Goal: Transaction & Acquisition: Purchase product/service

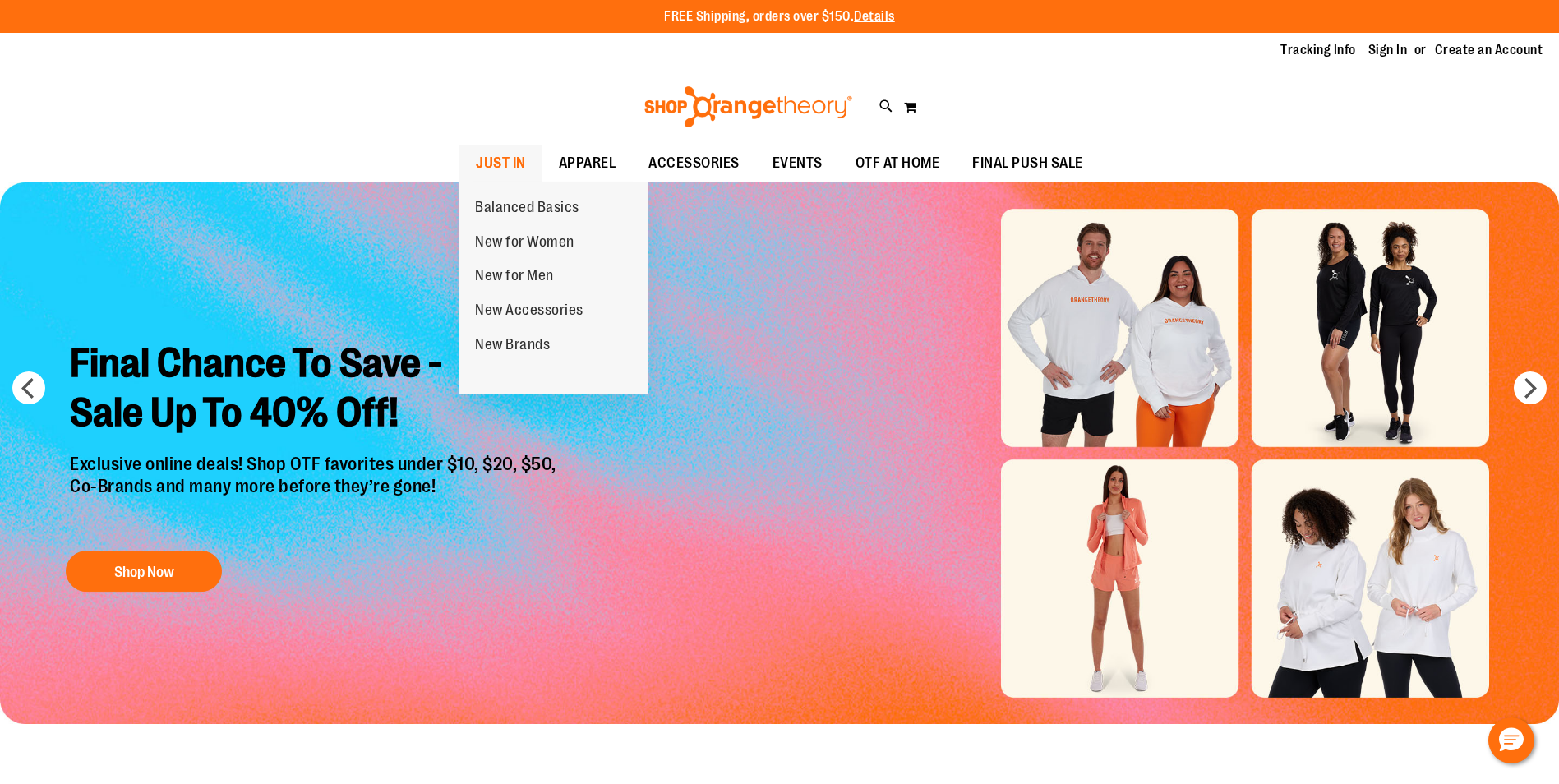
click at [500, 154] on span "JUST IN" at bounding box center [501, 163] width 50 height 37
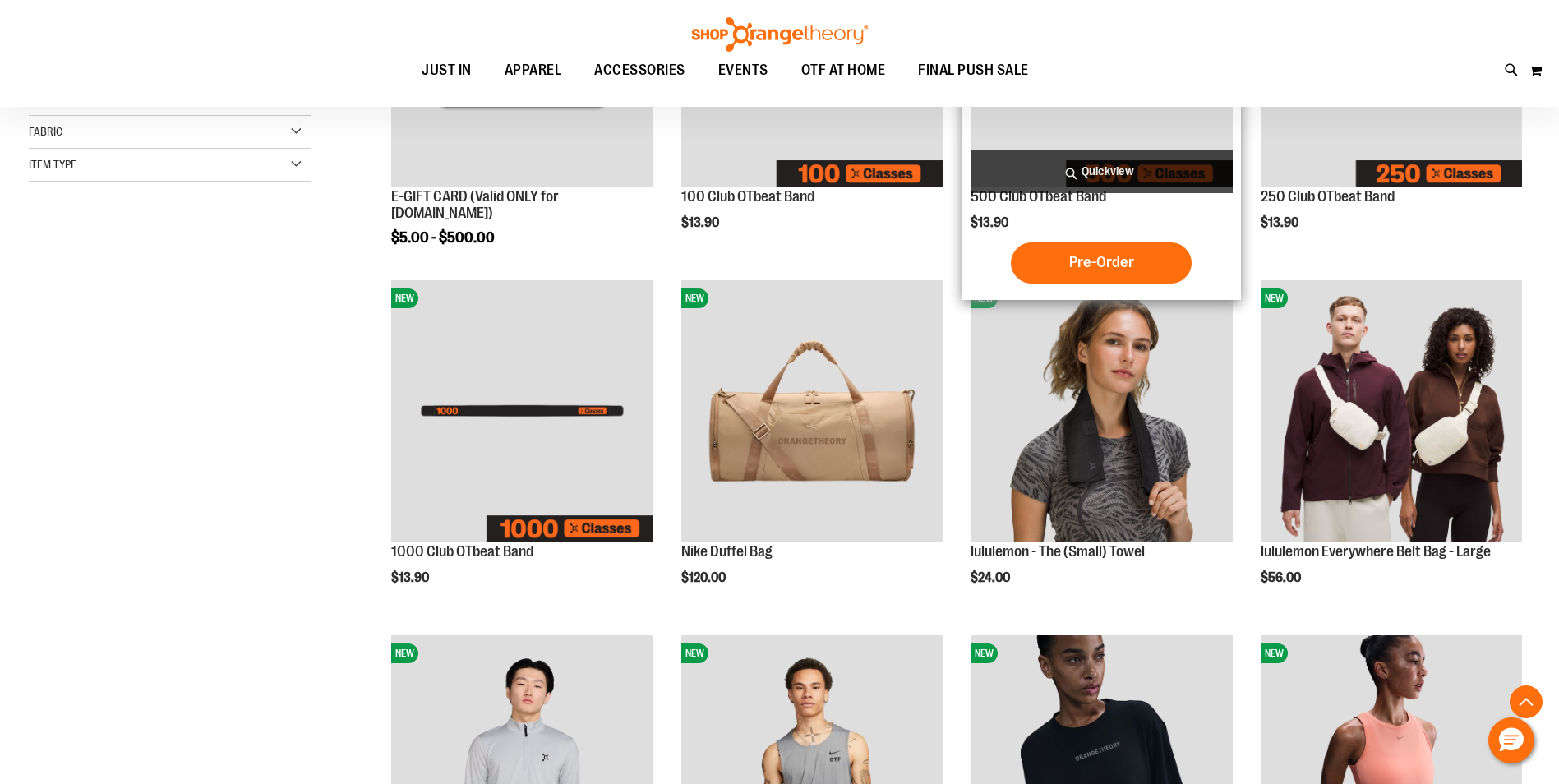
scroll to position [574, 0]
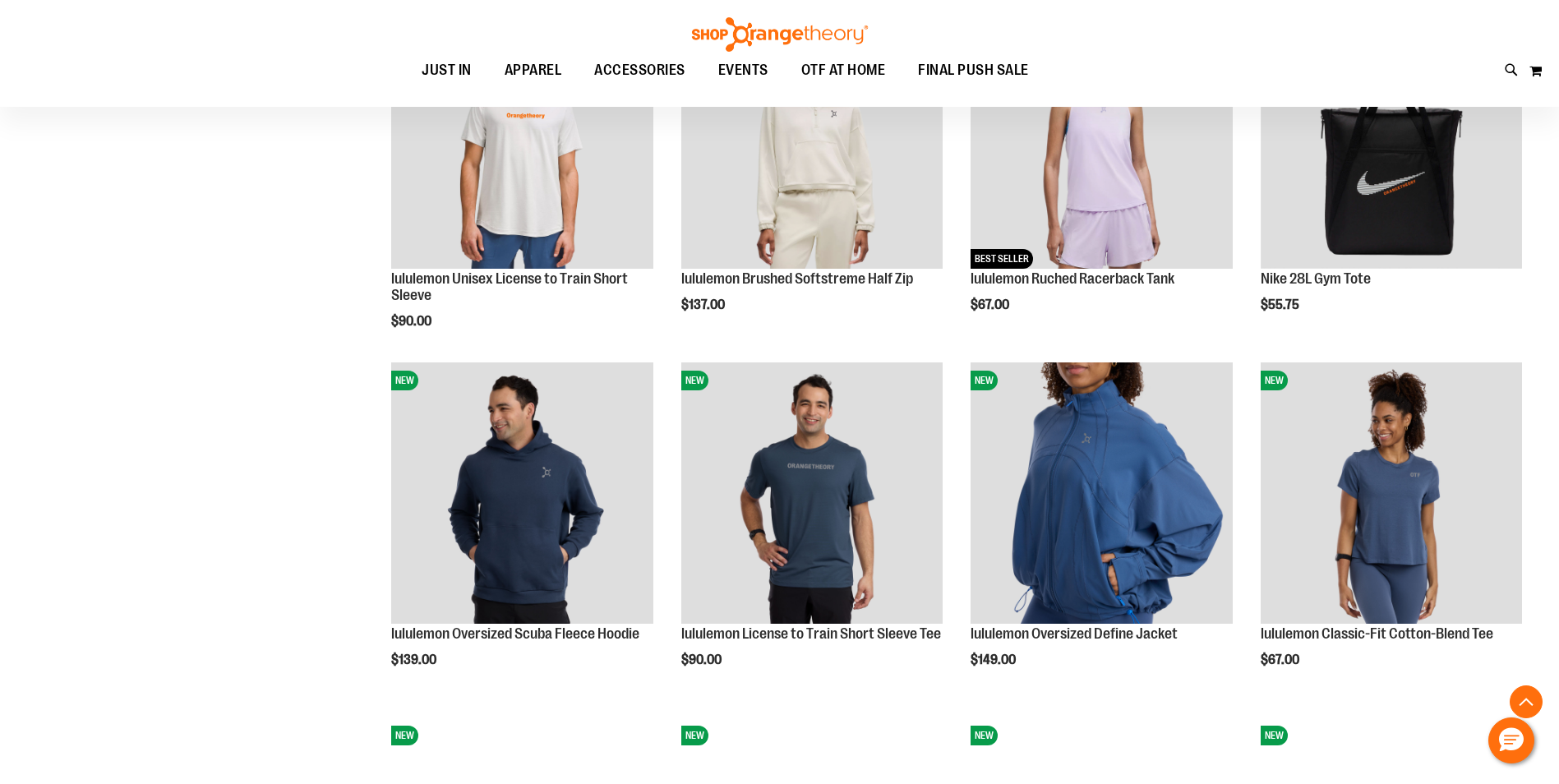
scroll to position [1478, 0]
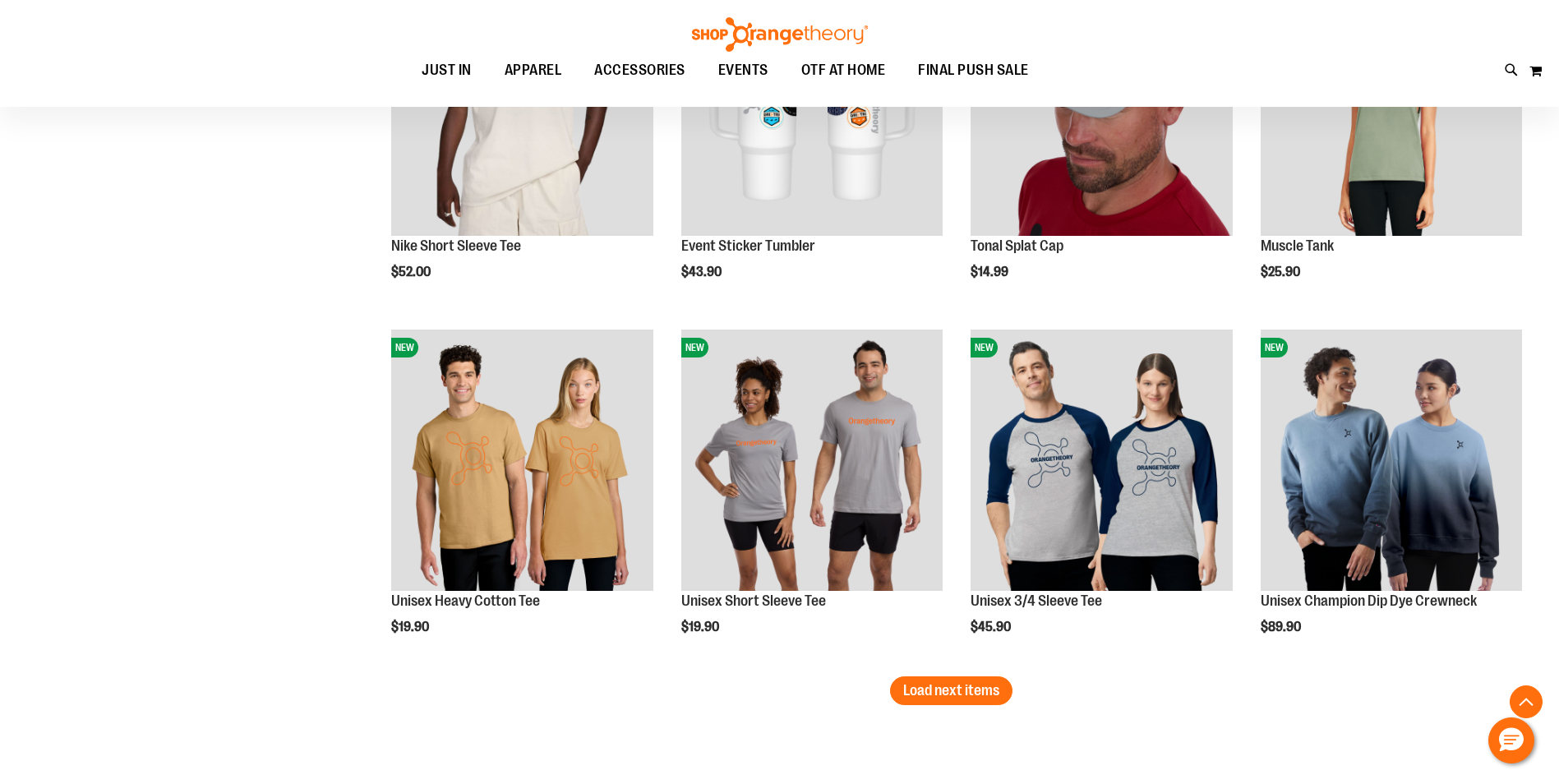
scroll to position [2874, 0]
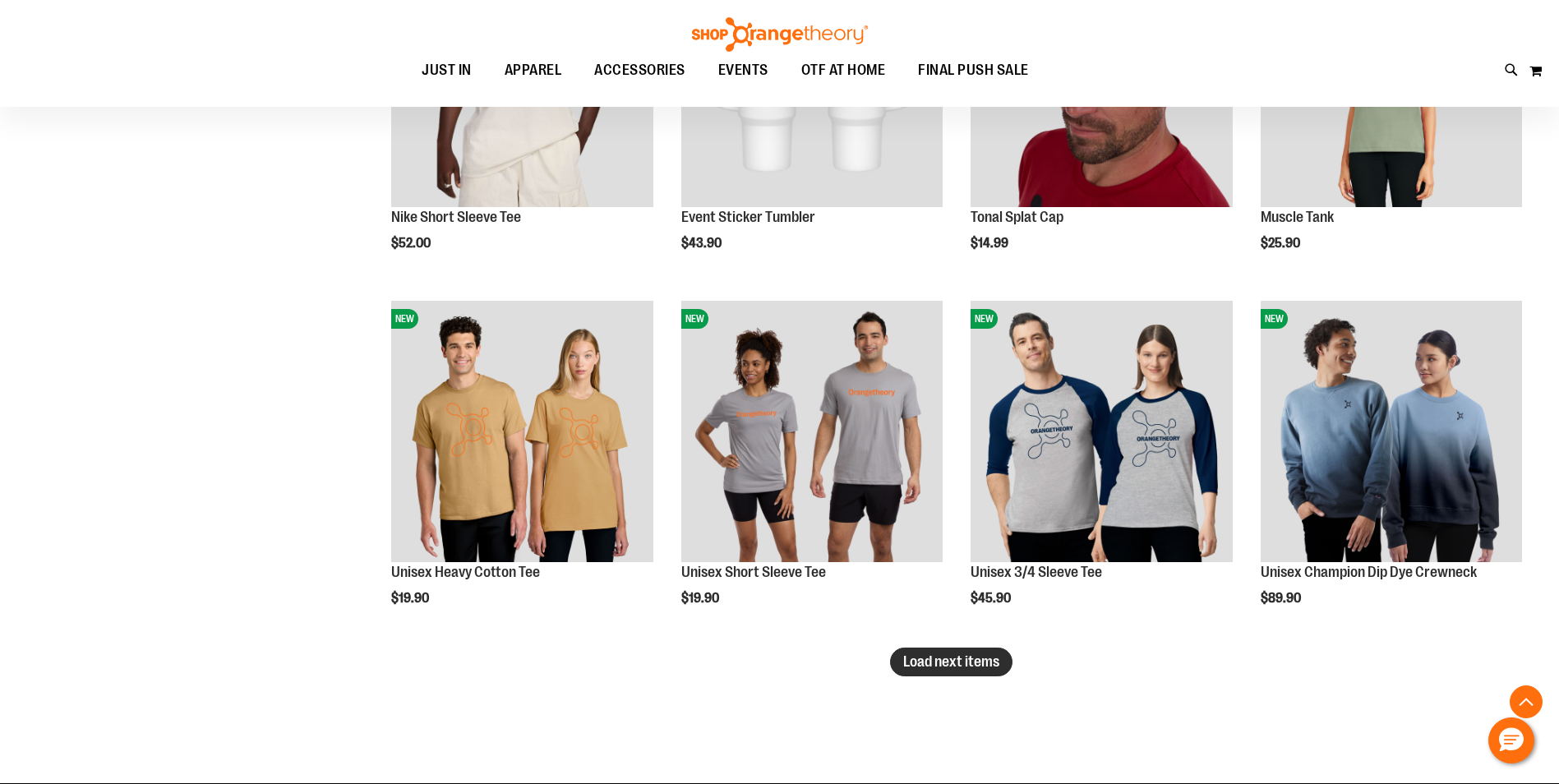
click at [910, 659] on span "Load next items" at bounding box center [951, 661] width 96 height 17
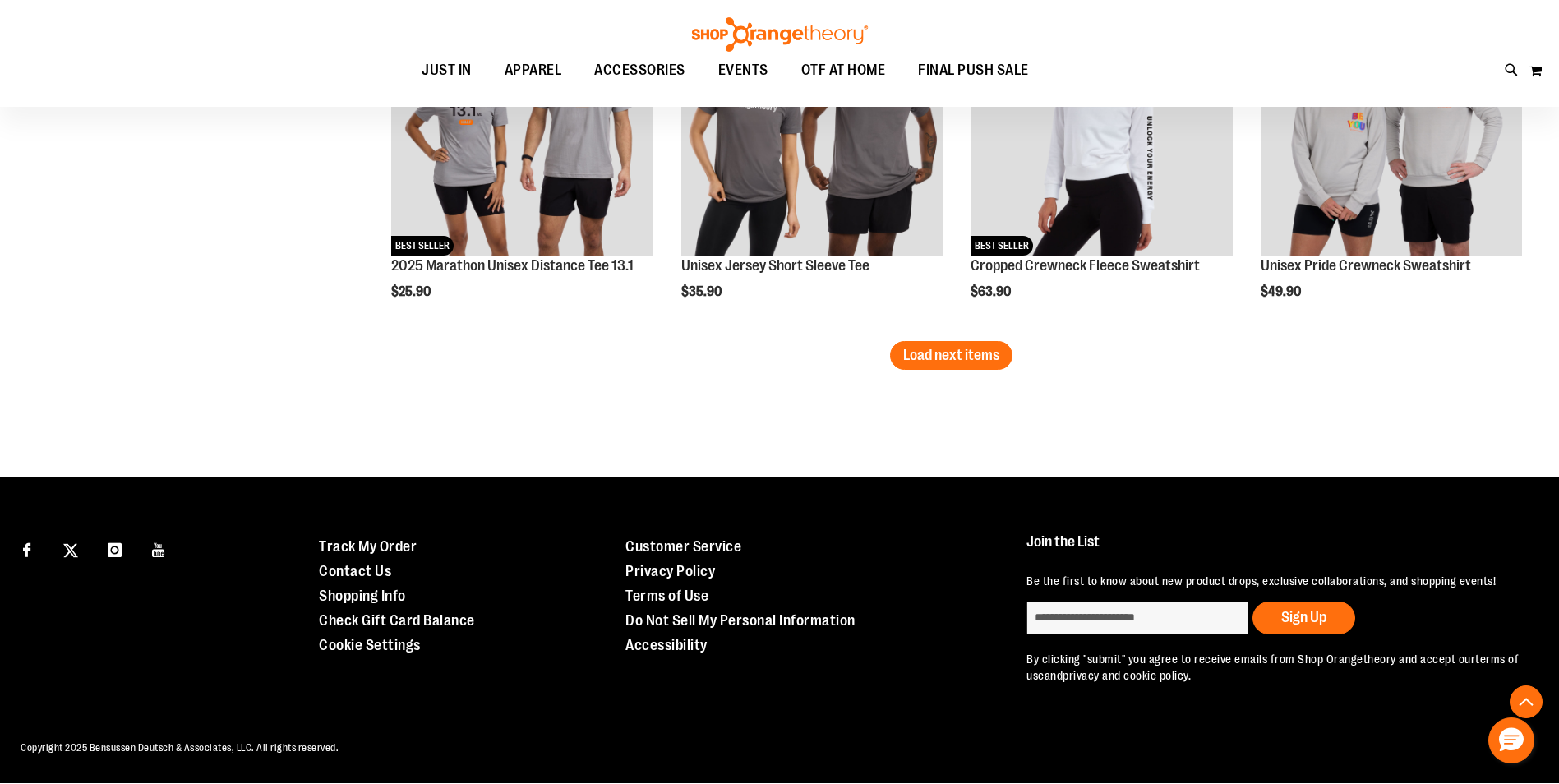
scroll to position [4262, 0]
click at [926, 346] on span "Load next items" at bounding box center [951, 355] width 96 height 17
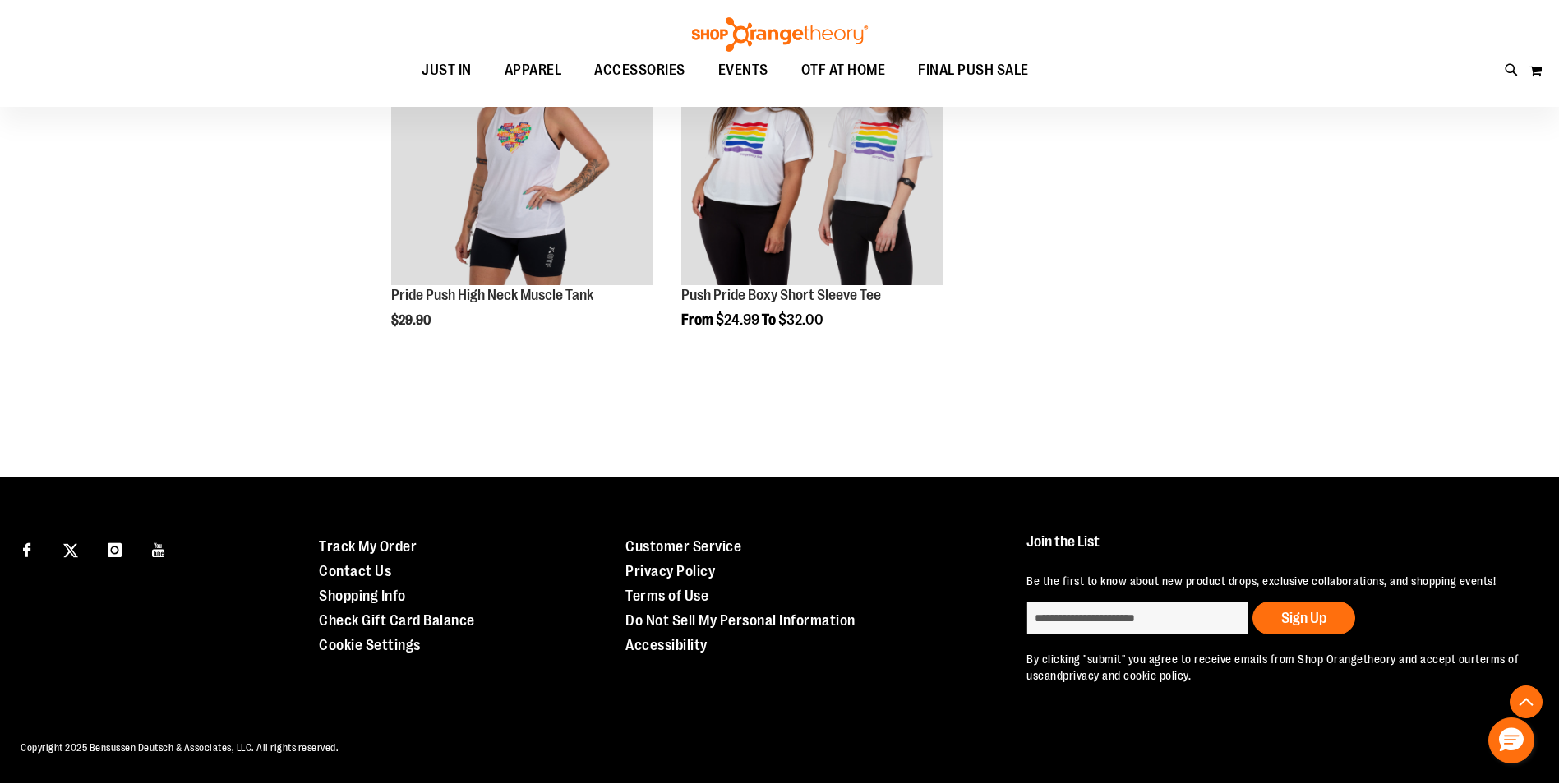
scroll to position [4697, 0]
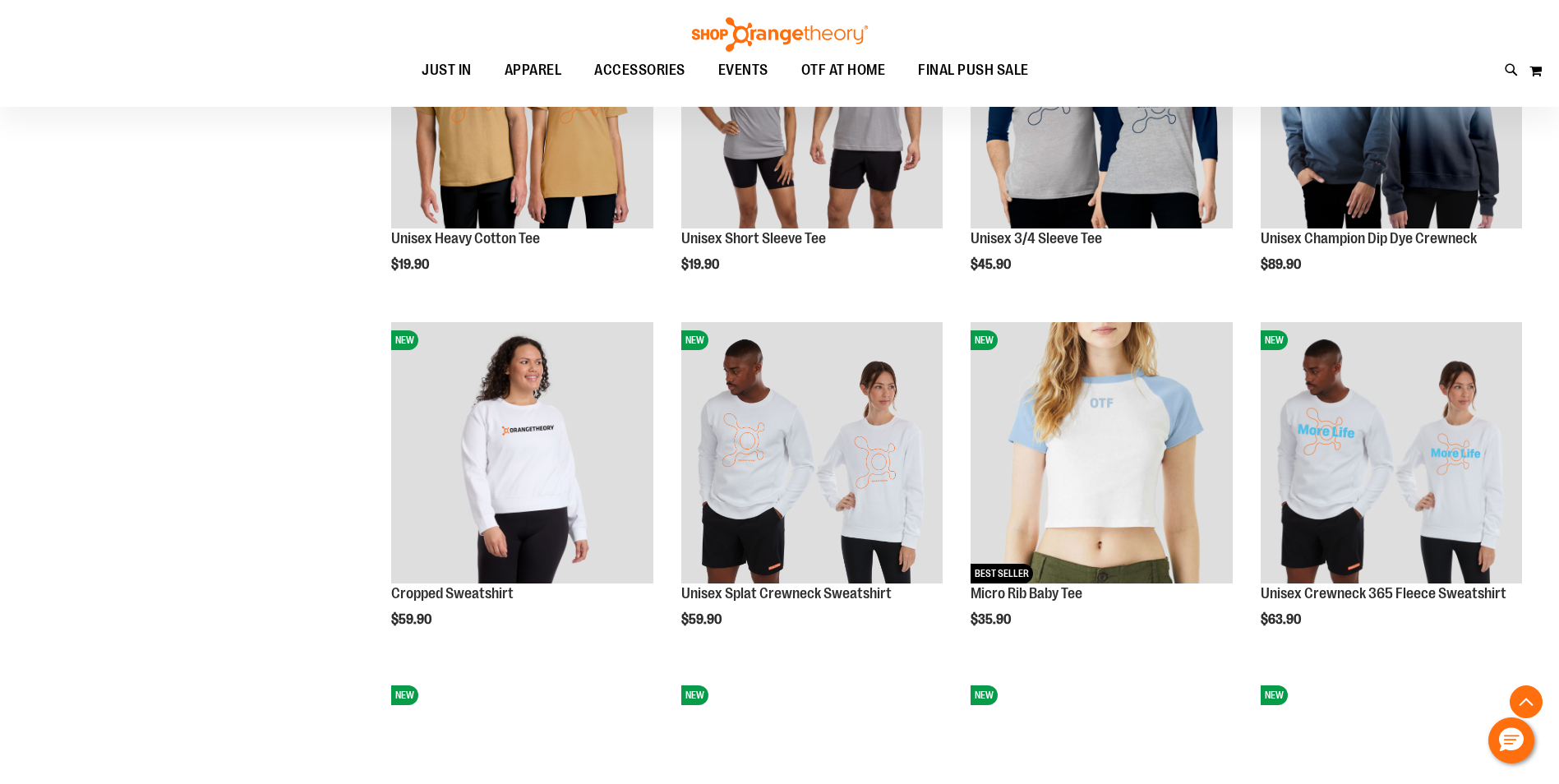
scroll to position [3136, 0]
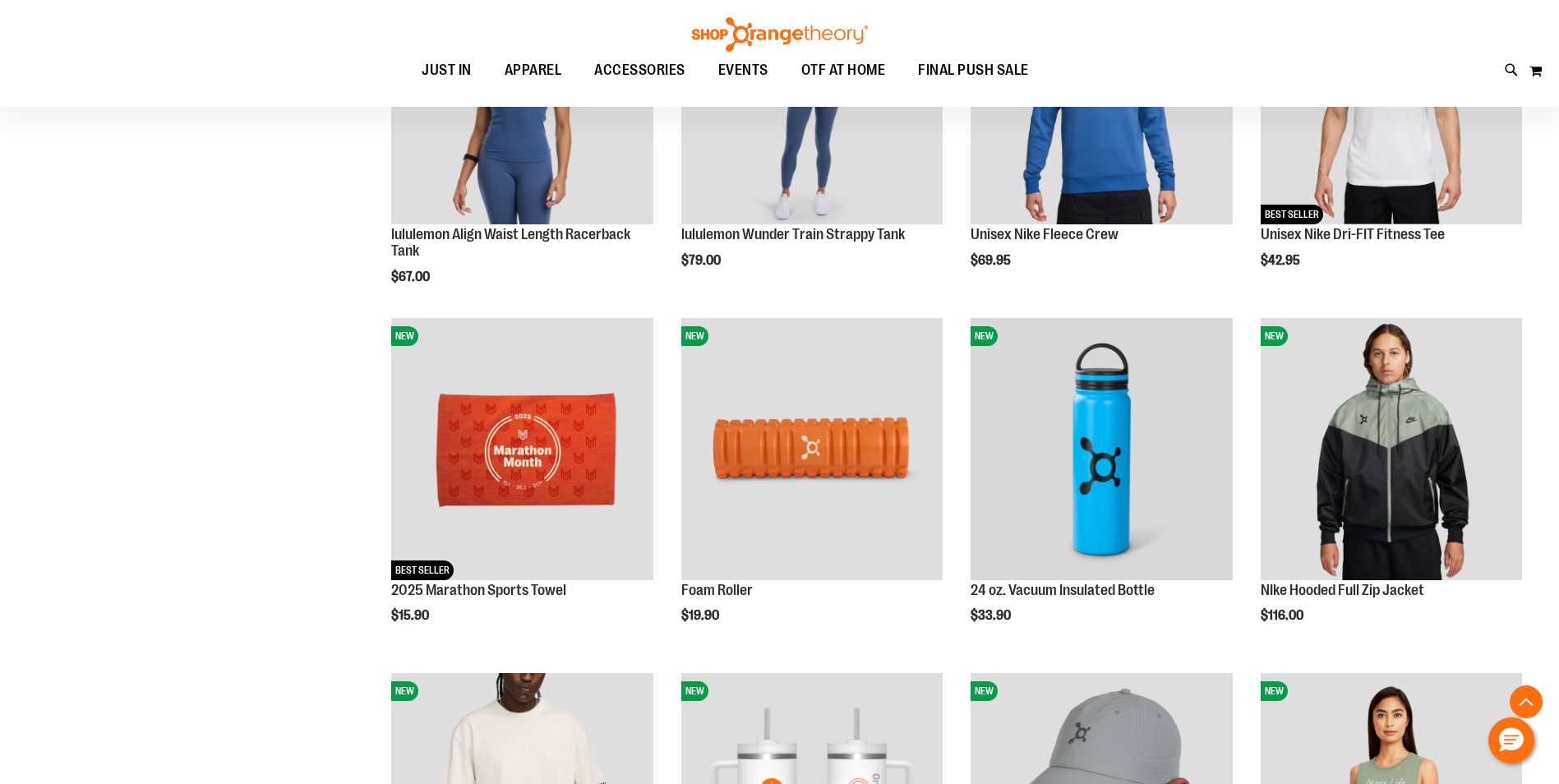
scroll to position [2150, 0]
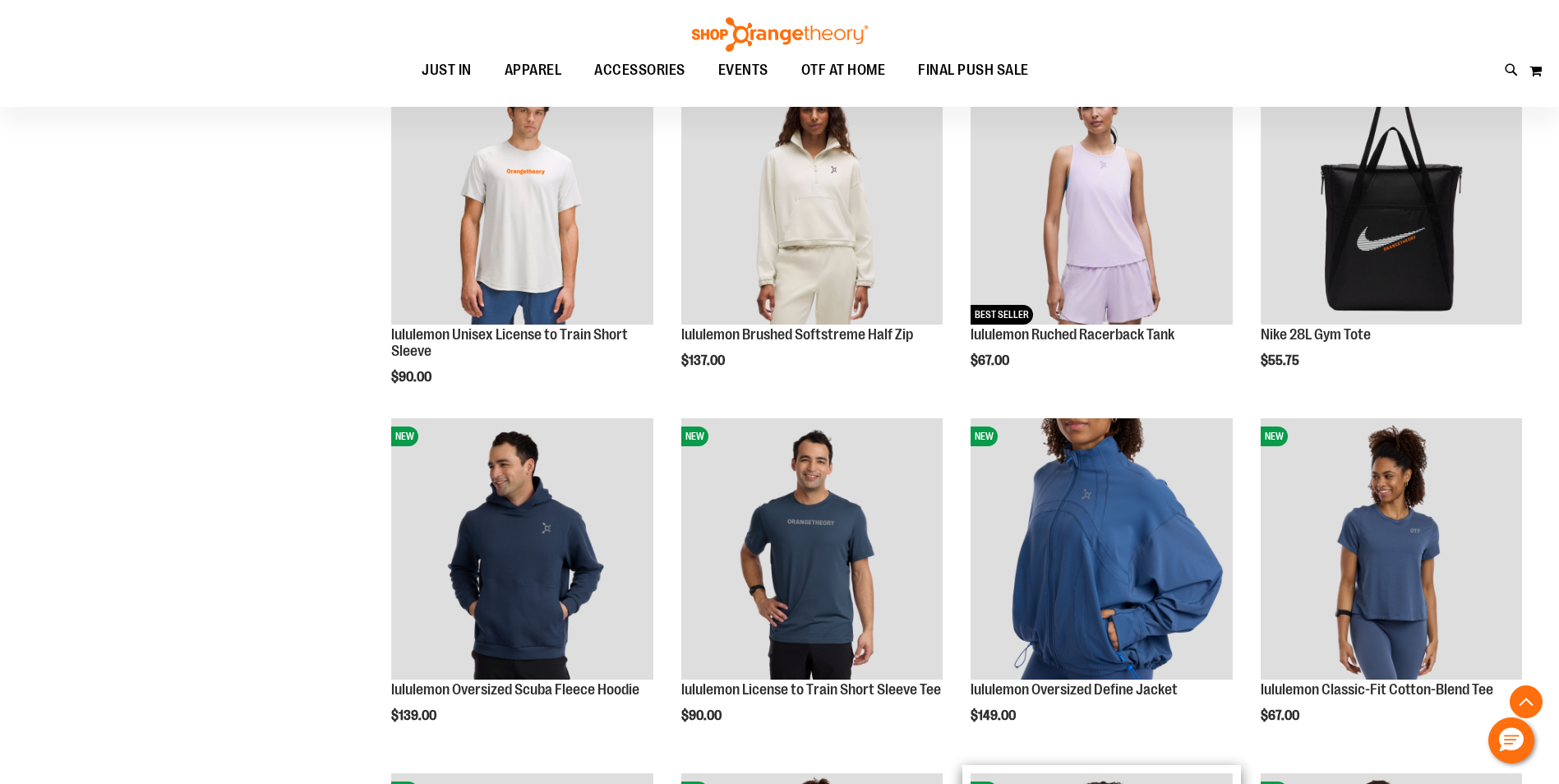
scroll to position [1329, 0]
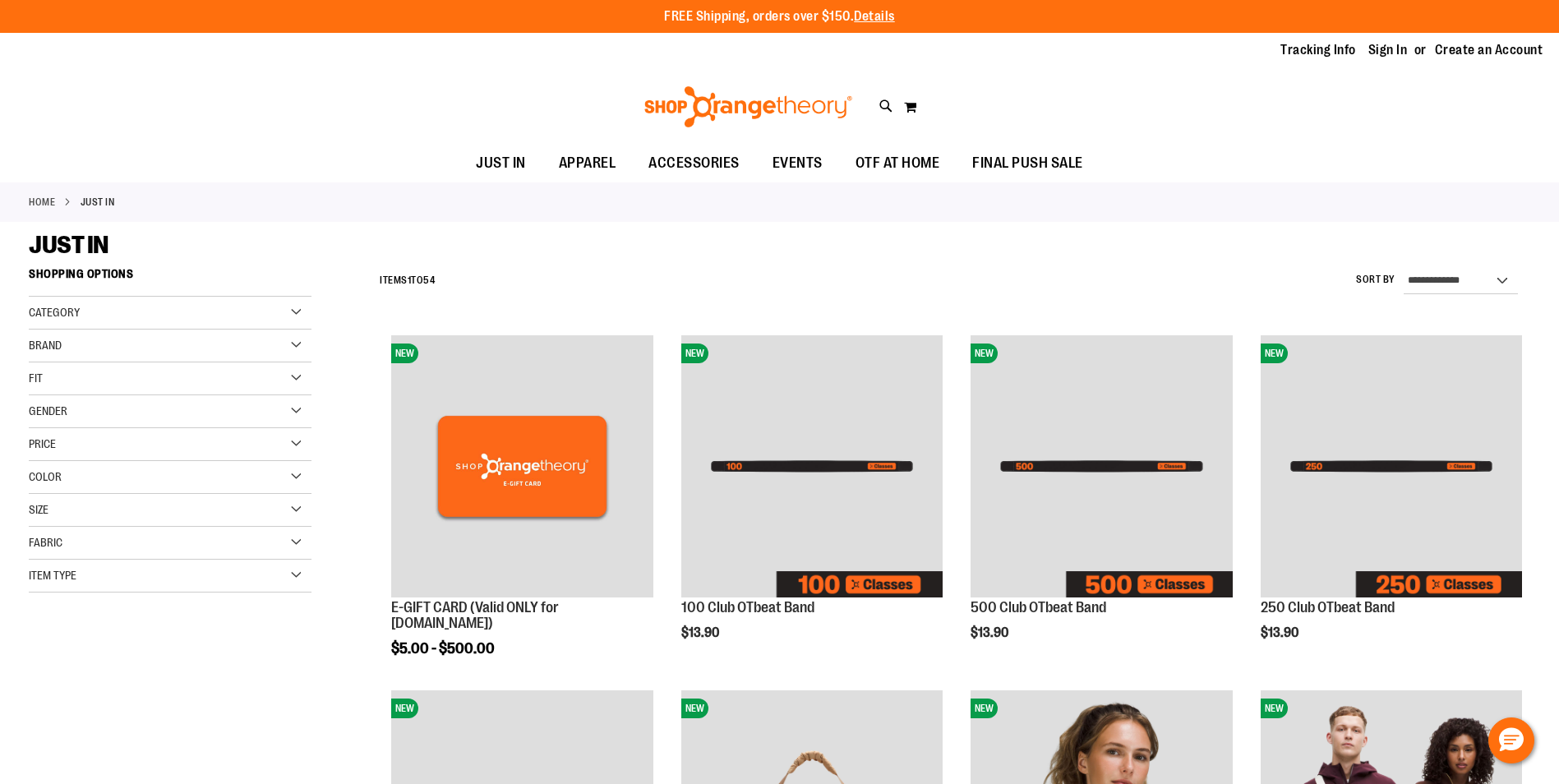
click at [293, 416] on div "Gender" at bounding box center [170, 412] width 282 height 33
click at [38, 446] on link "Men 6 items" at bounding box center [160, 444] width 271 height 17
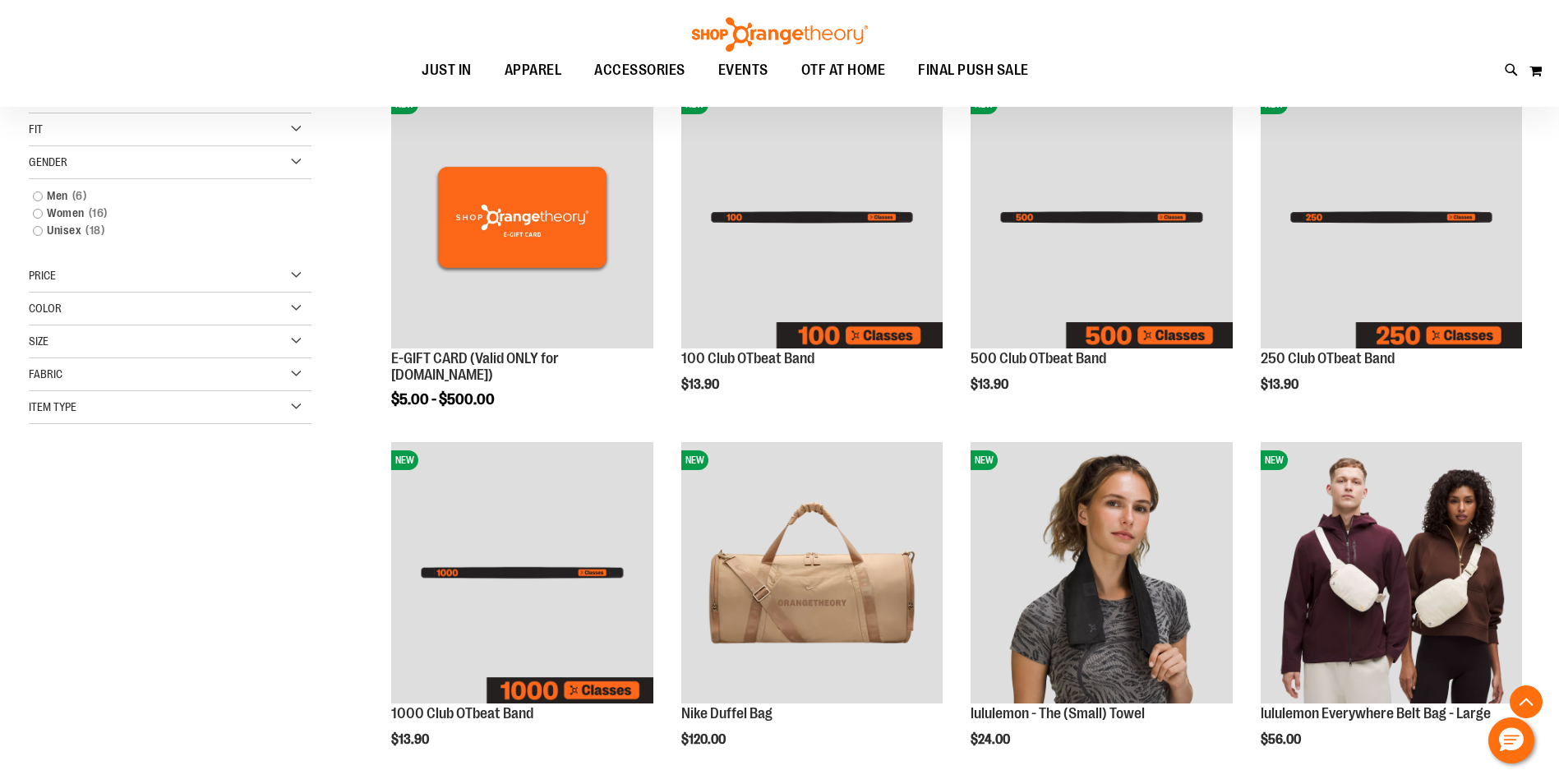
scroll to position [260, 0]
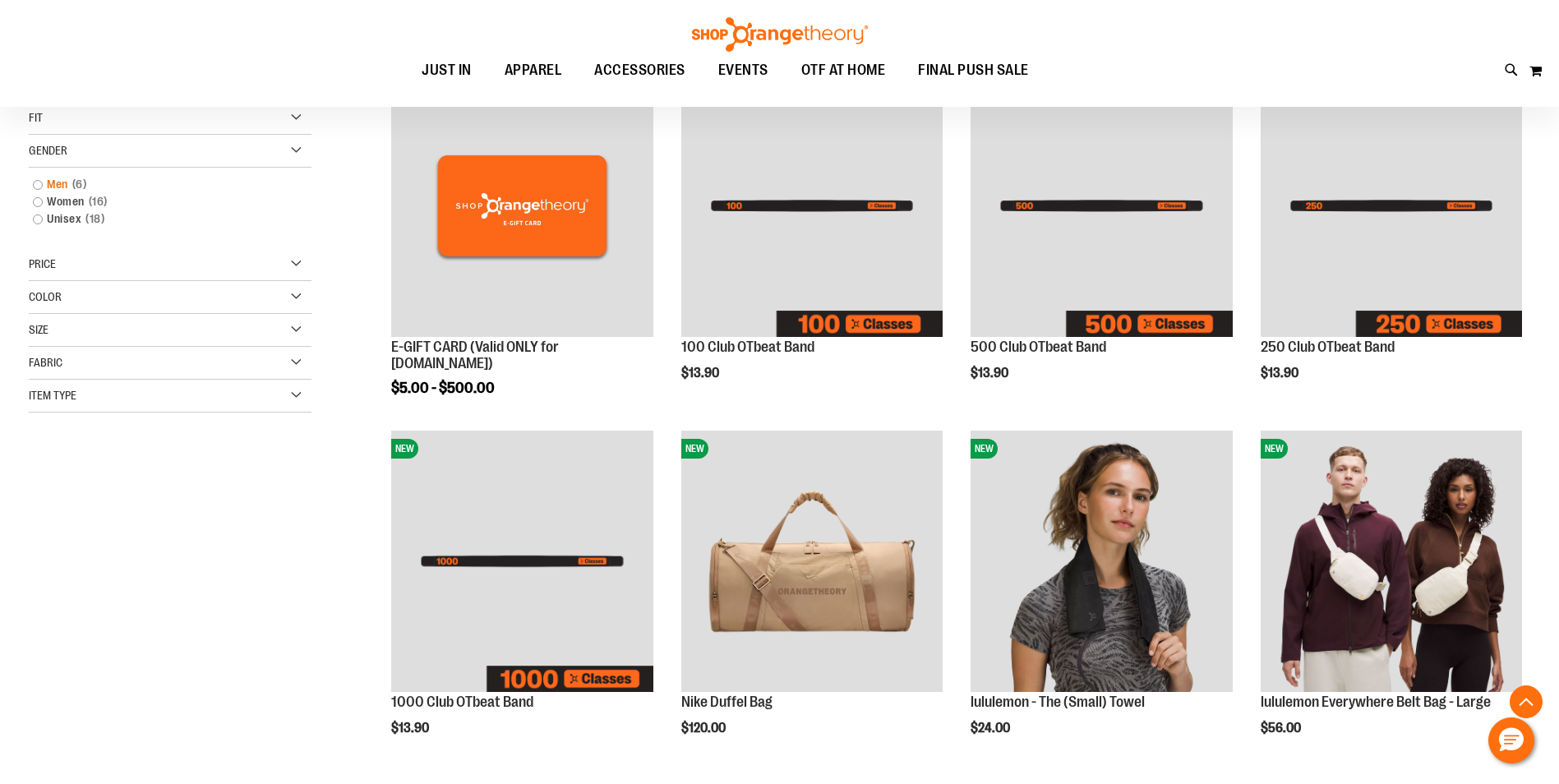
click at [43, 184] on link "Men 6 items" at bounding box center [160, 184] width 271 height 17
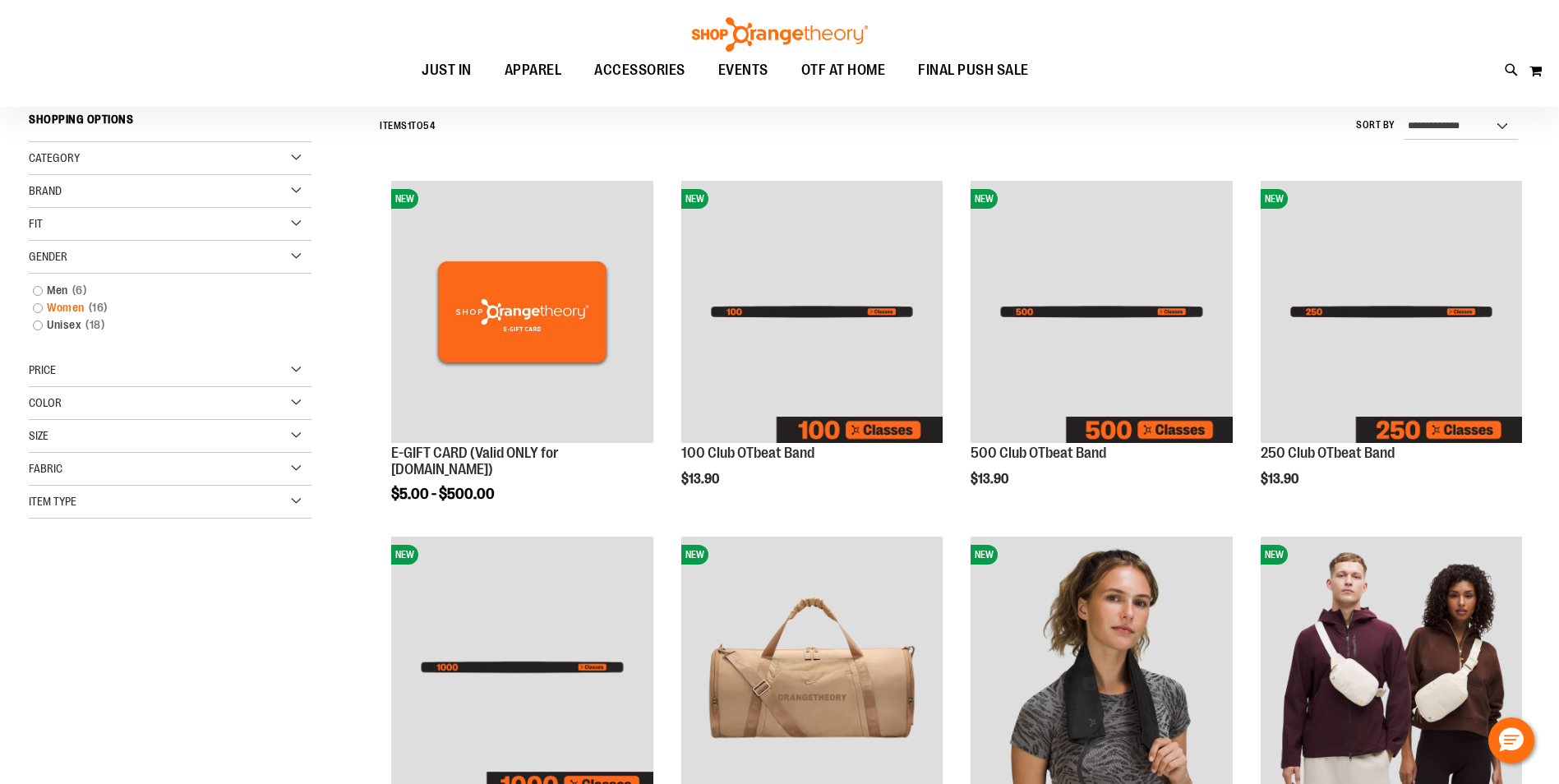
scroll to position [153, 0]
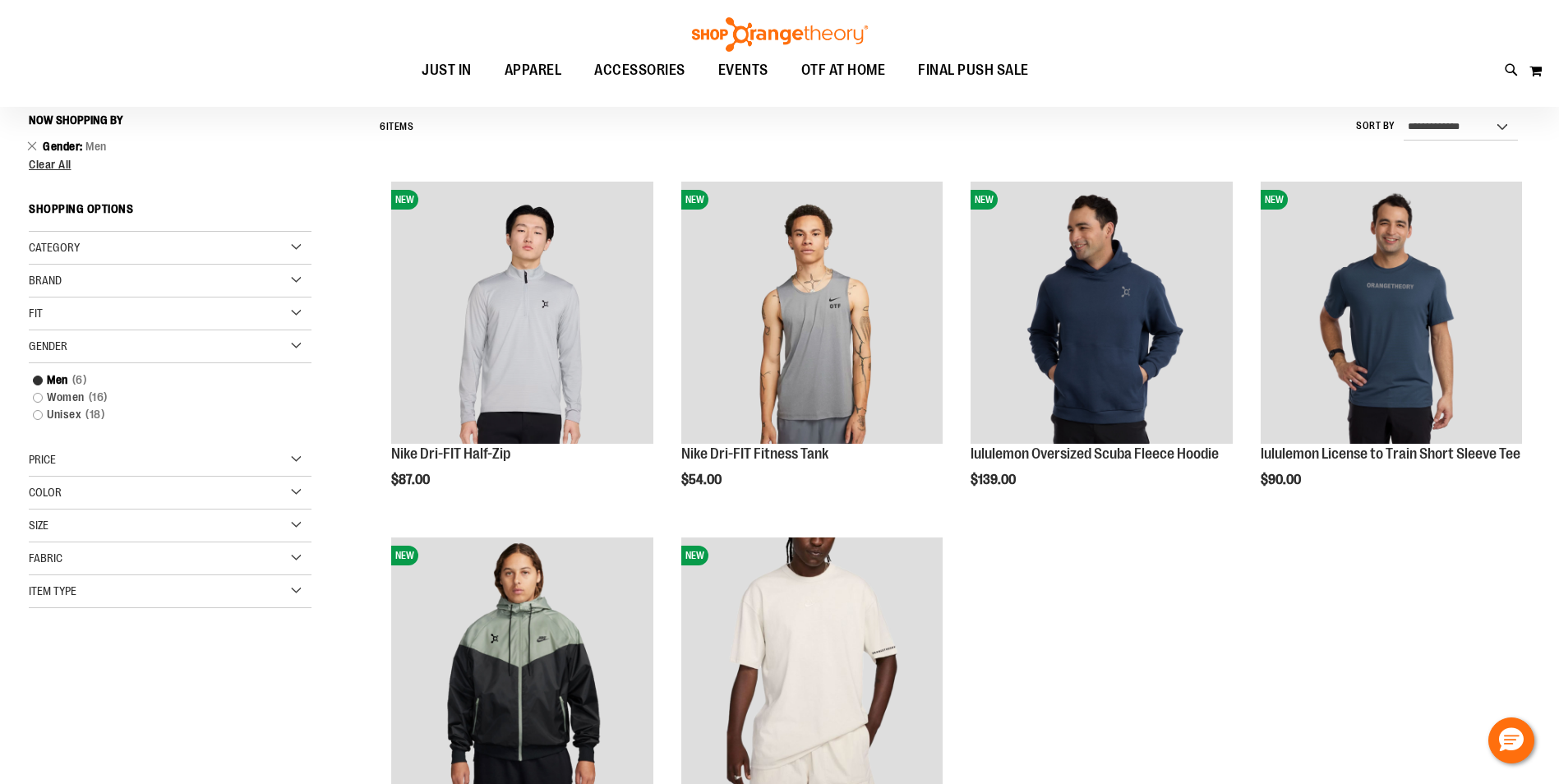
click at [294, 524] on div "Size" at bounding box center [170, 526] width 282 height 33
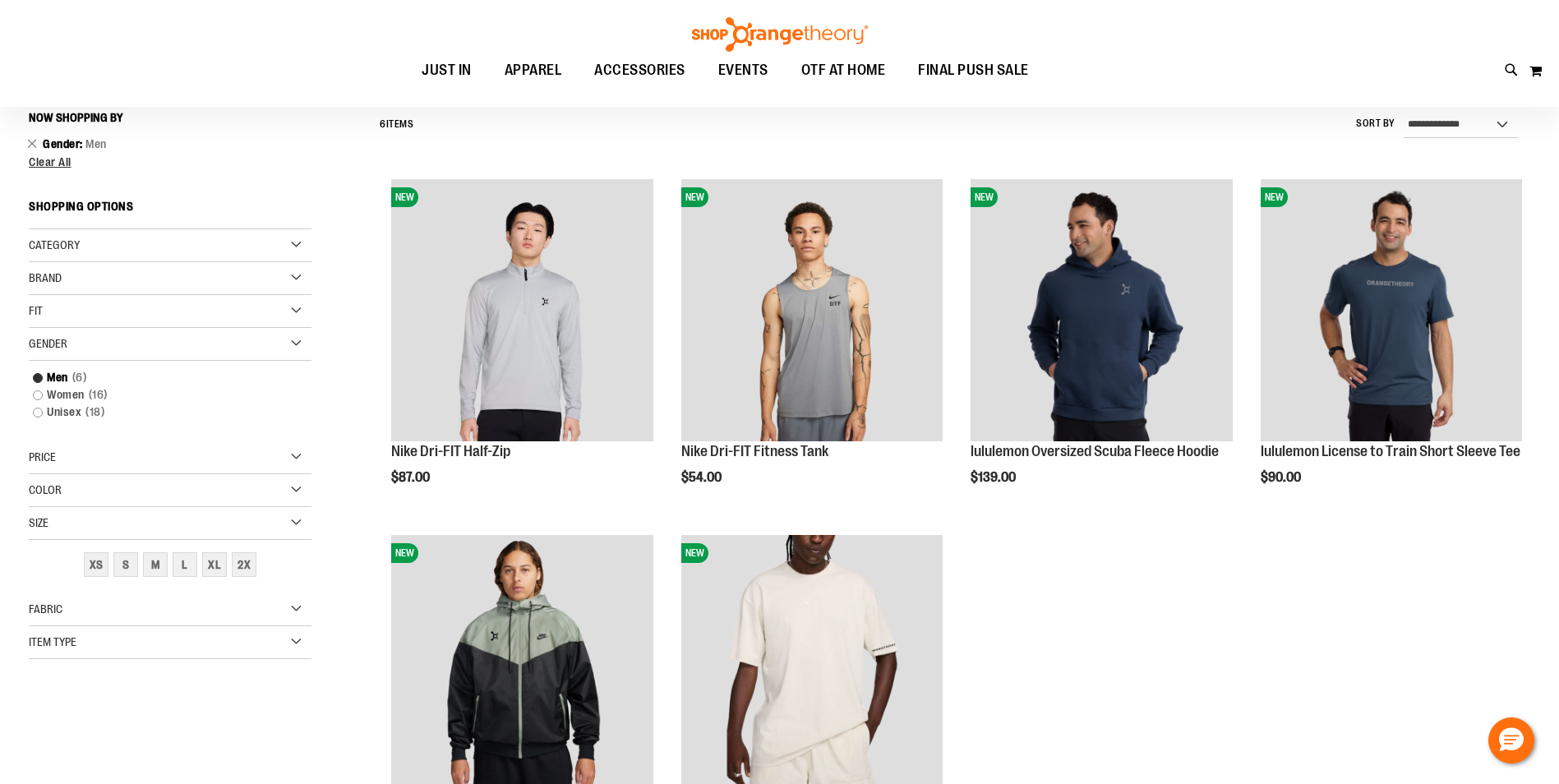
scroll to position [71, 0]
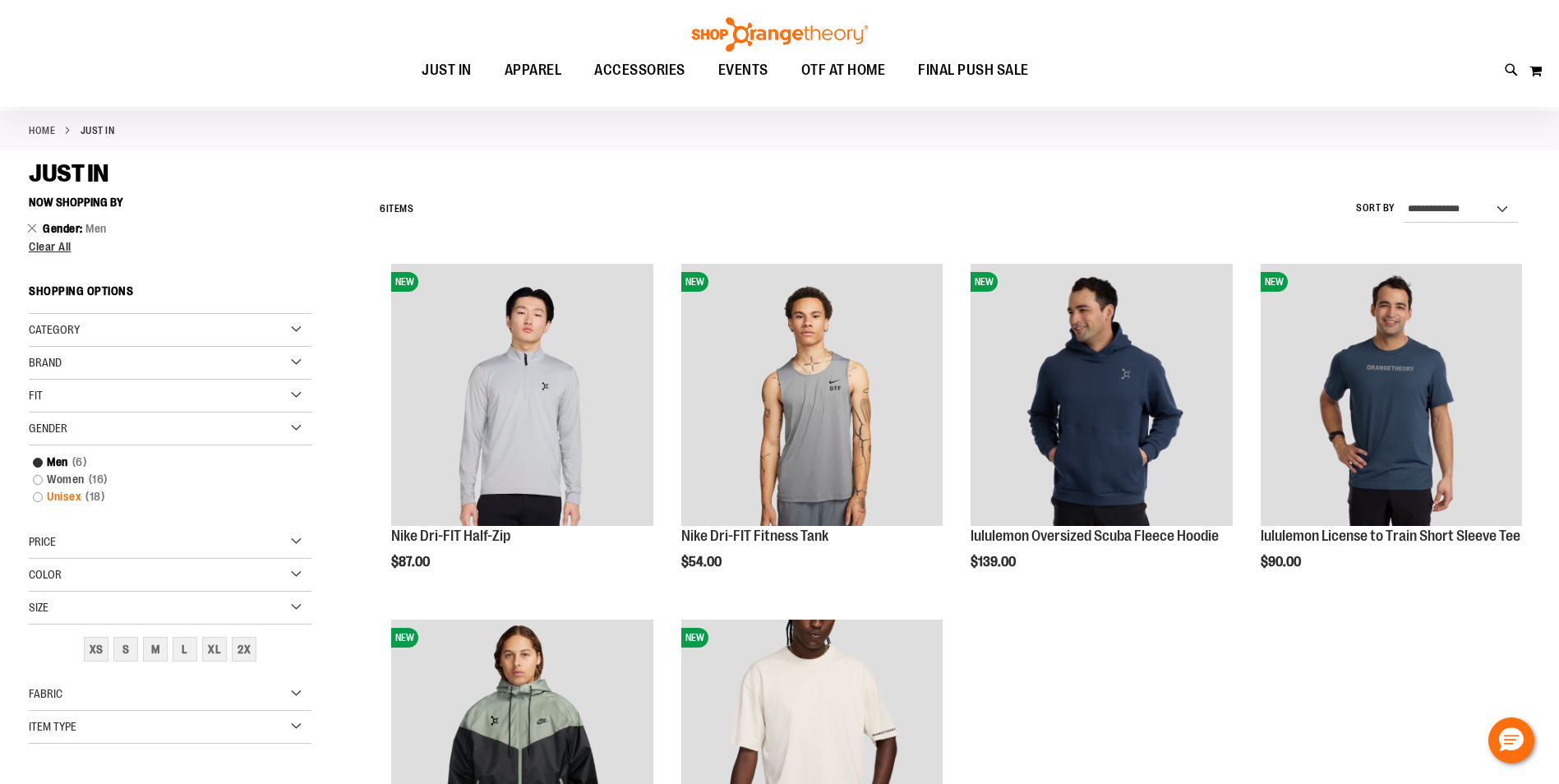
click at [37, 494] on link "Unisex 18 items" at bounding box center [160, 497] width 271 height 17
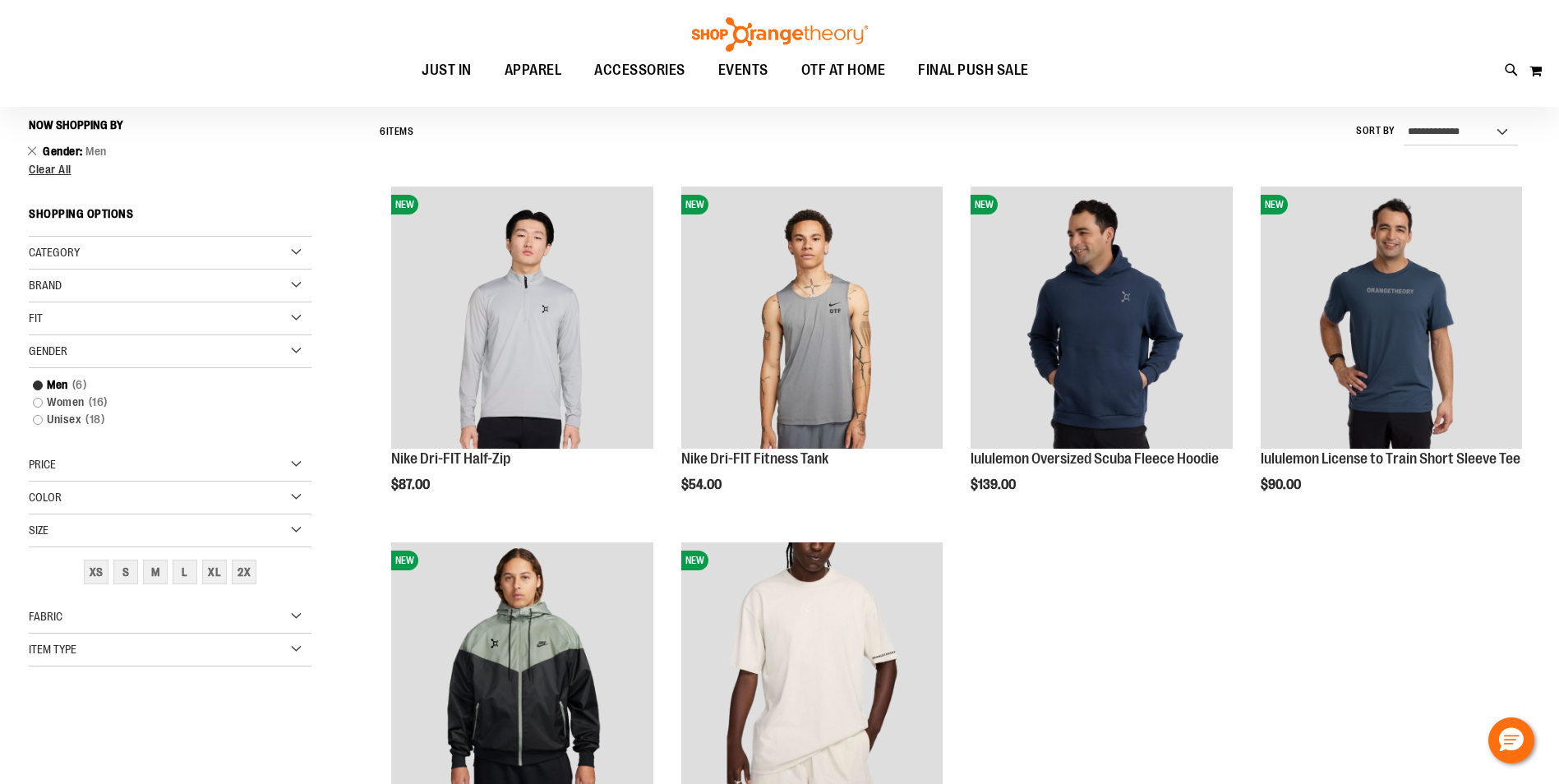
scroll to position [153, 0]
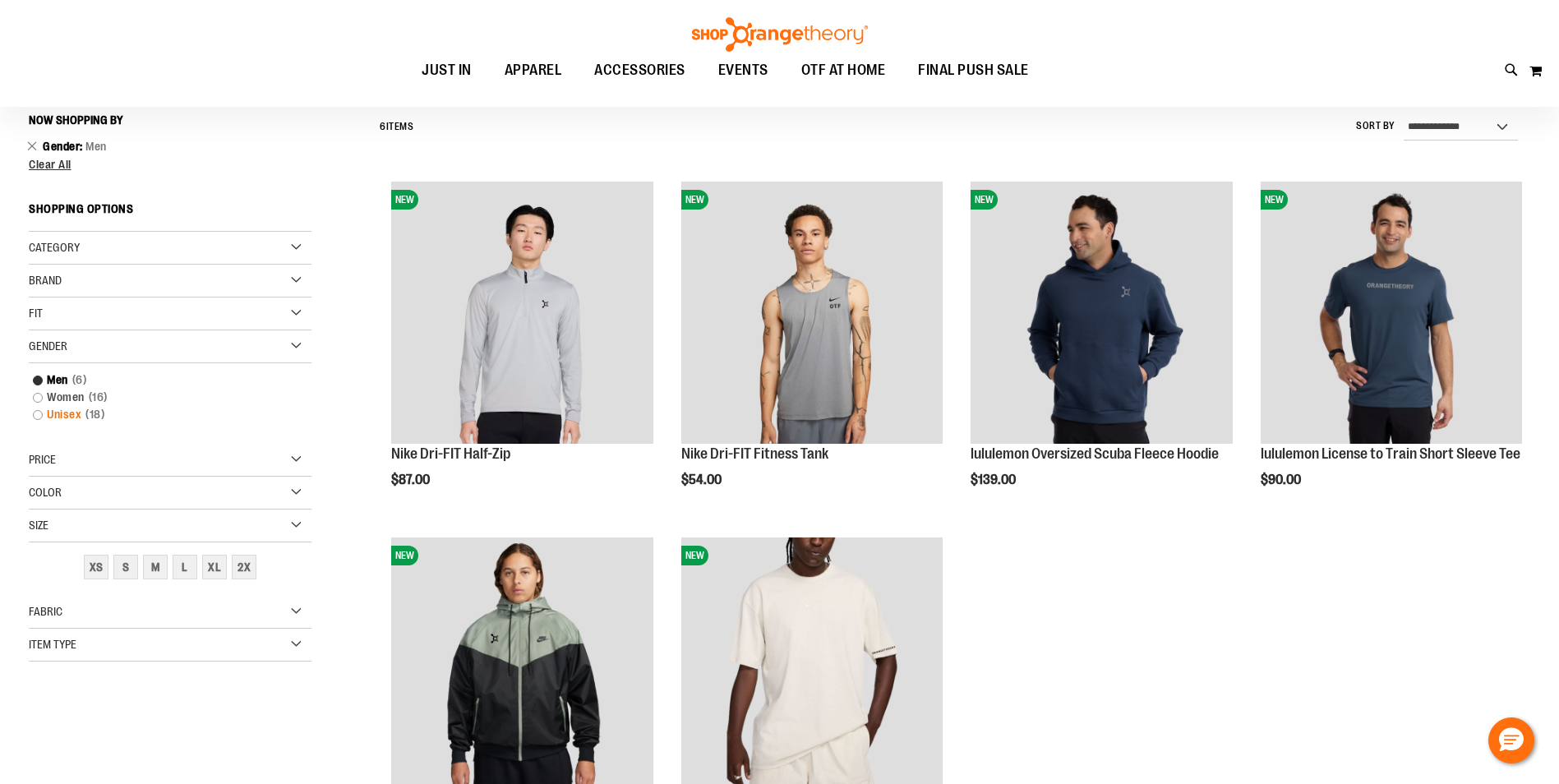
click at [38, 414] on link "Unisex 18 items" at bounding box center [160, 414] width 271 height 17
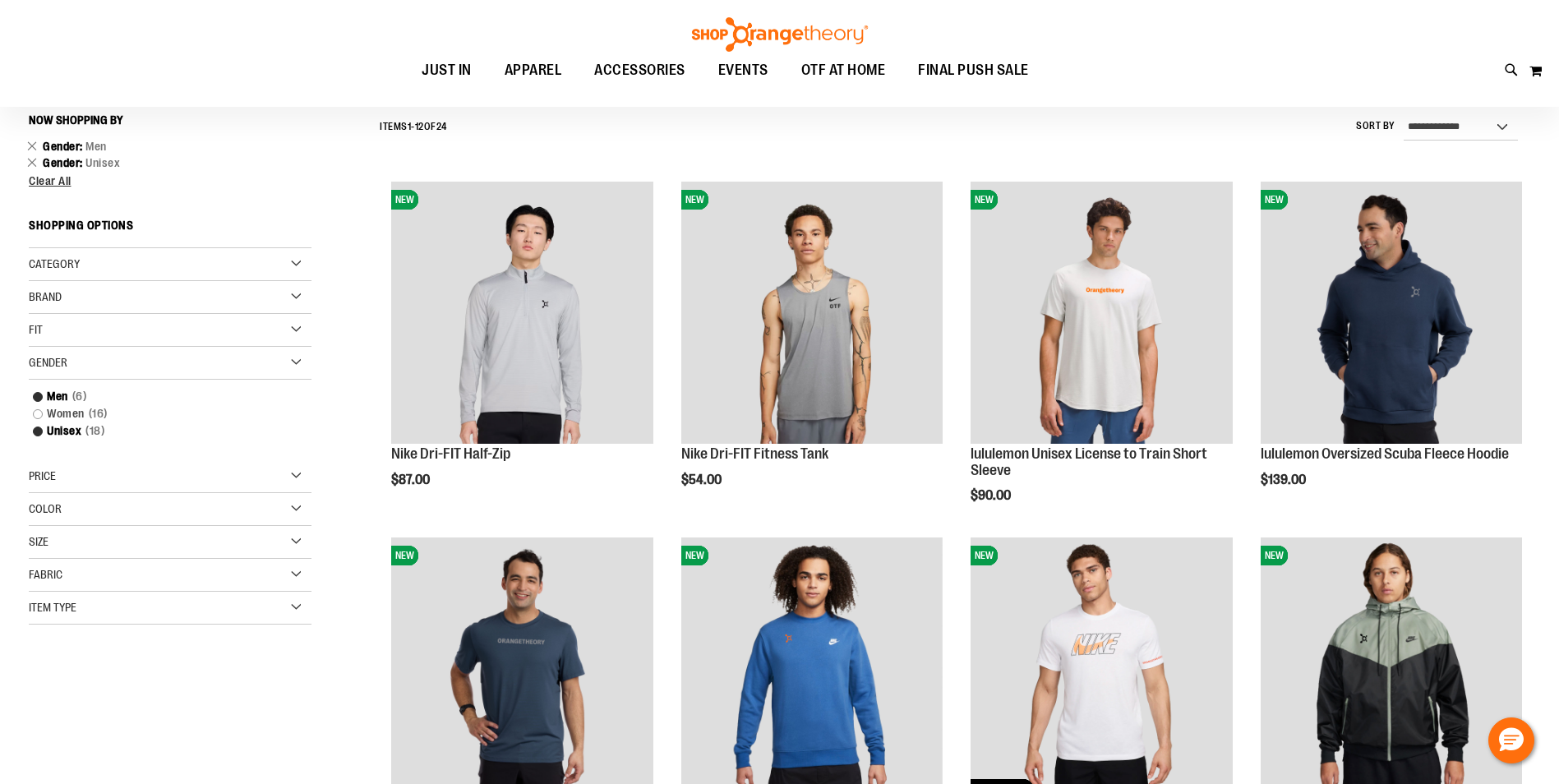
click at [292, 542] on div "Size" at bounding box center [170, 542] width 282 height 33
click at [290, 584] on div "3X" at bounding box center [288, 584] width 25 height 25
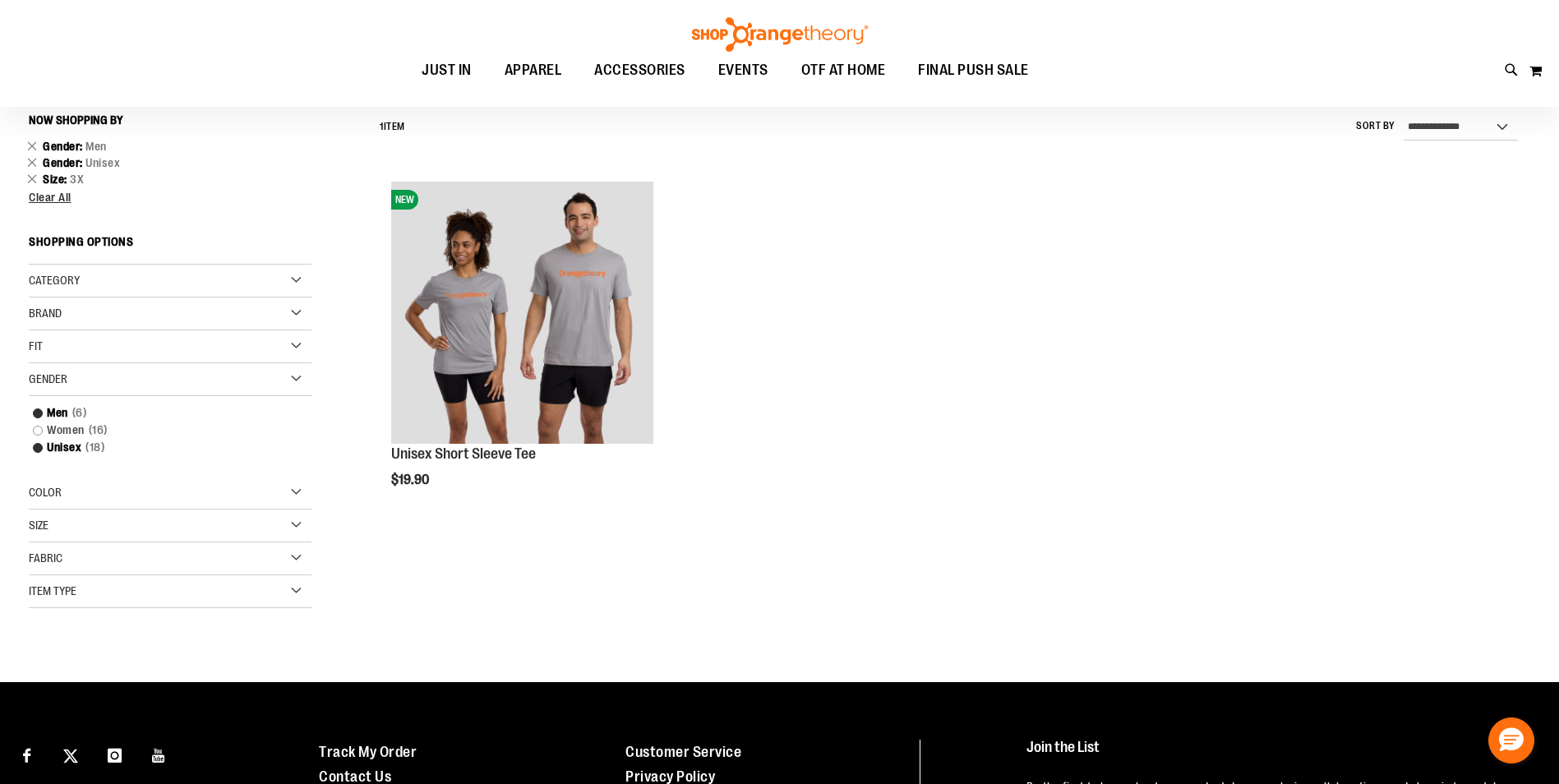
click at [296, 533] on div "Size" at bounding box center [170, 526] width 282 height 33
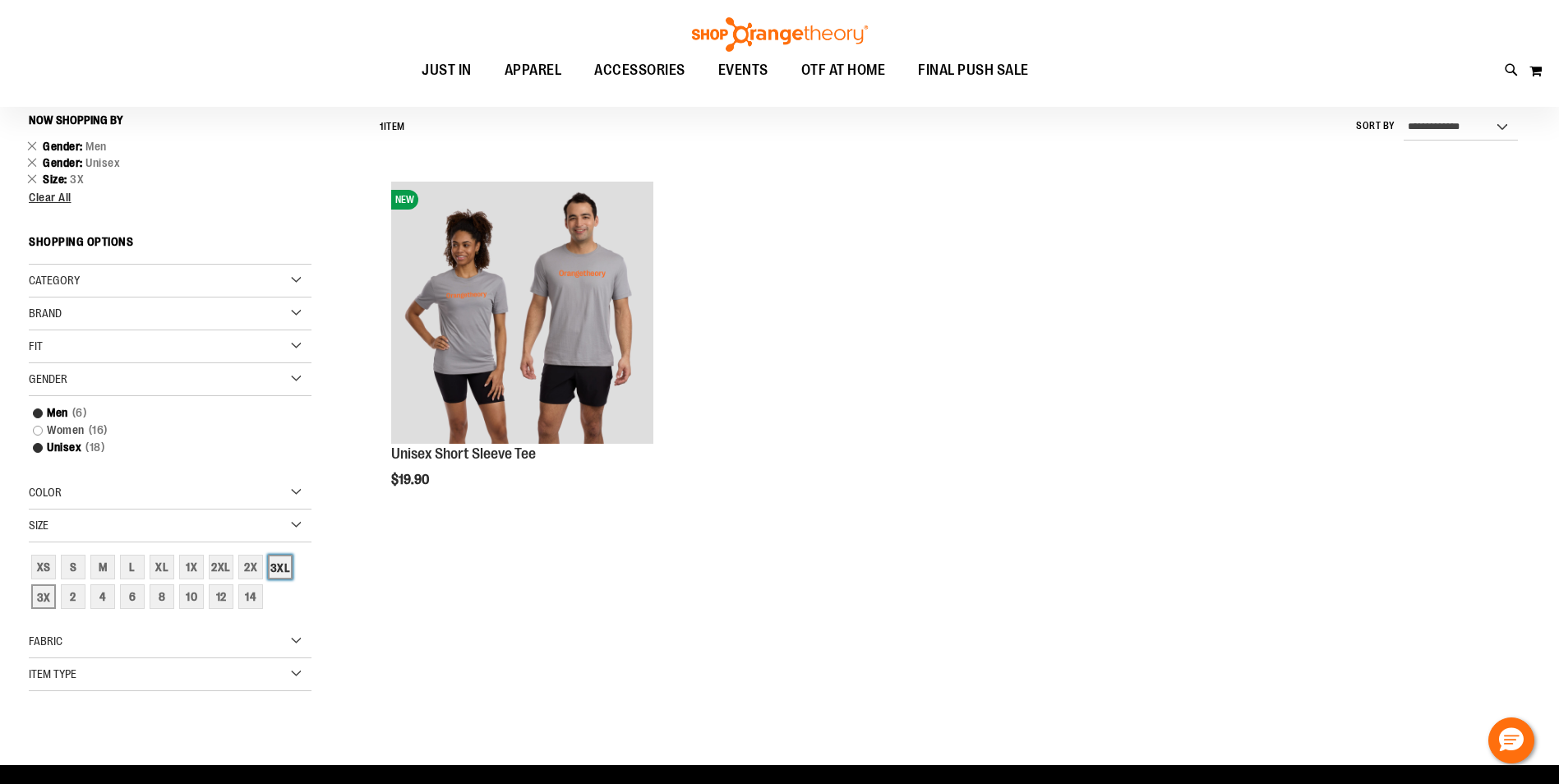
click at [281, 566] on div "3XL" at bounding box center [280, 567] width 25 height 25
click at [50, 593] on div "3X" at bounding box center [44, 596] width 25 height 25
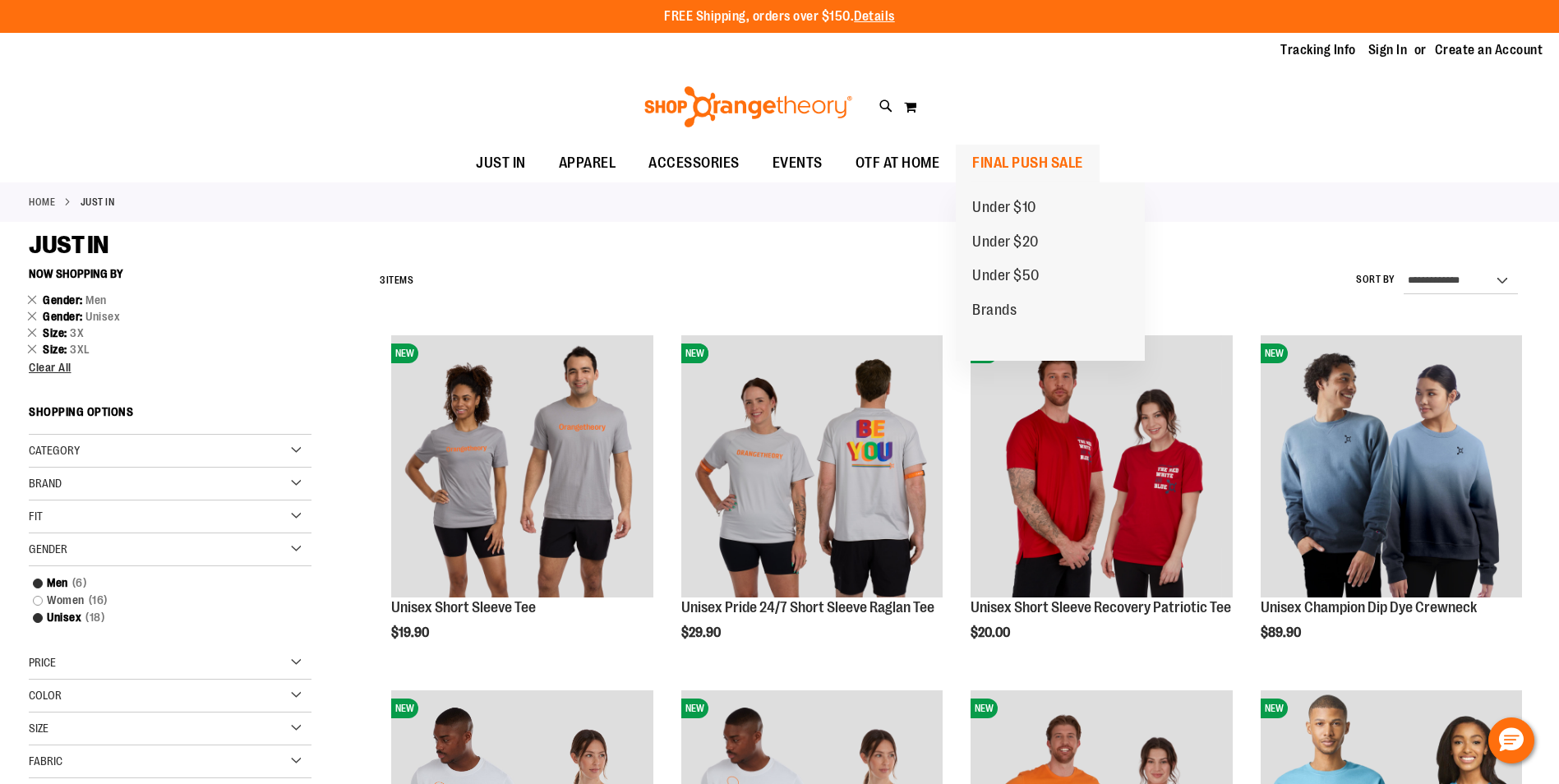
click at [1047, 167] on span "FINAL PUSH SALE" at bounding box center [1027, 163] width 111 height 37
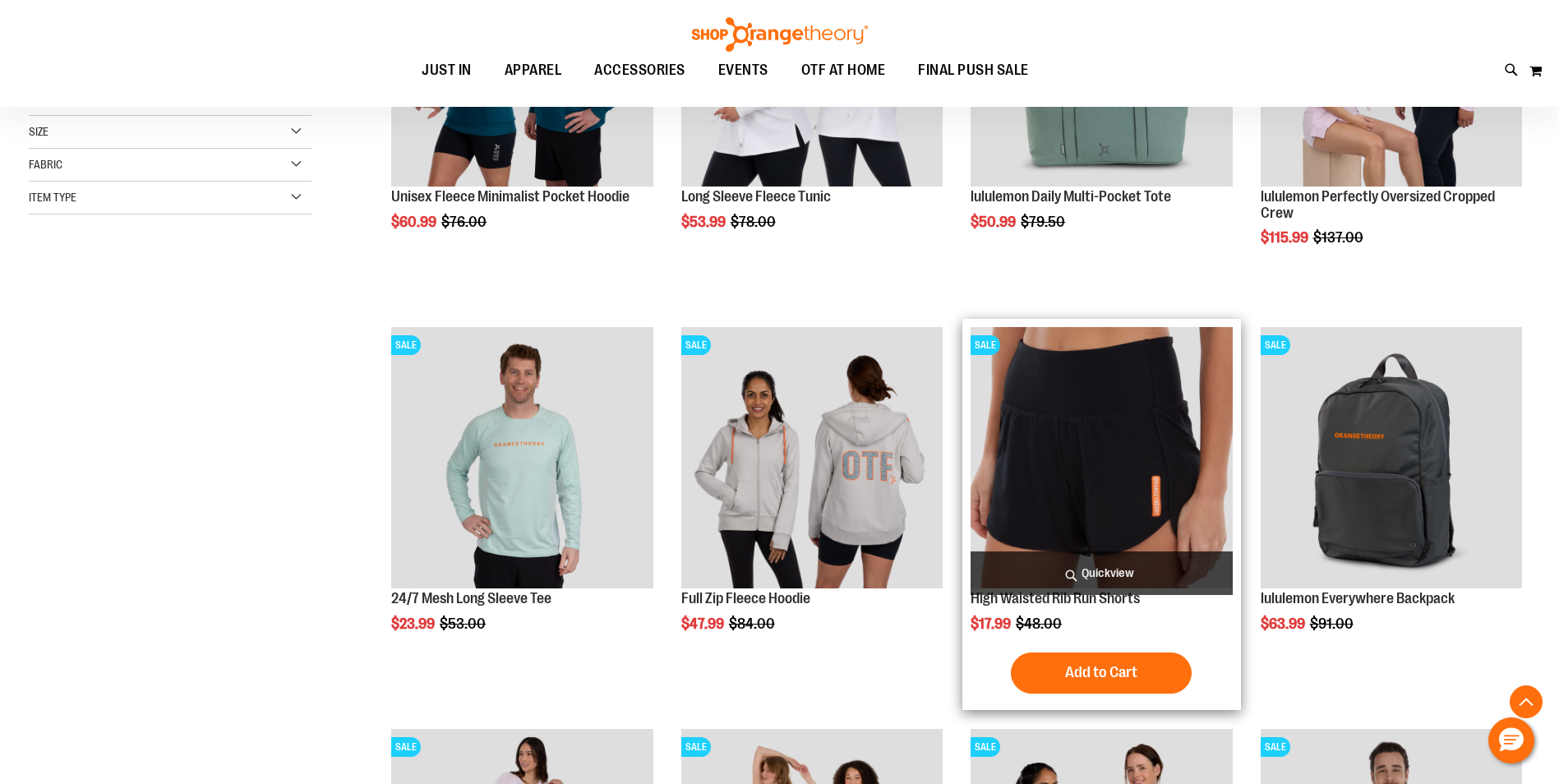
scroll to position [738, 0]
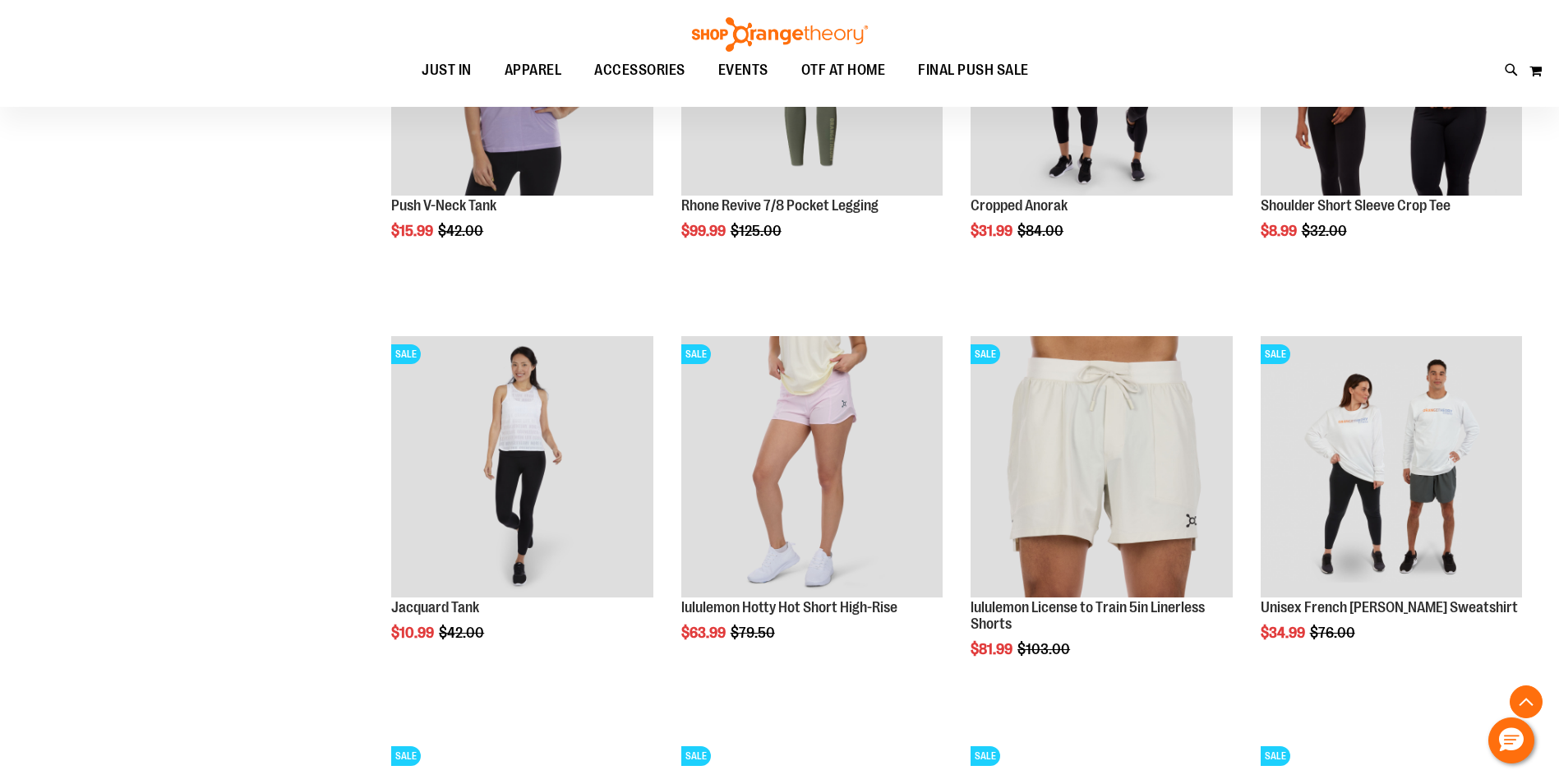
scroll to position [1642, 0]
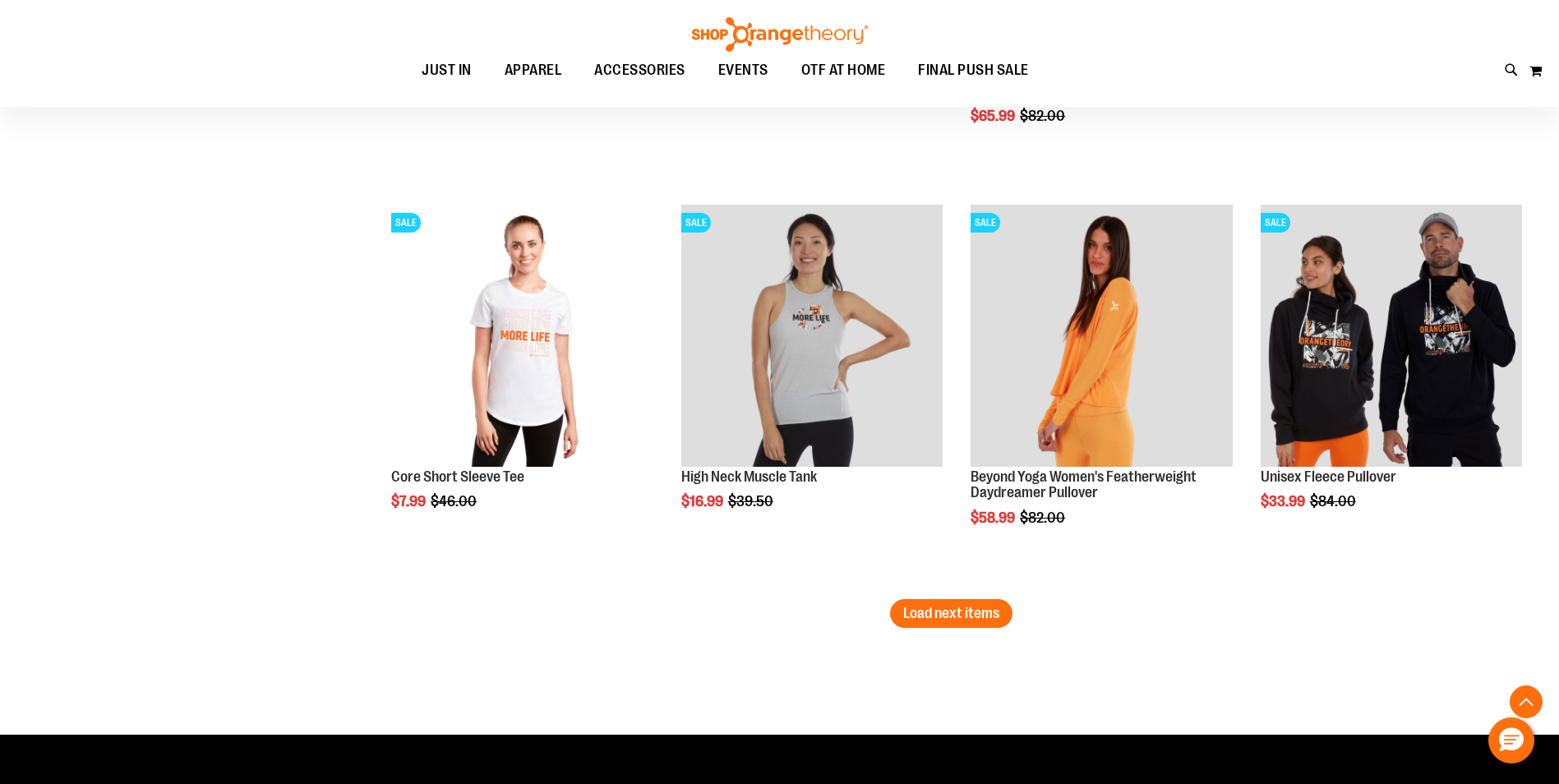
scroll to position [3450, 0]
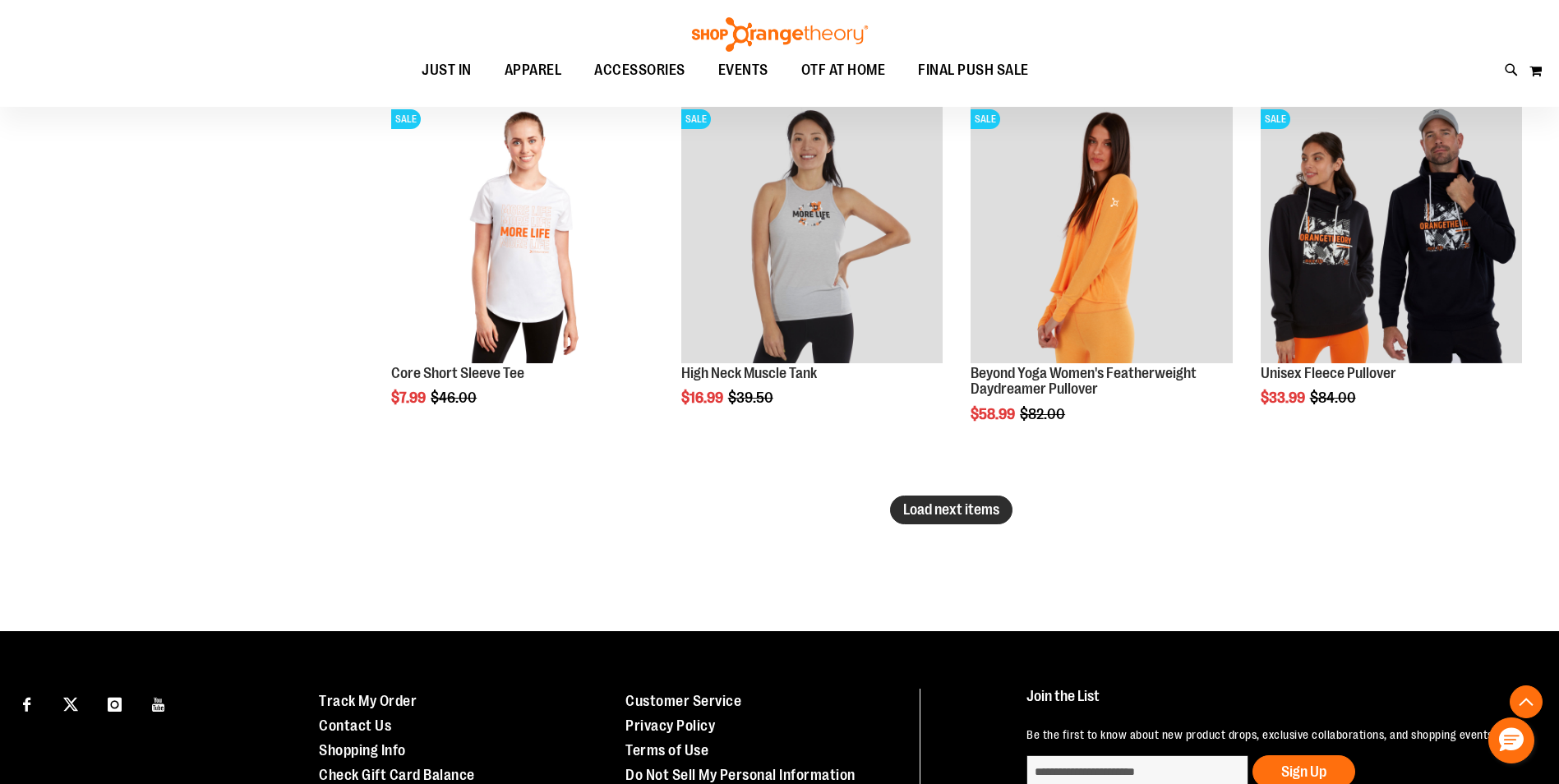
click at [936, 518] on button "Load next items" at bounding box center [950, 509] width 122 height 29
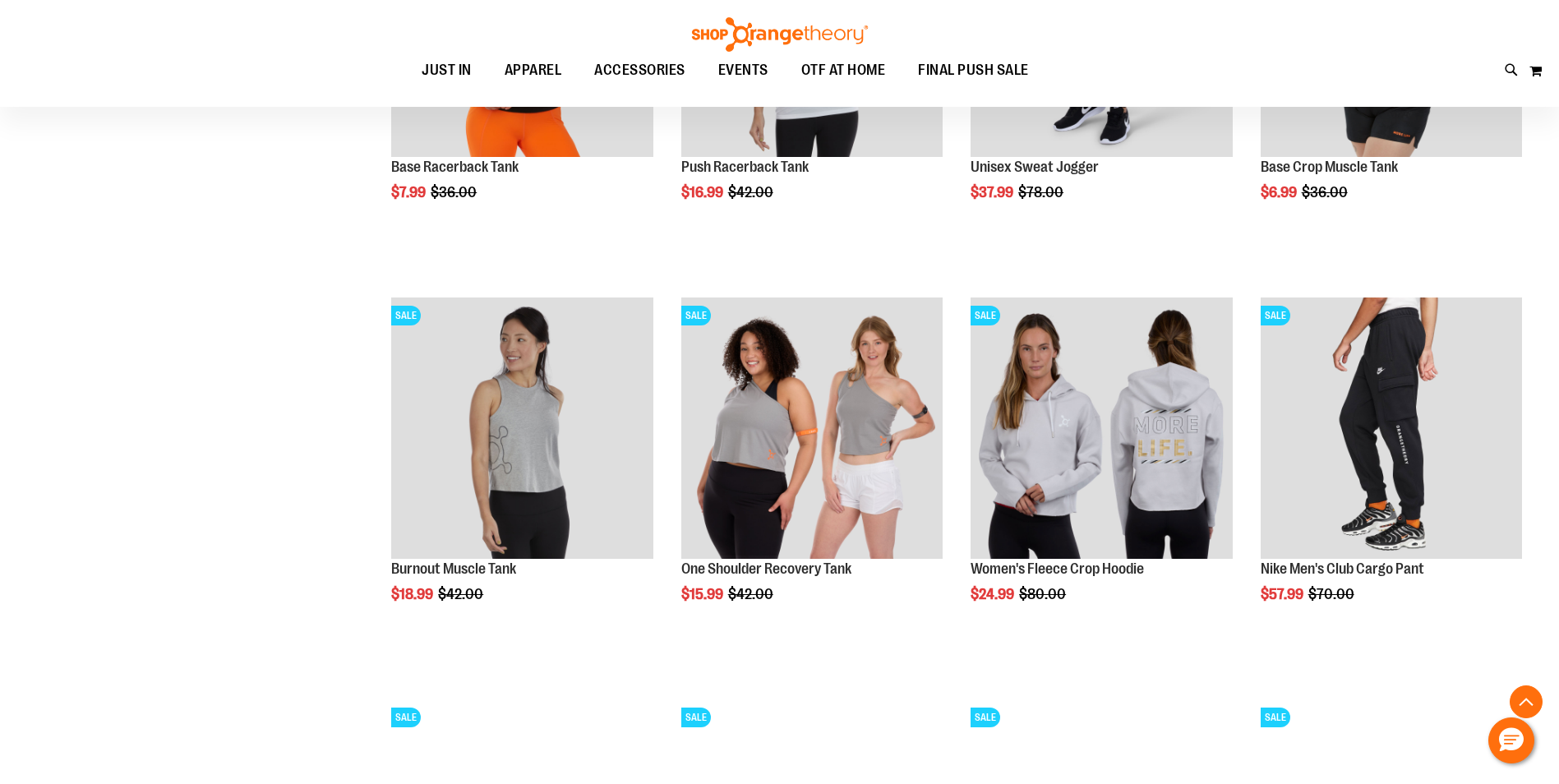
scroll to position [4025, 0]
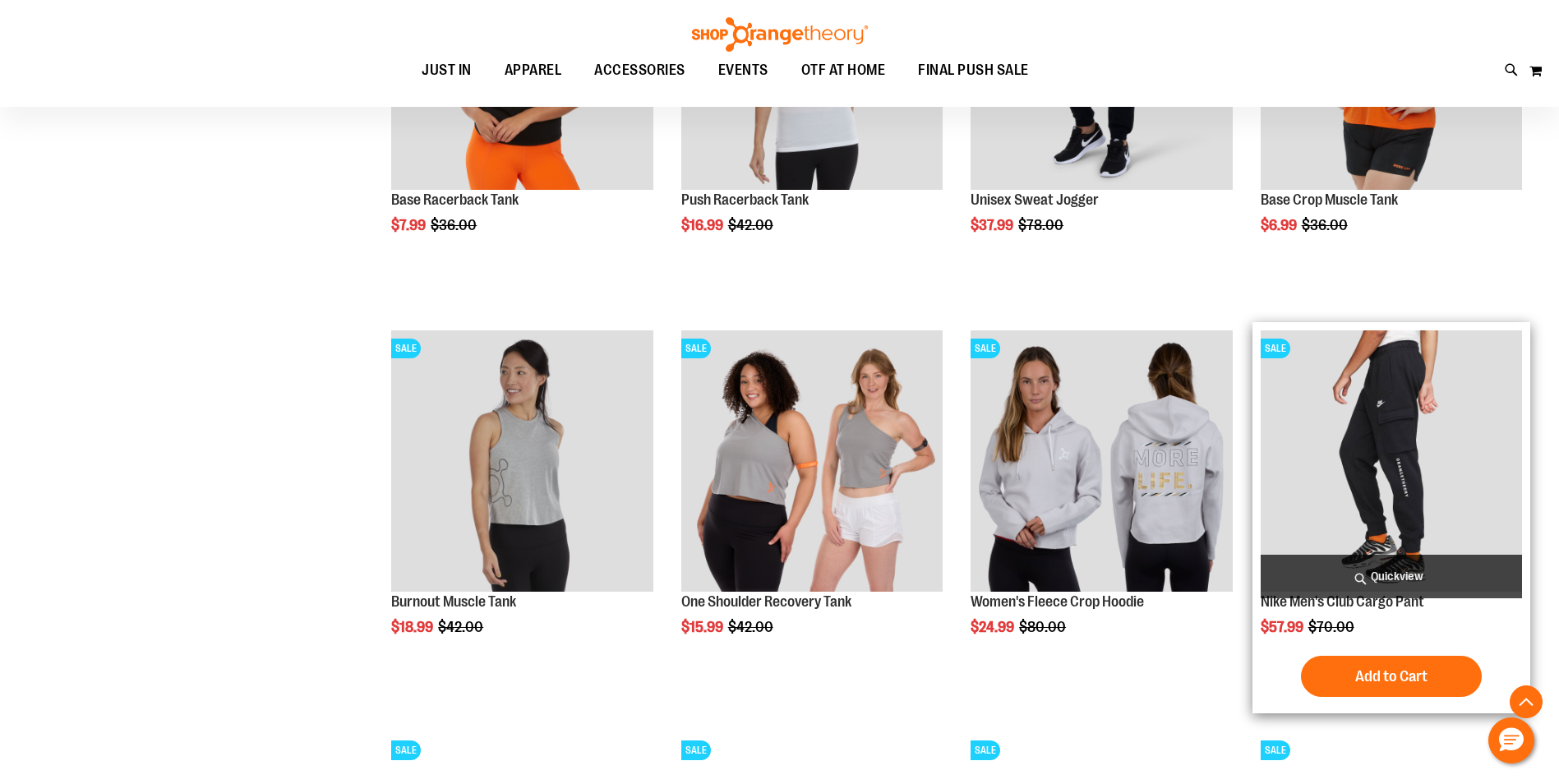
click at [1341, 455] on img "product" at bounding box center [1390, 461] width 262 height 262
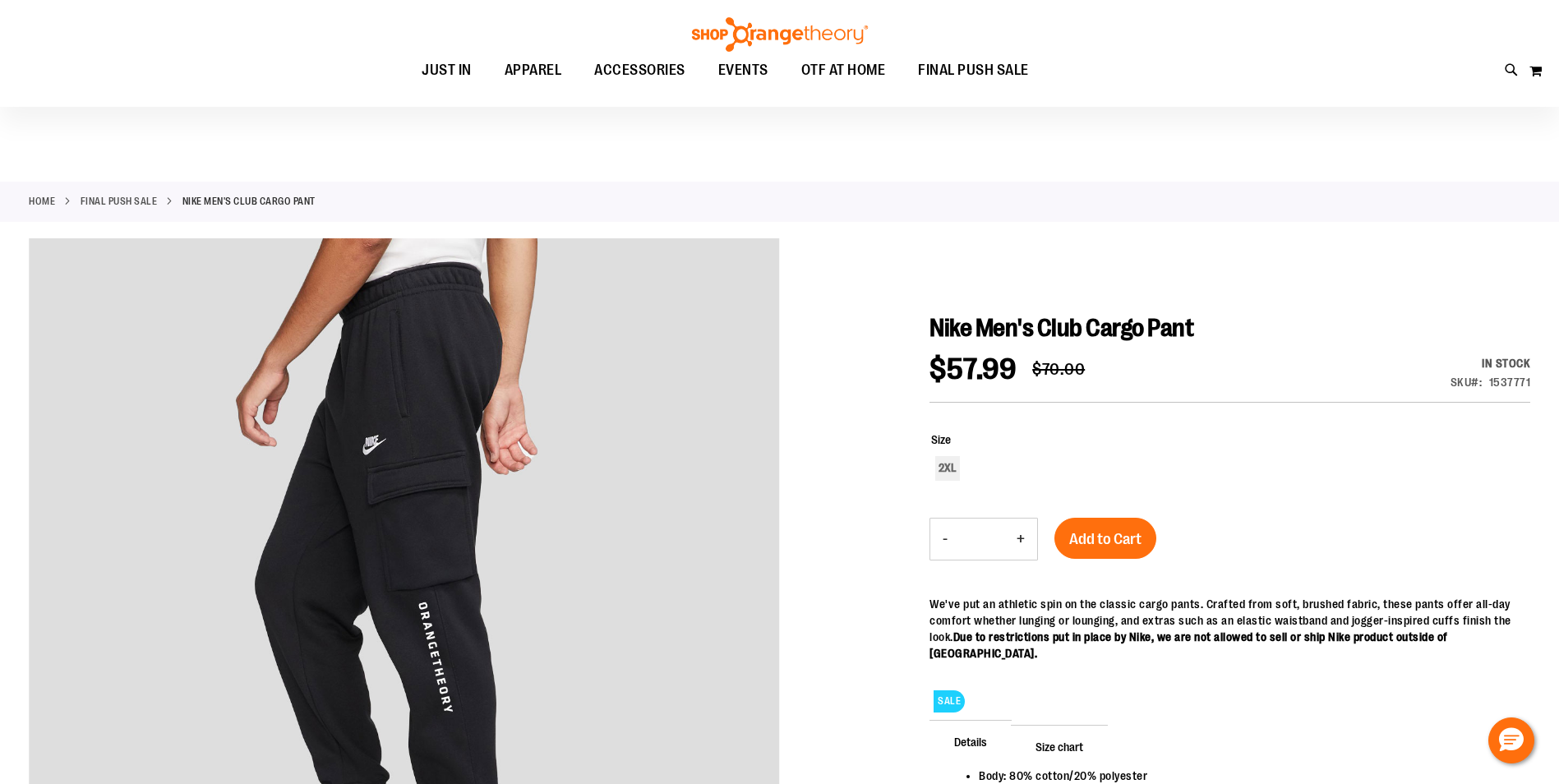
scroll to position [164, 0]
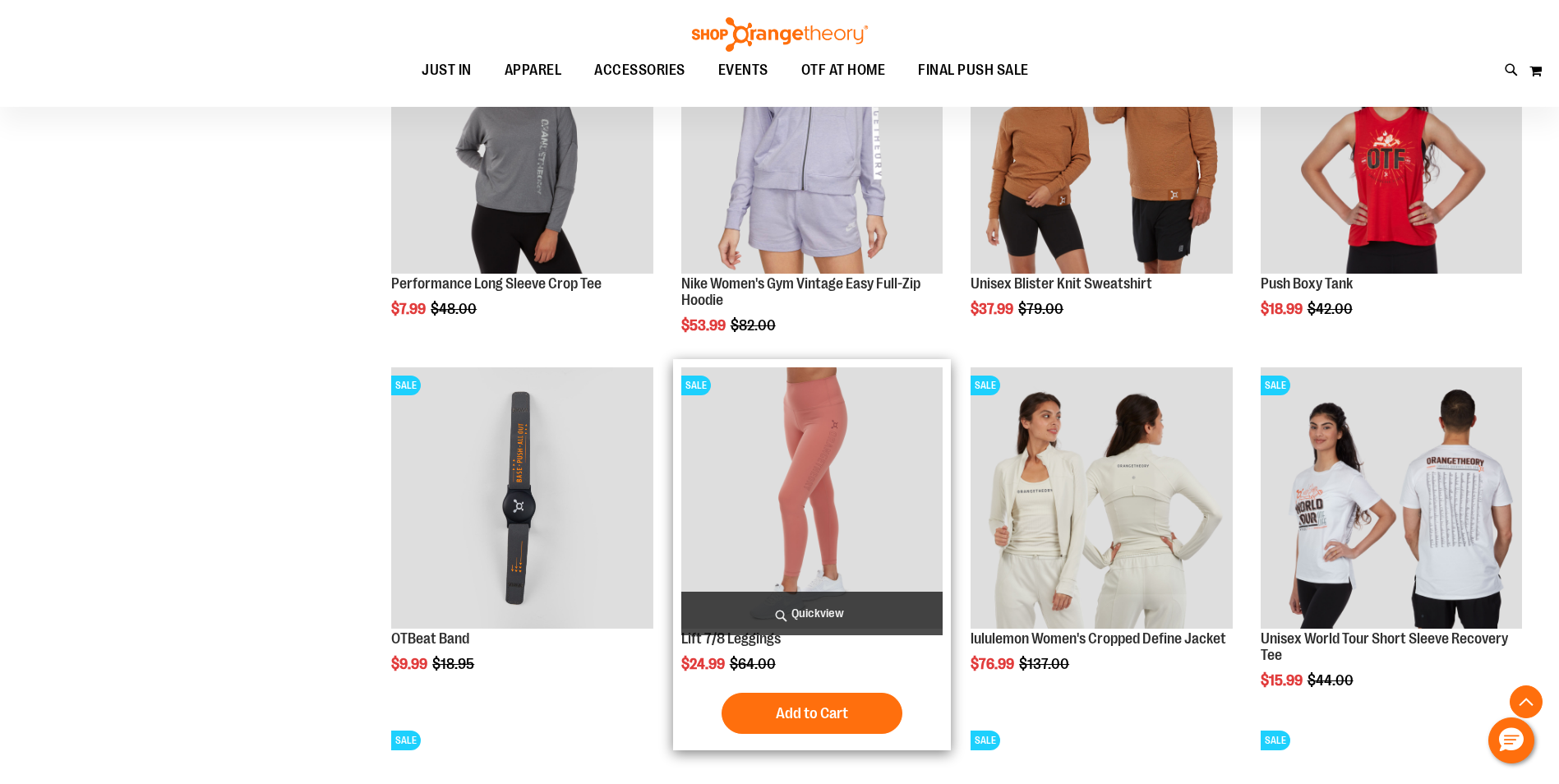
scroll to position [1080, 0]
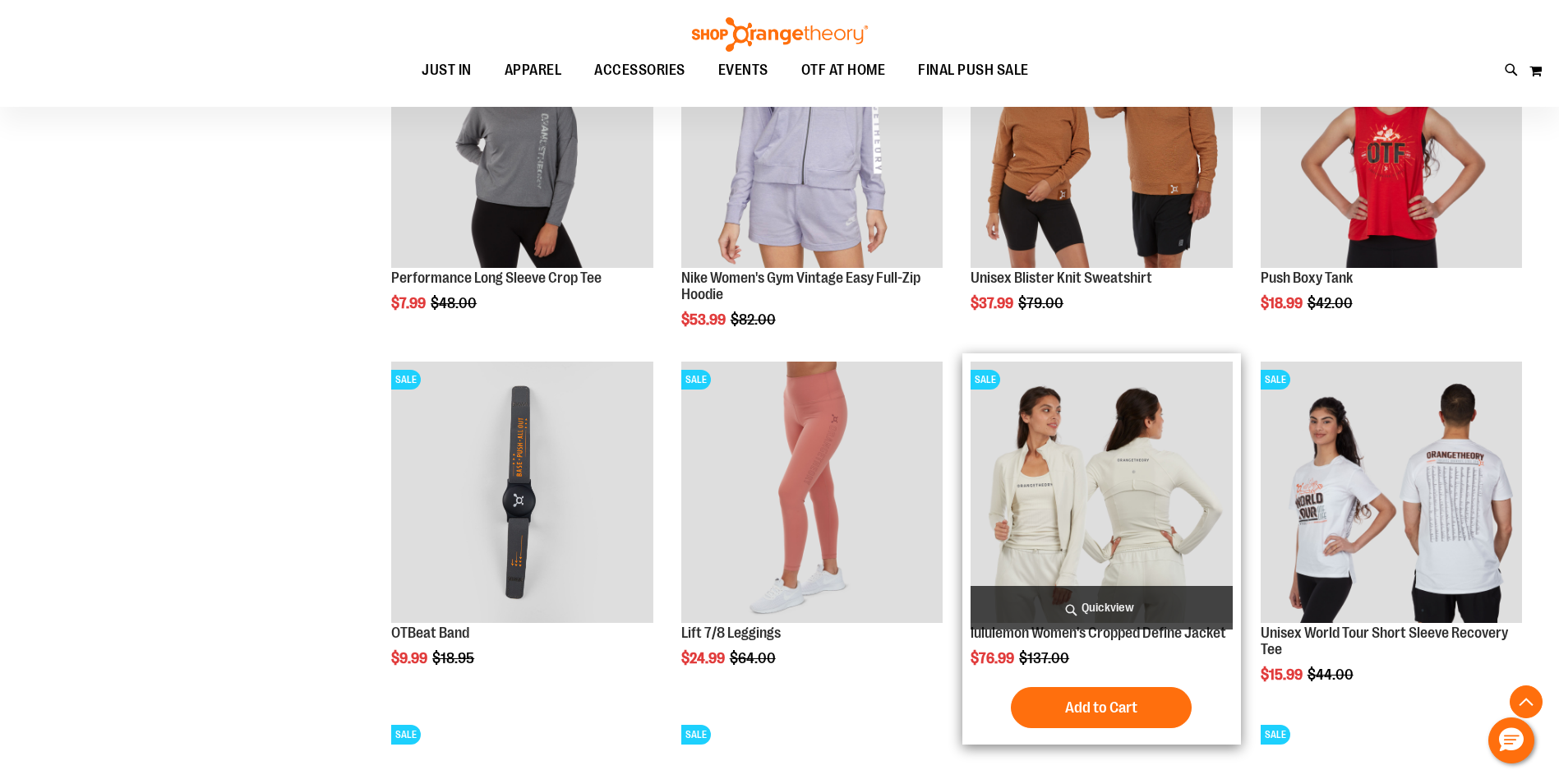
click at [1098, 497] on img "product" at bounding box center [1101, 492] width 262 height 262
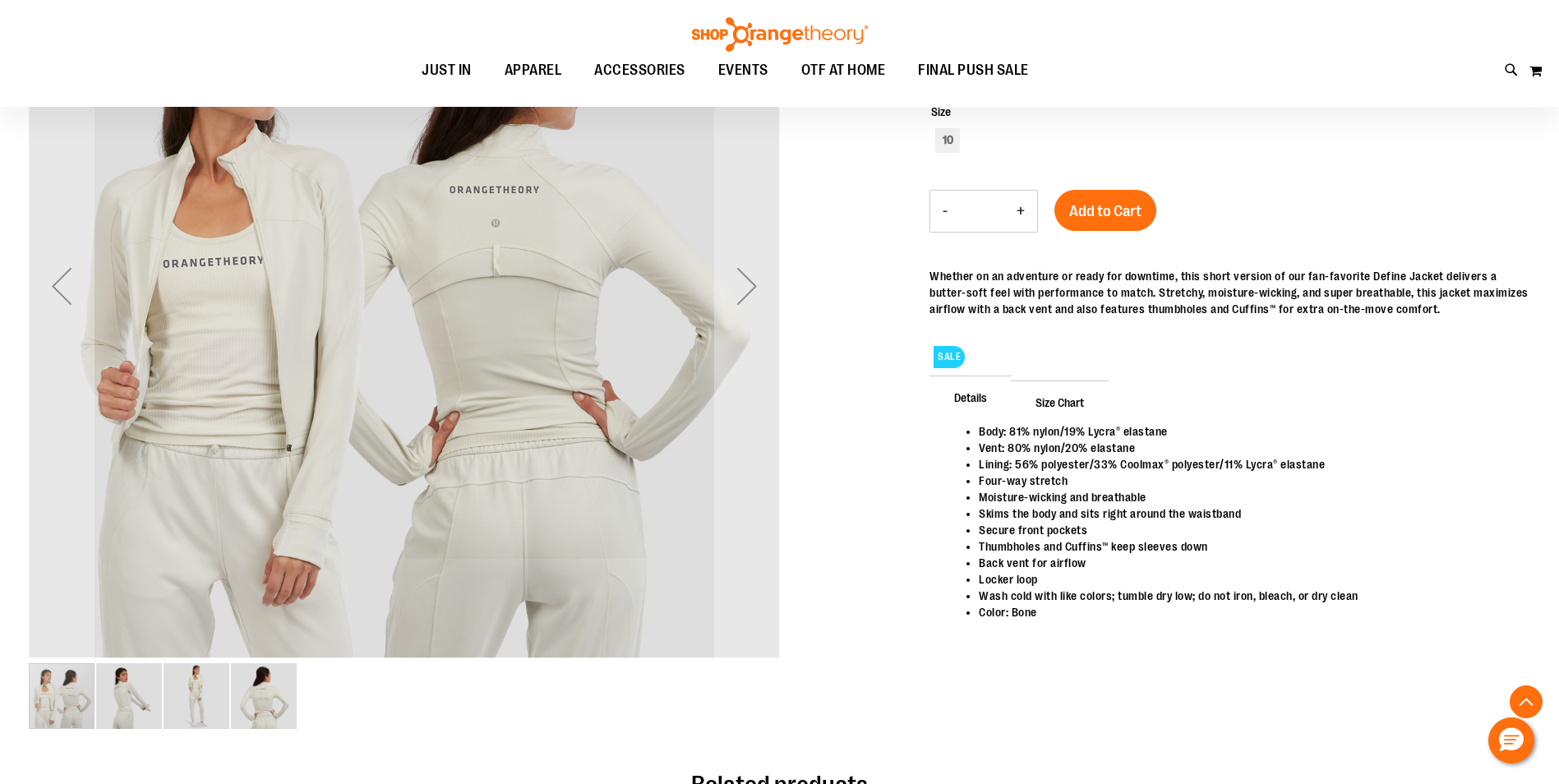
scroll to position [246, 0]
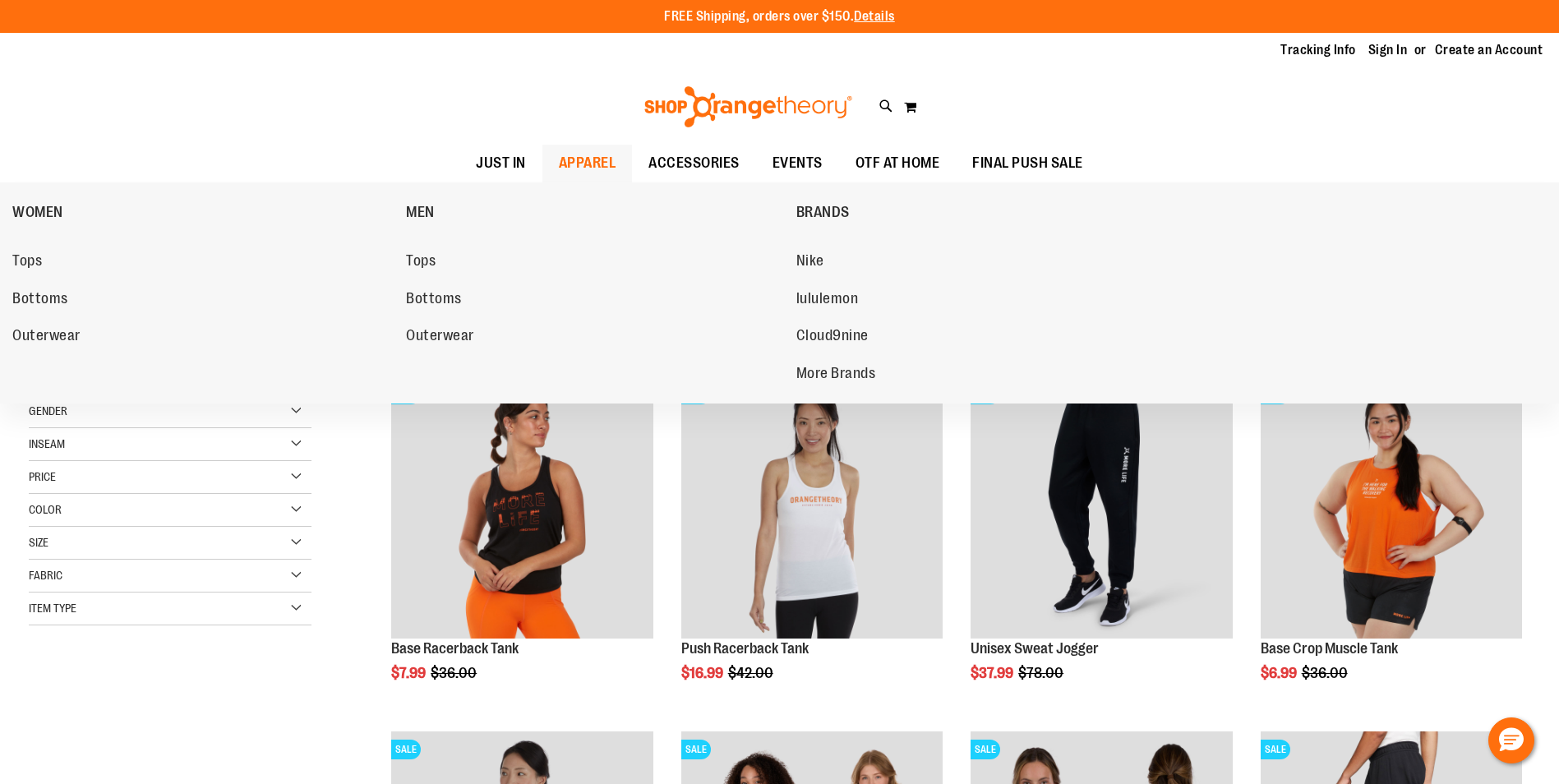
click at [575, 160] on span "APPAREL" at bounding box center [587, 163] width 57 height 37
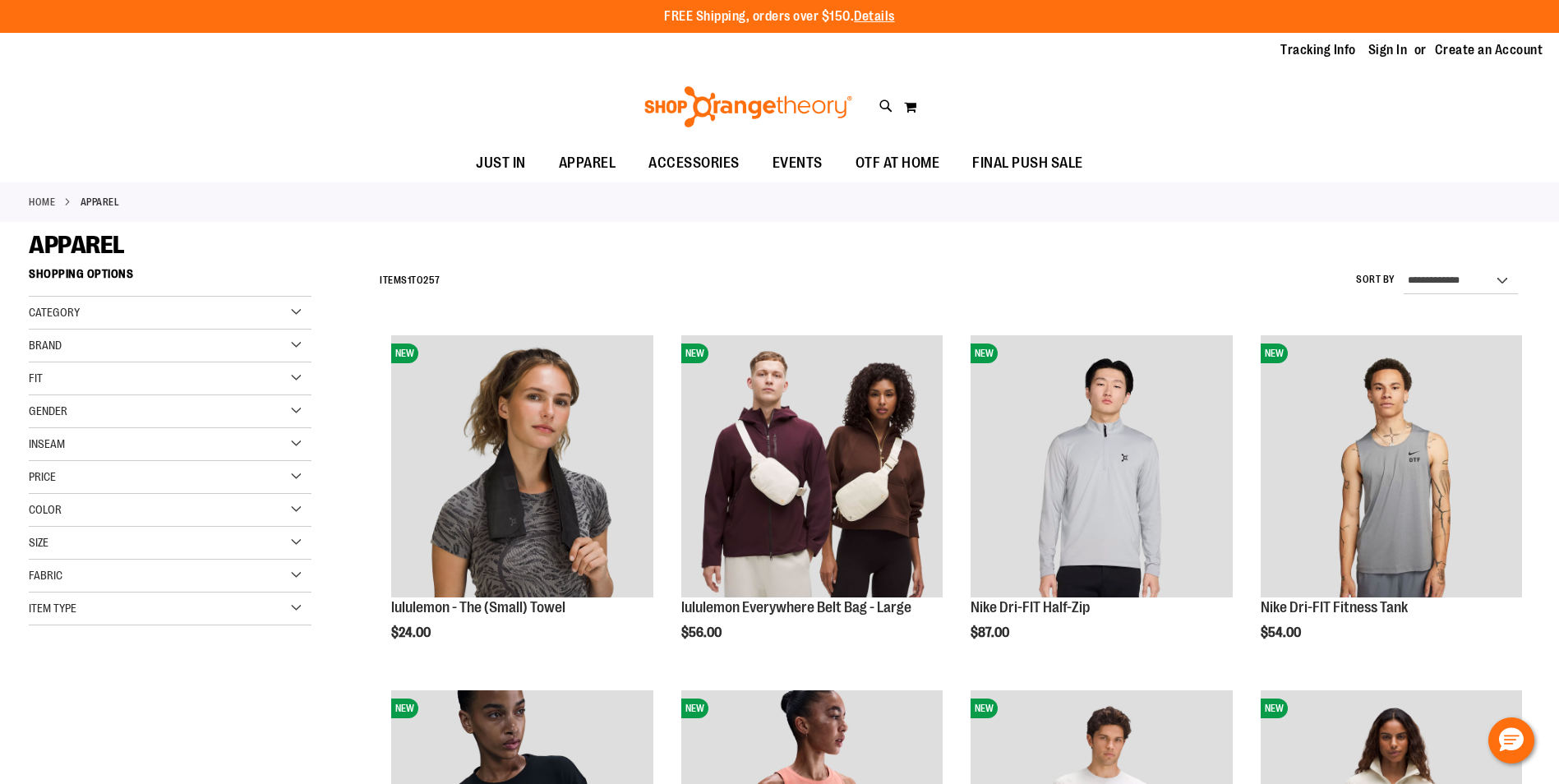
click at [294, 537] on div "Size" at bounding box center [170, 543] width 282 height 33
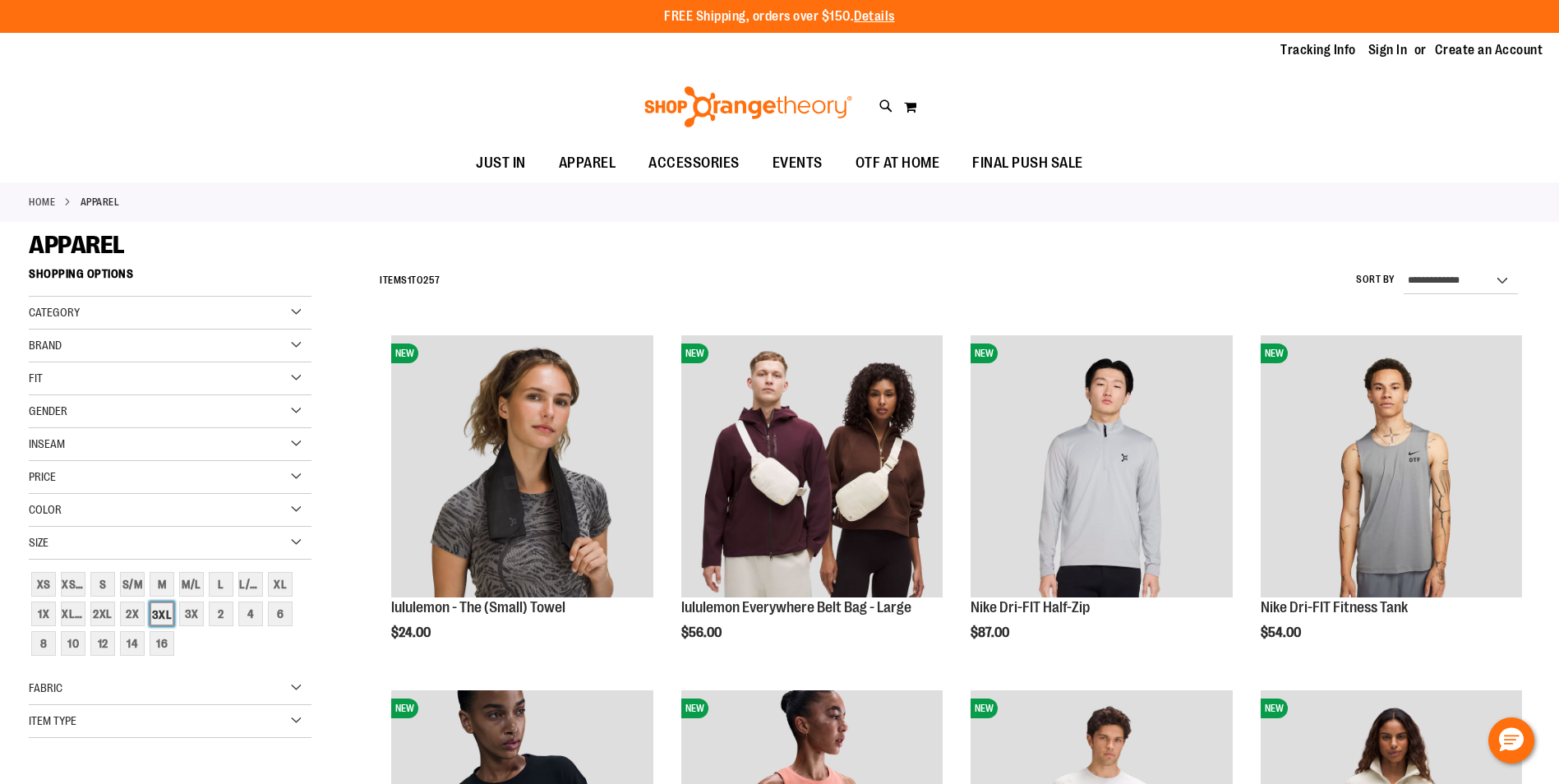
click at [167, 613] on div "3XL" at bounding box center [162, 614] width 25 height 25
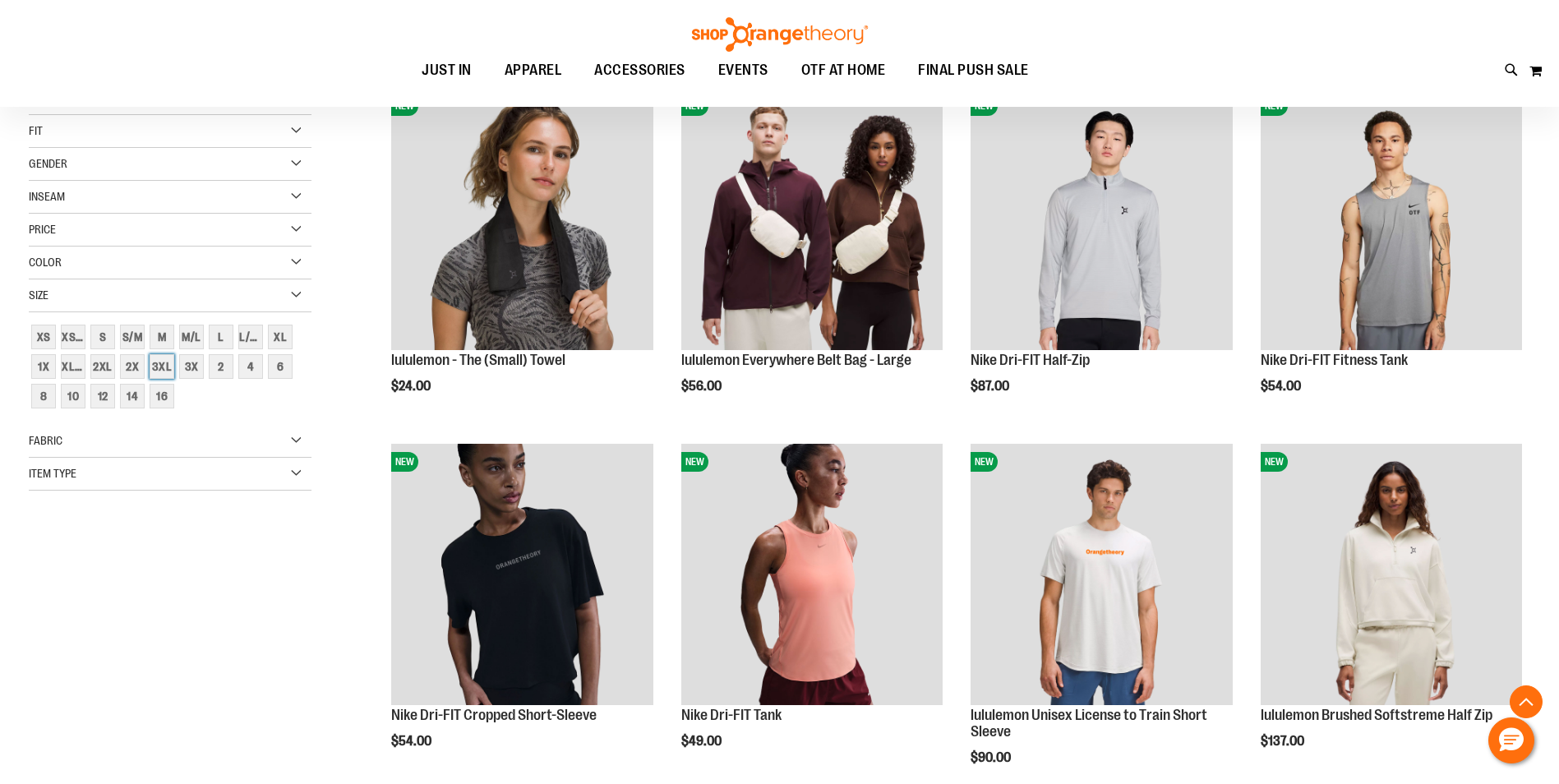
scroll to position [260, 0]
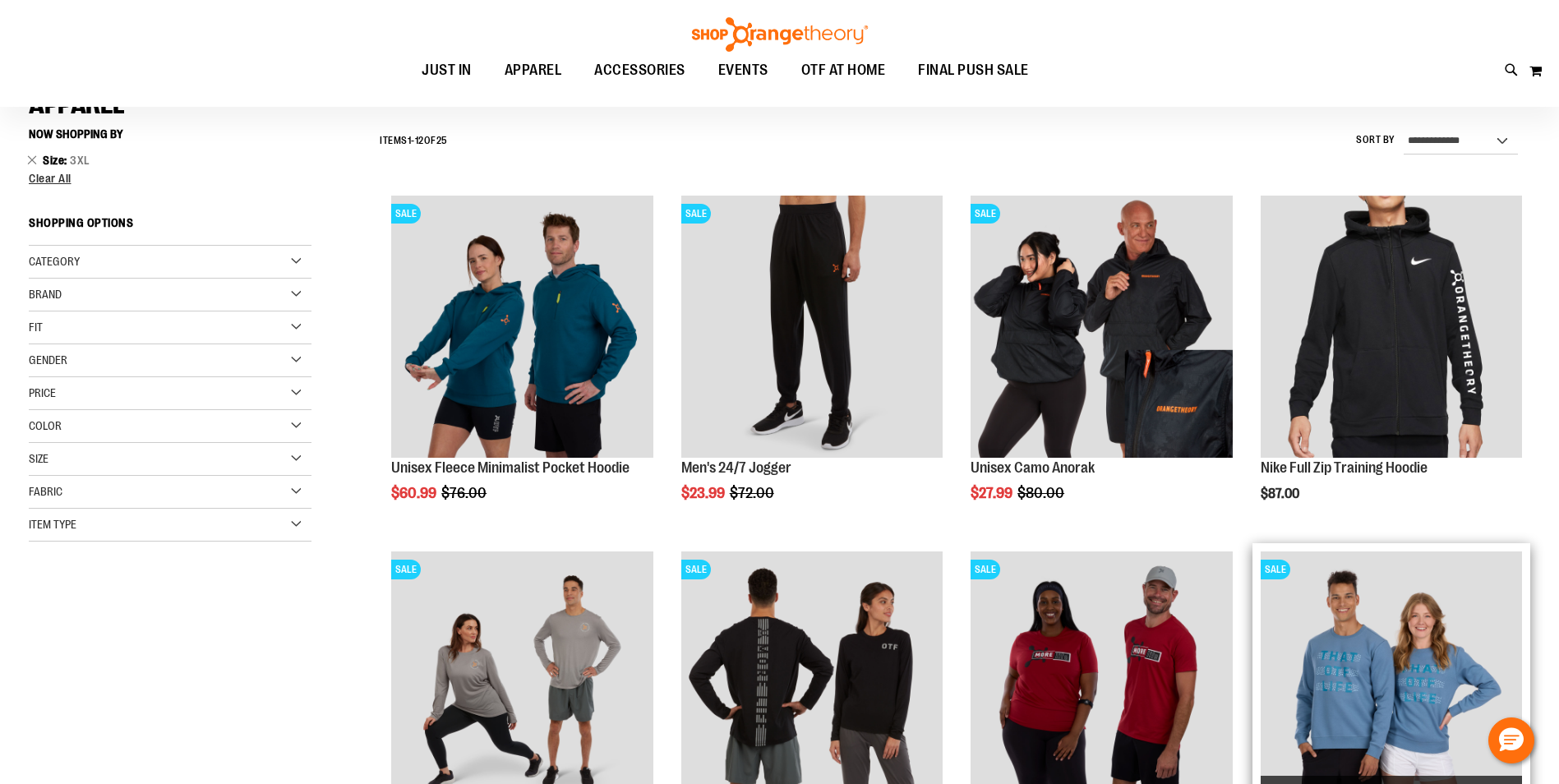
scroll to position [96, 0]
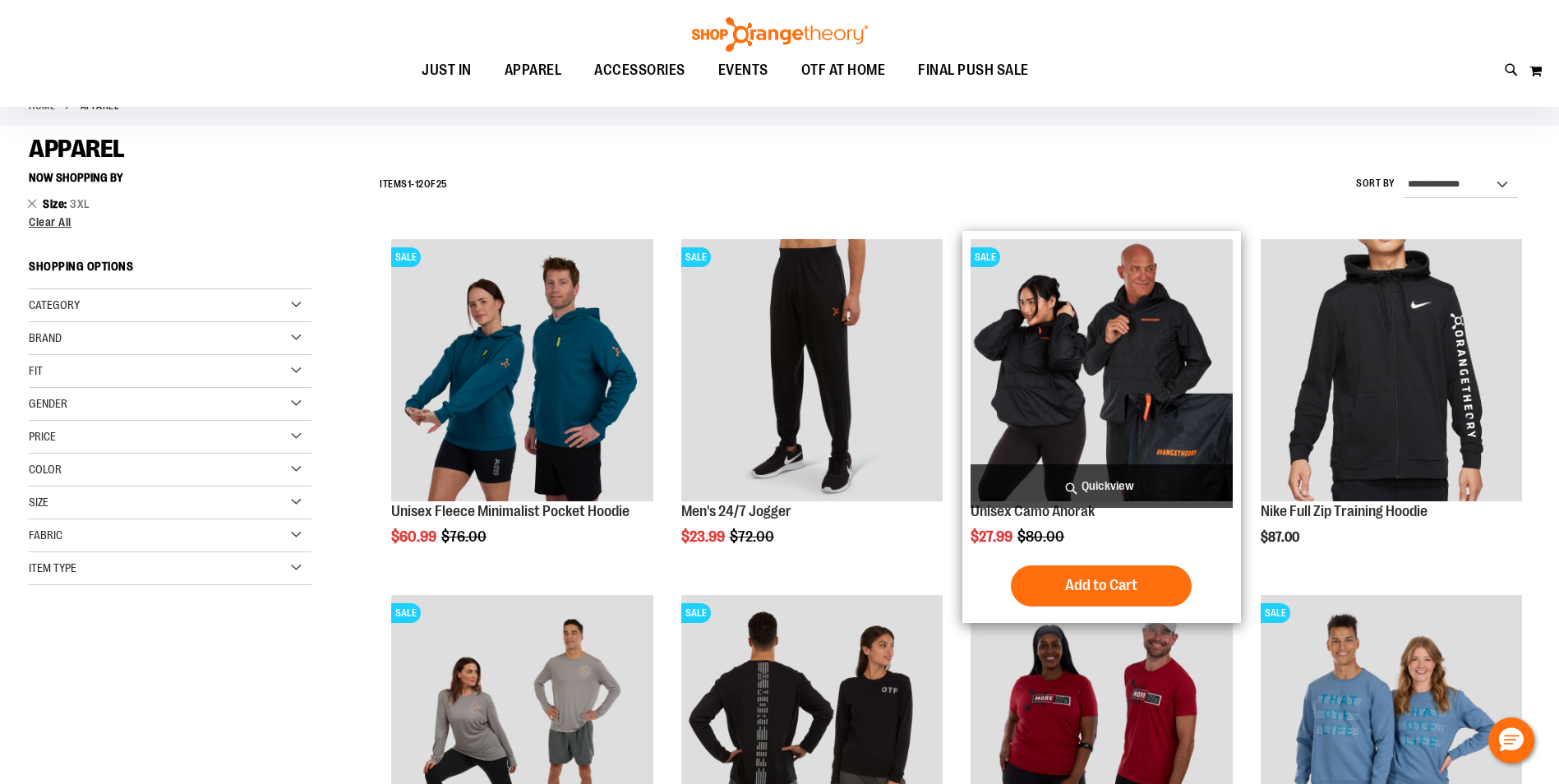
click at [1120, 348] on img "product" at bounding box center [1101, 370] width 262 height 262
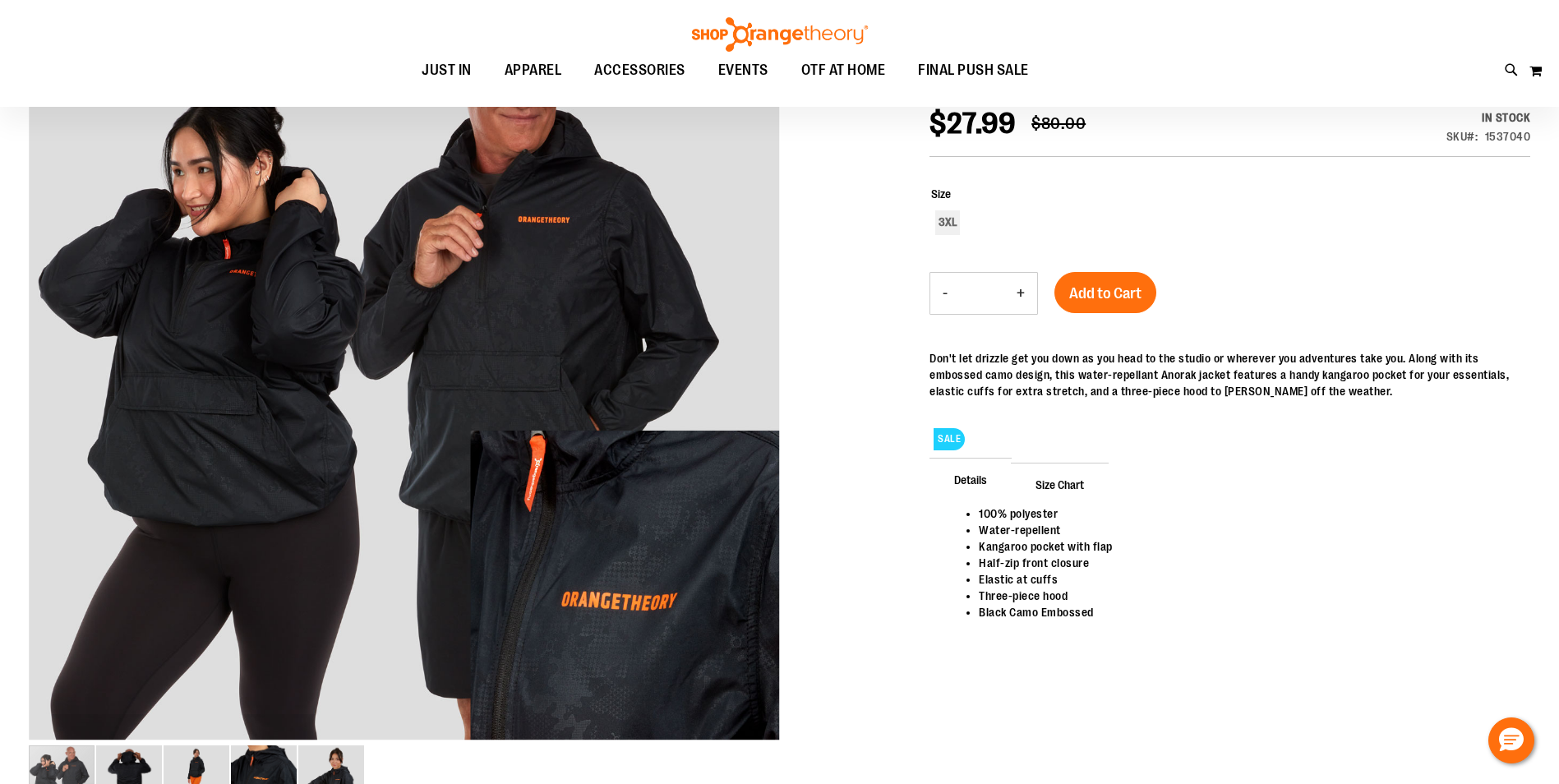
scroll to position [164, 0]
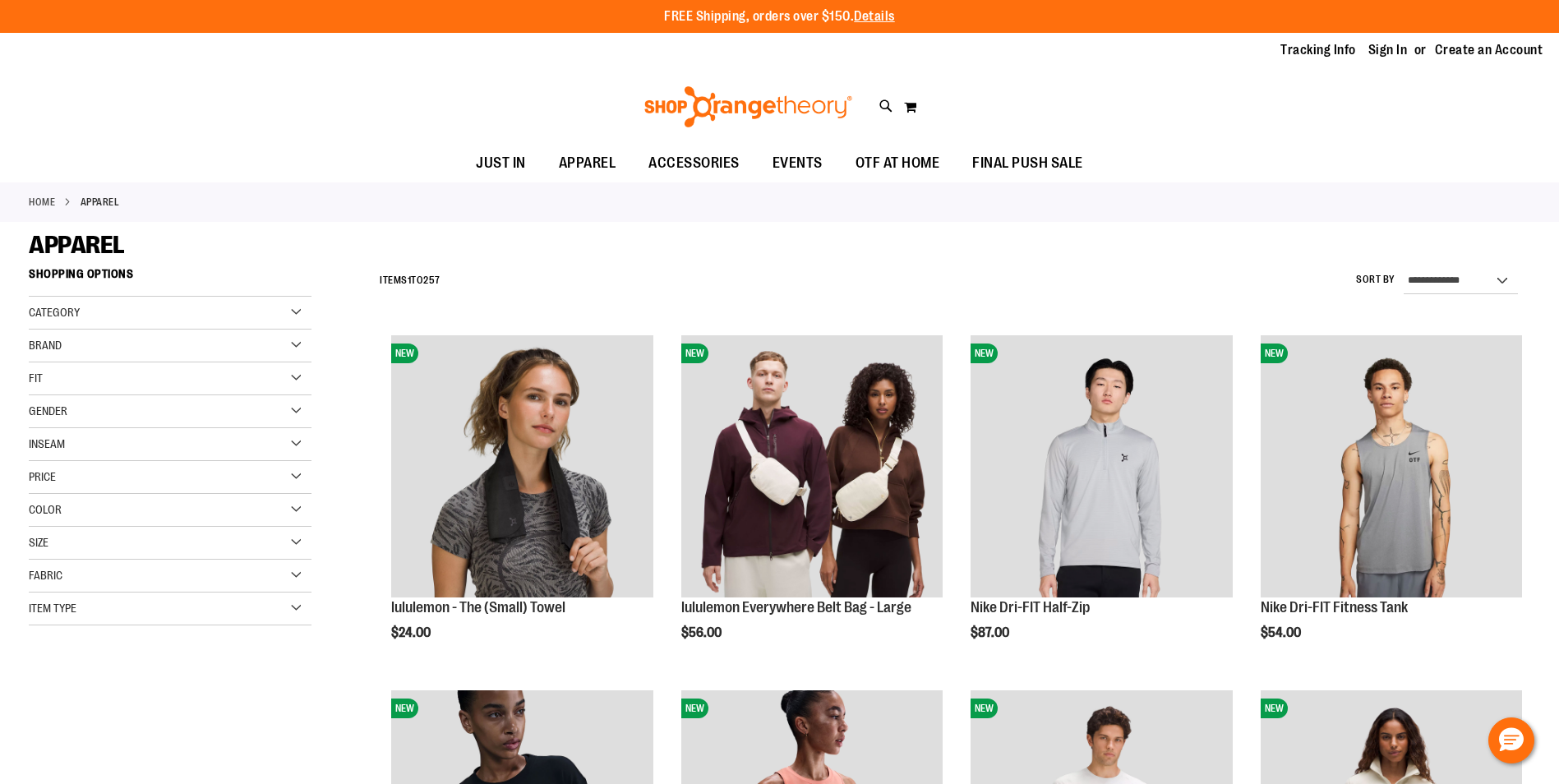
click at [290, 544] on div "Size" at bounding box center [170, 543] width 282 height 33
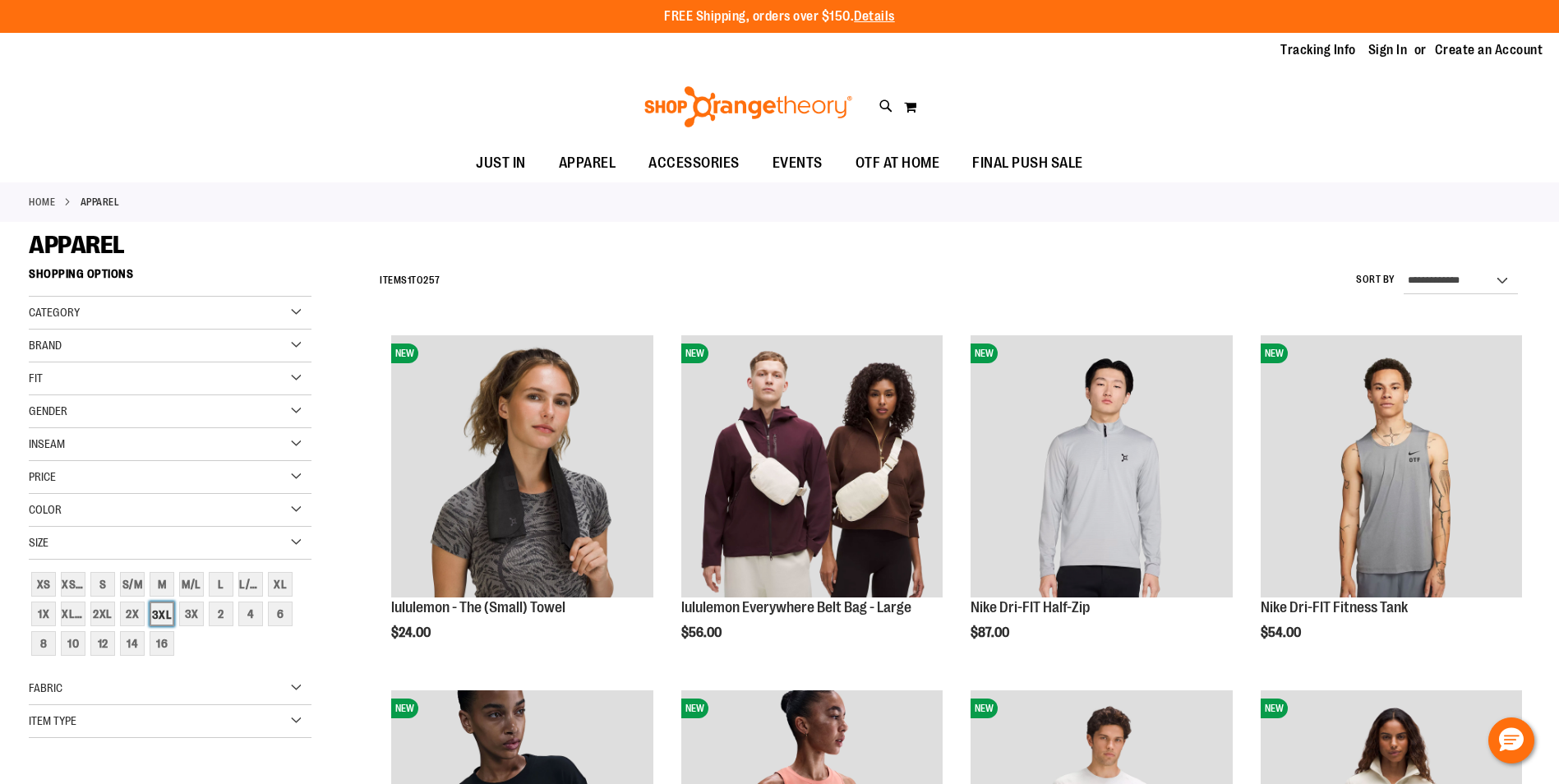
click at [161, 620] on div "3XL" at bounding box center [162, 614] width 25 height 25
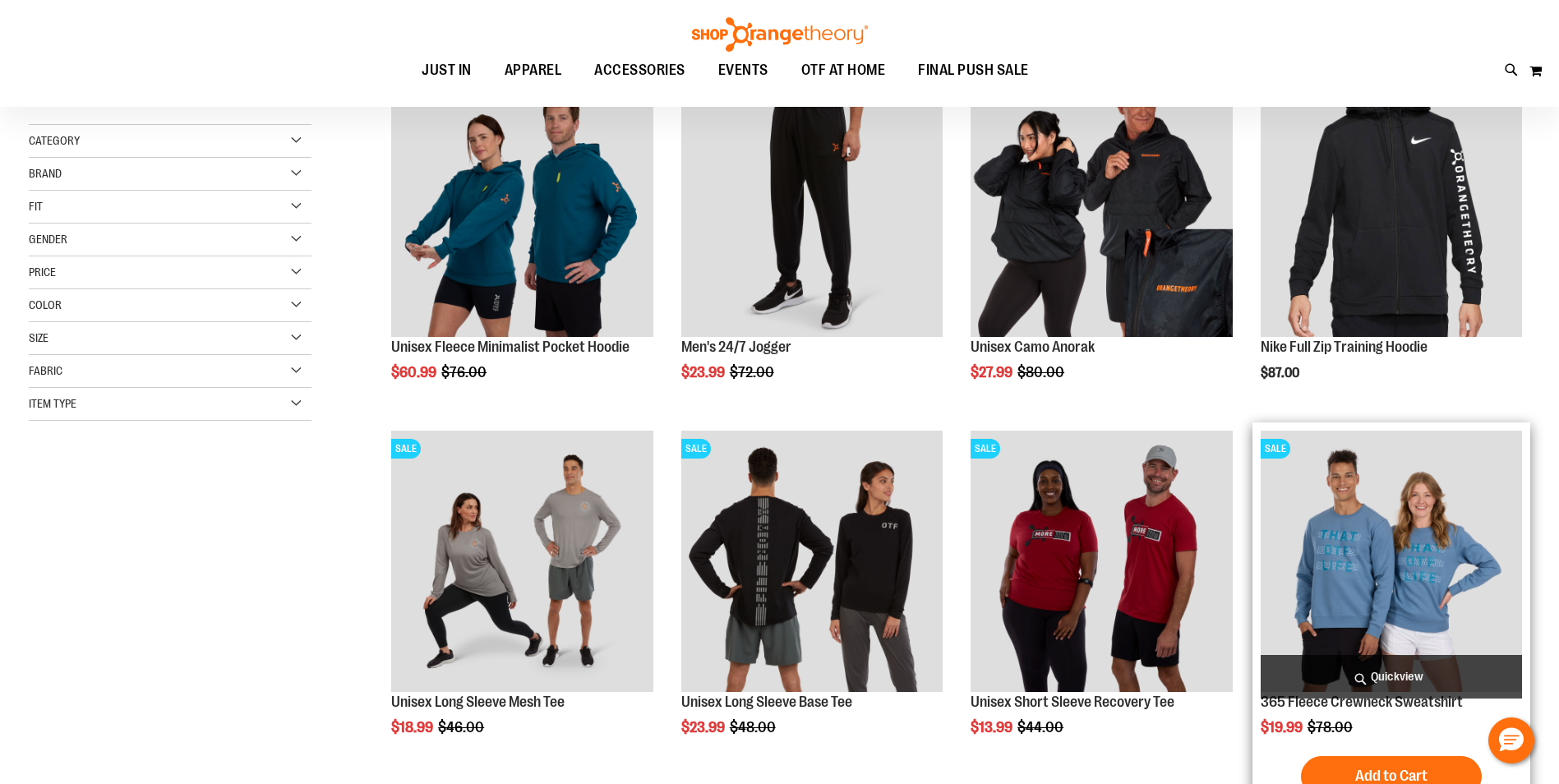
scroll to position [178, 0]
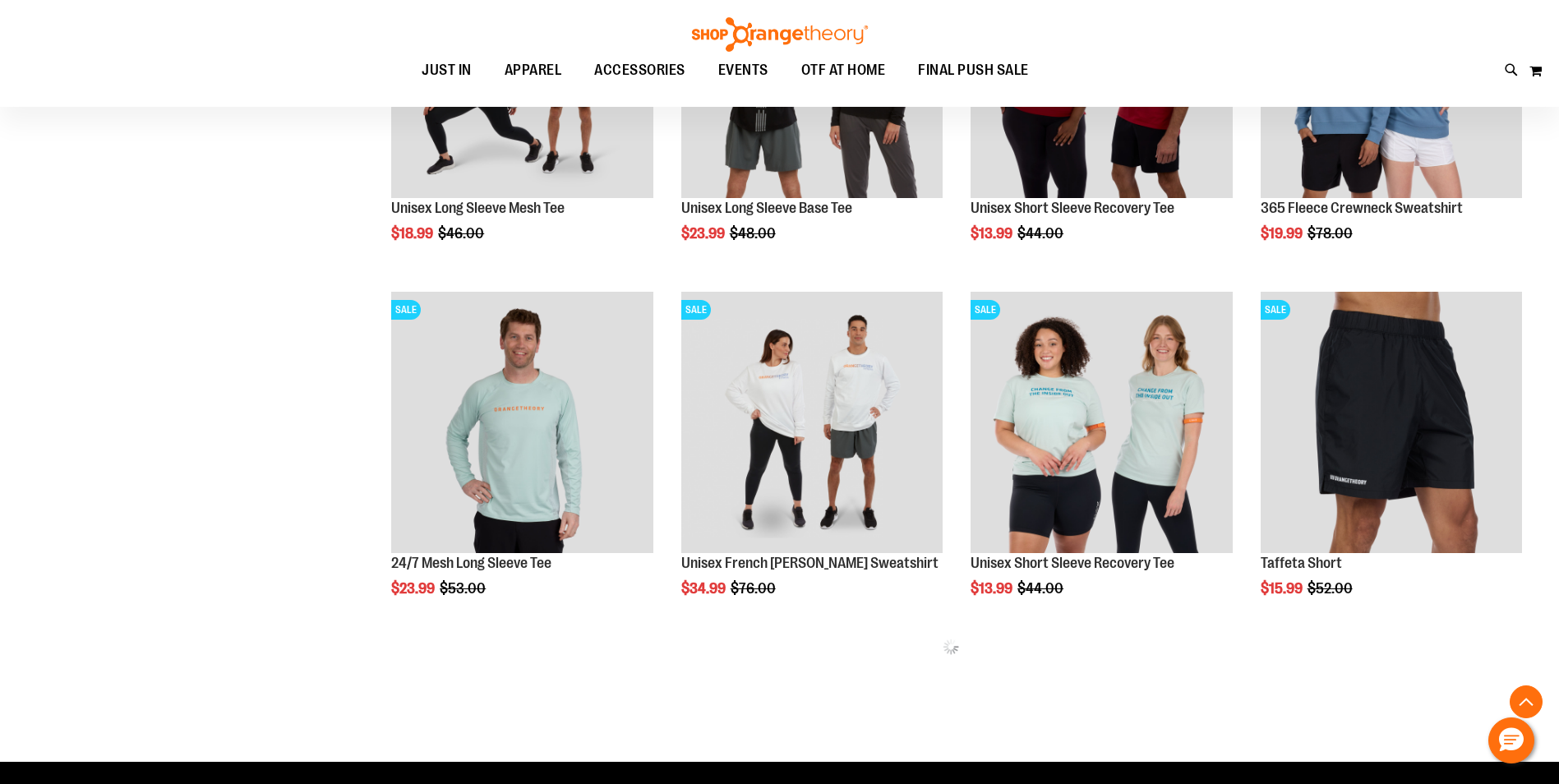
scroll to position [917, 0]
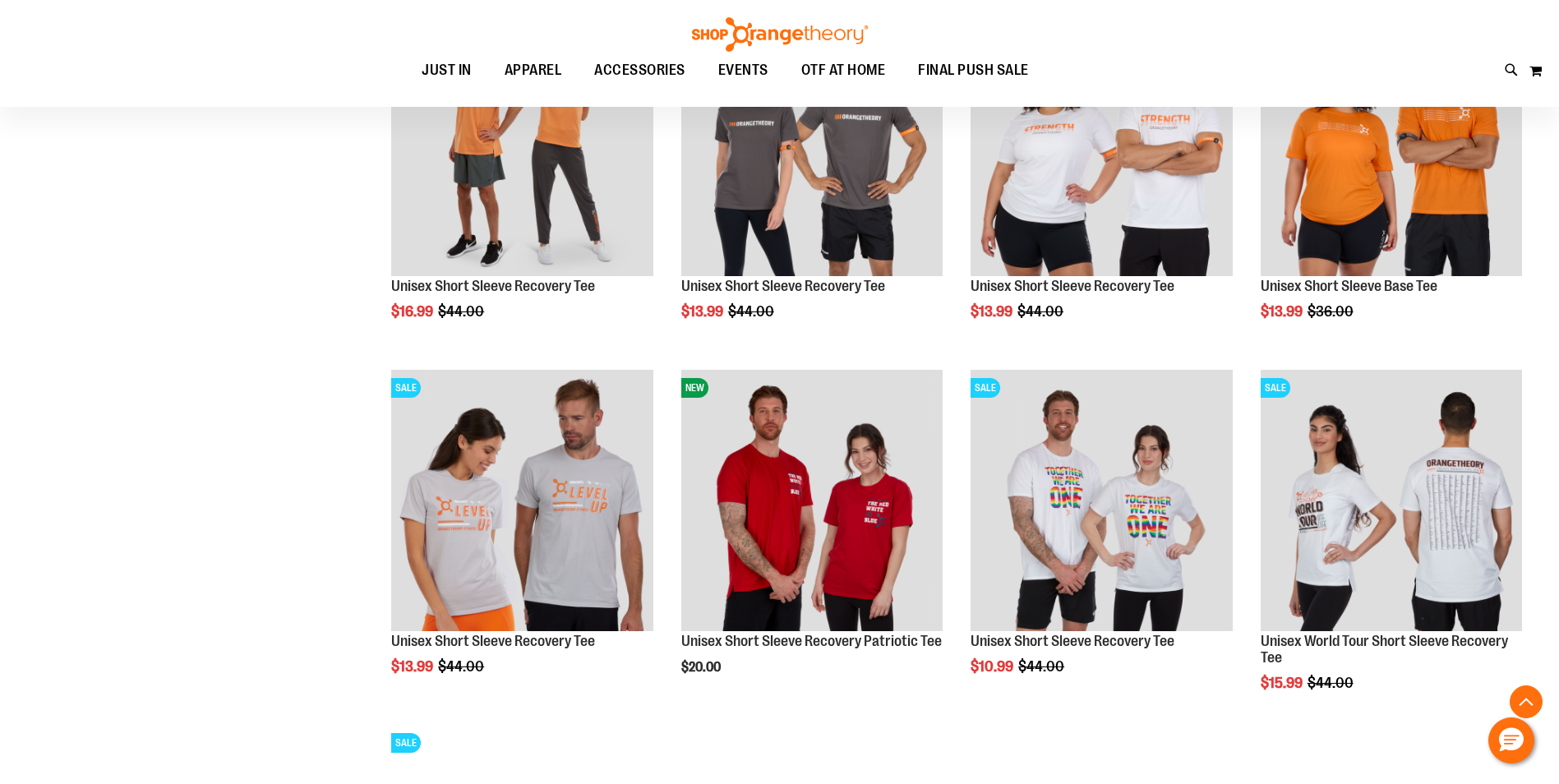
scroll to position [1738, 0]
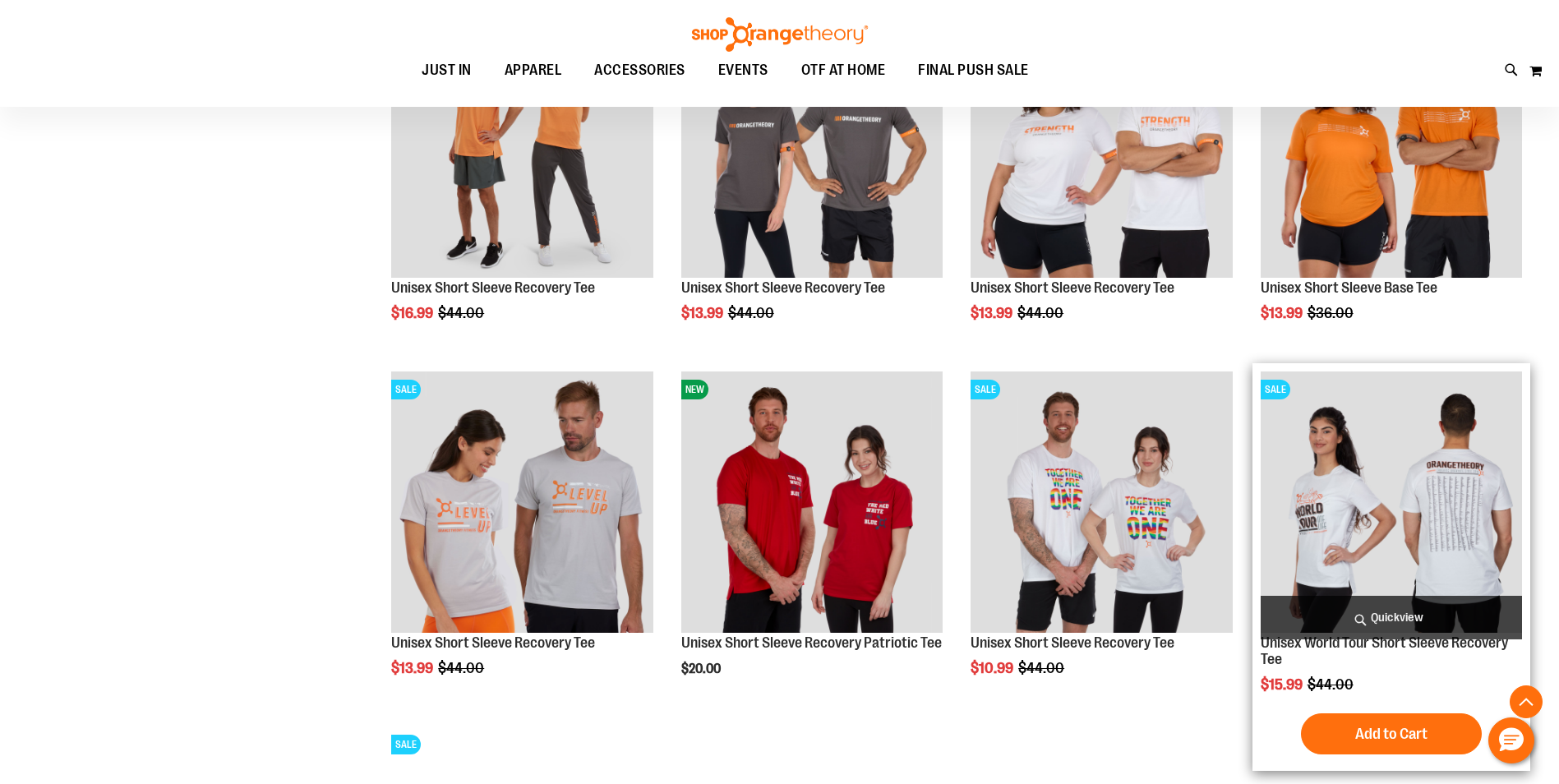
click at [1434, 521] on img "product" at bounding box center [1390, 502] width 262 height 262
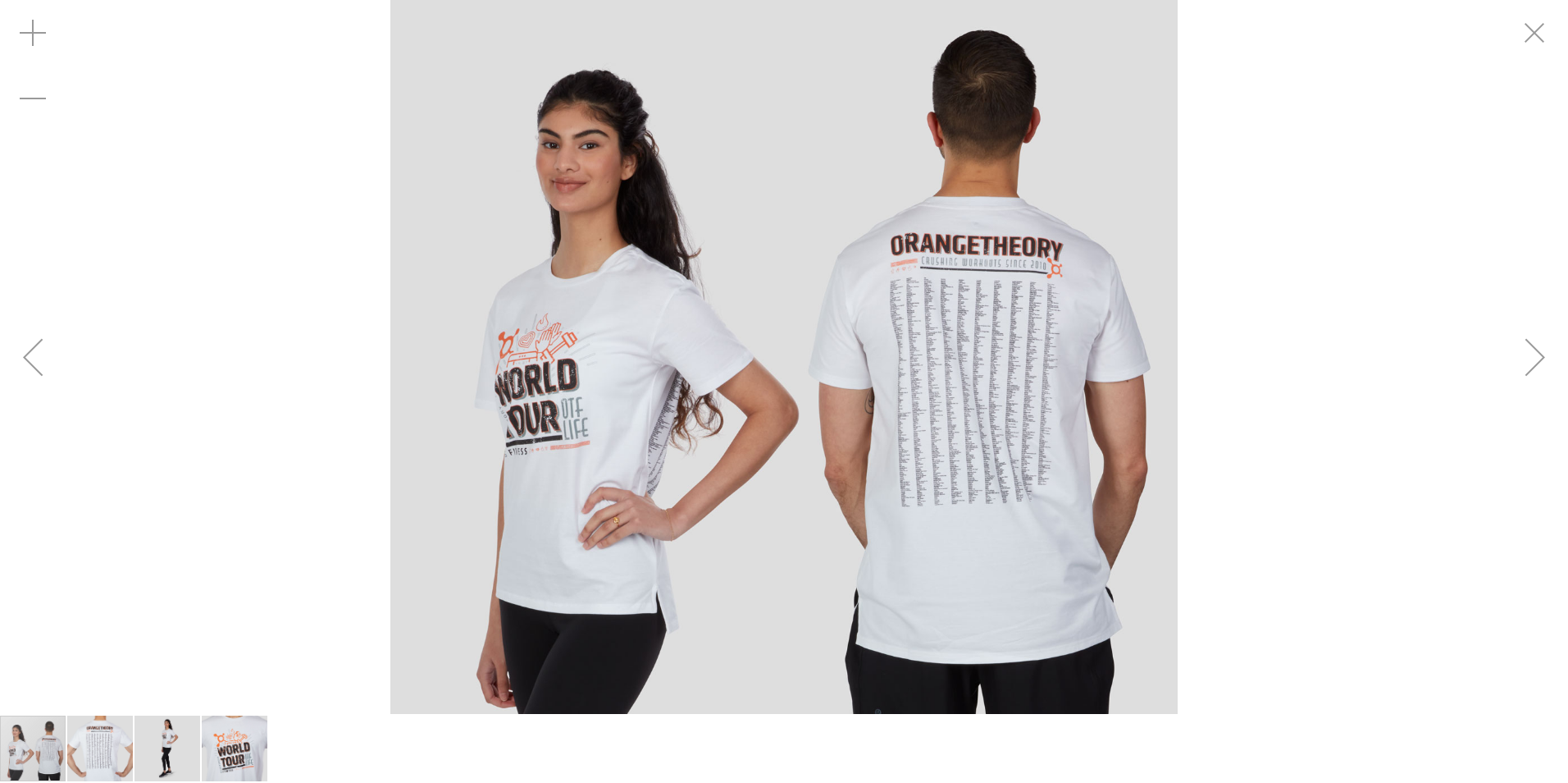
click at [108, 736] on img "image 2 of 4" at bounding box center [100, 748] width 66 height 66
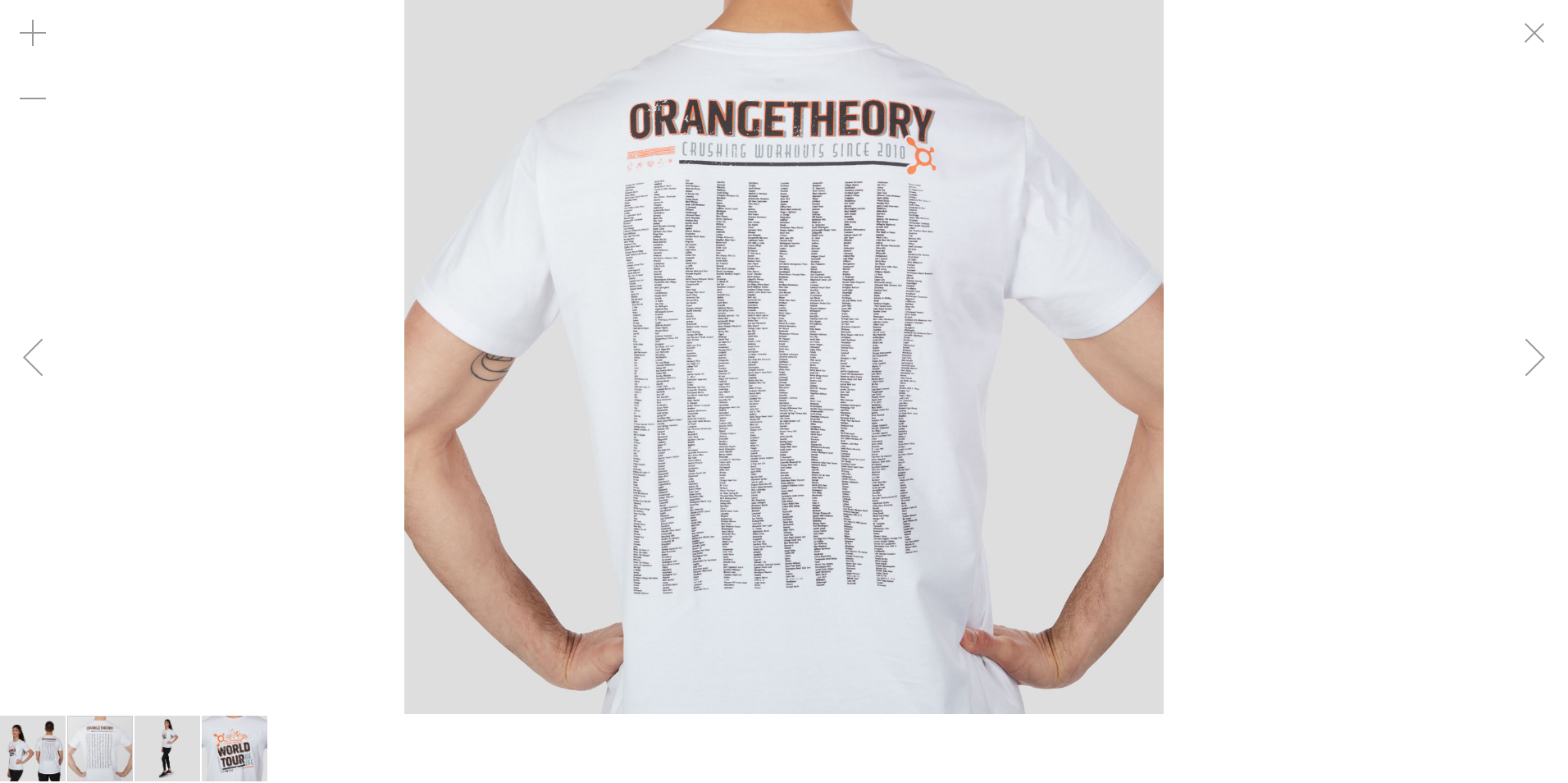
click at [37, 362] on div "Previous" at bounding box center [32, 357] width 66 height 66
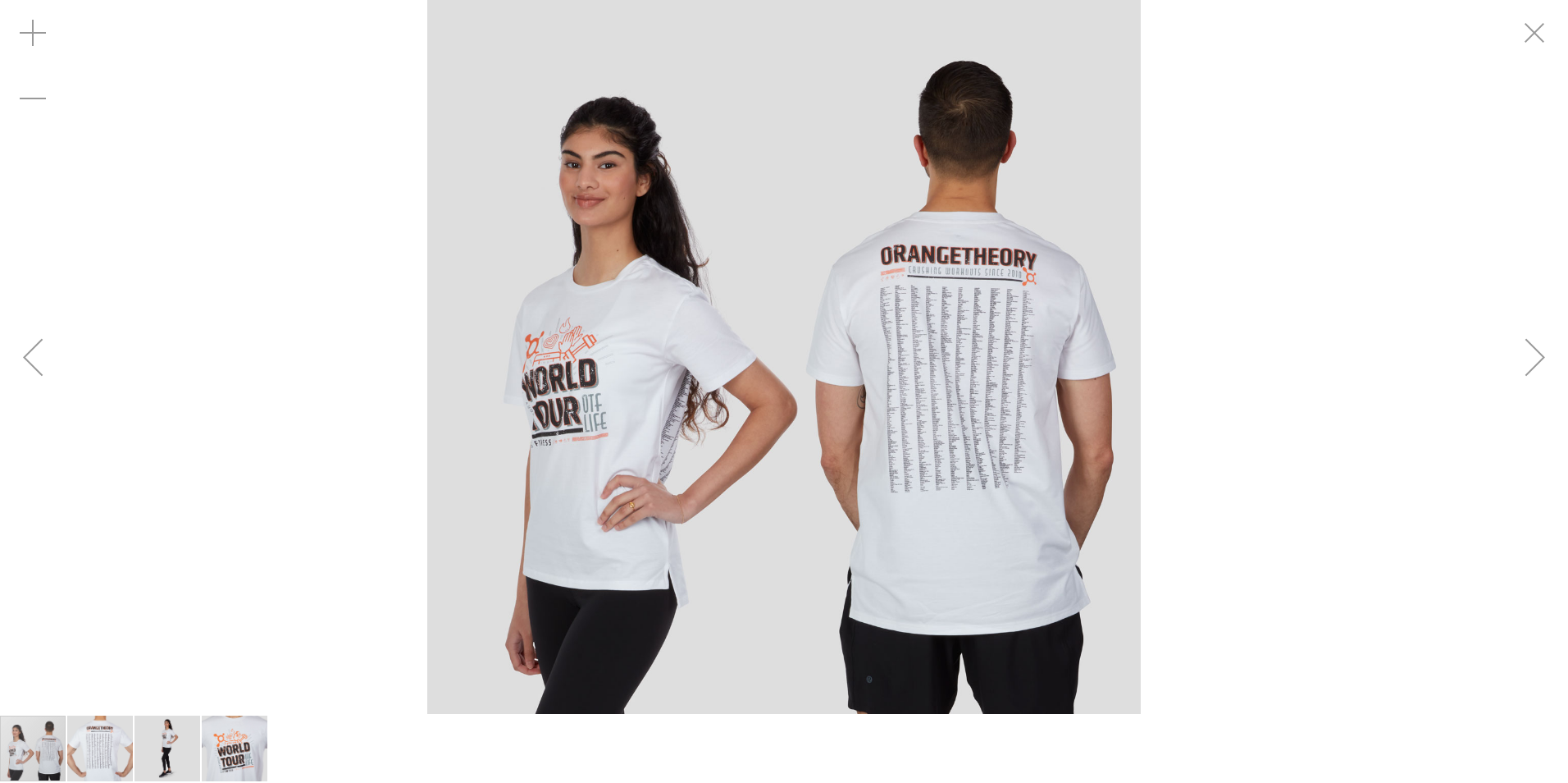
click at [35, 354] on div "Previous" at bounding box center [32, 357] width 66 height 66
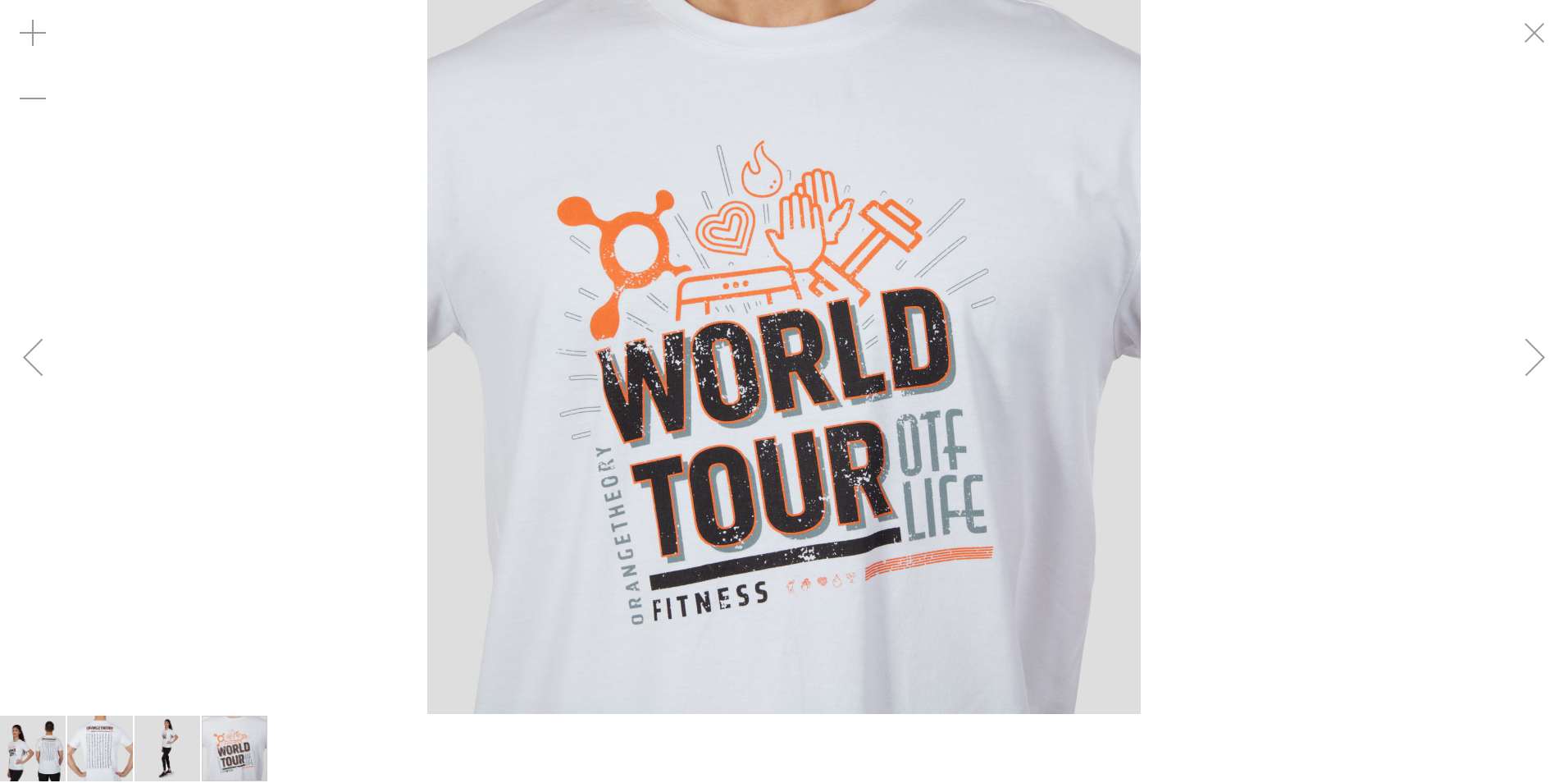
click at [35, 354] on div "Previous" at bounding box center [32, 357] width 66 height 66
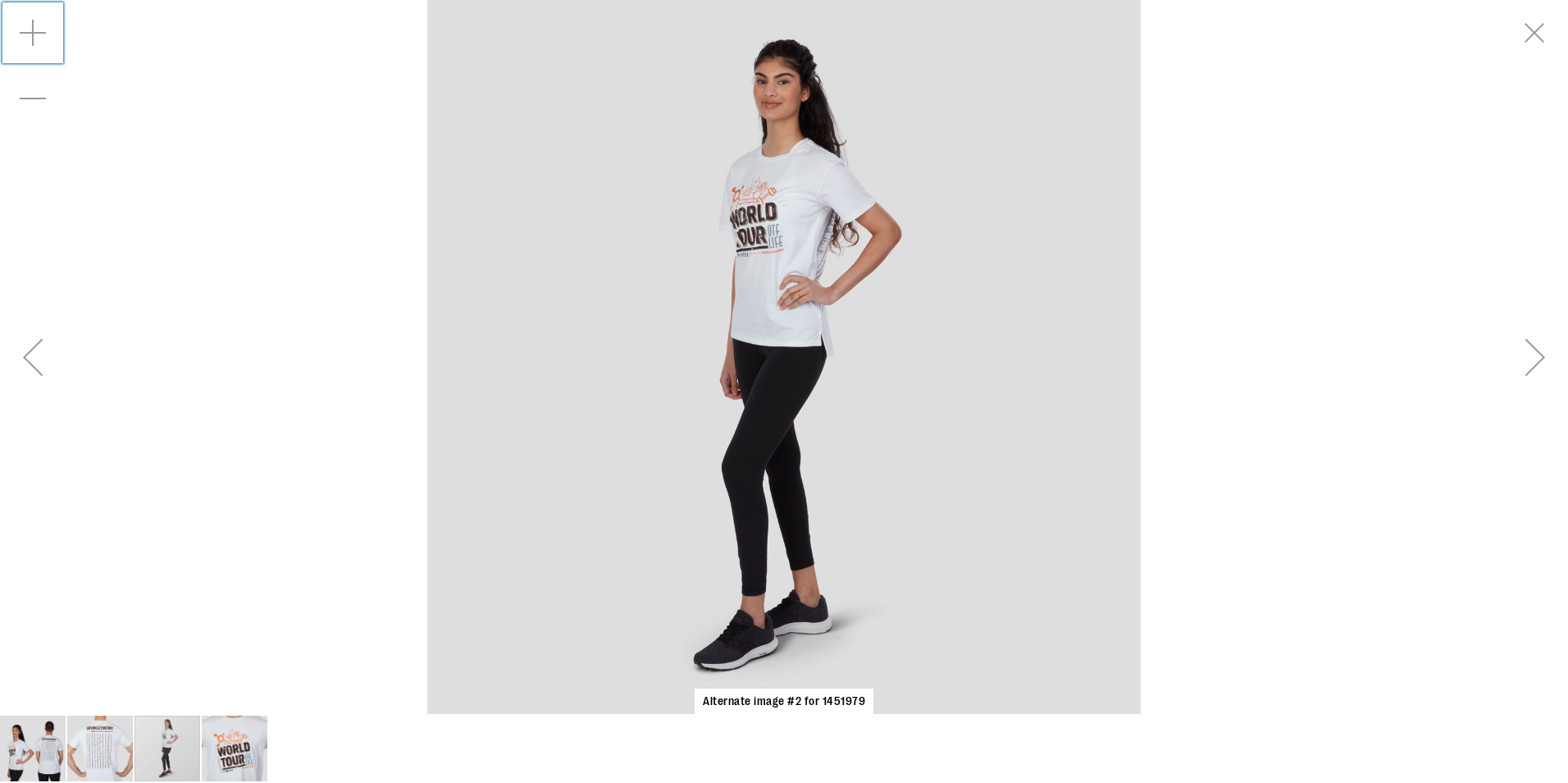
click at [42, 39] on div "Zoom in" at bounding box center [32, 32] width 66 height 66
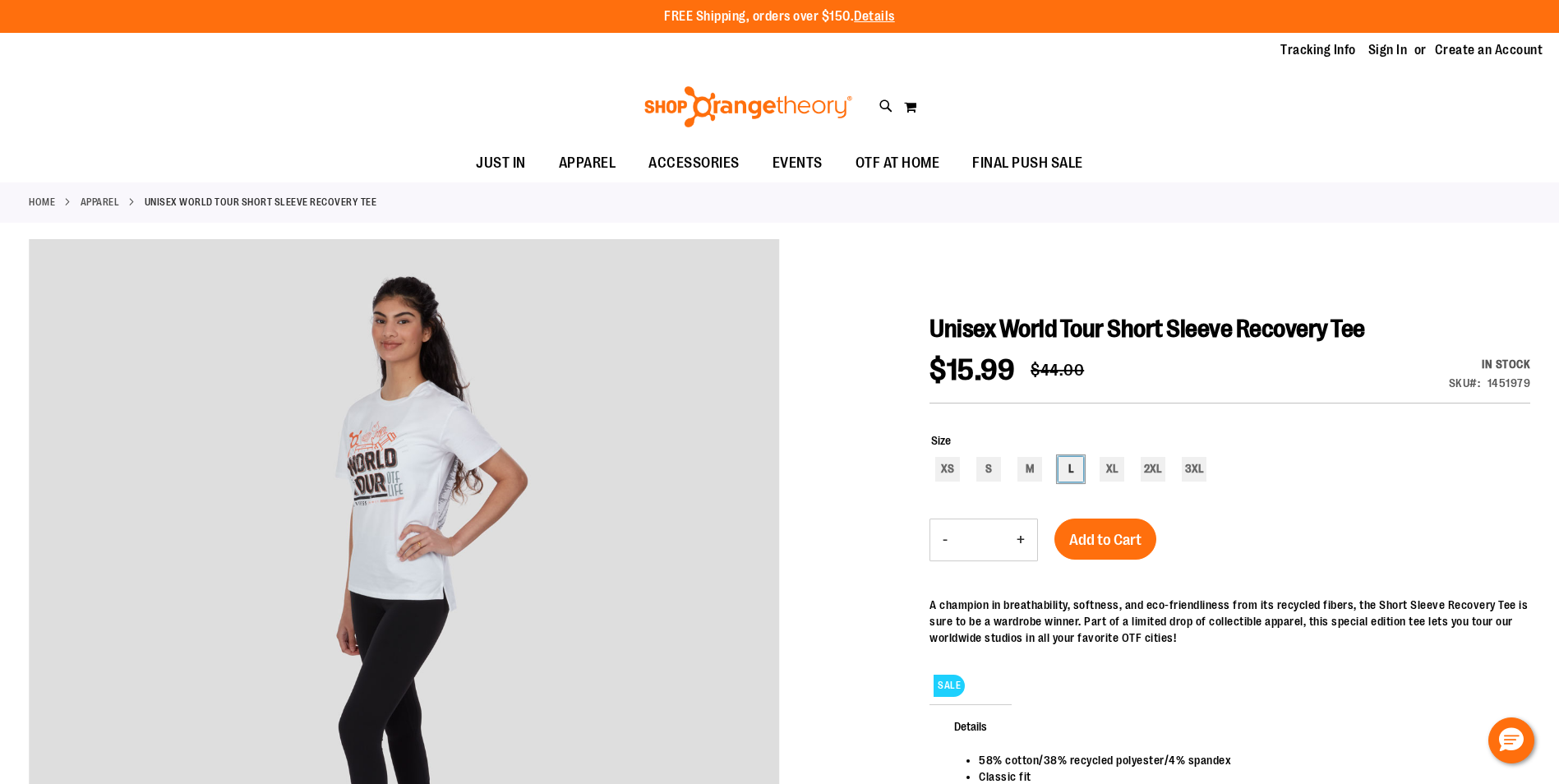
click at [1069, 477] on div "L" at bounding box center [1071, 469] width 25 height 25
type input "***"
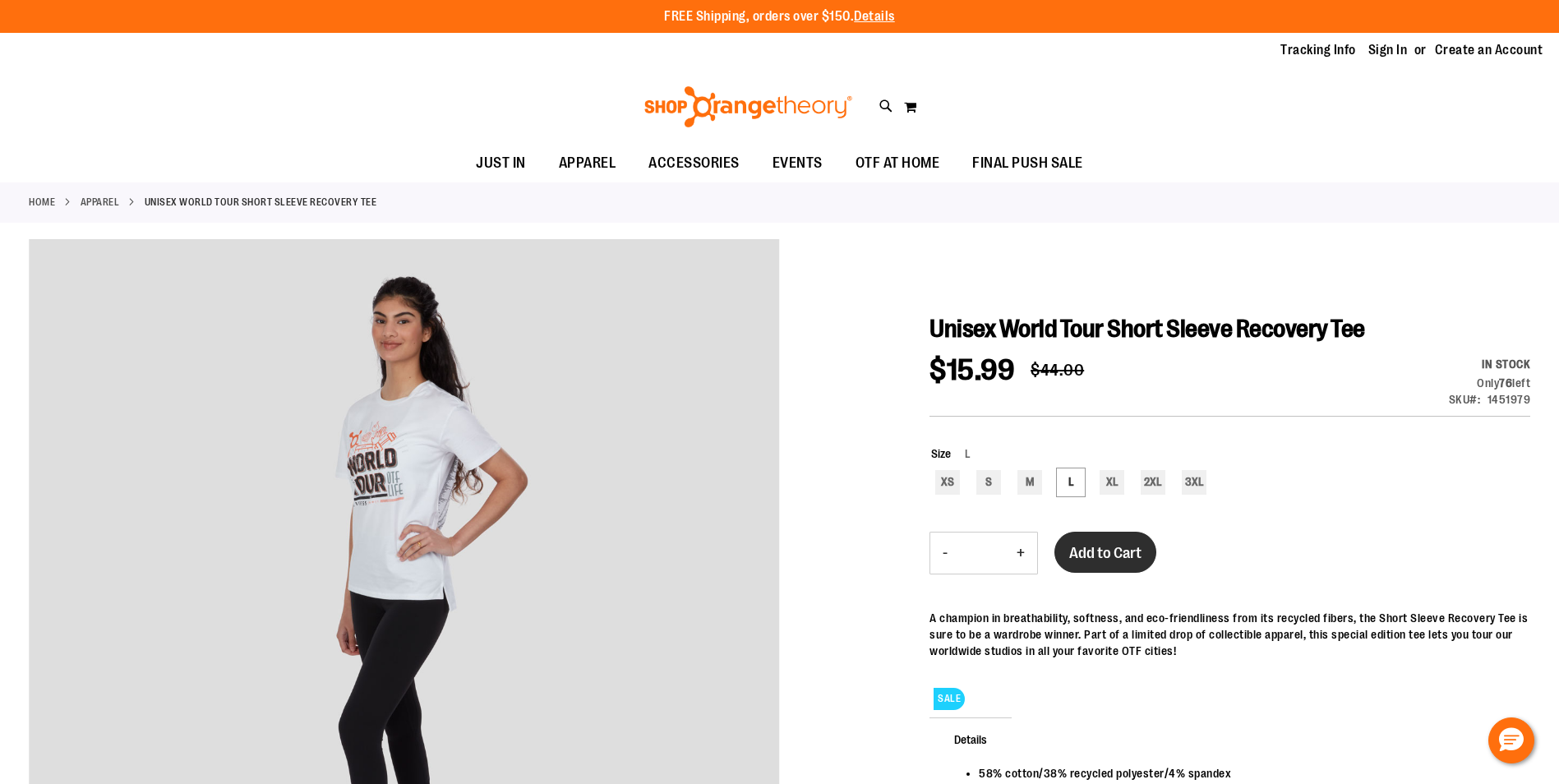
click at [1098, 540] on button "Add to Cart" at bounding box center [1105, 551] width 102 height 41
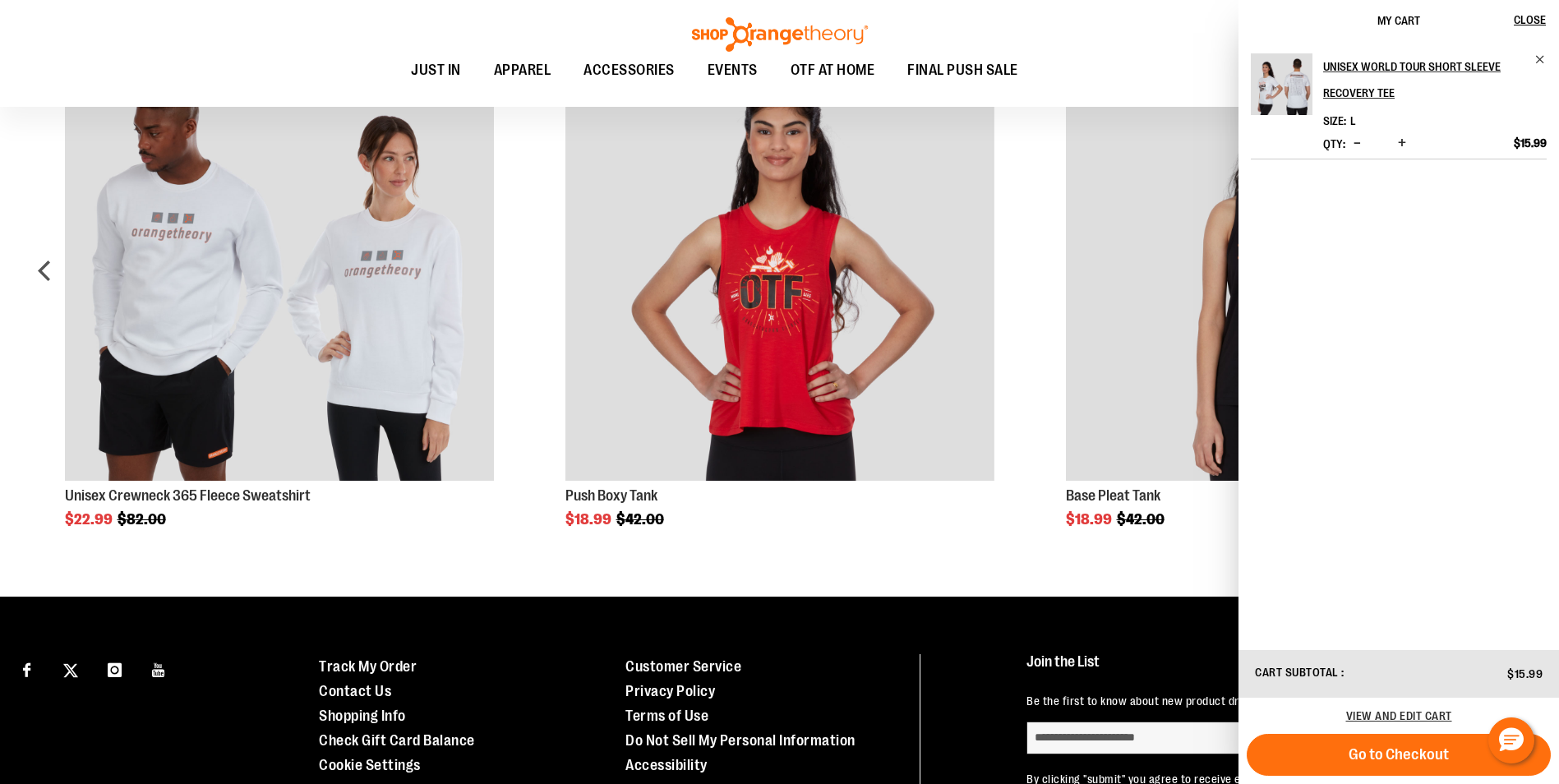
scroll to position [1232, 0]
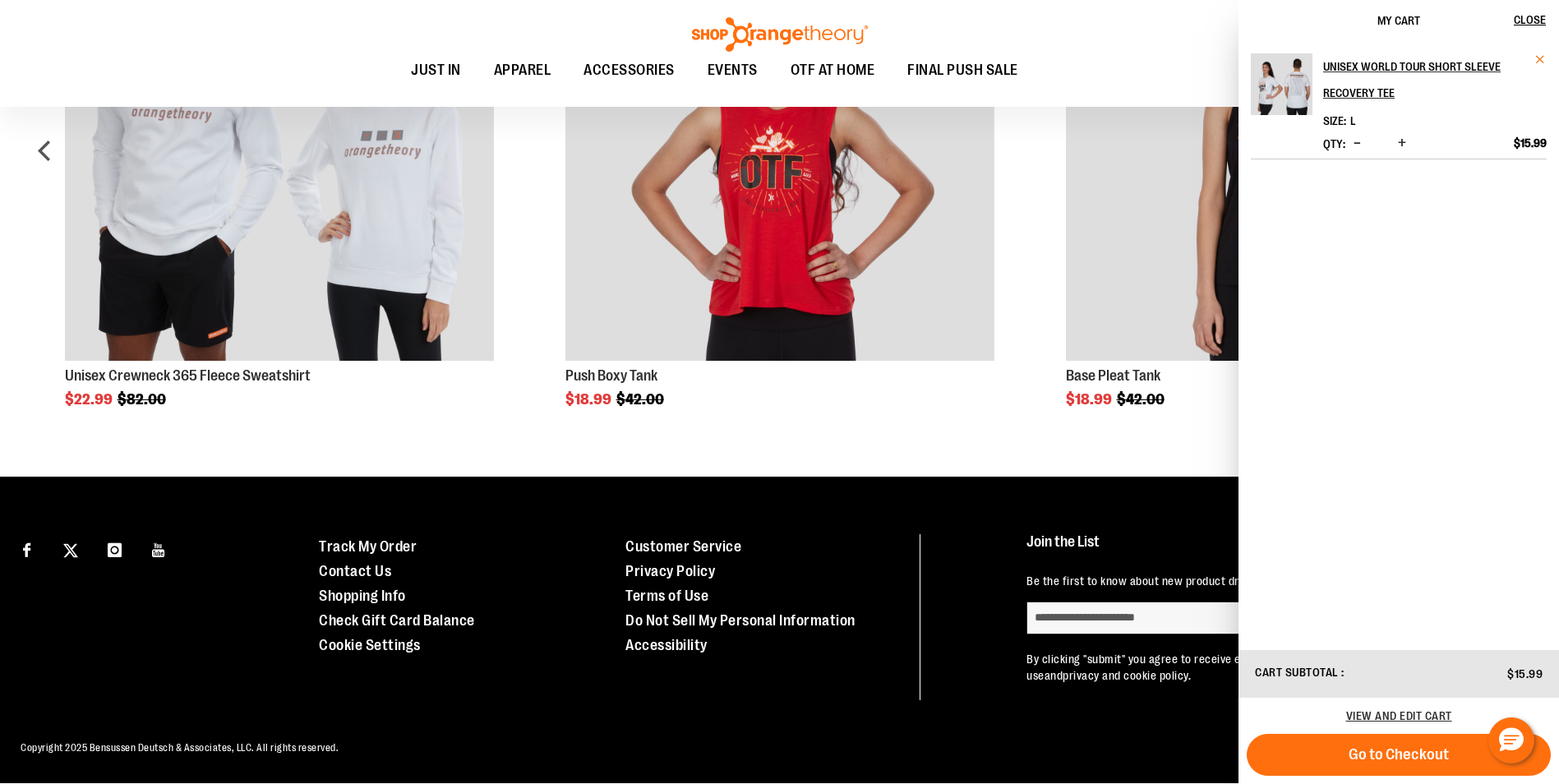
click at [1543, 60] on span "Remove item" at bounding box center [1540, 59] width 12 height 12
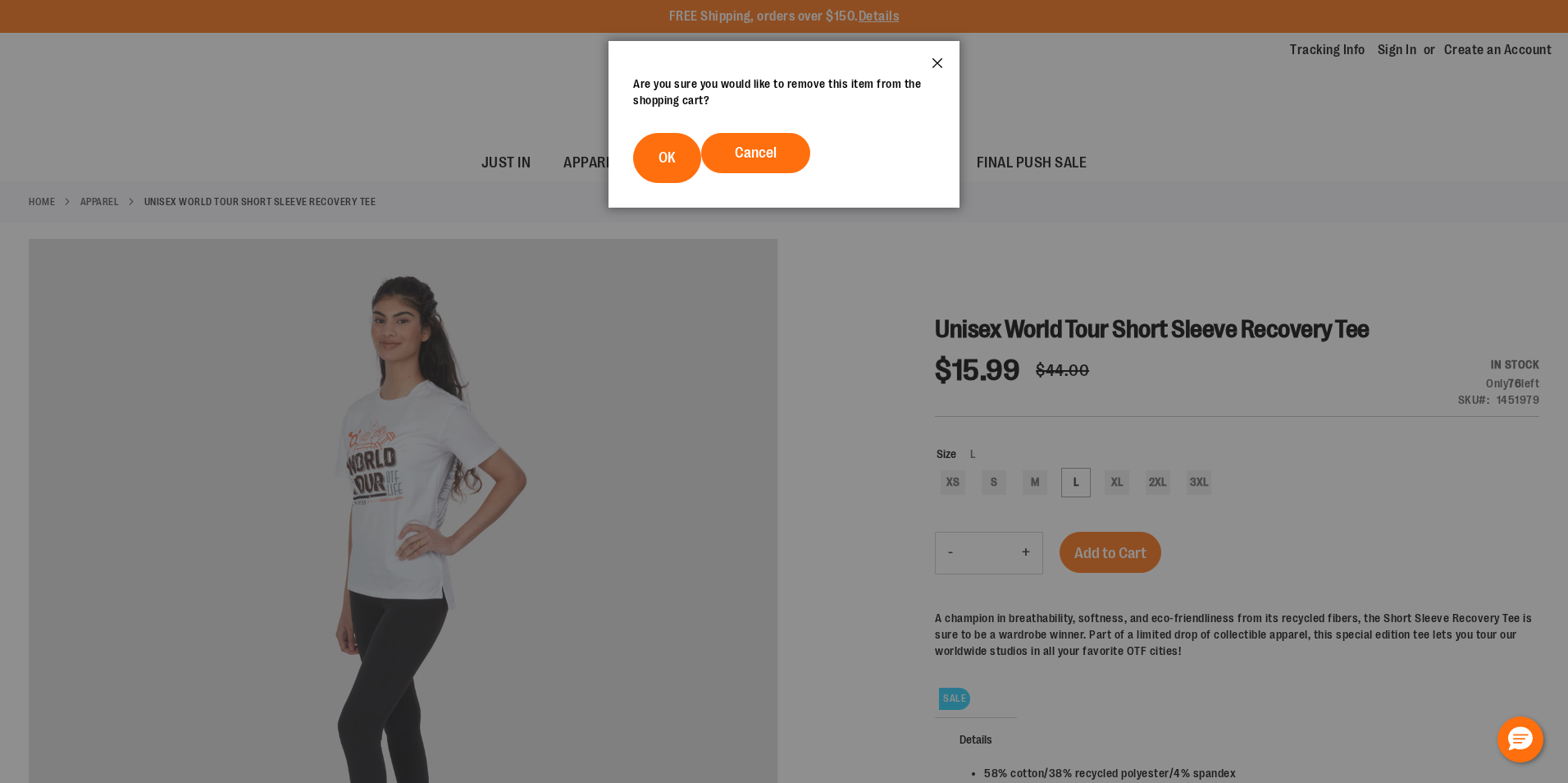
click at [951, 60] on button "Close" at bounding box center [937, 67] width 44 height 54
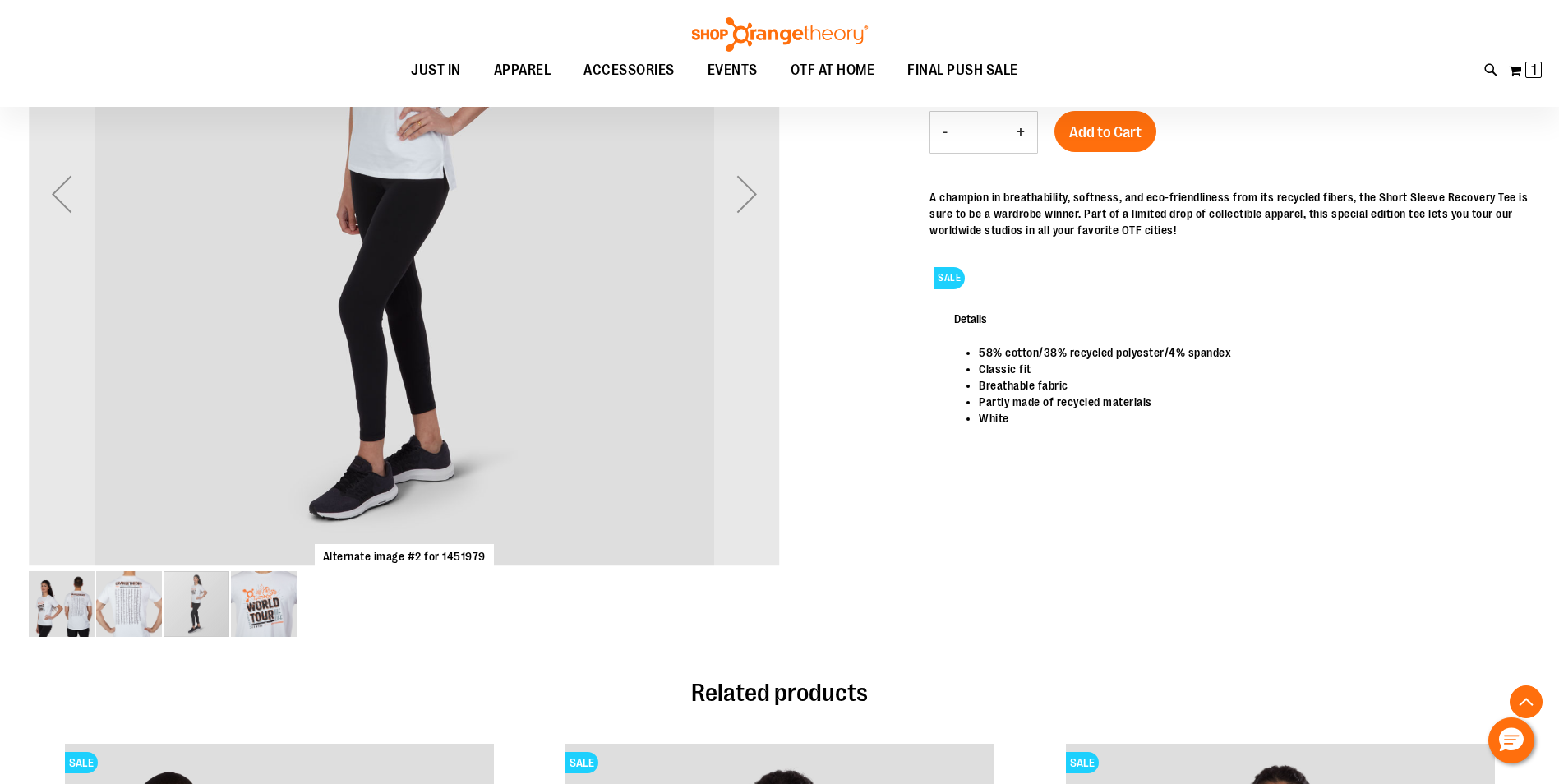
scroll to position [262, 0]
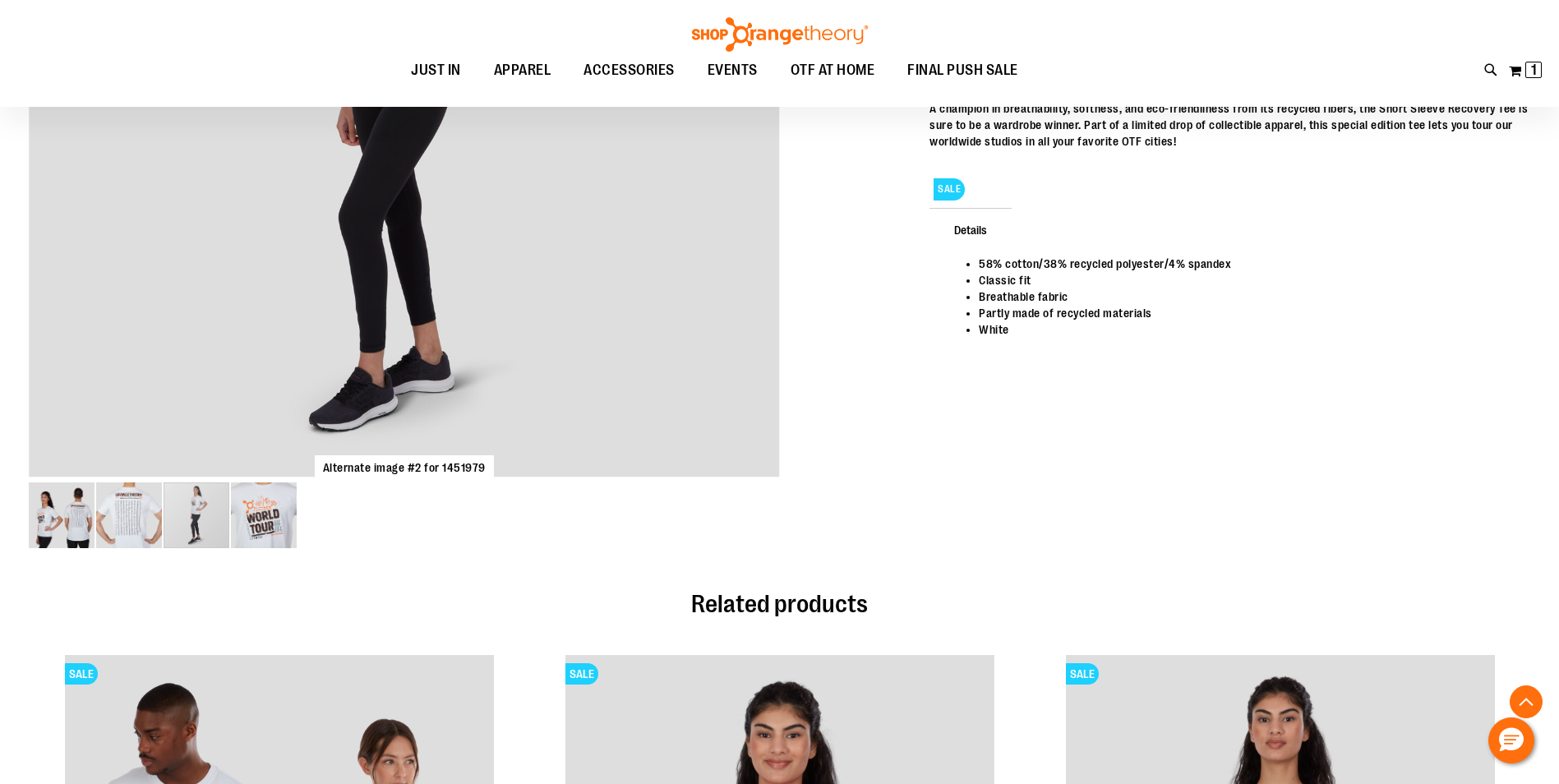
scroll to position [16, 0]
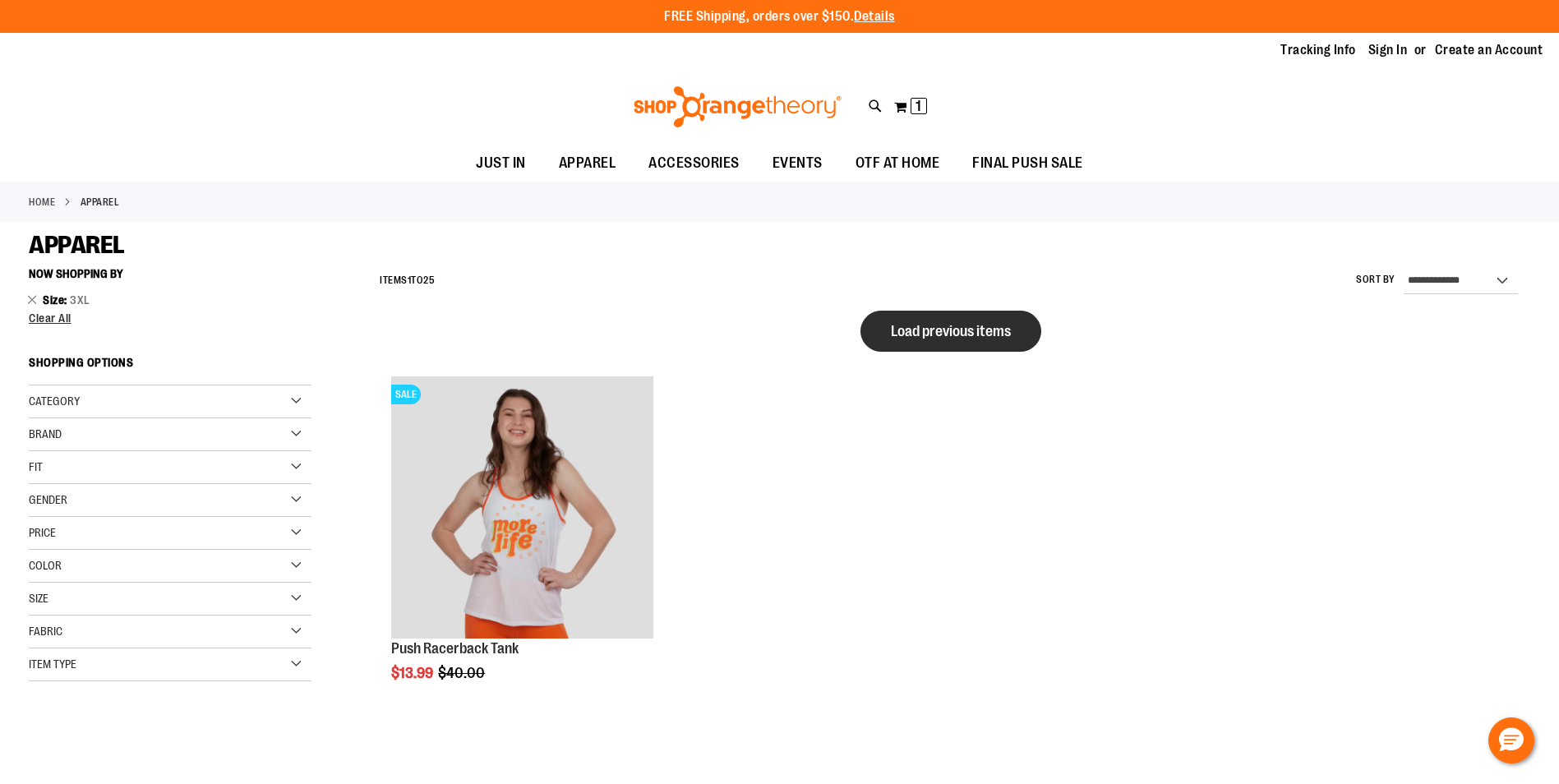
click at [960, 324] on span "Load previous items" at bounding box center [950, 331] width 120 height 17
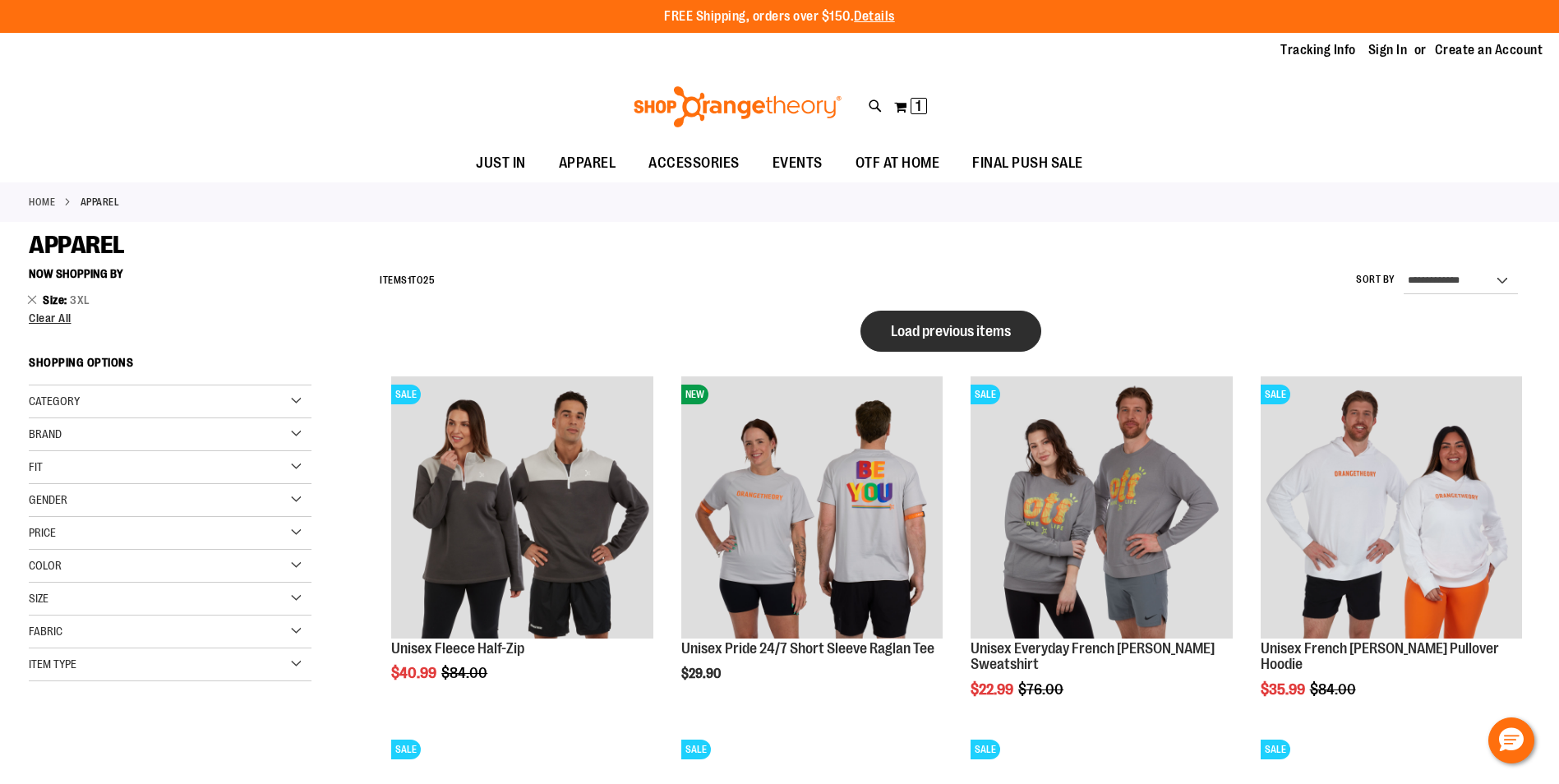
click at [964, 331] on span "Load previous items" at bounding box center [950, 331] width 120 height 17
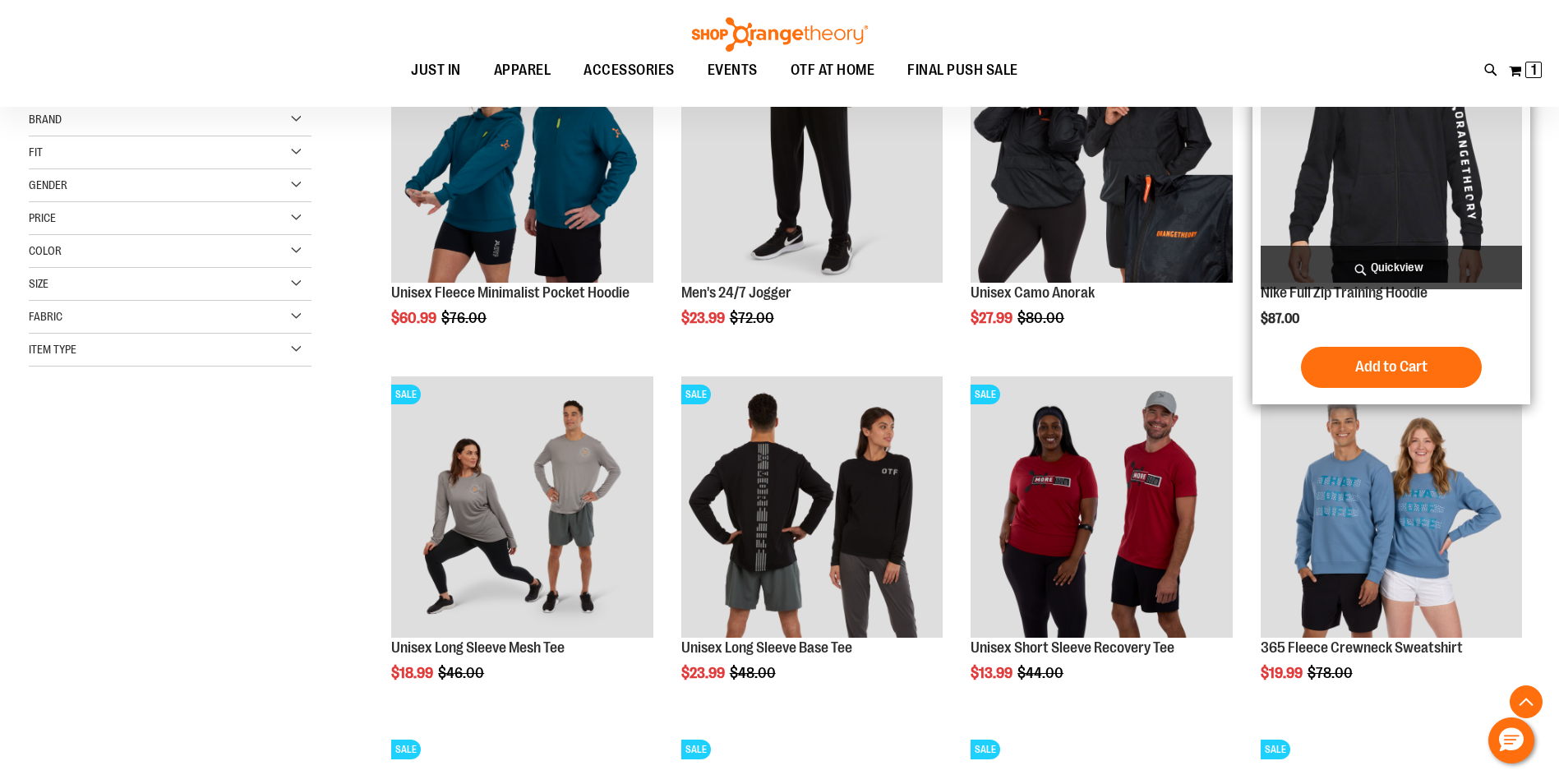
scroll to position [328, 0]
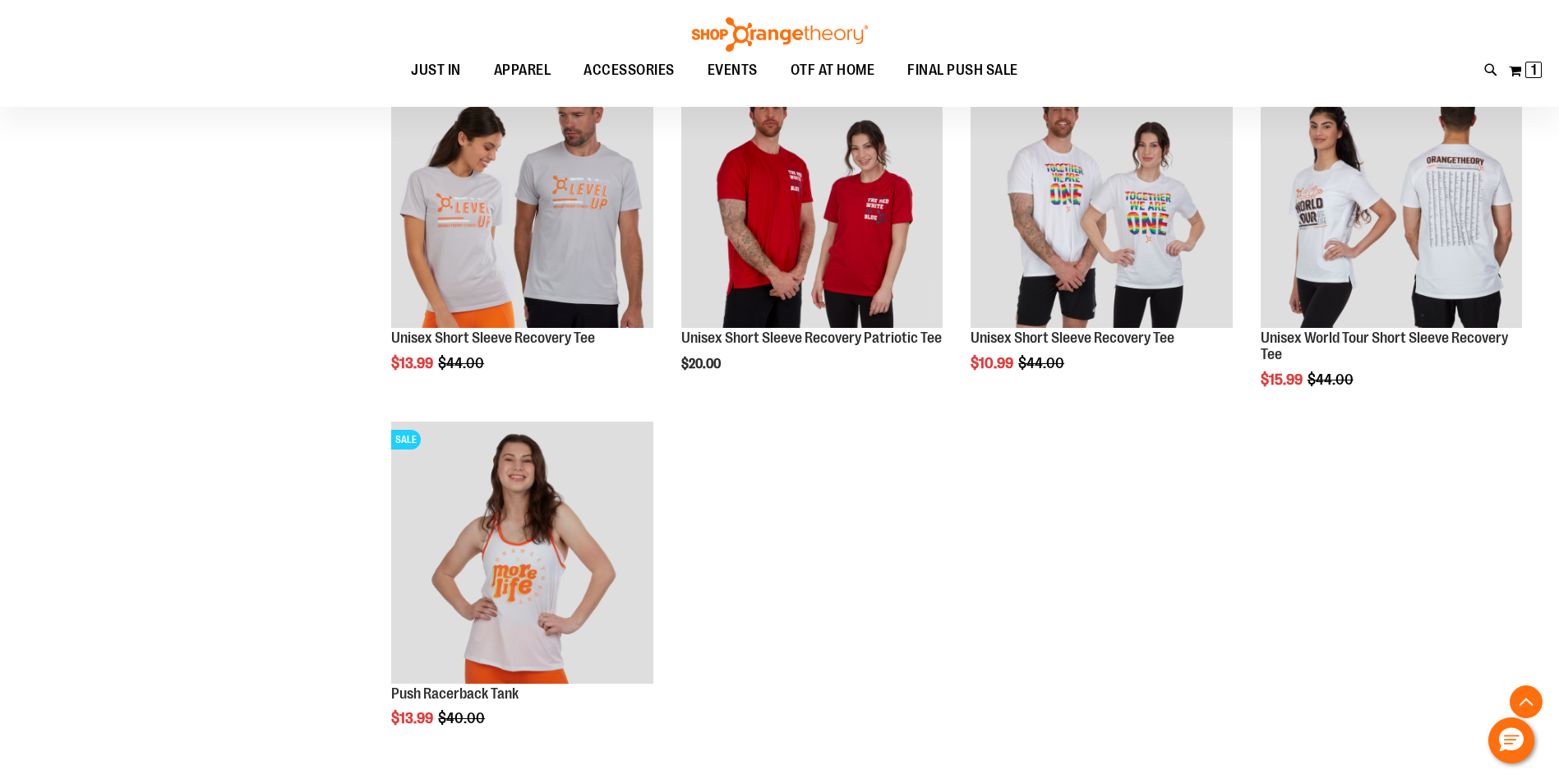
scroll to position [2053, 0]
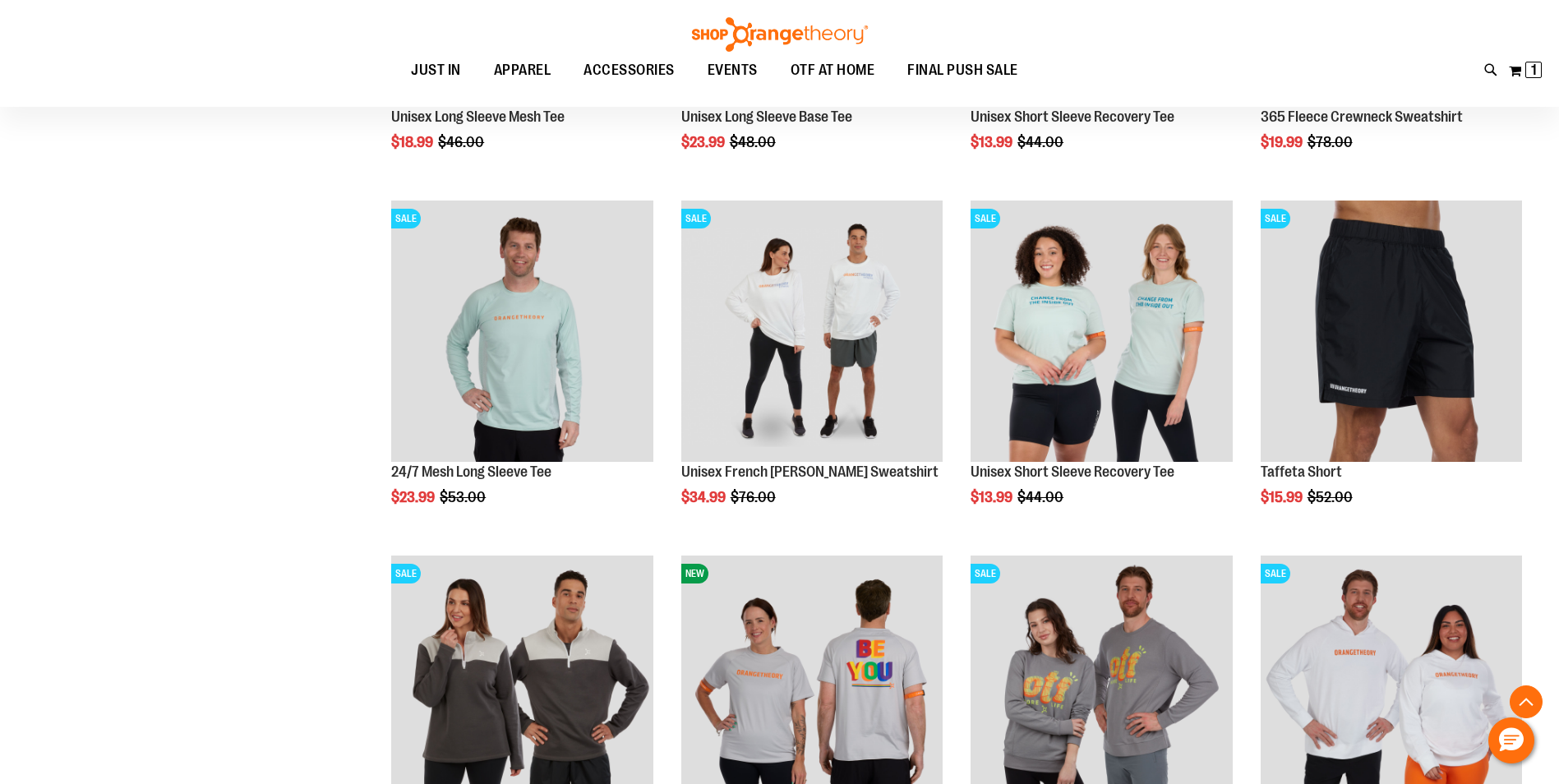
scroll to position [738, 0]
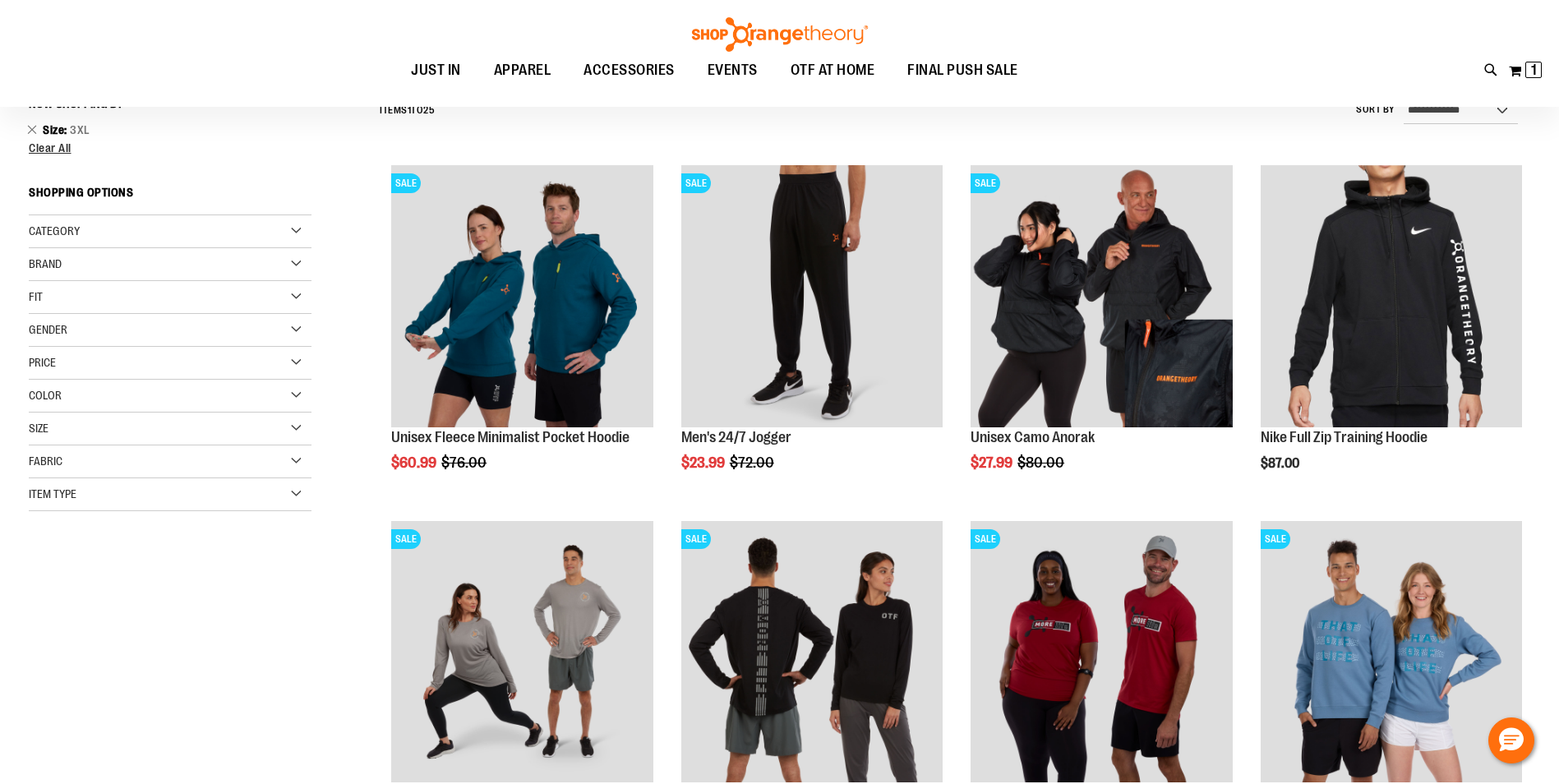
scroll to position [164, 0]
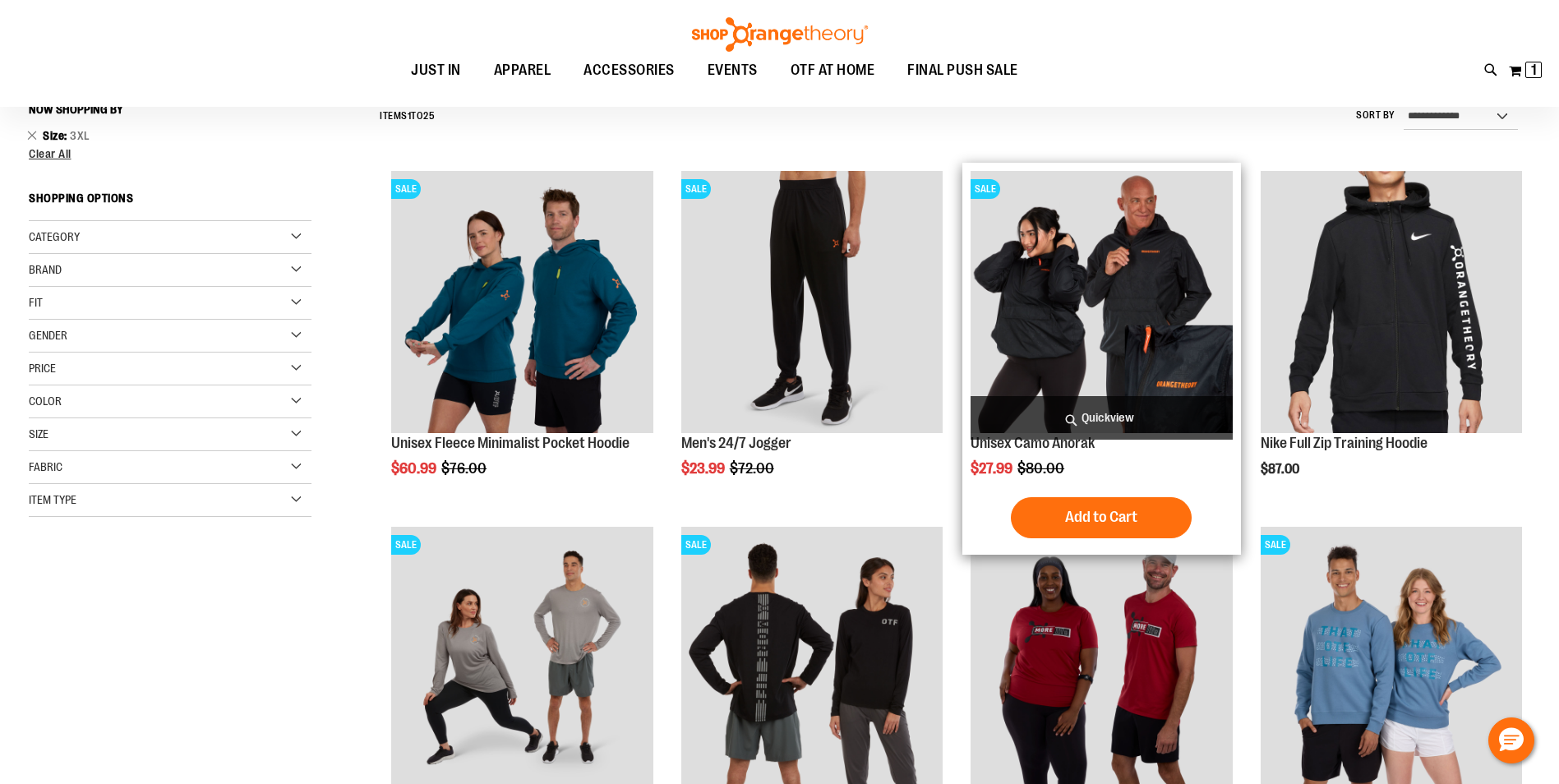
click at [1008, 272] on img "product" at bounding box center [1101, 301] width 262 height 262
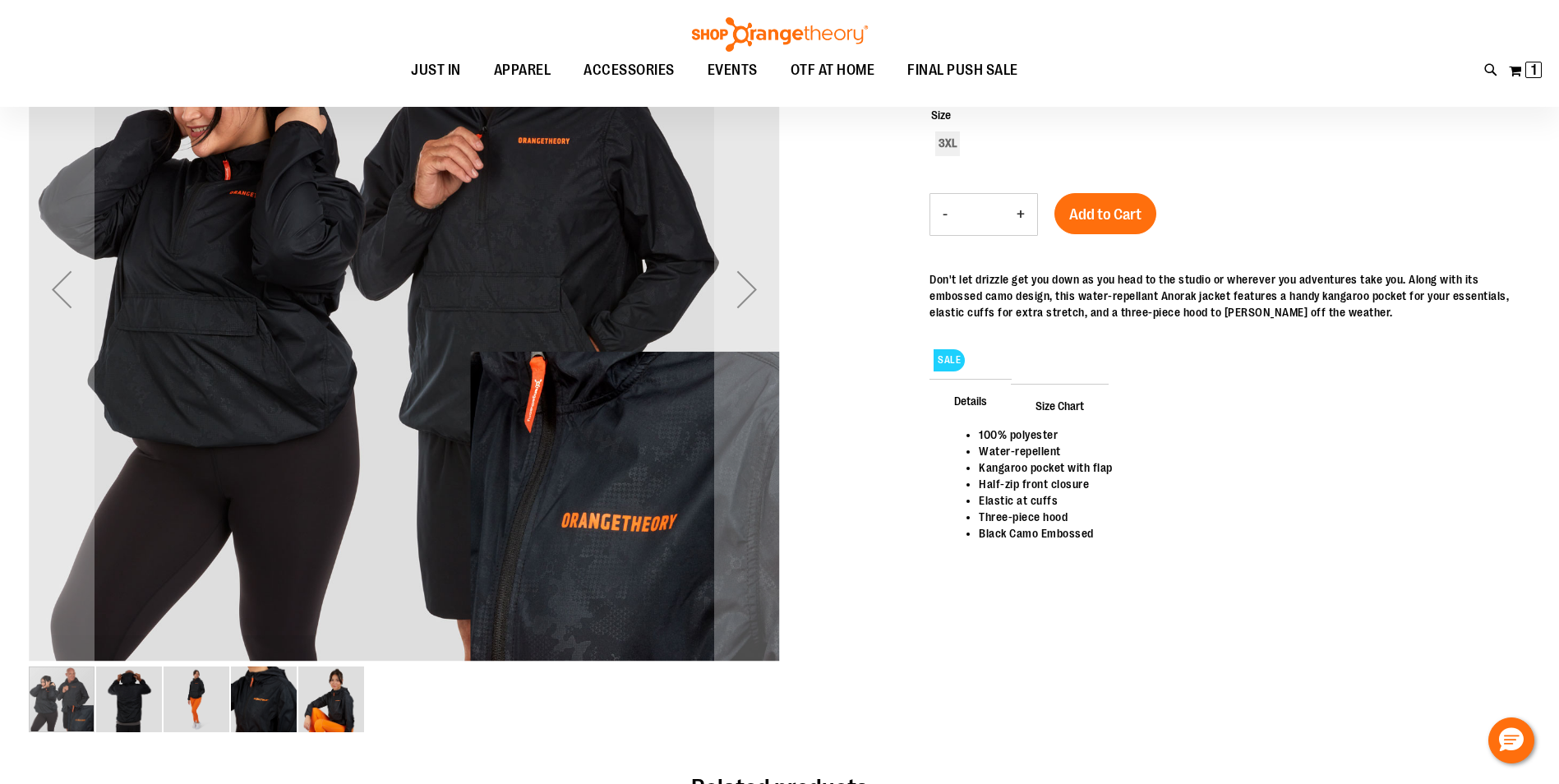
scroll to position [492, 0]
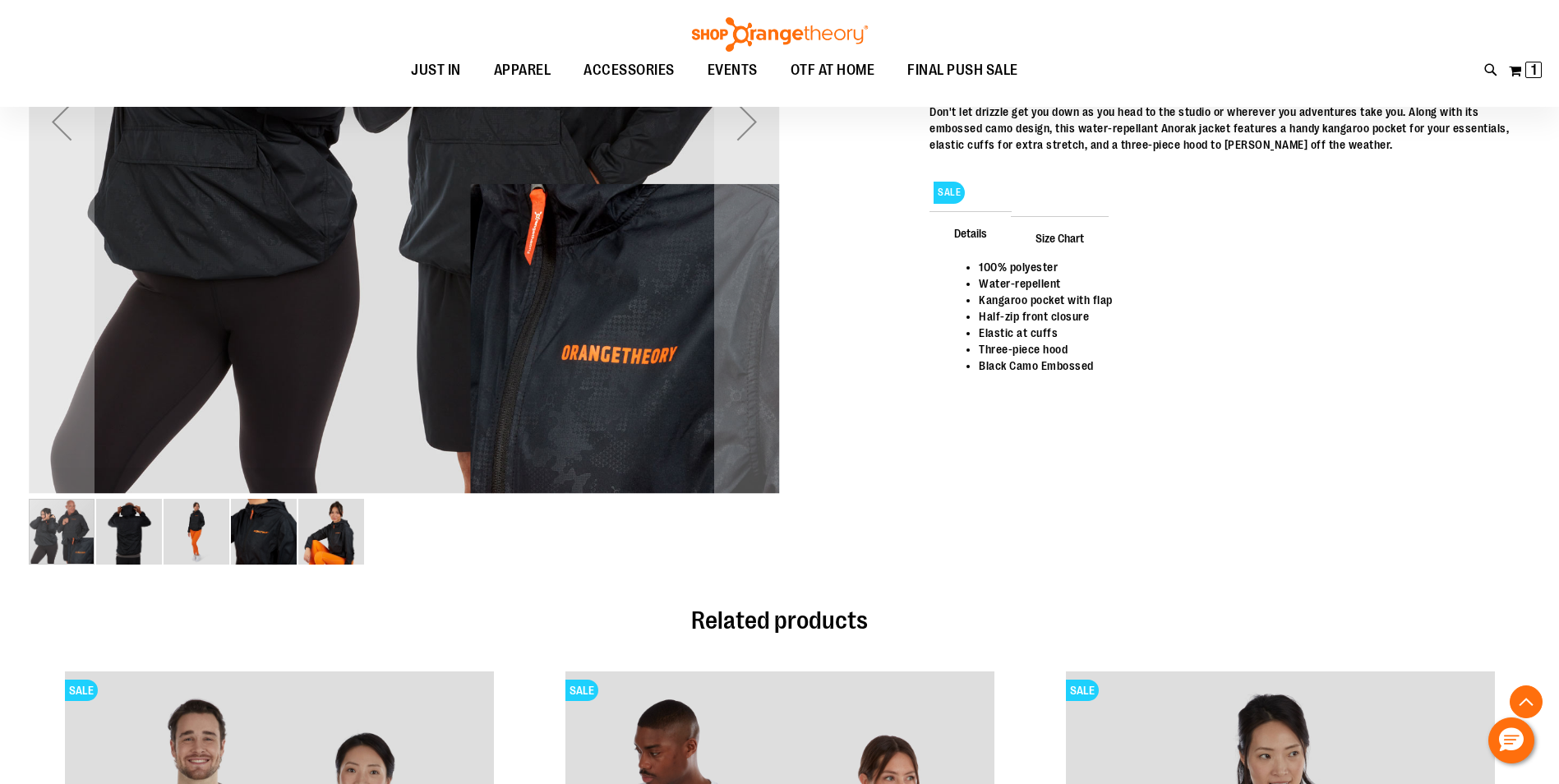
click at [206, 520] on img "image 3 of 5" at bounding box center [196, 531] width 66 height 66
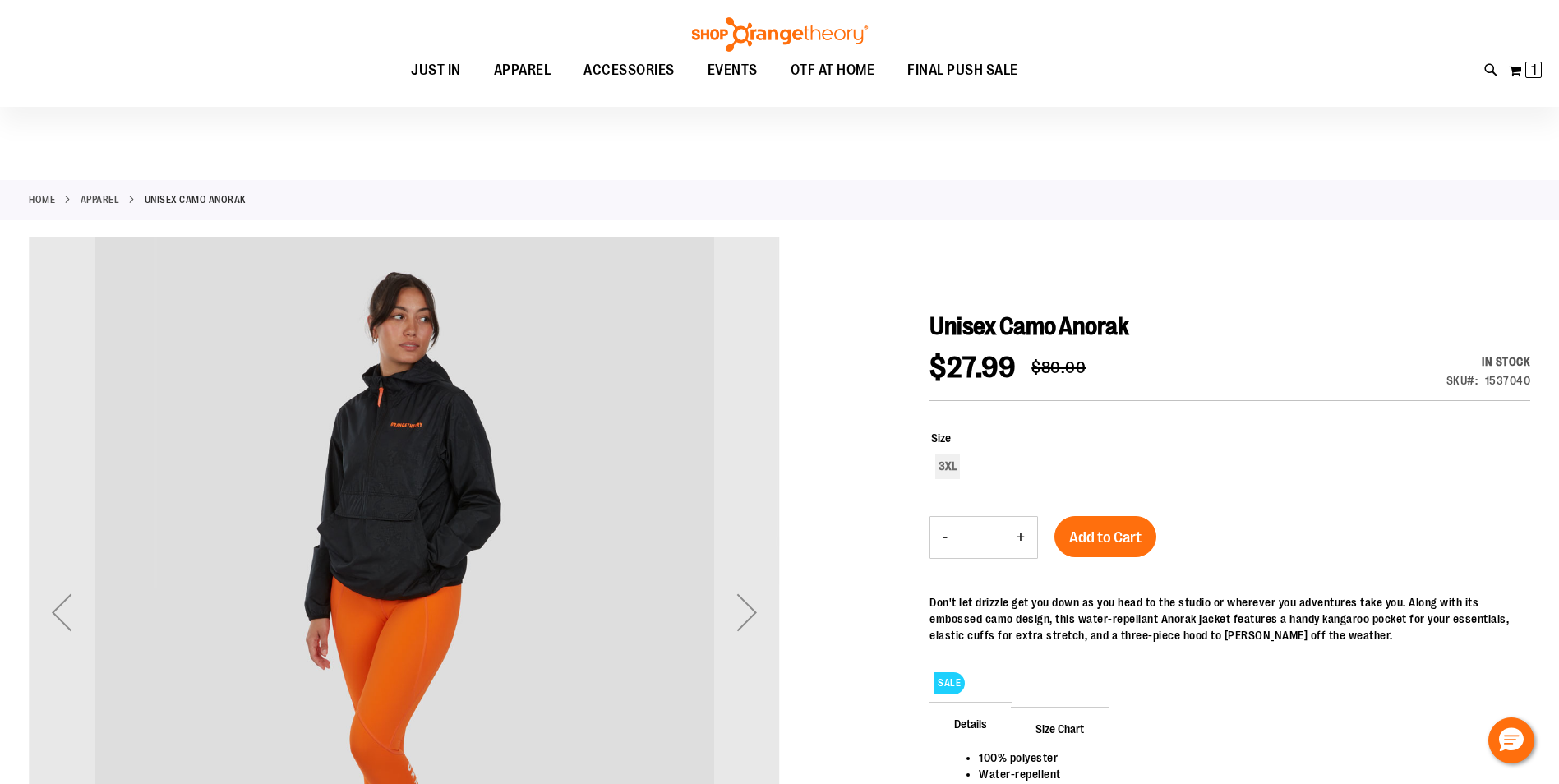
scroll to position [0, 0]
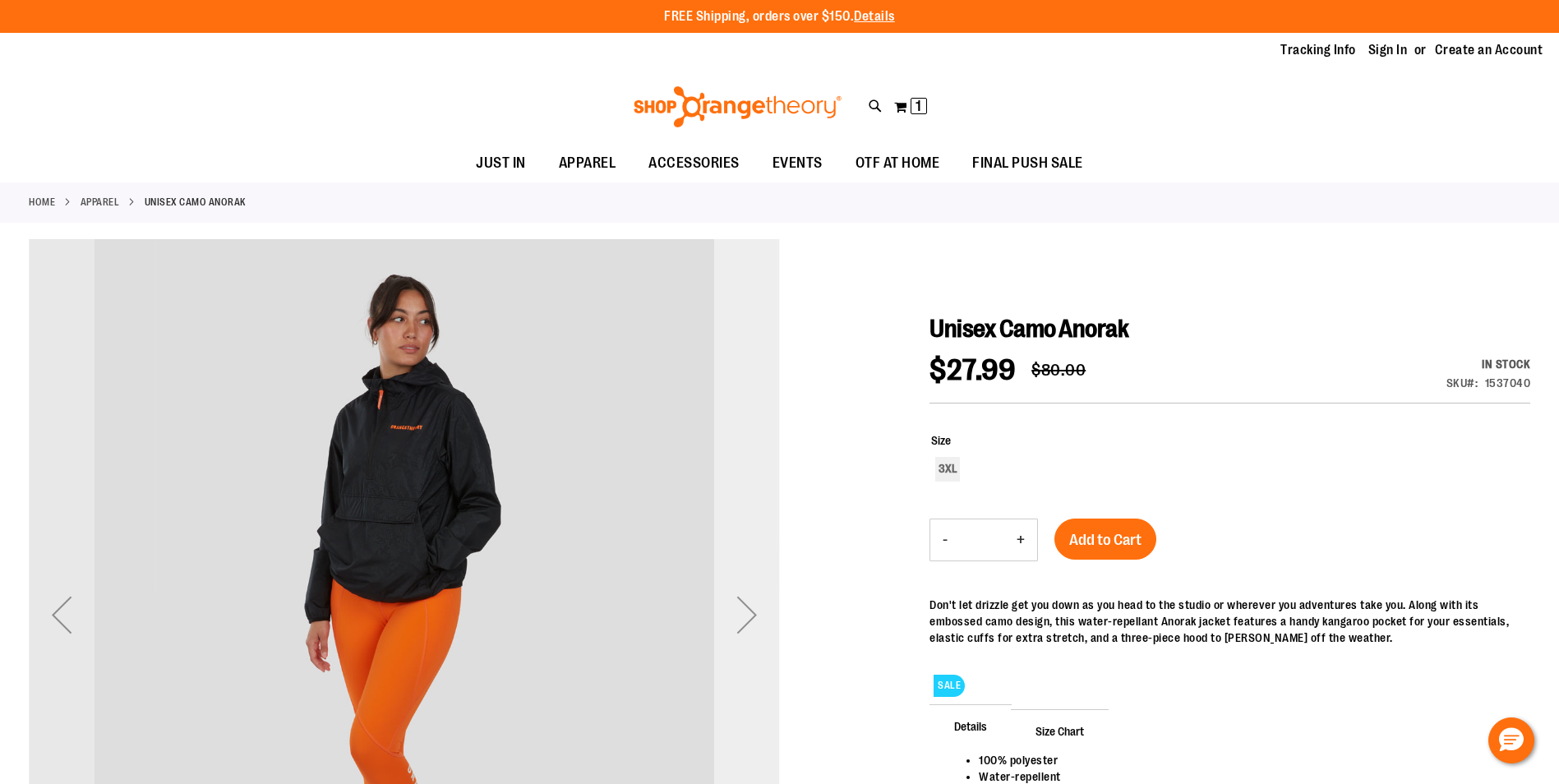
click at [752, 616] on div "Next" at bounding box center [747, 614] width 66 height 66
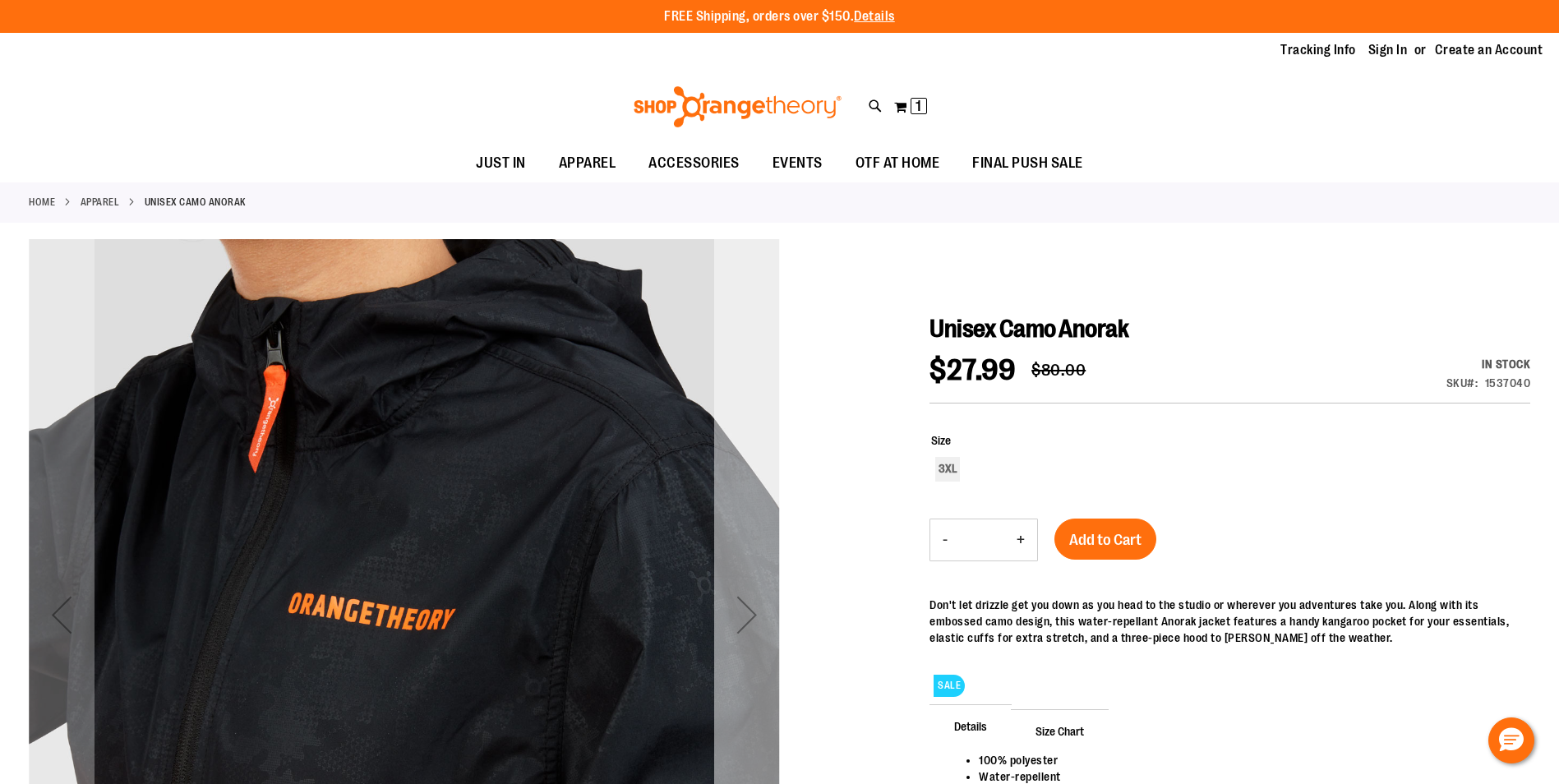
click at [752, 616] on div "Next" at bounding box center [747, 614] width 66 height 66
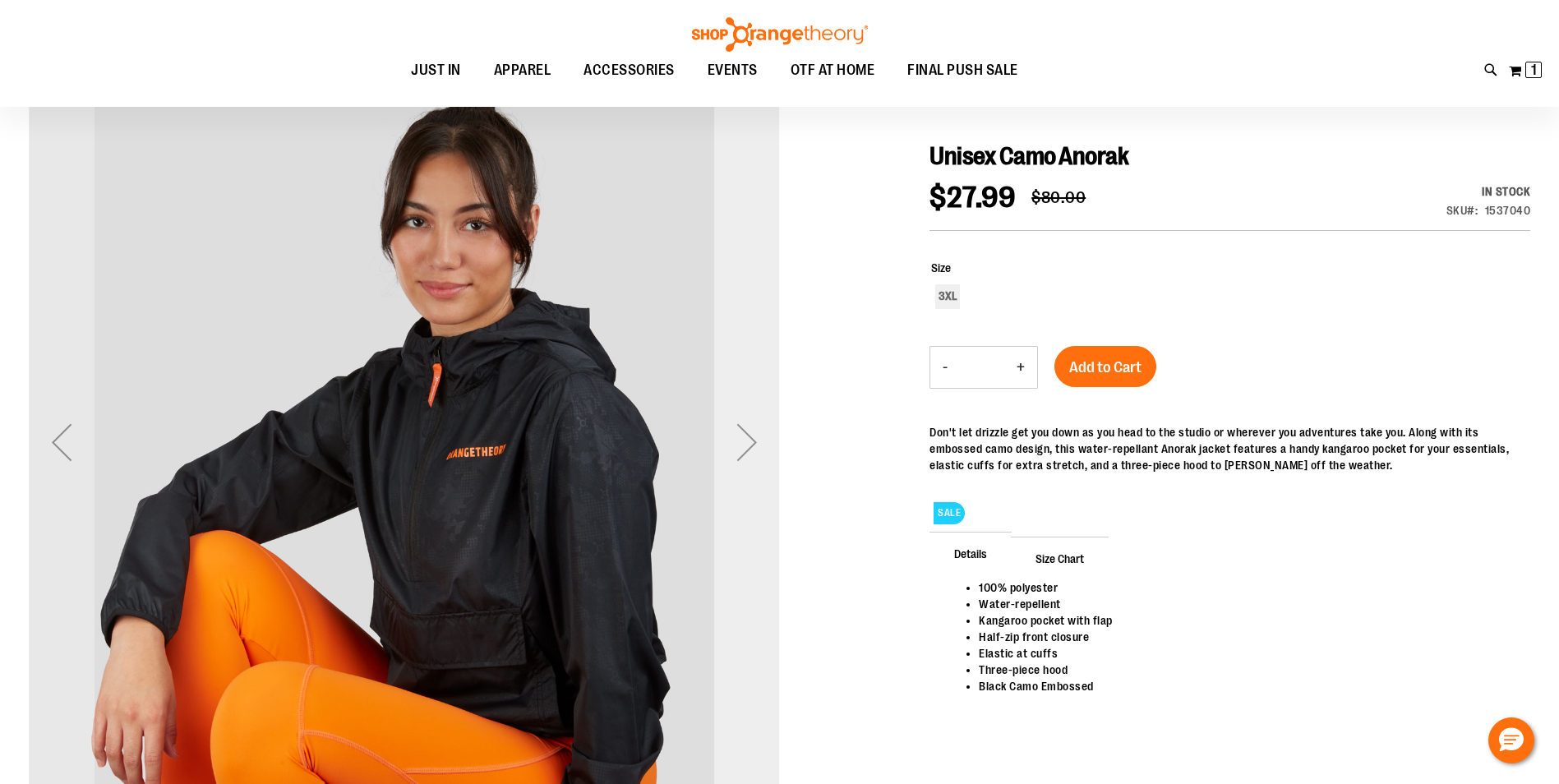
scroll to position [328, 0]
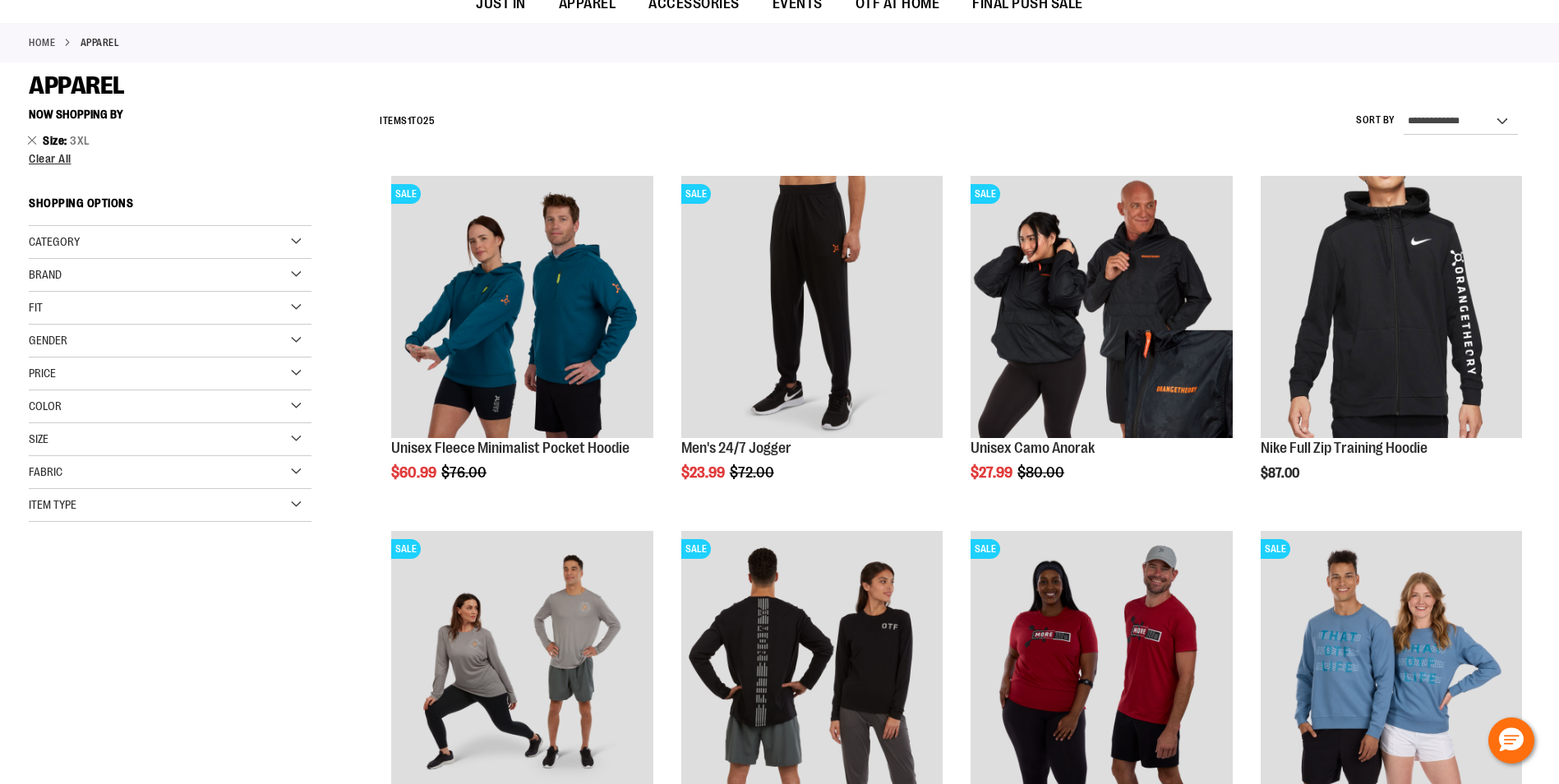
scroll to position [163, 0]
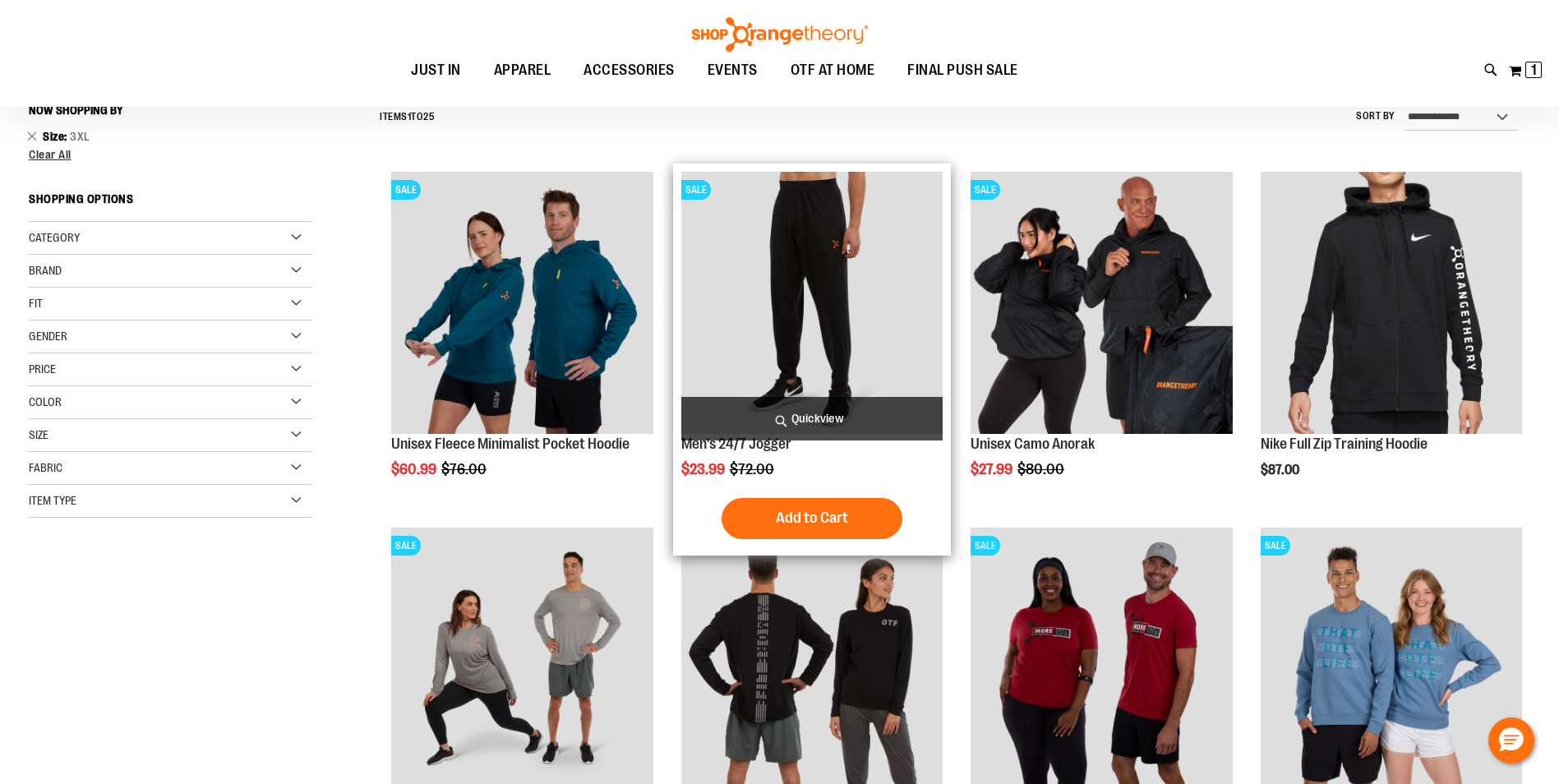
click at [768, 244] on img "product" at bounding box center [811, 302] width 262 height 262
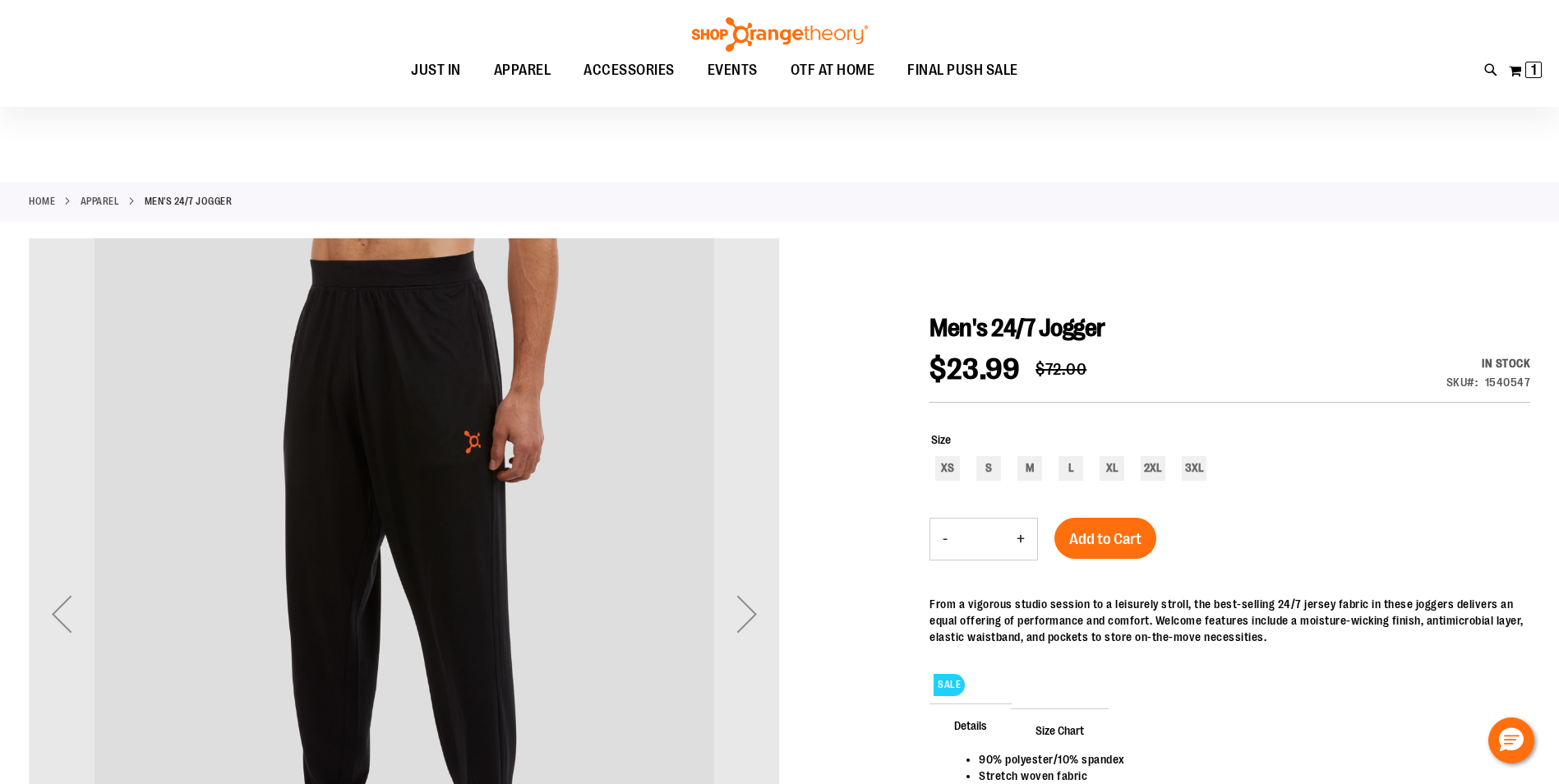
scroll to position [328, 0]
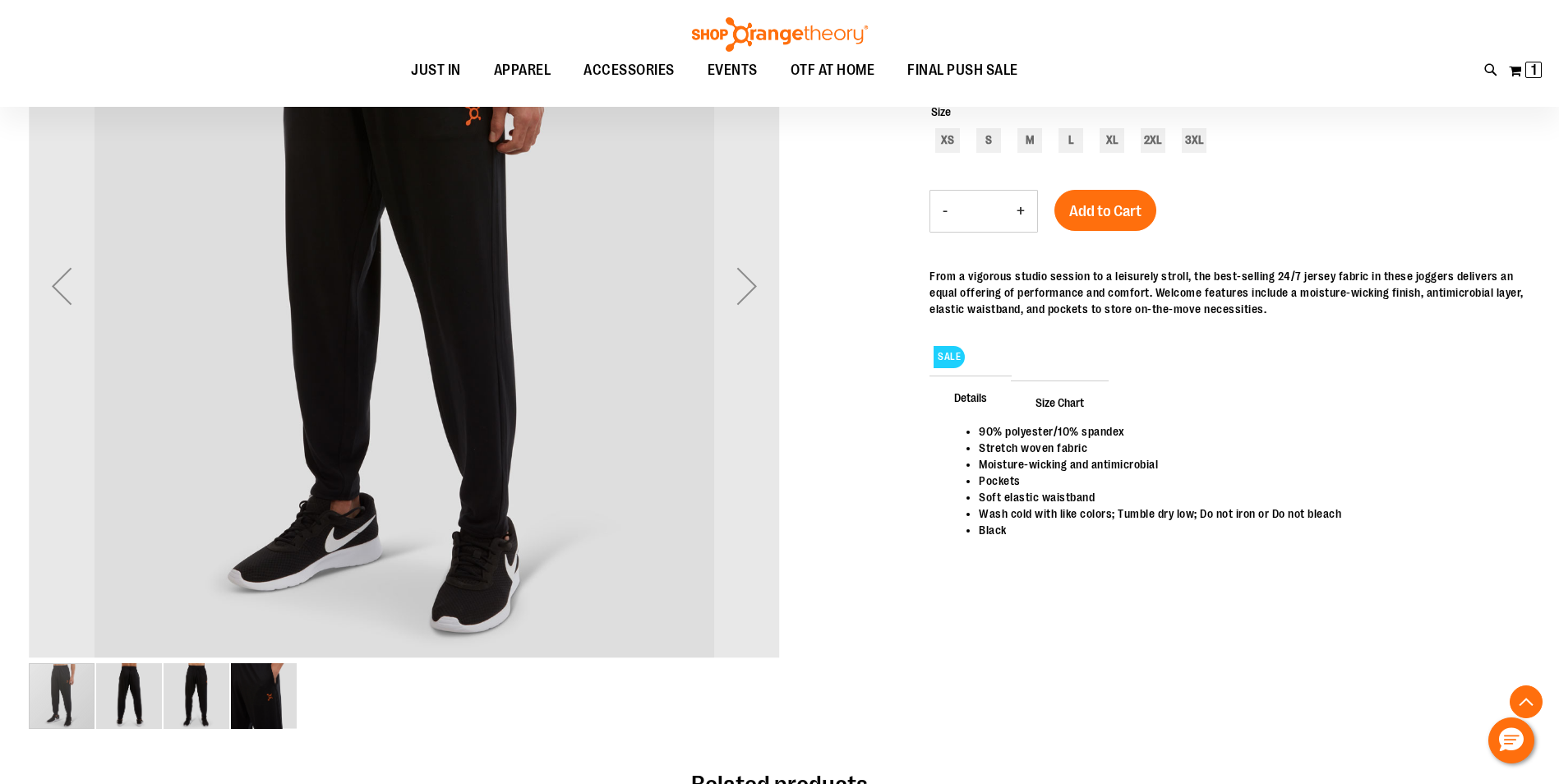
click at [65, 688] on div "carousel" at bounding box center [61, 695] width 66 height 66
click at [118, 695] on img "image 2 of 4" at bounding box center [129, 695] width 66 height 66
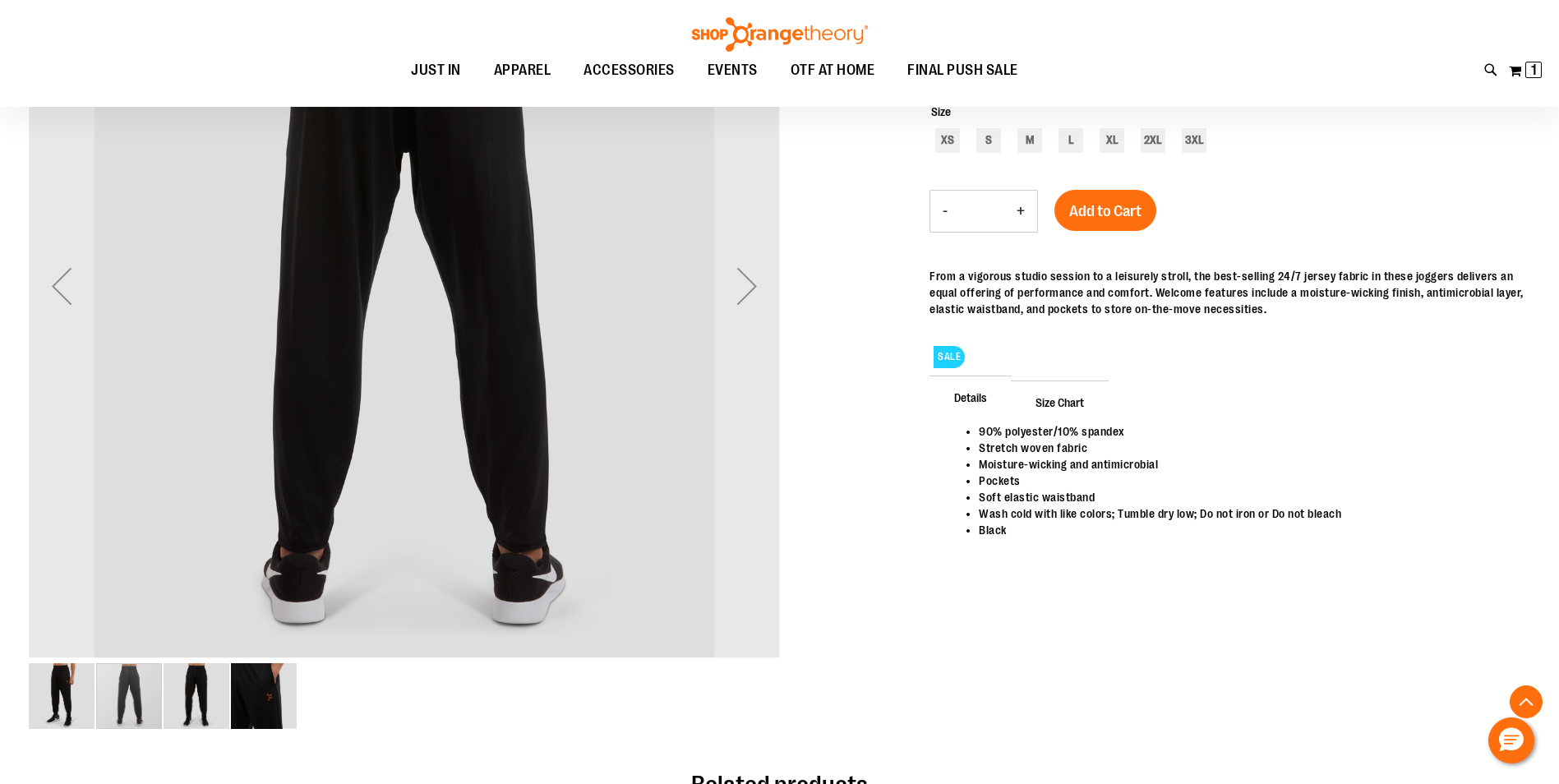
click at [203, 698] on img "image 3 of 4" at bounding box center [196, 695] width 66 height 66
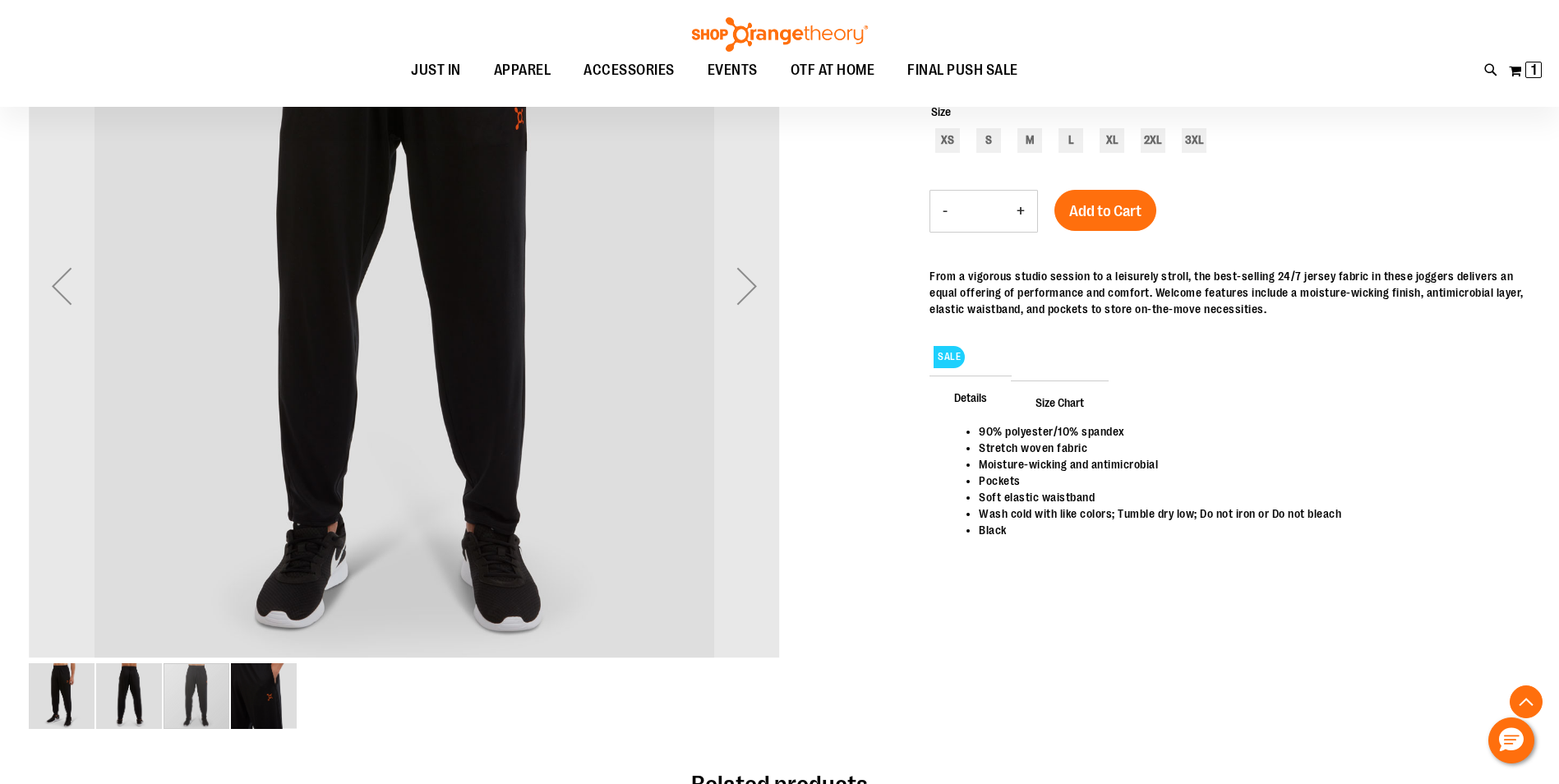
click at [232, 708] on img "image 4 of 4" at bounding box center [263, 695] width 66 height 66
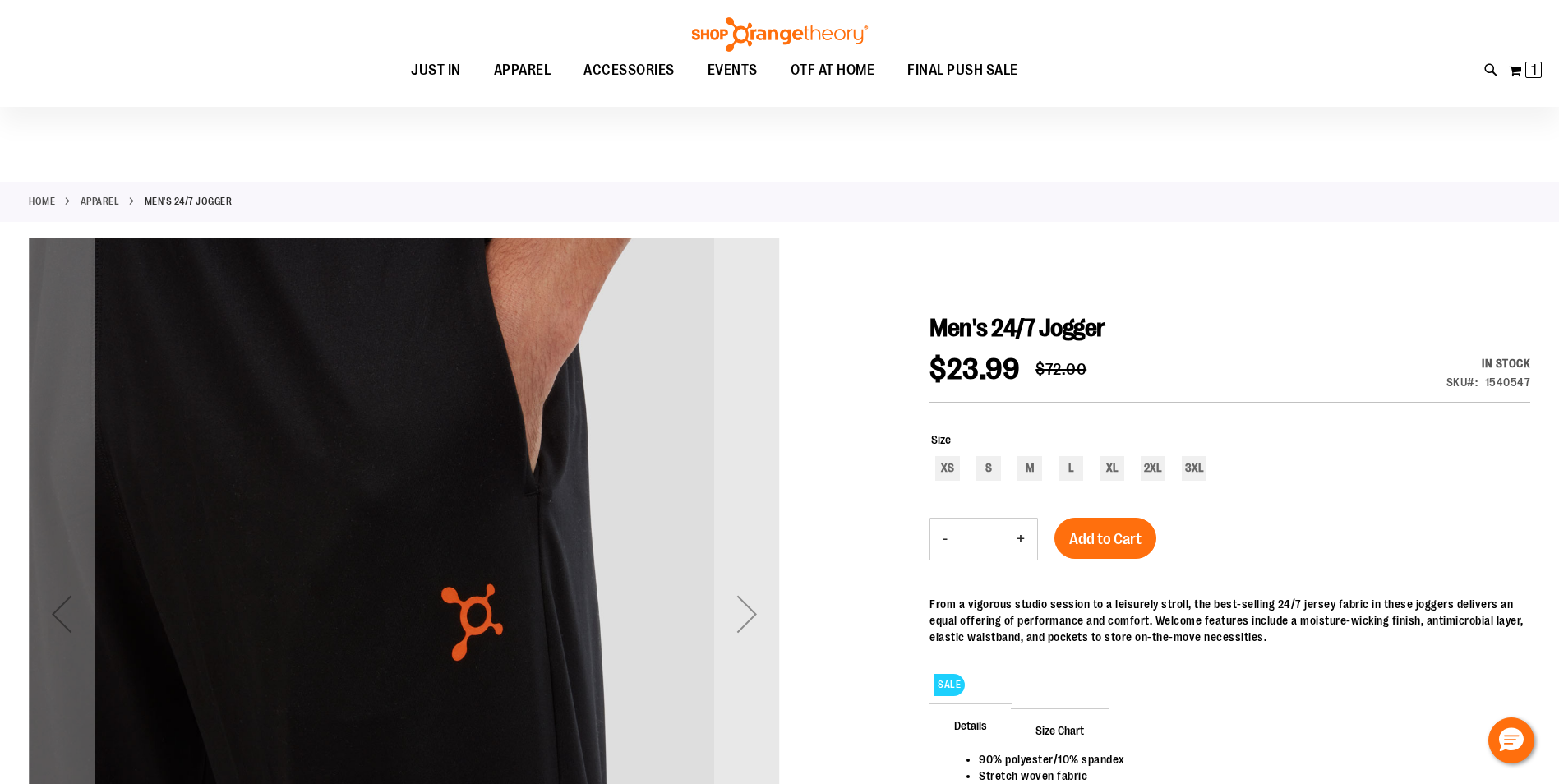
scroll to position [410, 0]
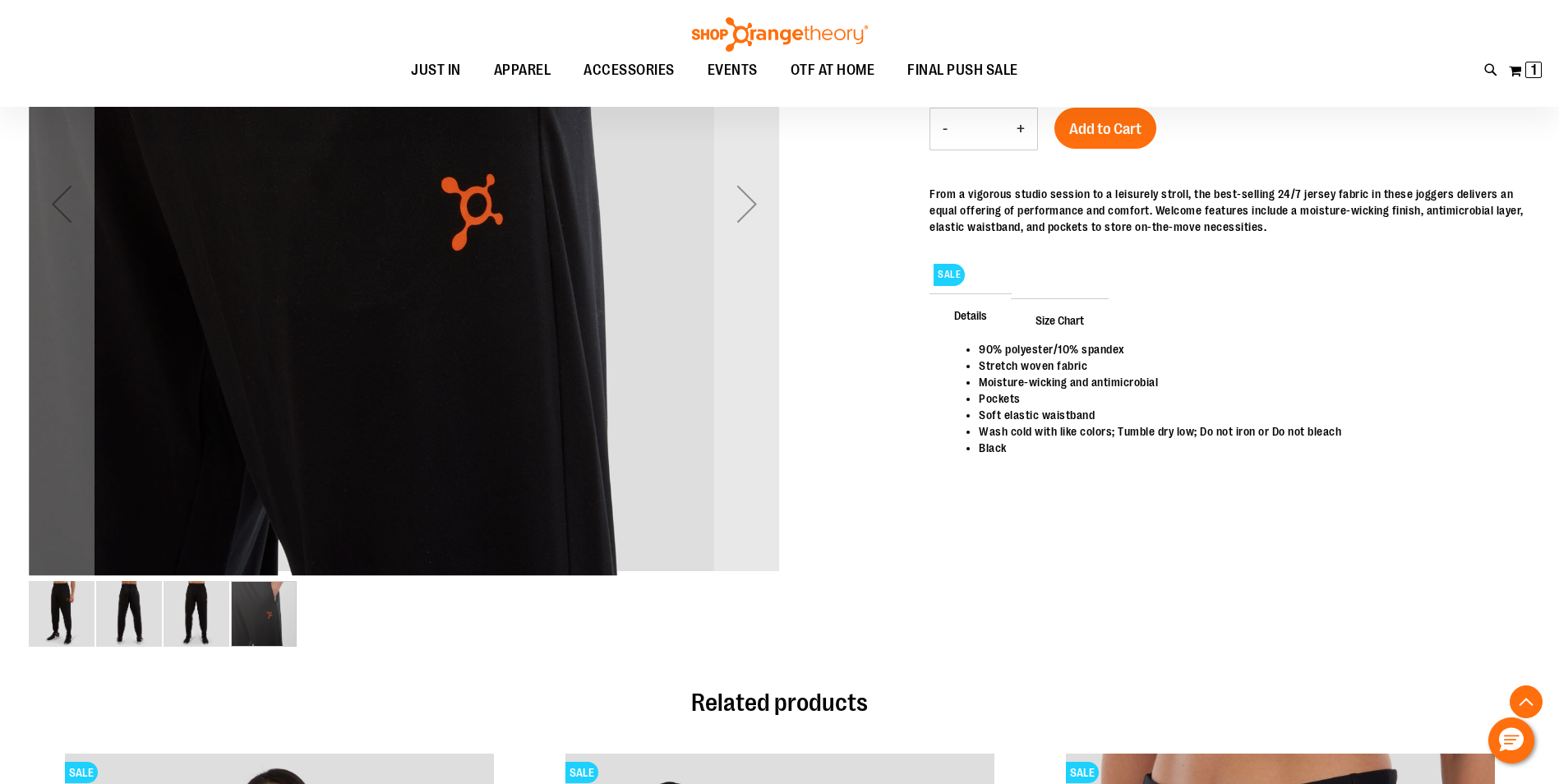
click at [199, 617] on img "image 3 of 4" at bounding box center [196, 613] width 66 height 66
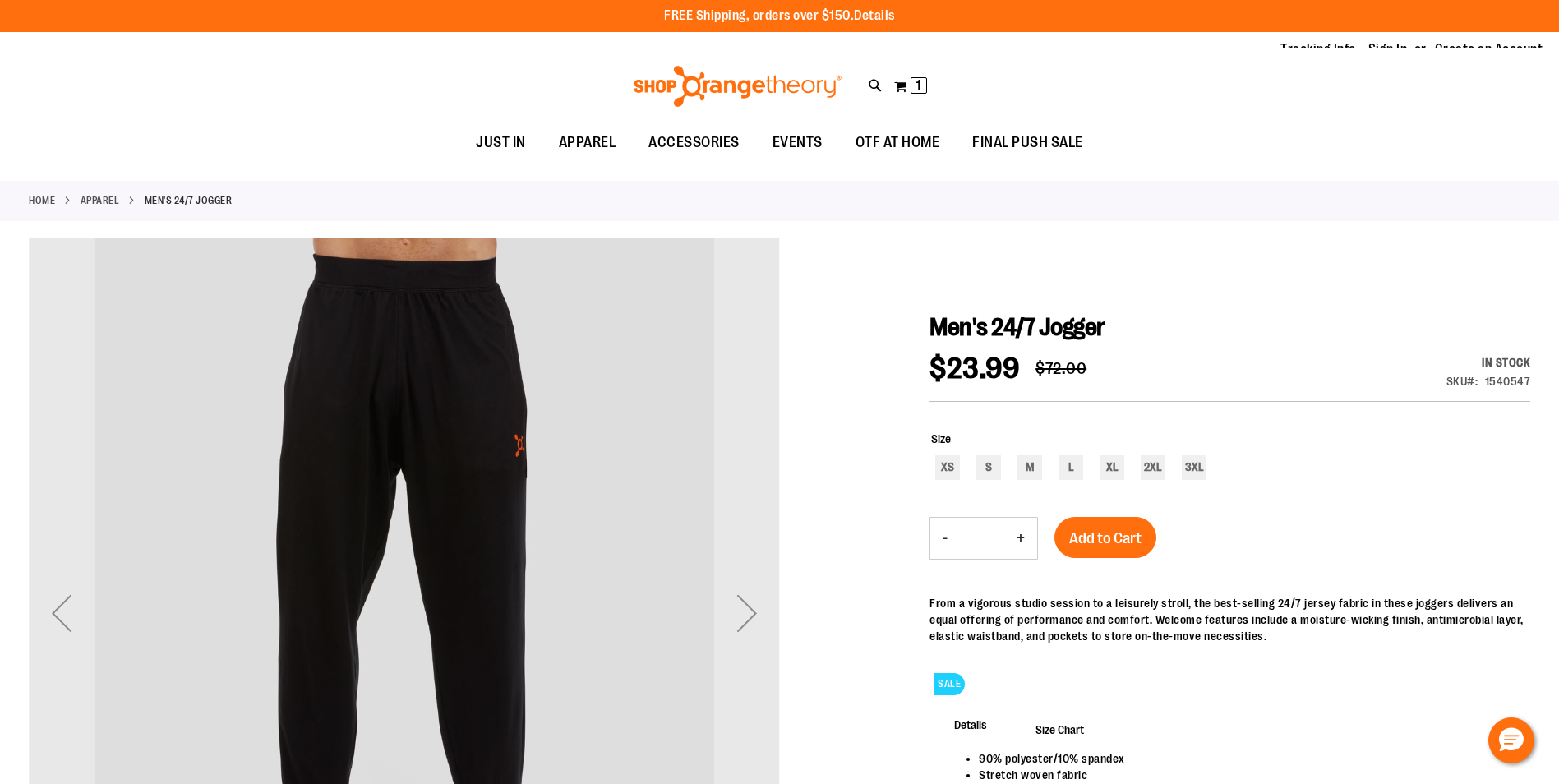
scroll to position [0, 0]
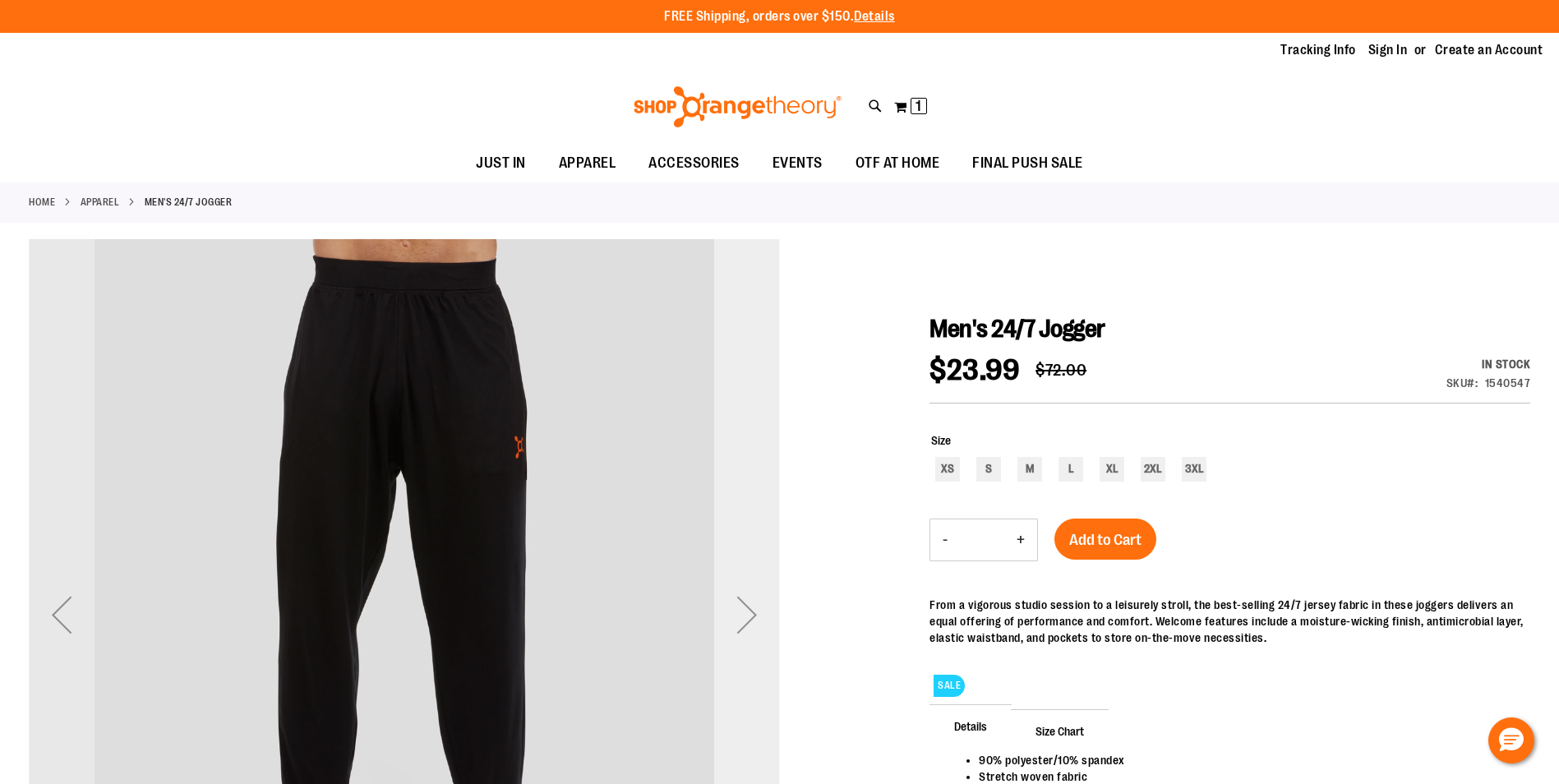
click at [750, 621] on div "Next" at bounding box center [747, 614] width 66 height 66
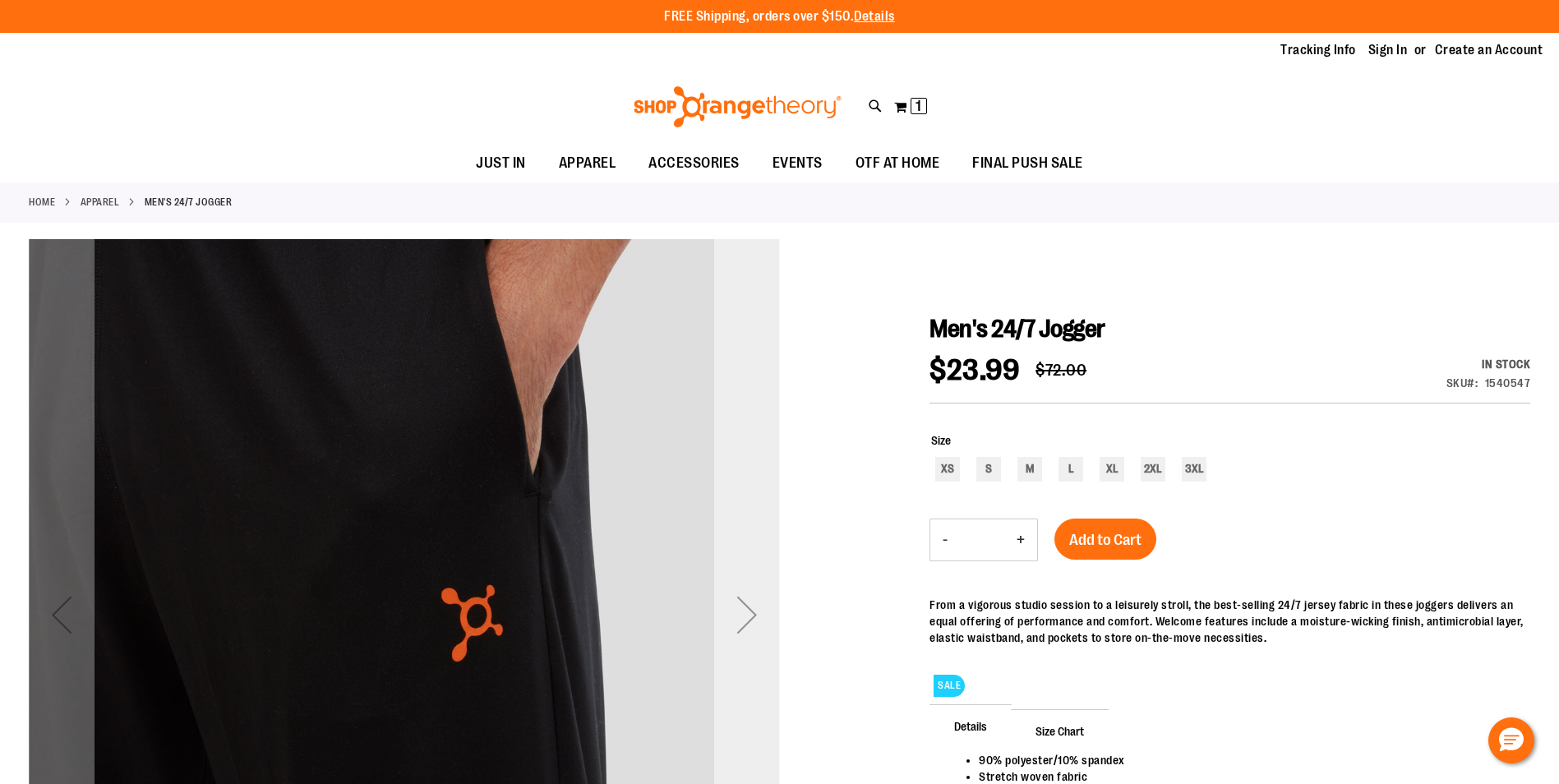
click at [750, 621] on div "Next" at bounding box center [747, 614] width 66 height 66
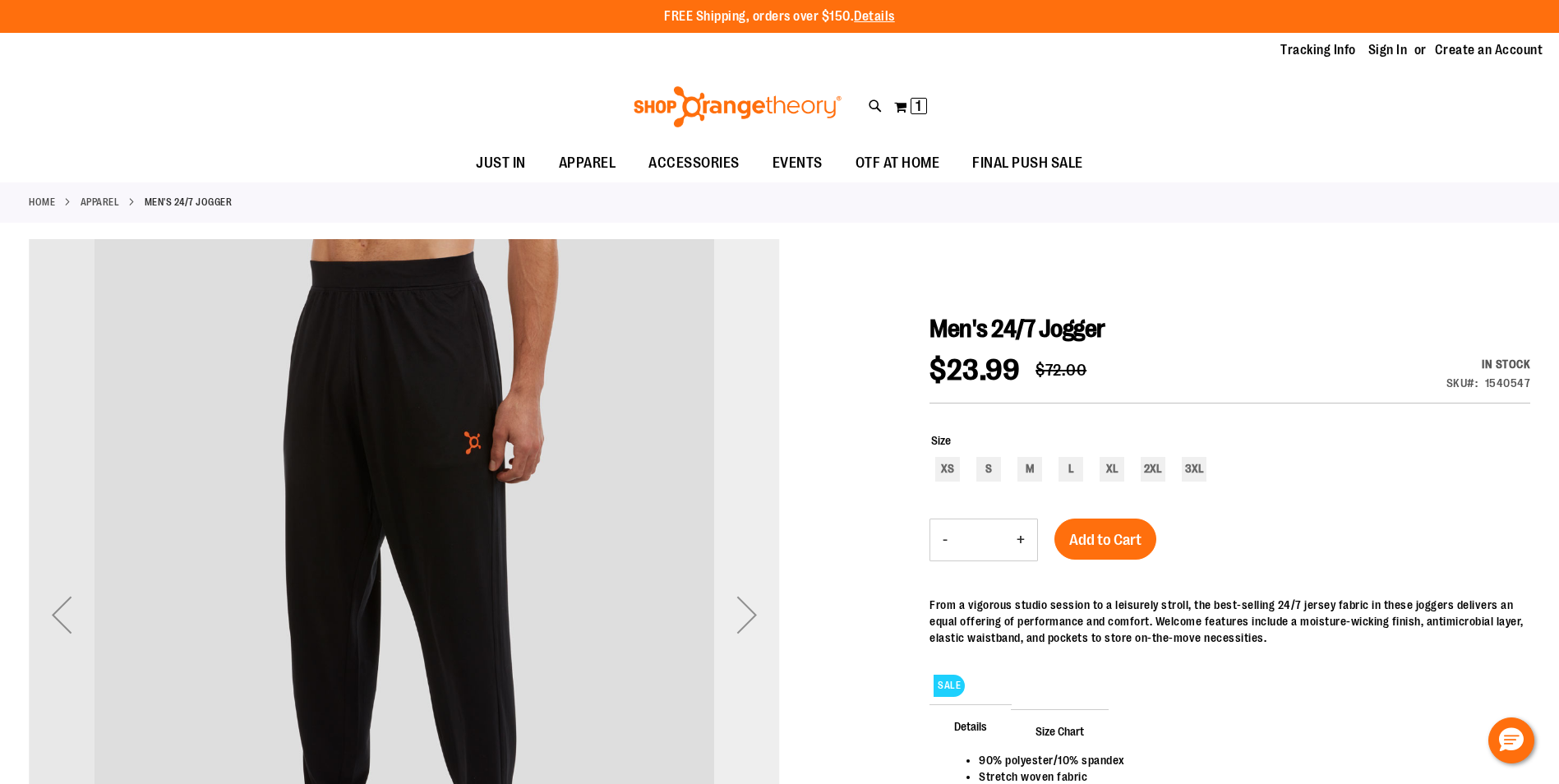
click at [750, 621] on div "Next" at bounding box center [747, 614] width 66 height 66
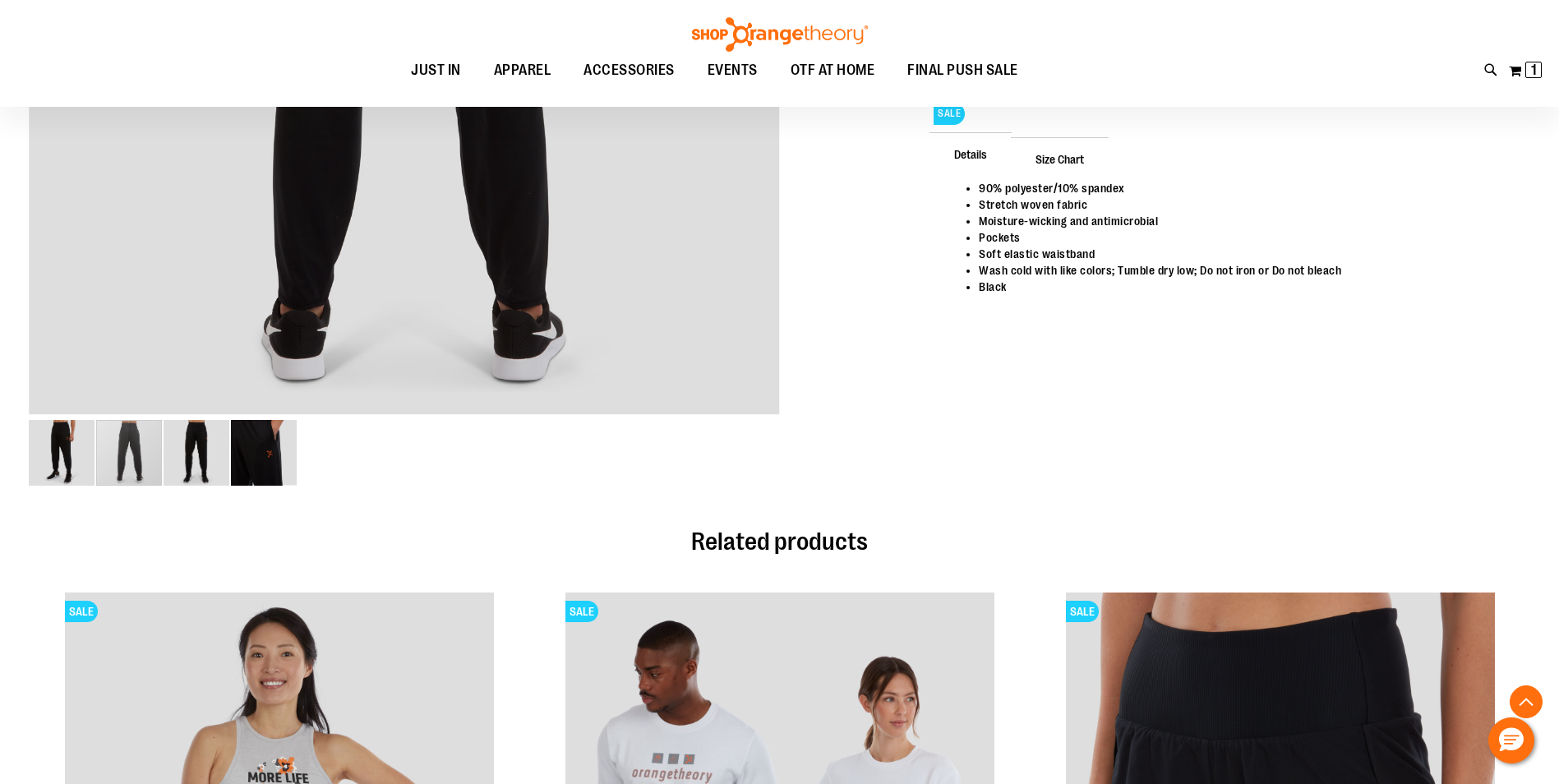
scroll to position [574, 0]
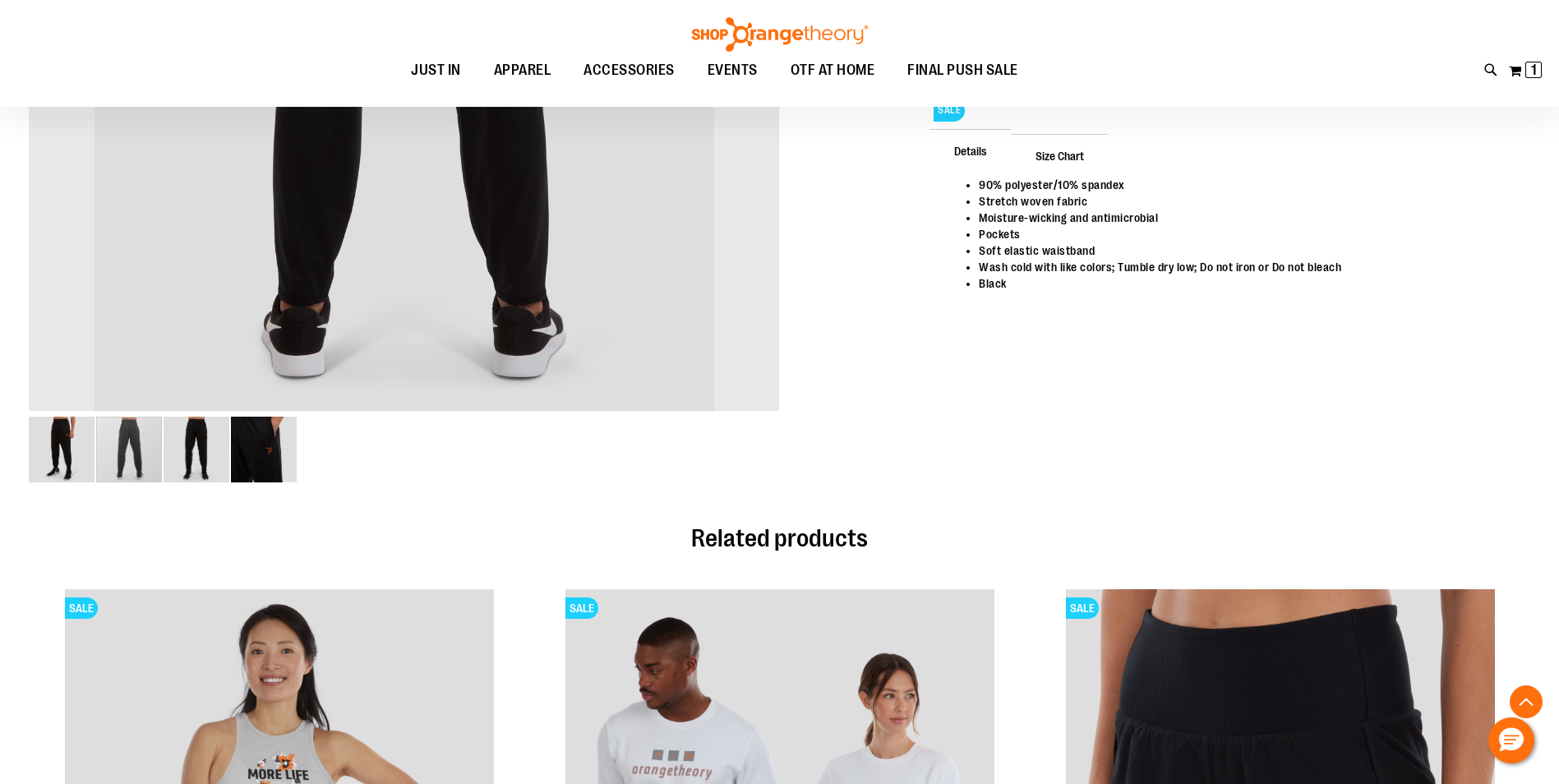
click at [71, 460] on img "image 1 of 4" at bounding box center [61, 449] width 66 height 66
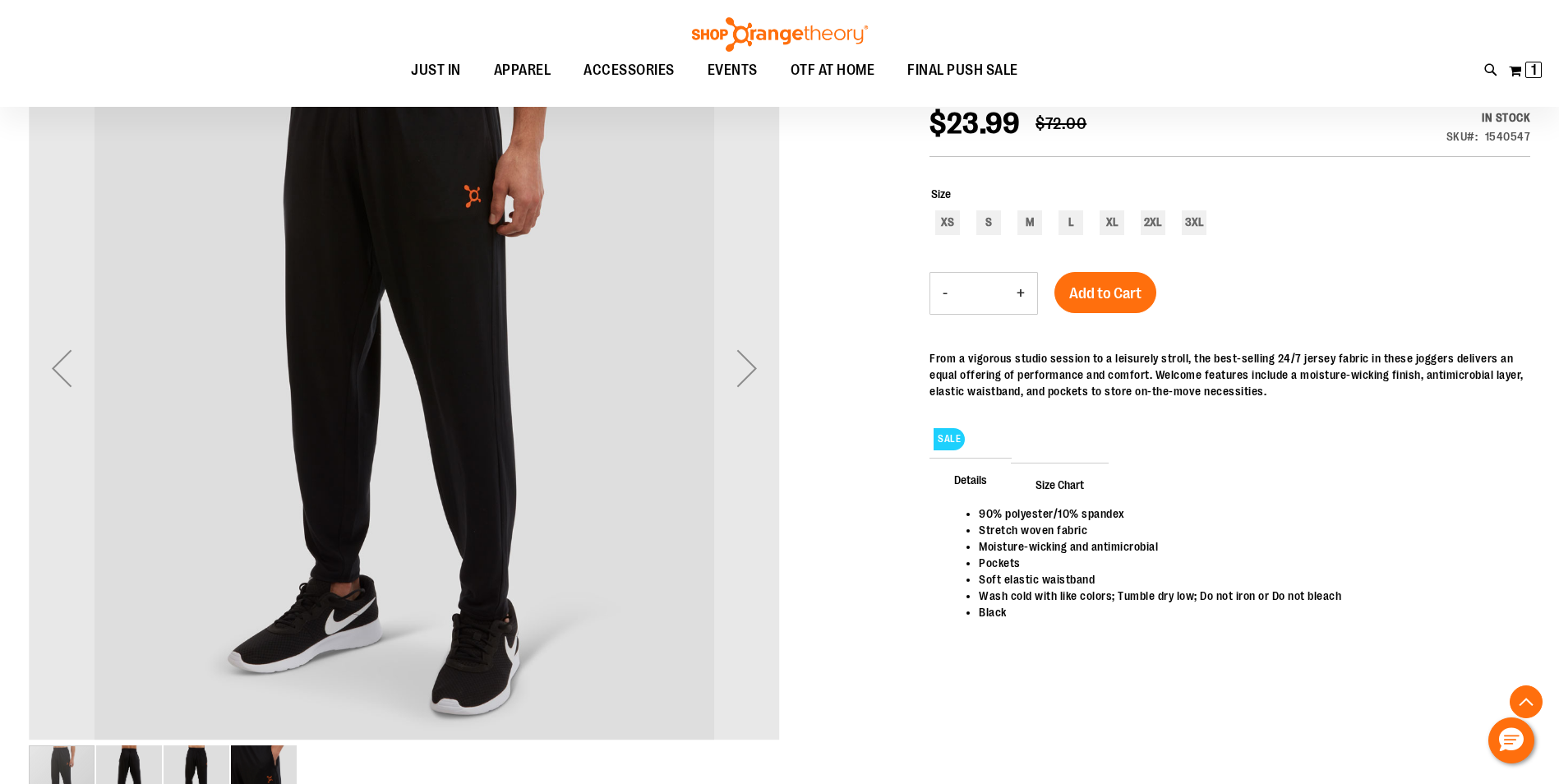
scroll to position [410, 0]
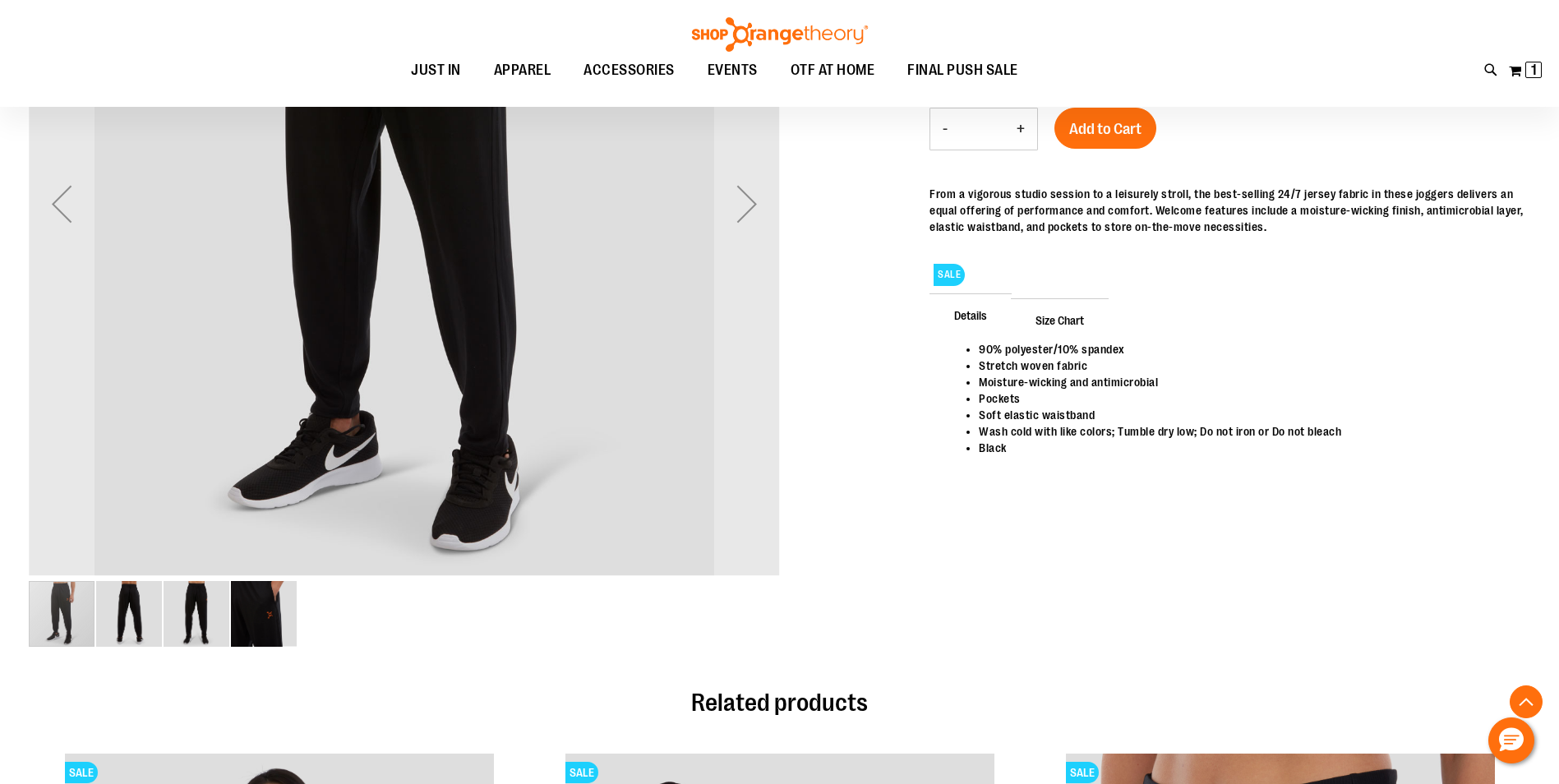
click at [115, 604] on img "image 2 of 4" at bounding box center [129, 613] width 66 height 66
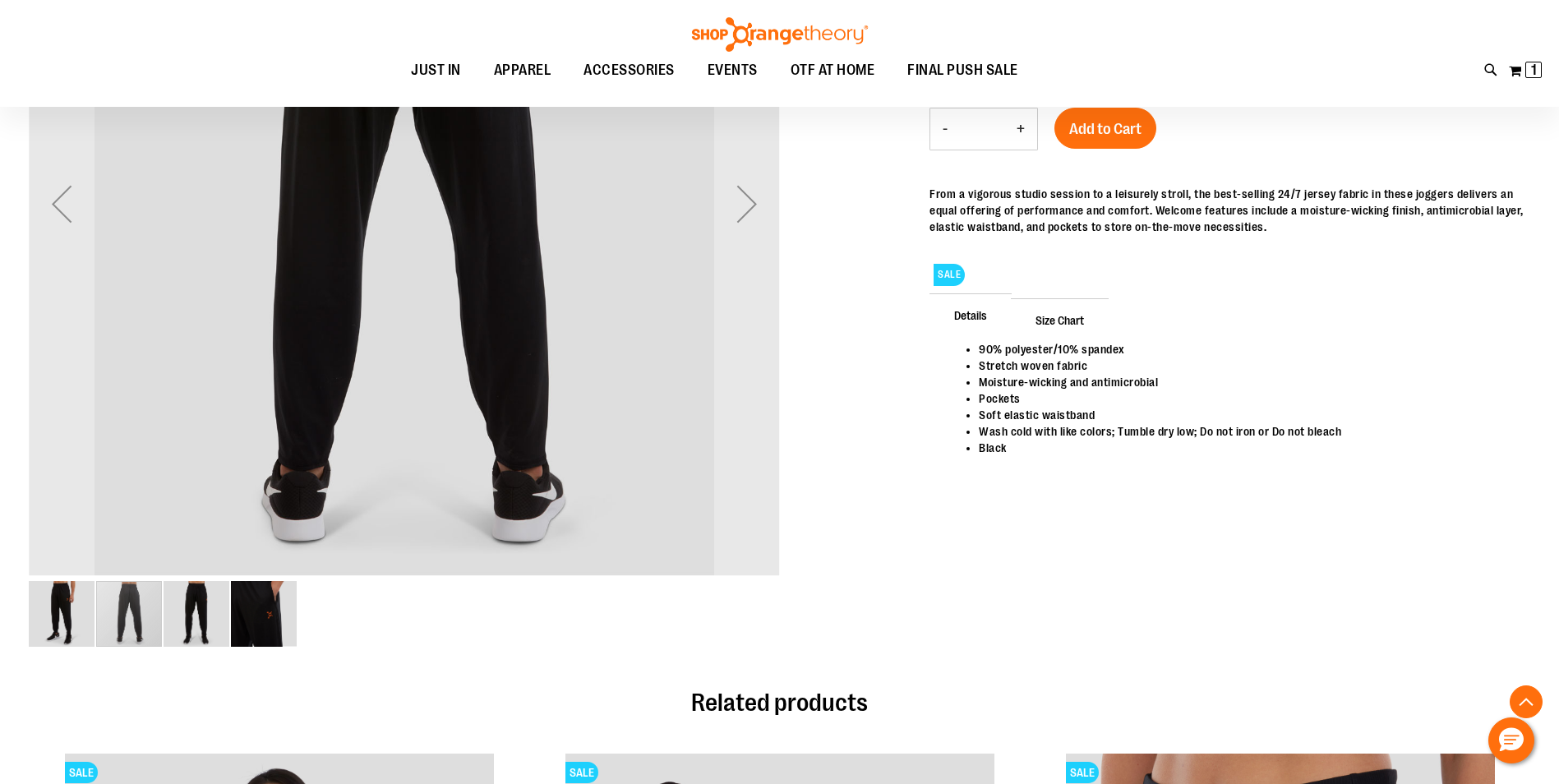
click at [189, 620] on img "image 3 of 4" at bounding box center [196, 613] width 66 height 66
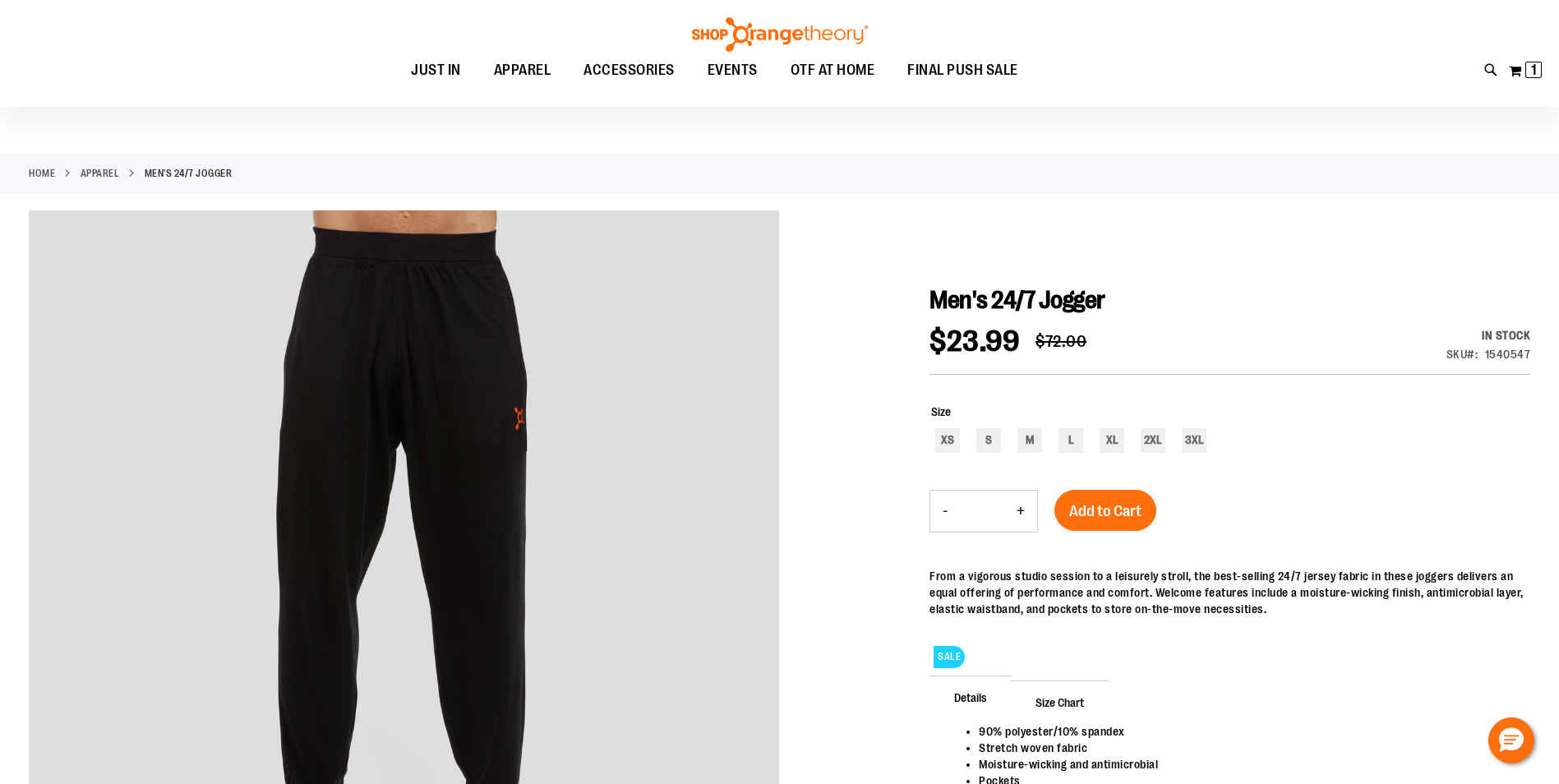
scroll to position [0, 0]
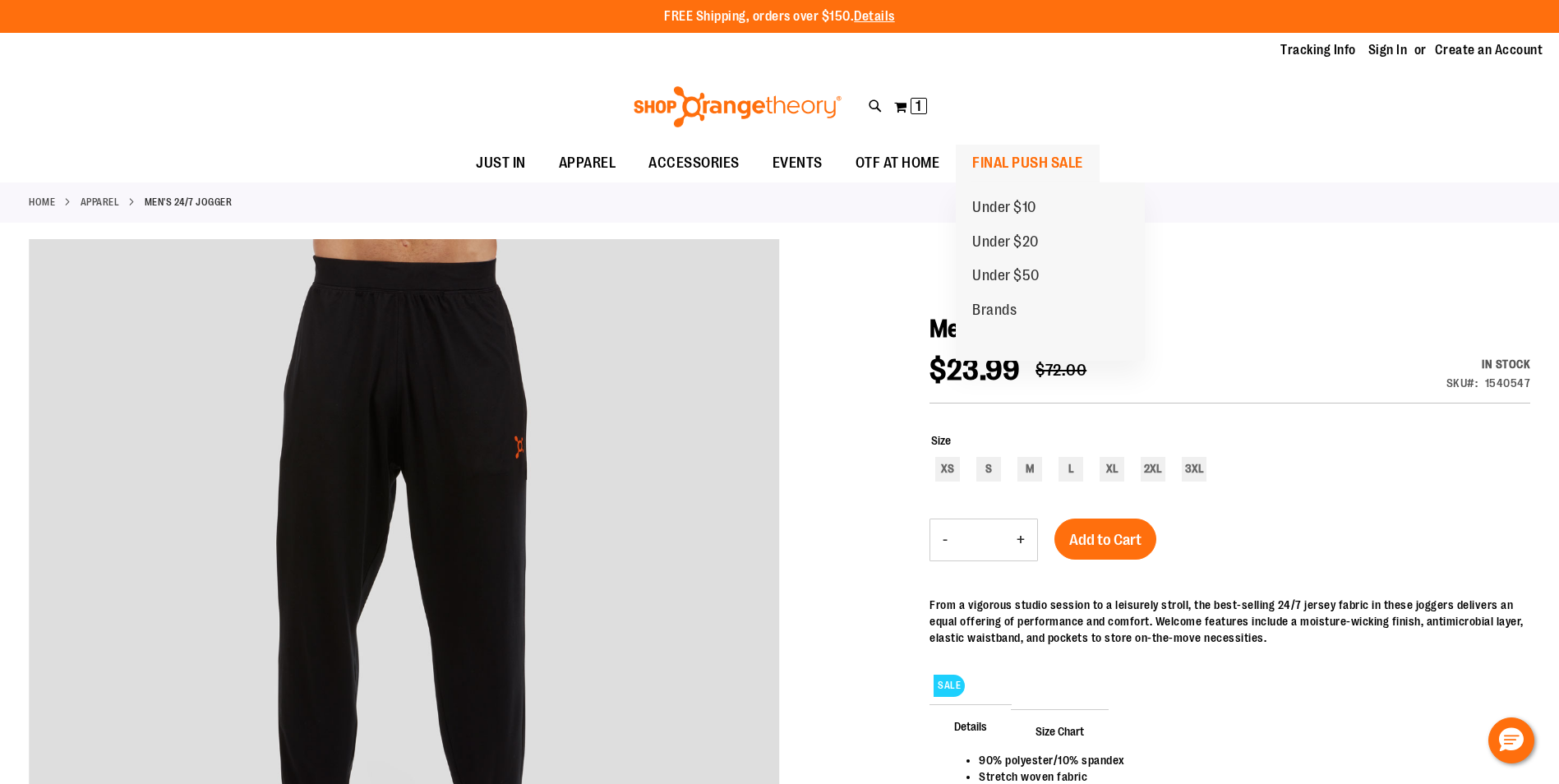
click at [995, 161] on span "FINAL PUSH SALE" at bounding box center [1027, 163] width 111 height 37
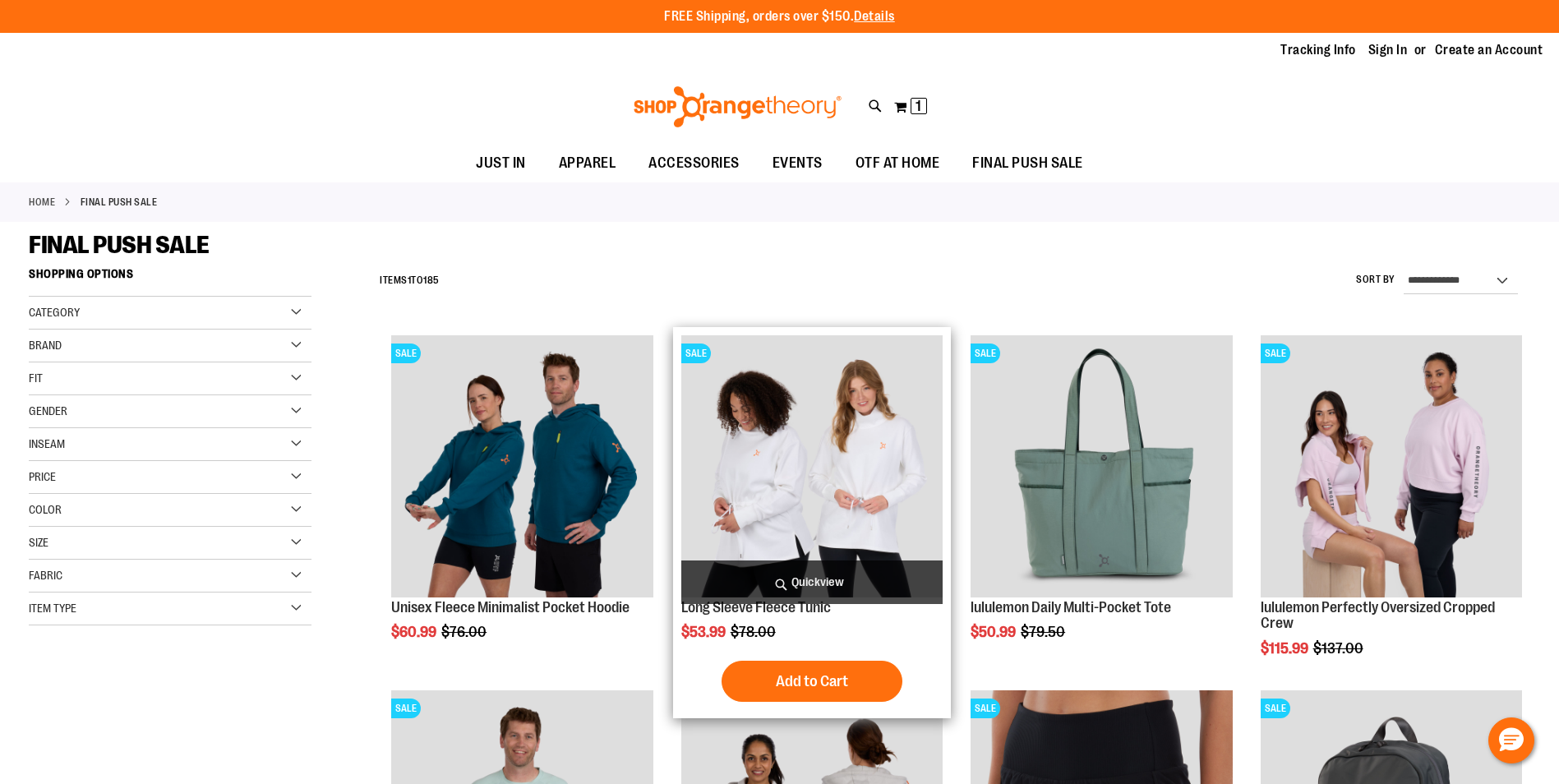
click at [792, 452] on img "product" at bounding box center [811, 466] width 262 height 262
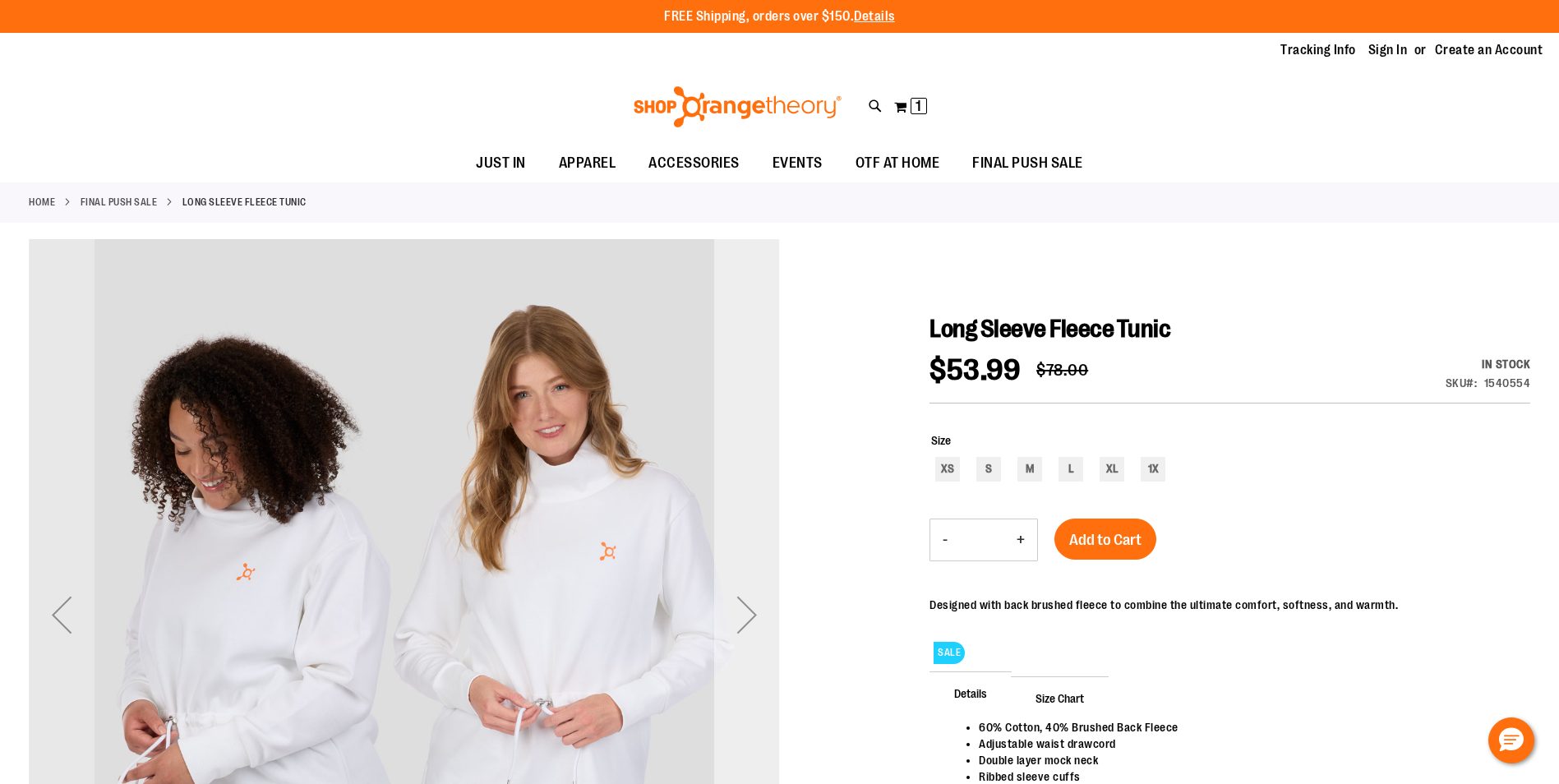
click at [743, 622] on div "Next" at bounding box center [747, 614] width 66 height 66
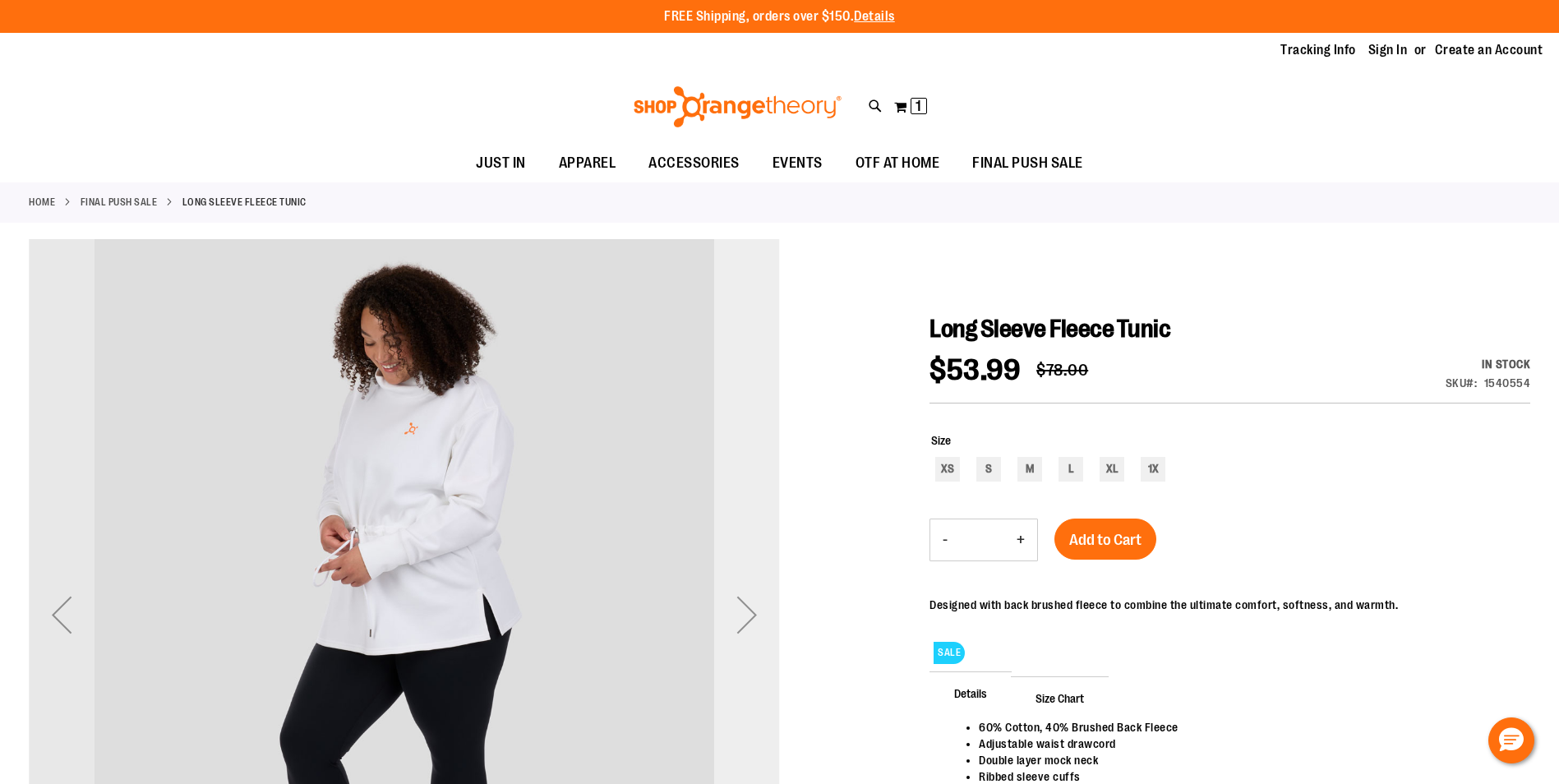
click at [743, 622] on div "Next" at bounding box center [747, 614] width 66 height 66
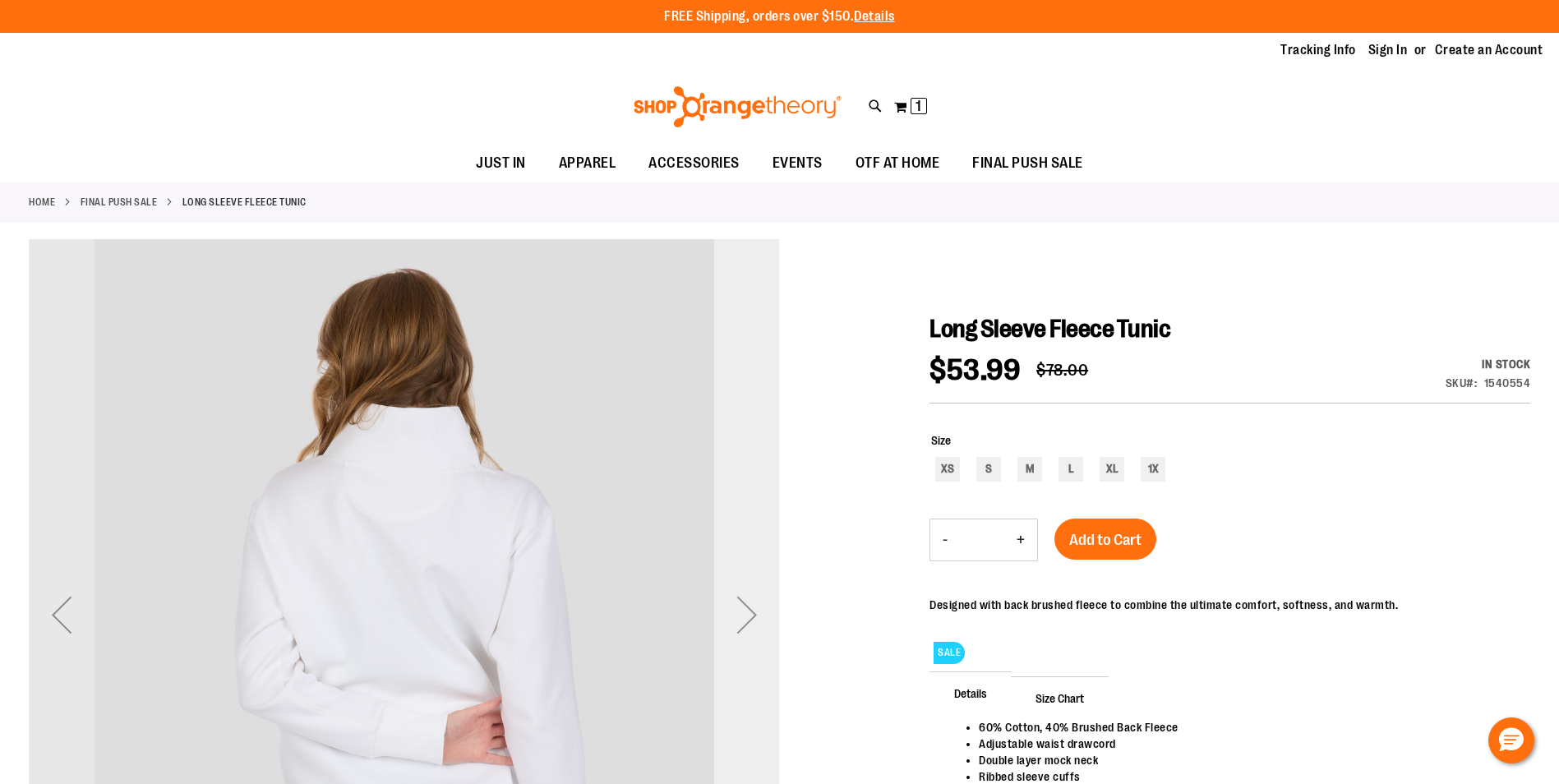
click at [743, 622] on div "Next" at bounding box center [747, 614] width 66 height 66
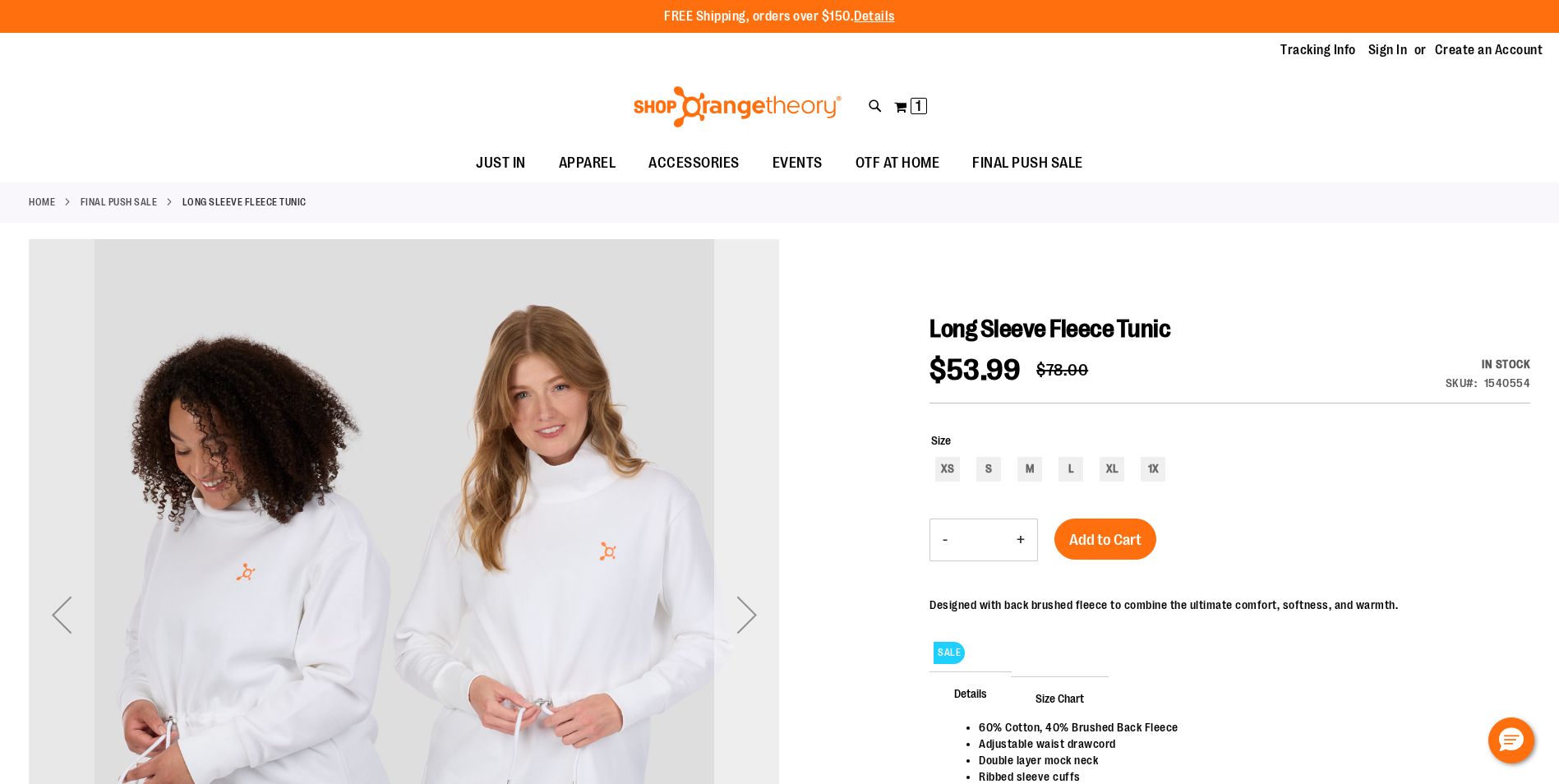
click at [743, 622] on div "Next" at bounding box center [747, 614] width 66 height 66
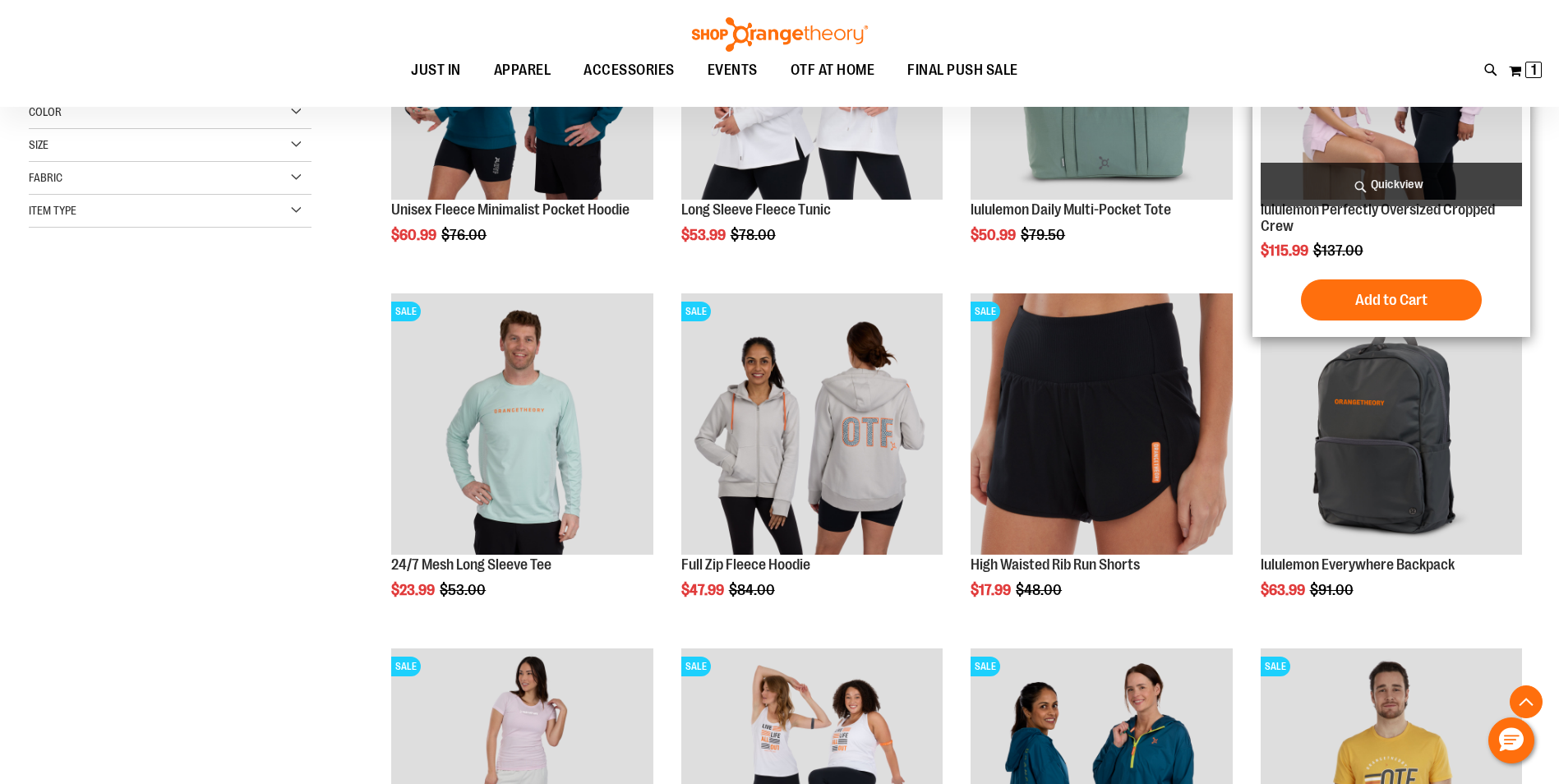
scroll to position [410, 0]
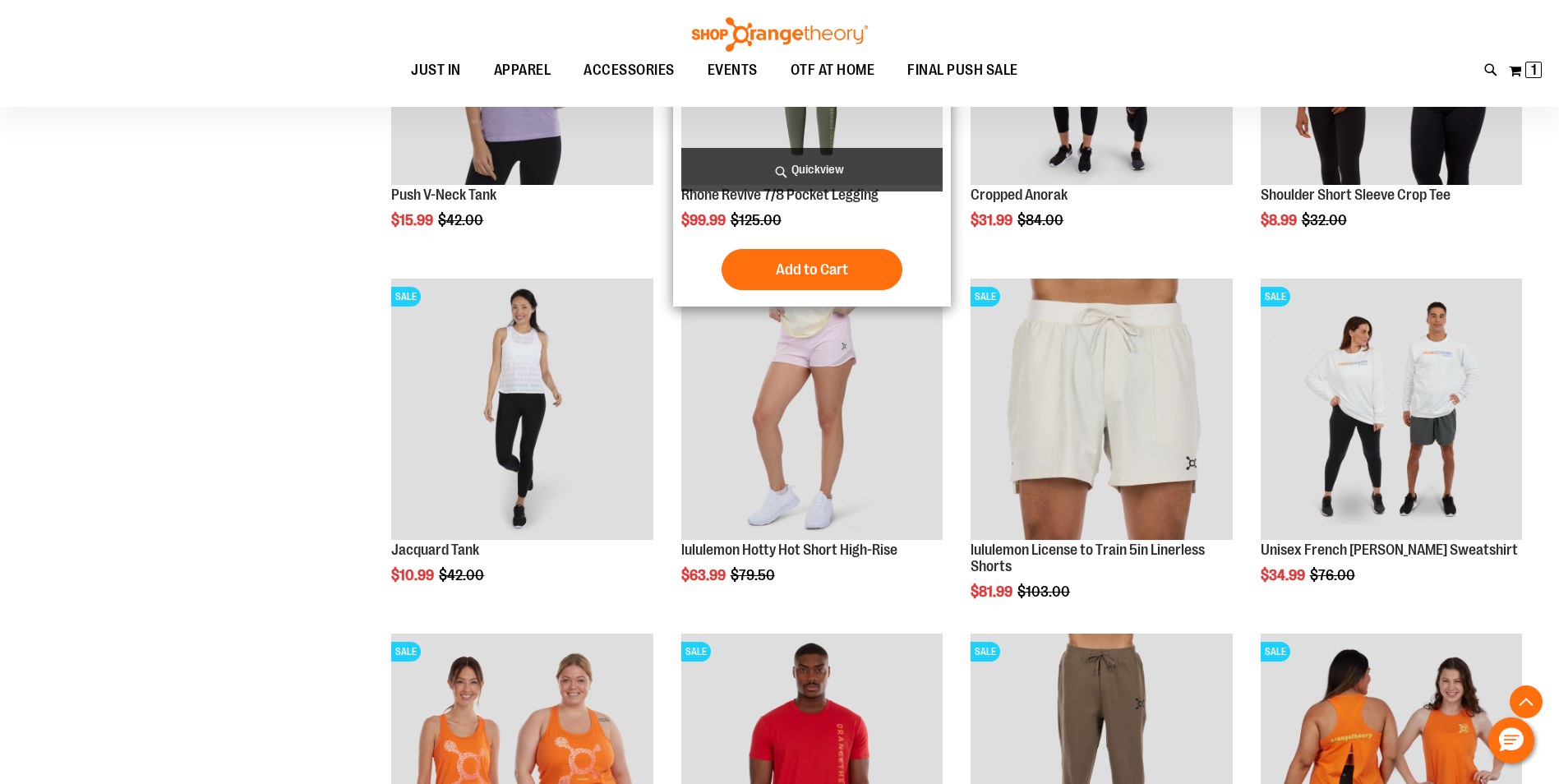
scroll to position [1478, 0]
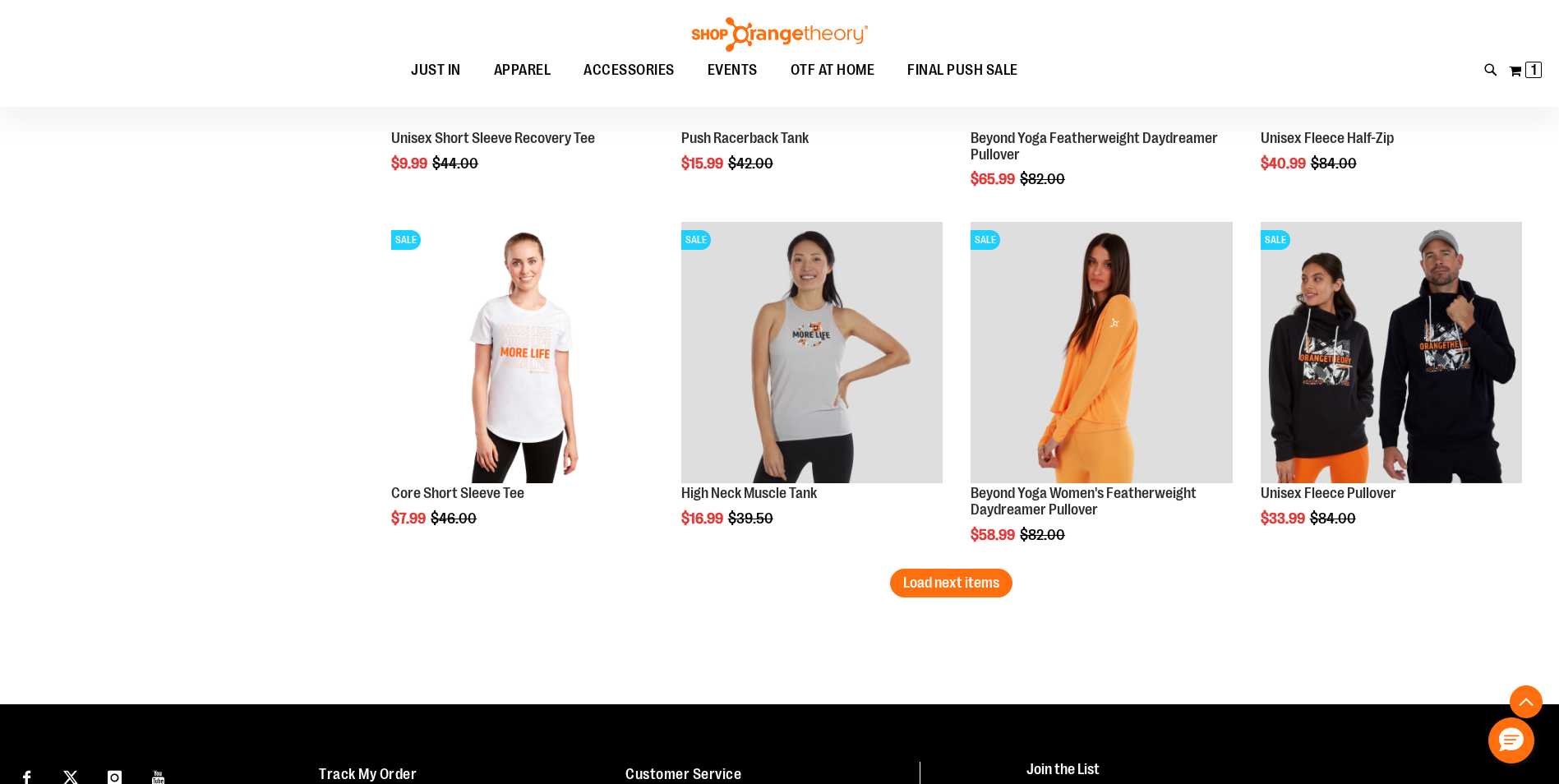
scroll to position [2957, 0]
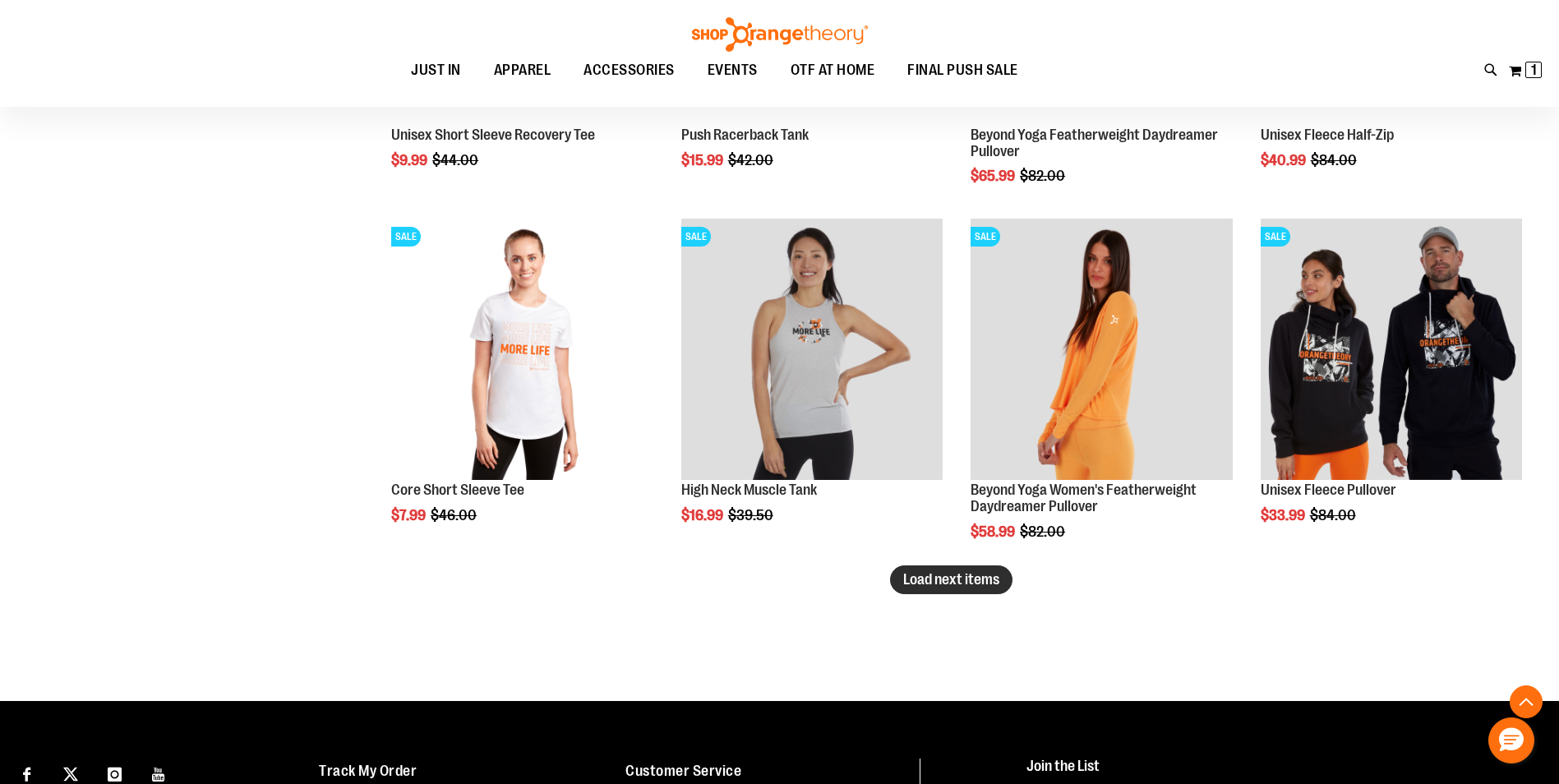
click at [965, 586] on span "Load next items" at bounding box center [951, 580] width 96 height 17
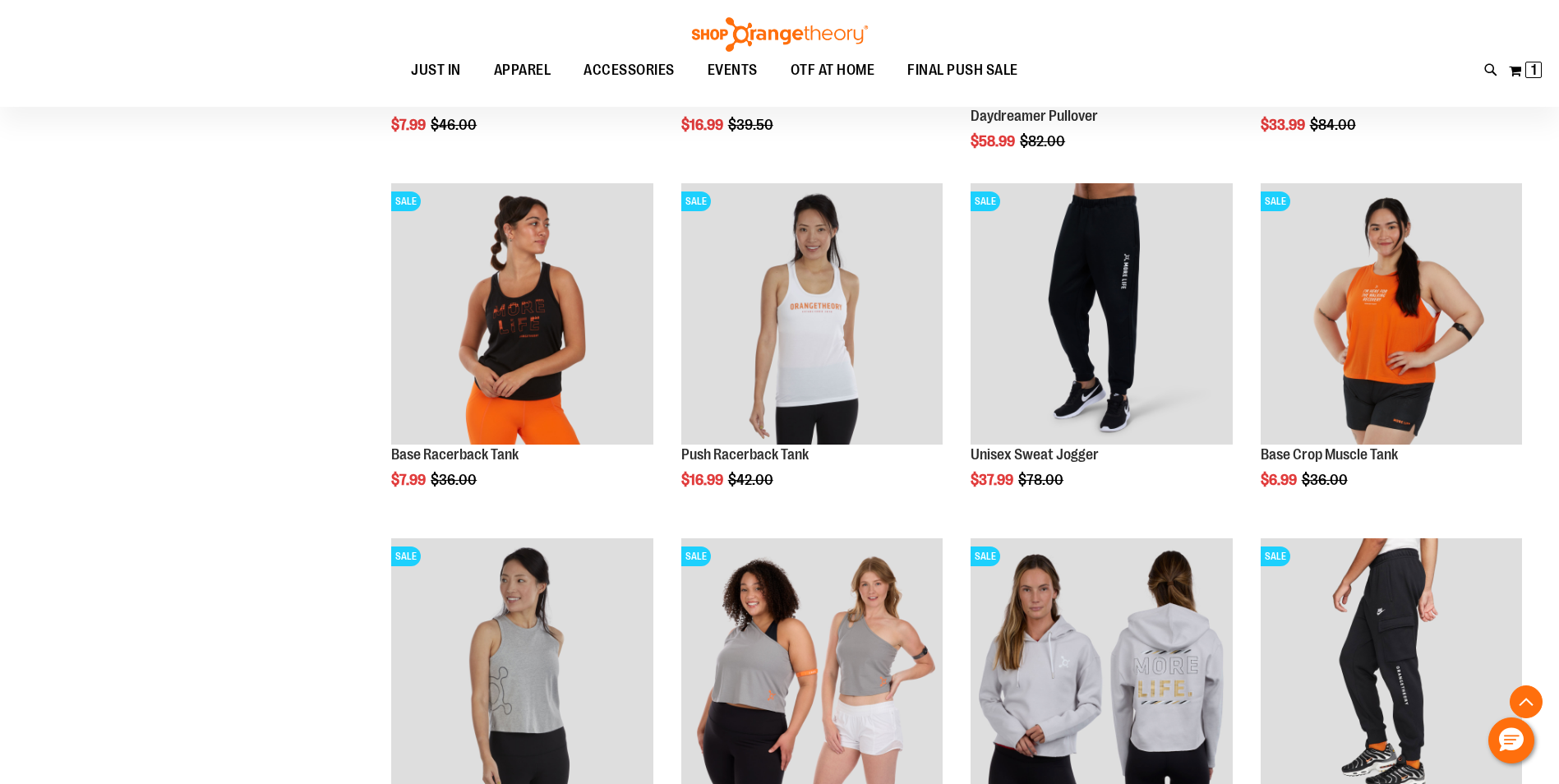
scroll to position [3368, 0]
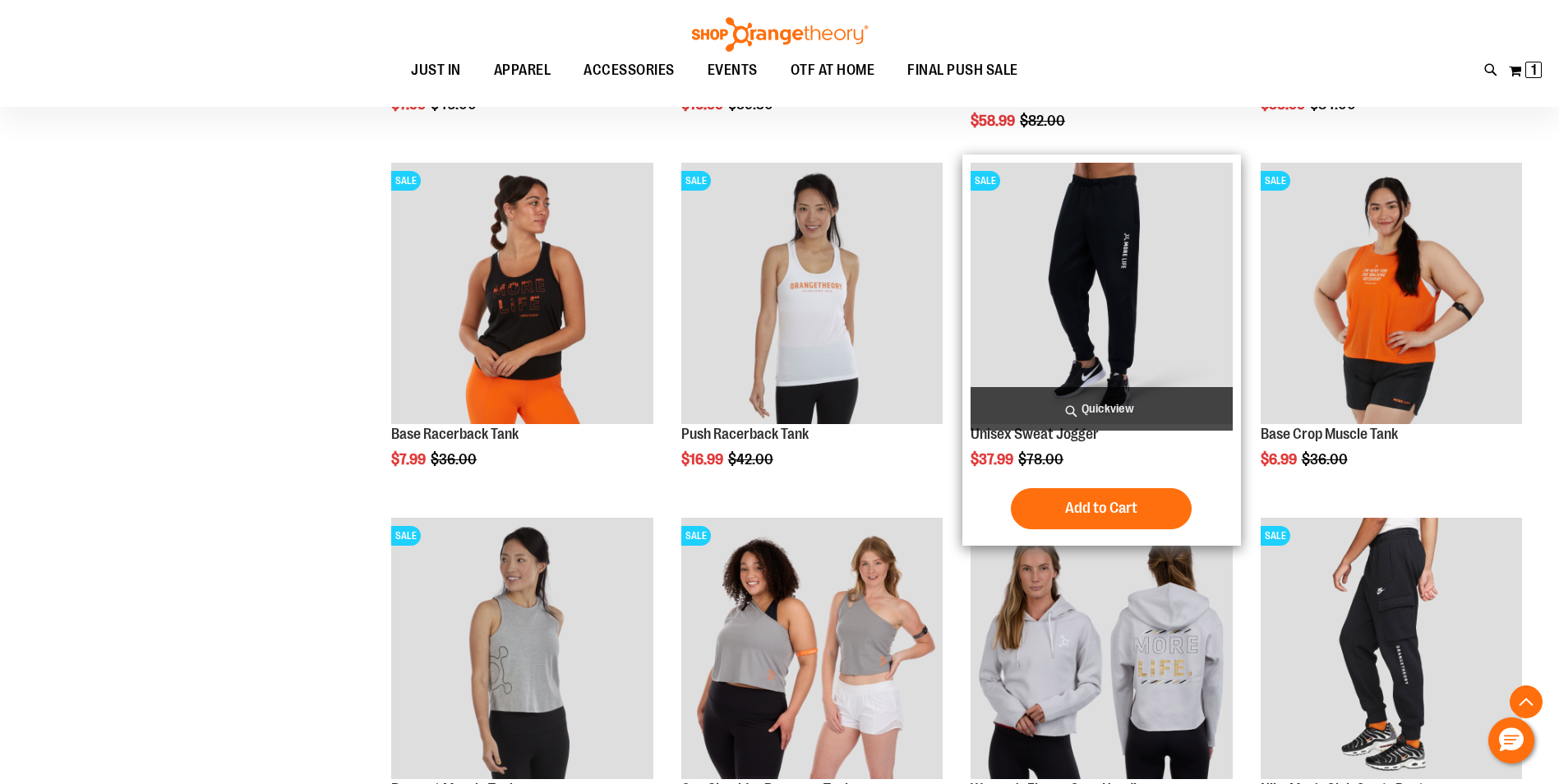
click at [1101, 292] on img "product" at bounding box center [1101, 293] width 262 height 262
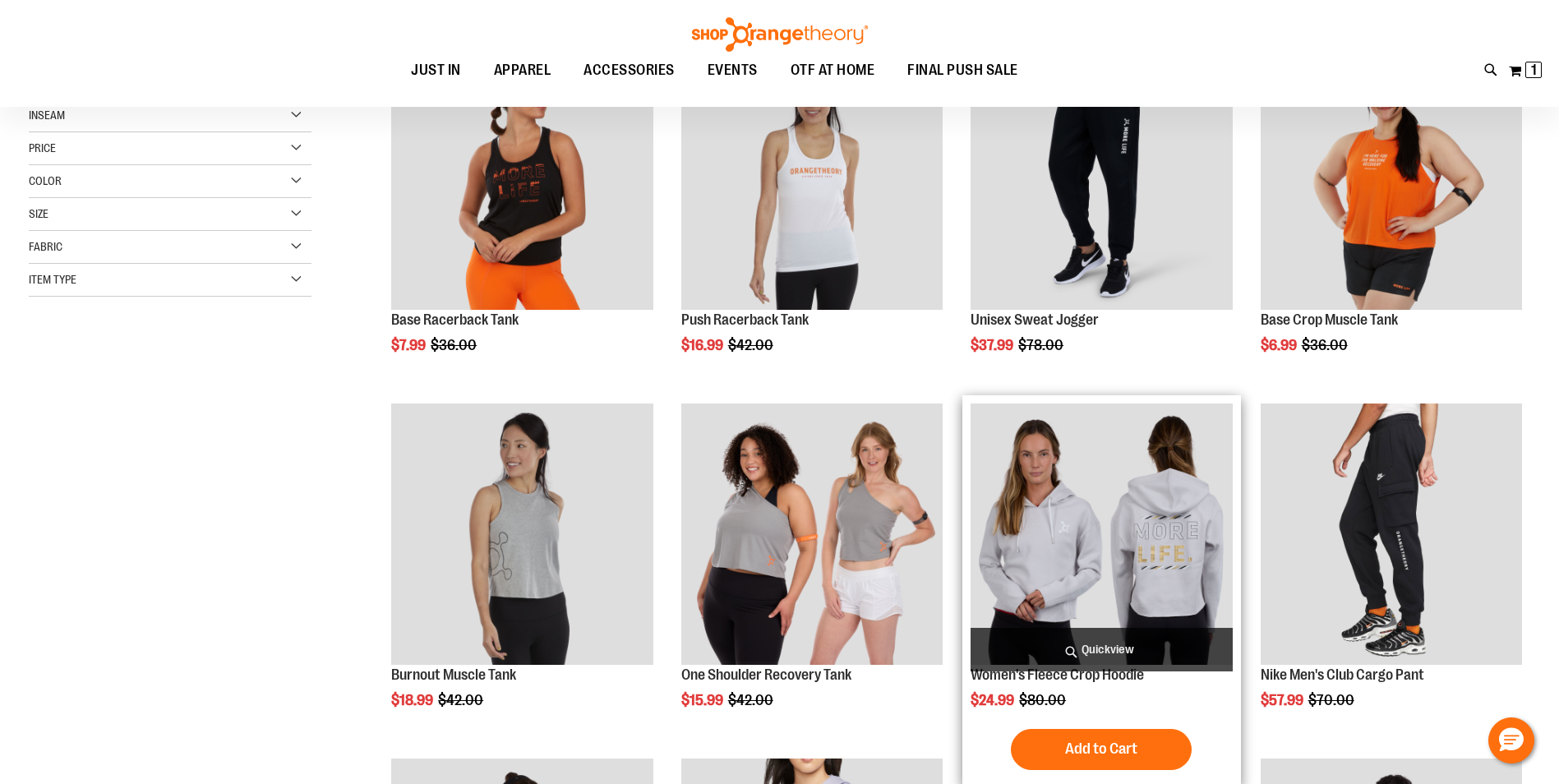
scroll to position [328, 0]
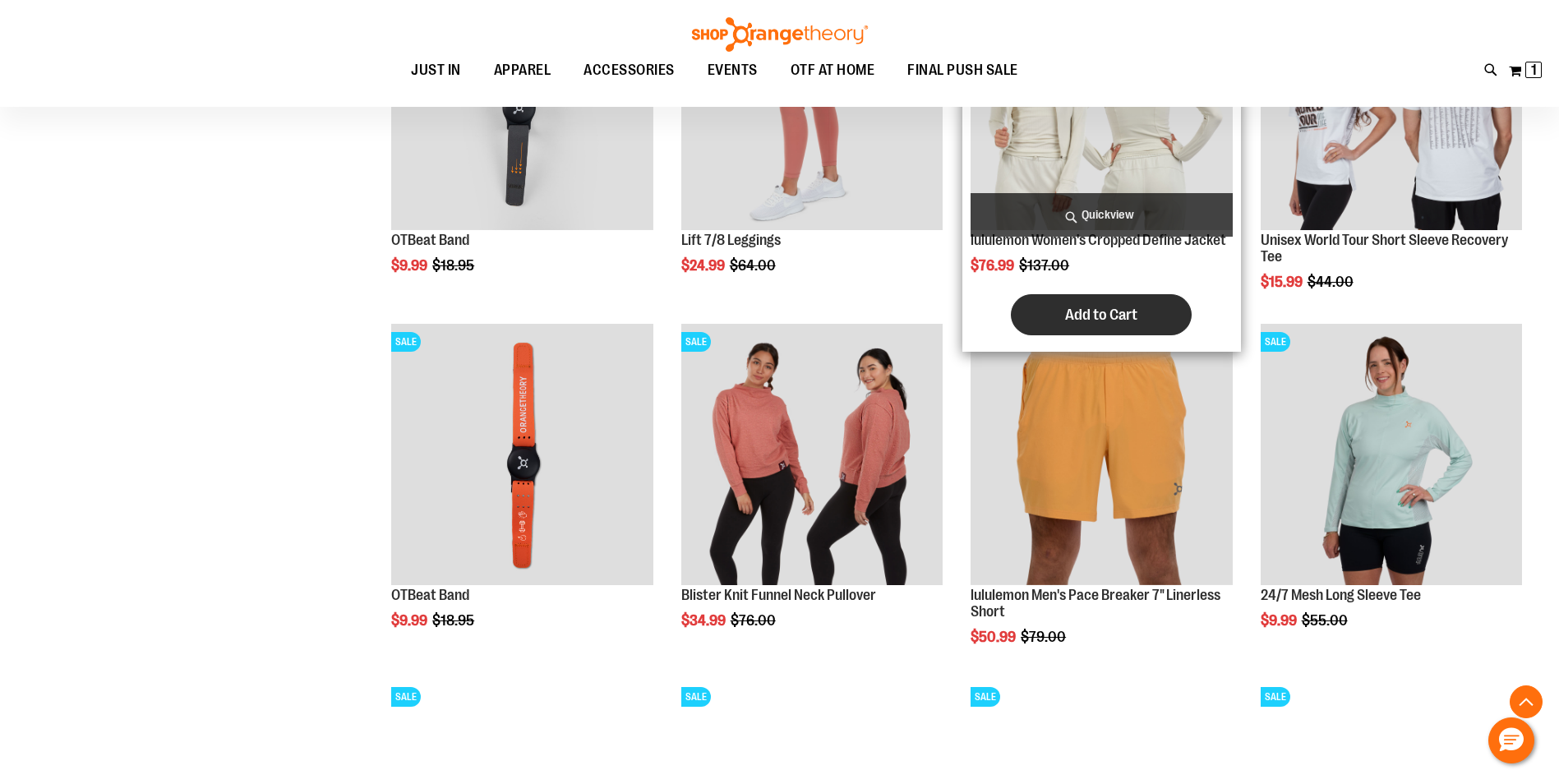
scroll to position [1314, 0]
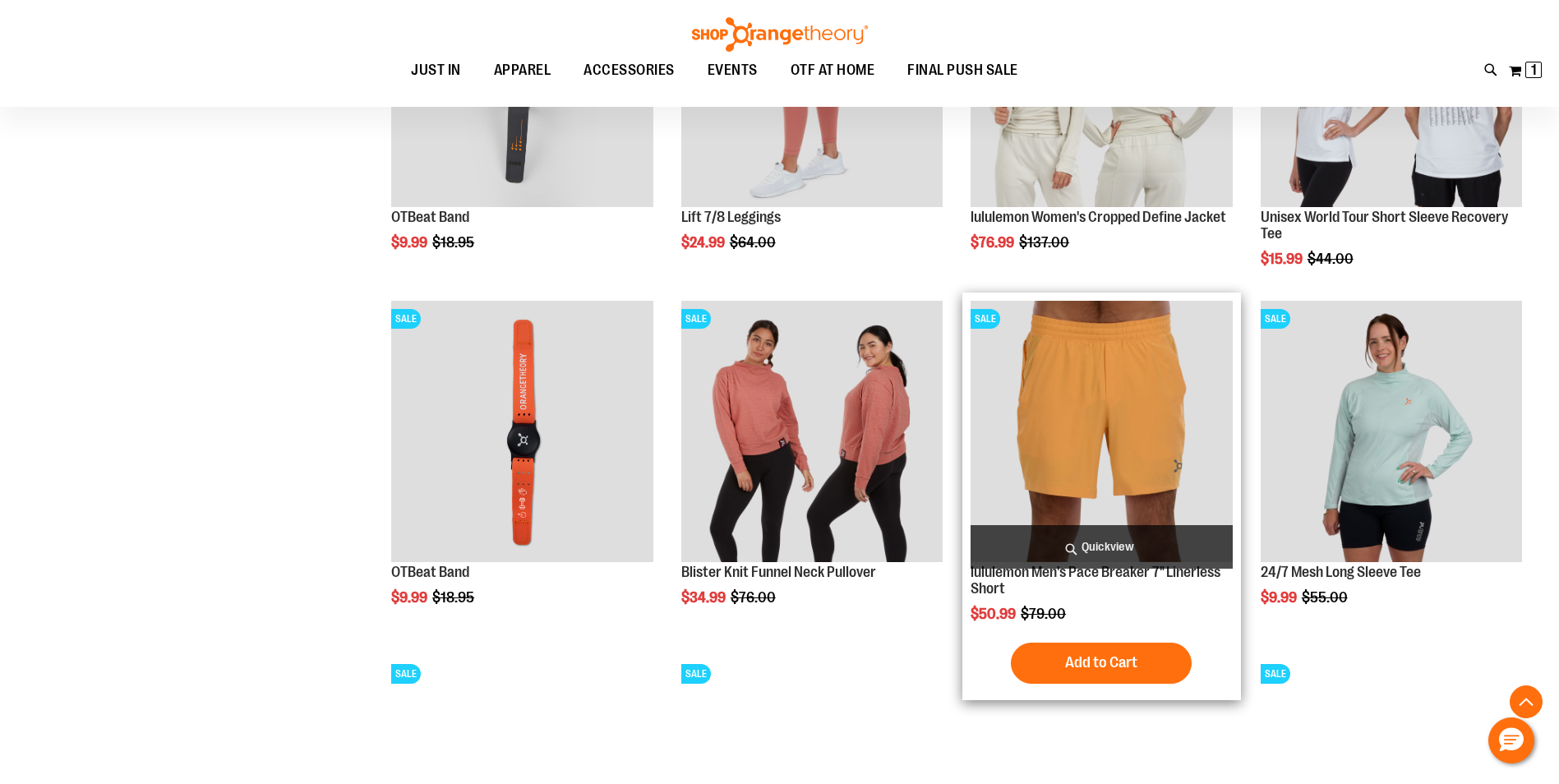
click at [1056, 404] on img "product" at bounding box center [1101, 431] width 262 height 262
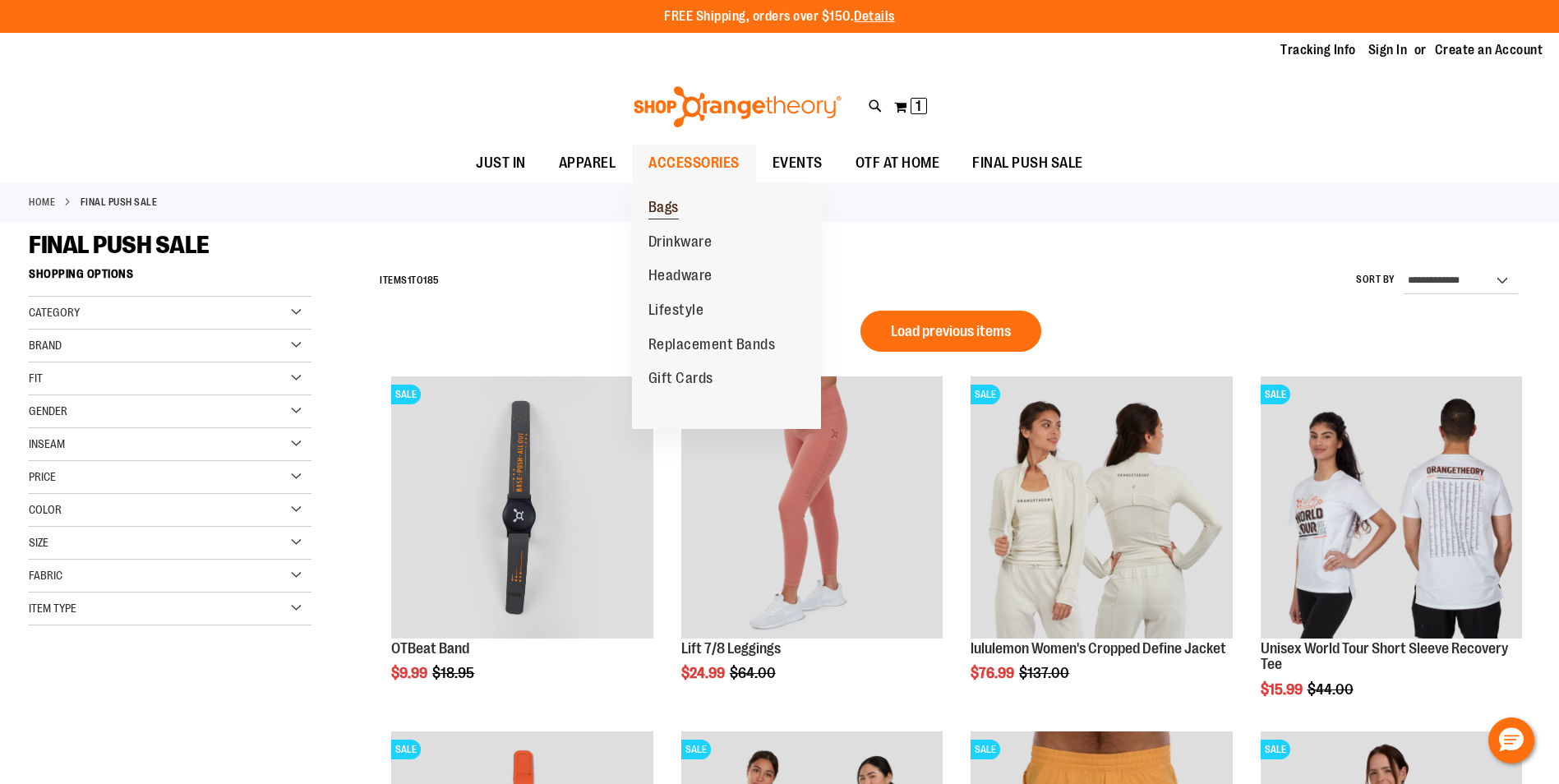
click at [667, 213] on span "Bags" at bounding box center [663, 208] width 31 height 21
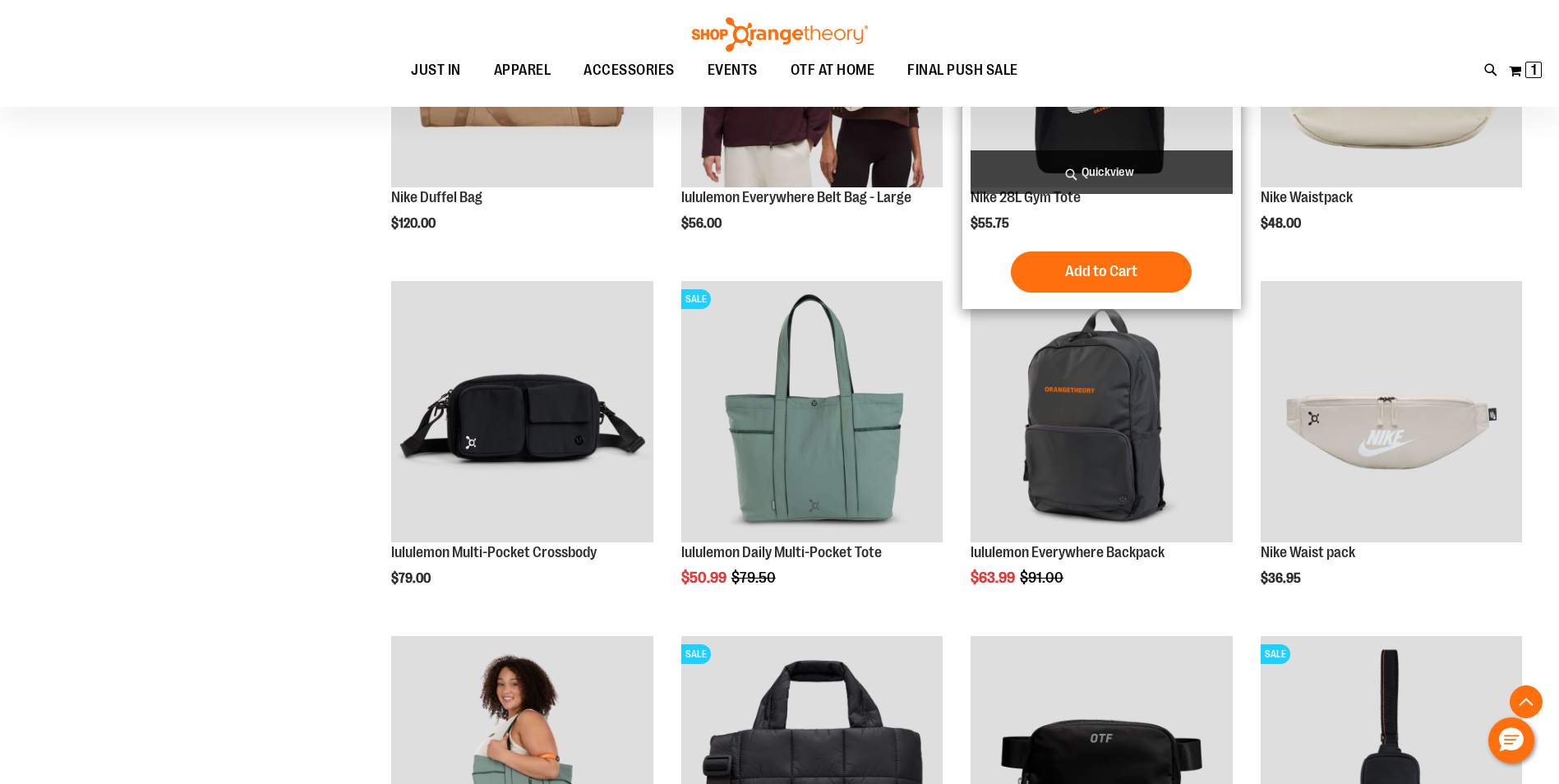
scroll to position [410, 0]
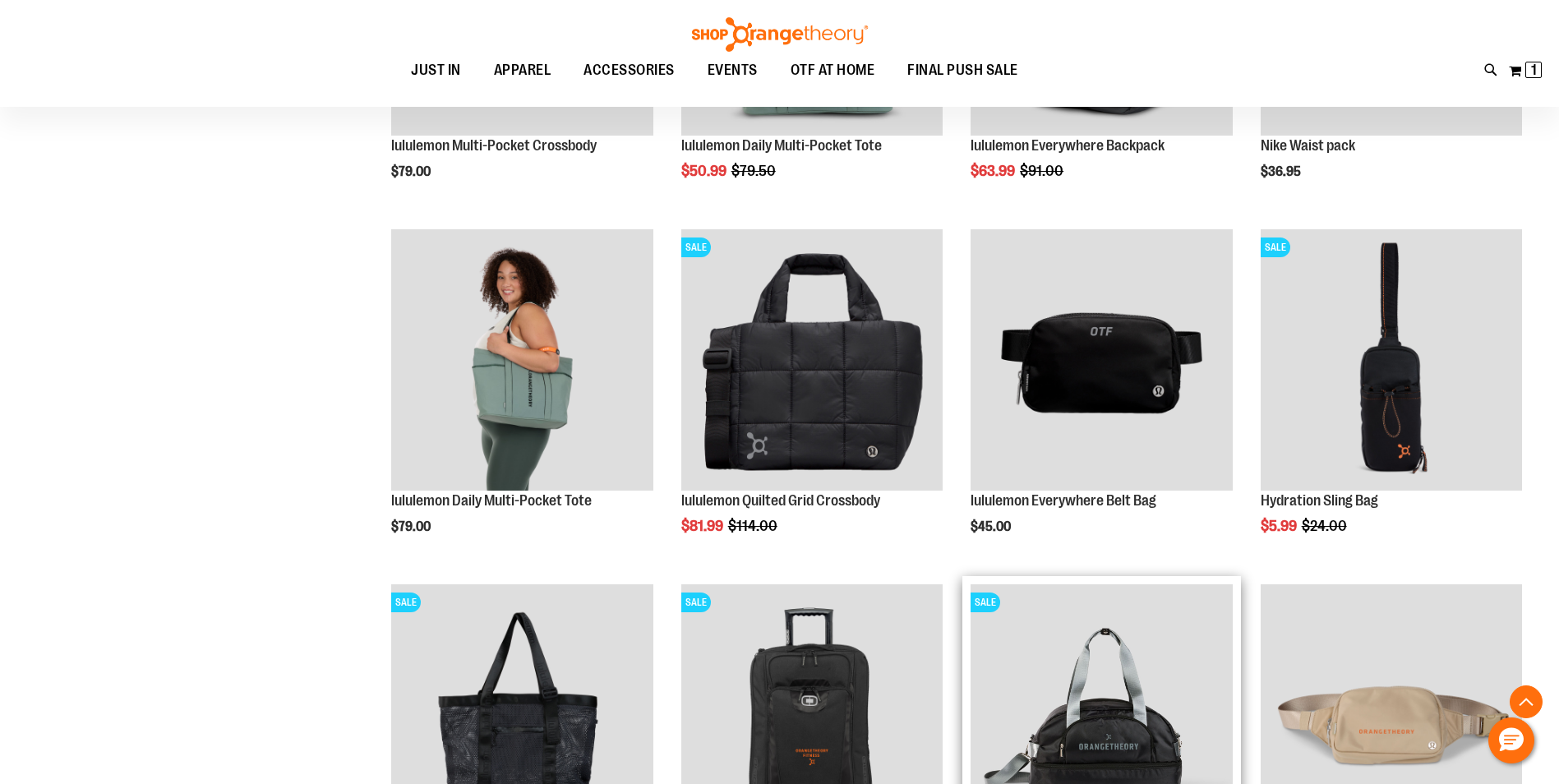
scroll to position [985, 0]
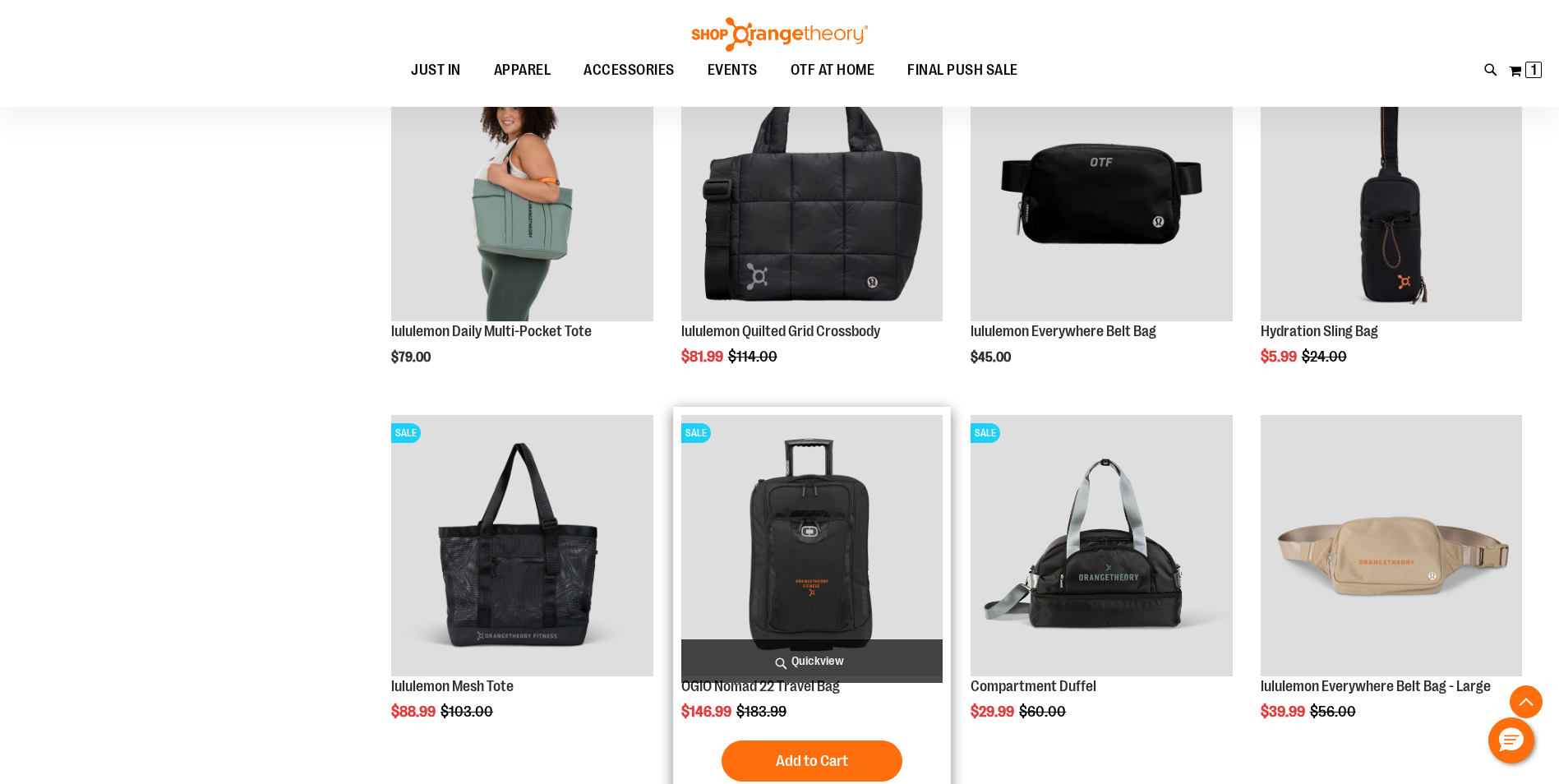
click at [809, 475] on img "product" at bounding box center [811, 546] width 262 height 262
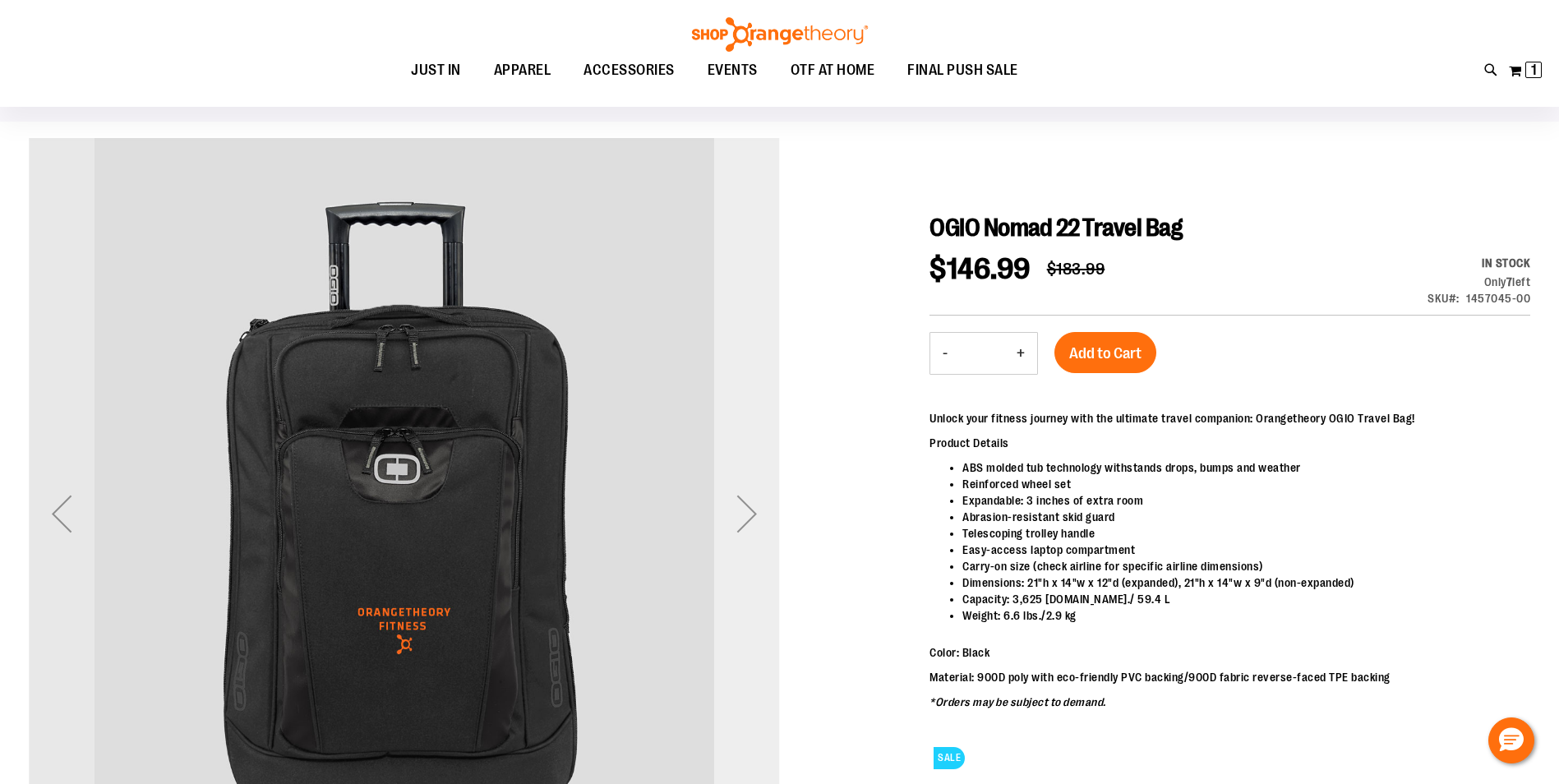
scroll to position [164, 0]
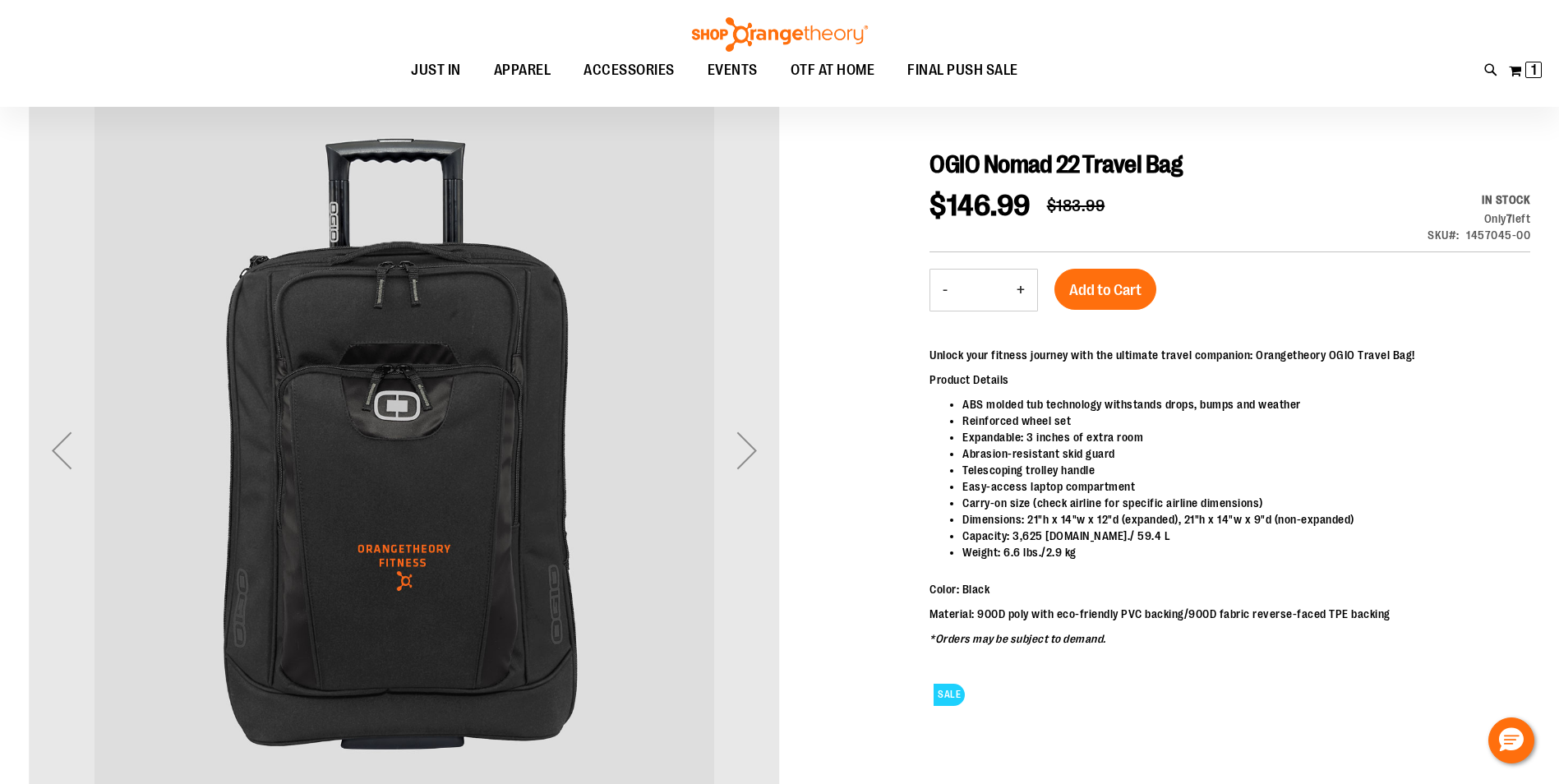
click at [715, 446] on div "Next" at bounding box center [747, 450] width 66 height 66
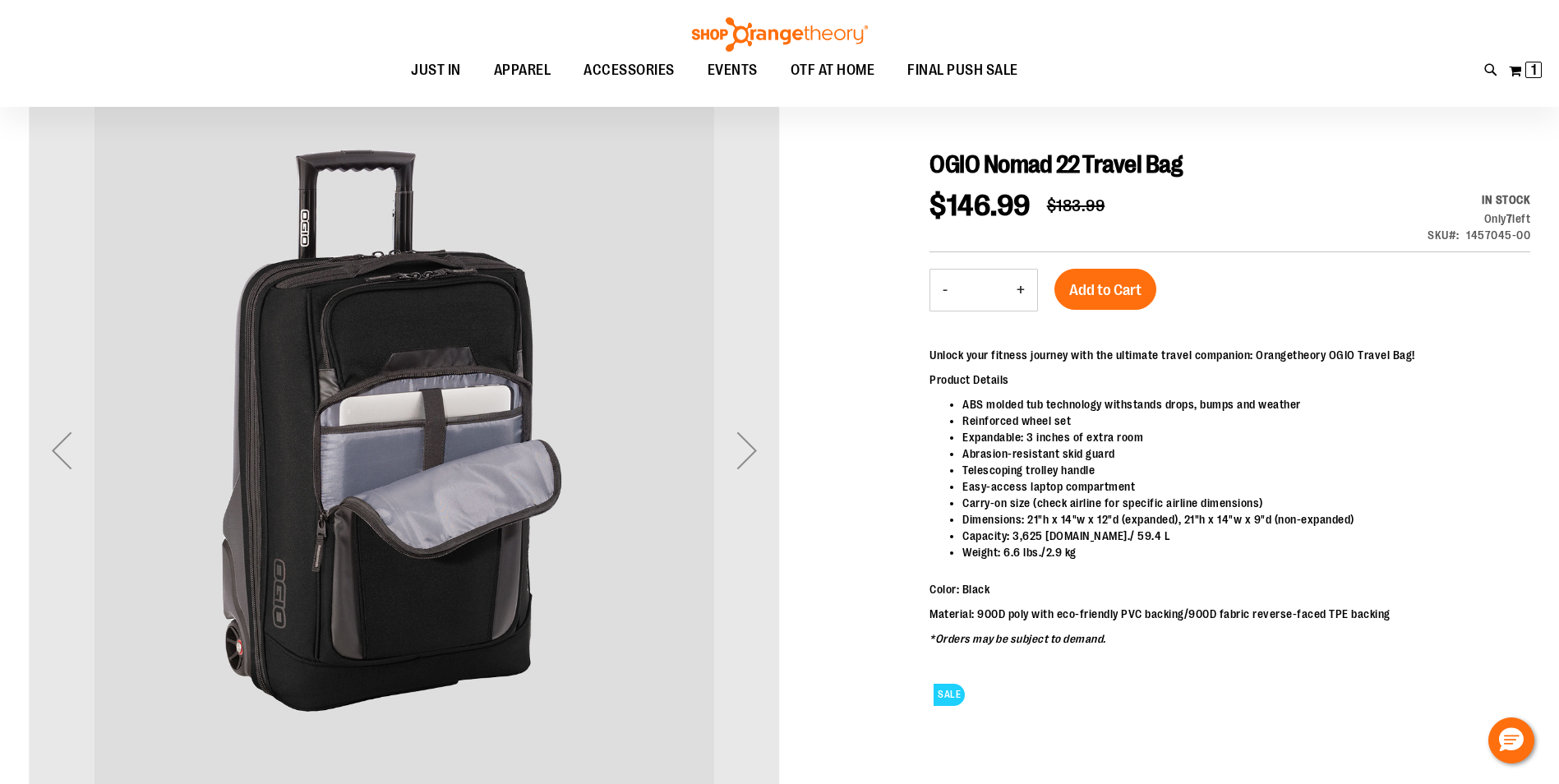
click at [715, 446] on div "Next" at bounding box center [747, 450] width 66 height 66
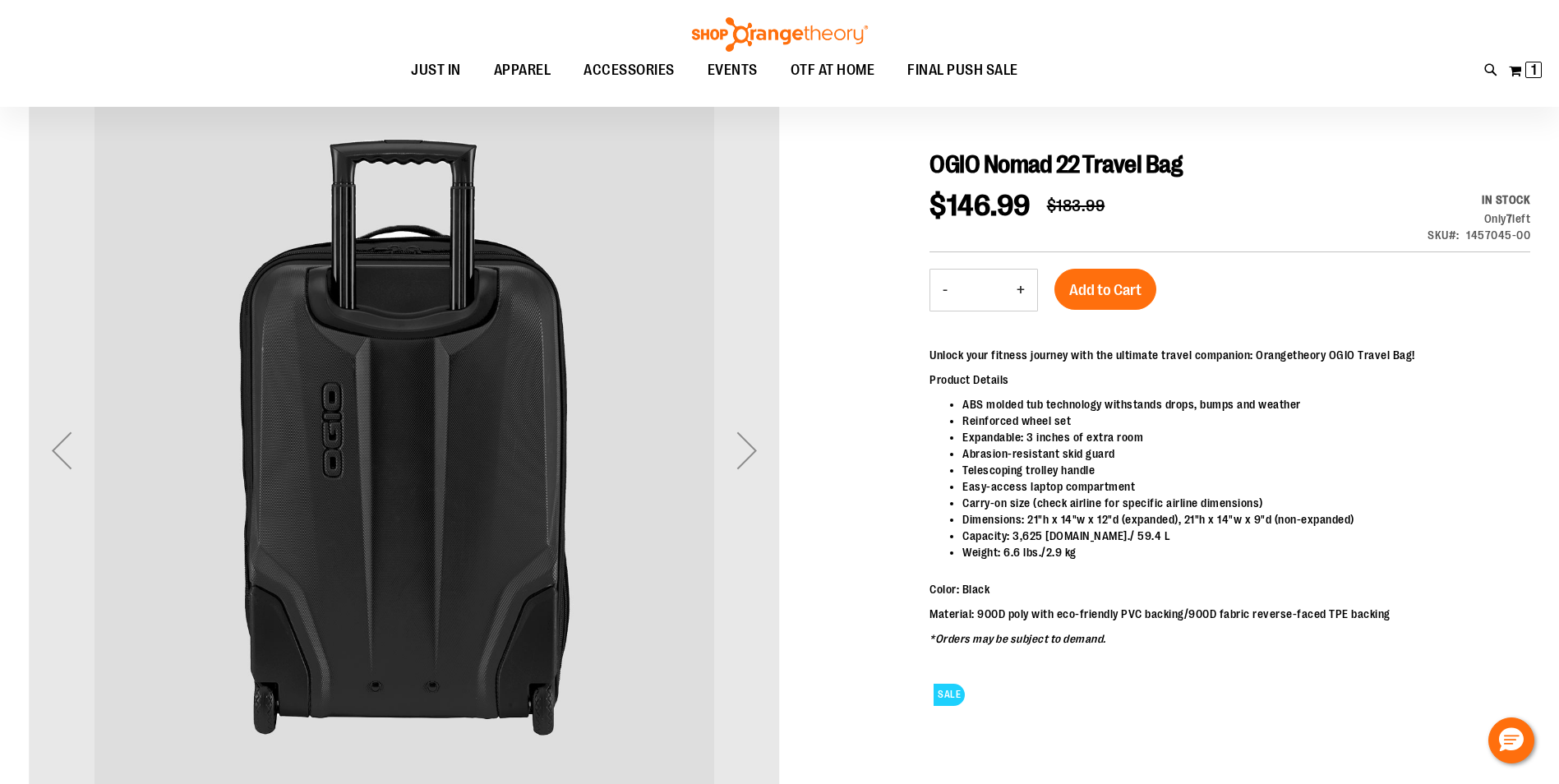
click at [715, 446] on div "Next" at bounding box center [747, 450] width 66 height 66
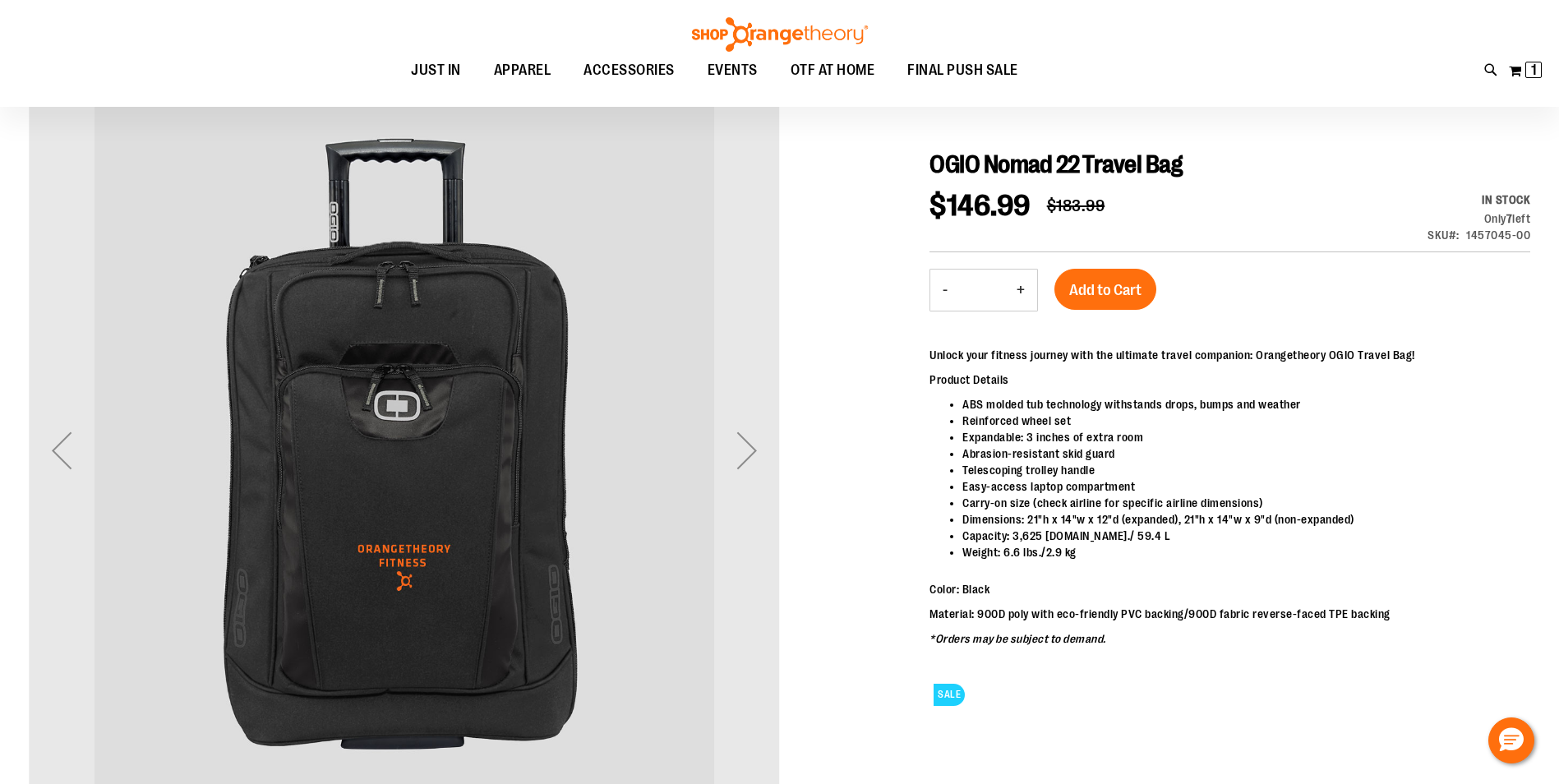
click at [715, 446] on div "Next" at bounding box center [747, 450] width 66 height 66
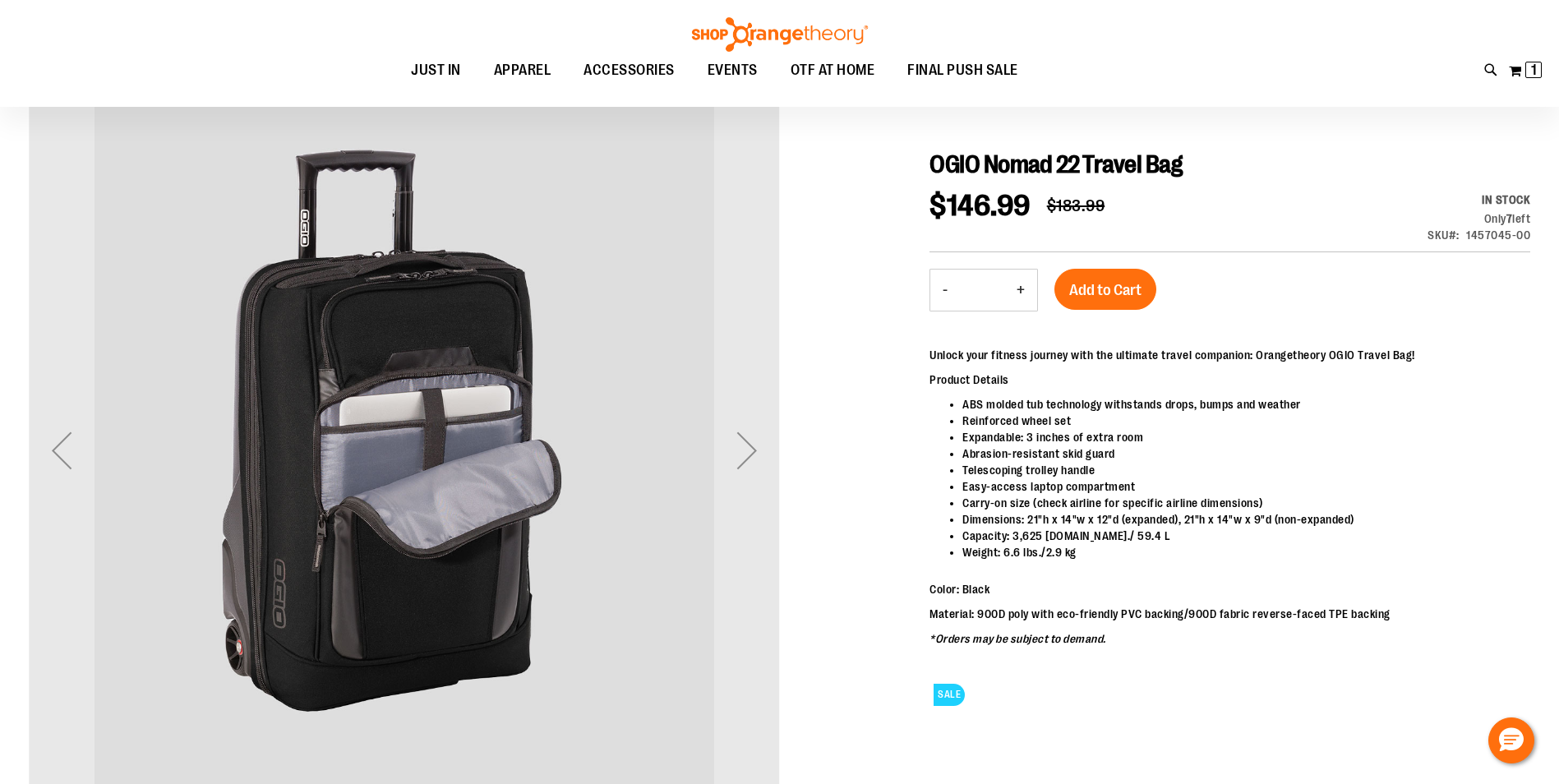
click at [715, 446] on div "Next" at bounding box center [747, 450] width 66 height 66
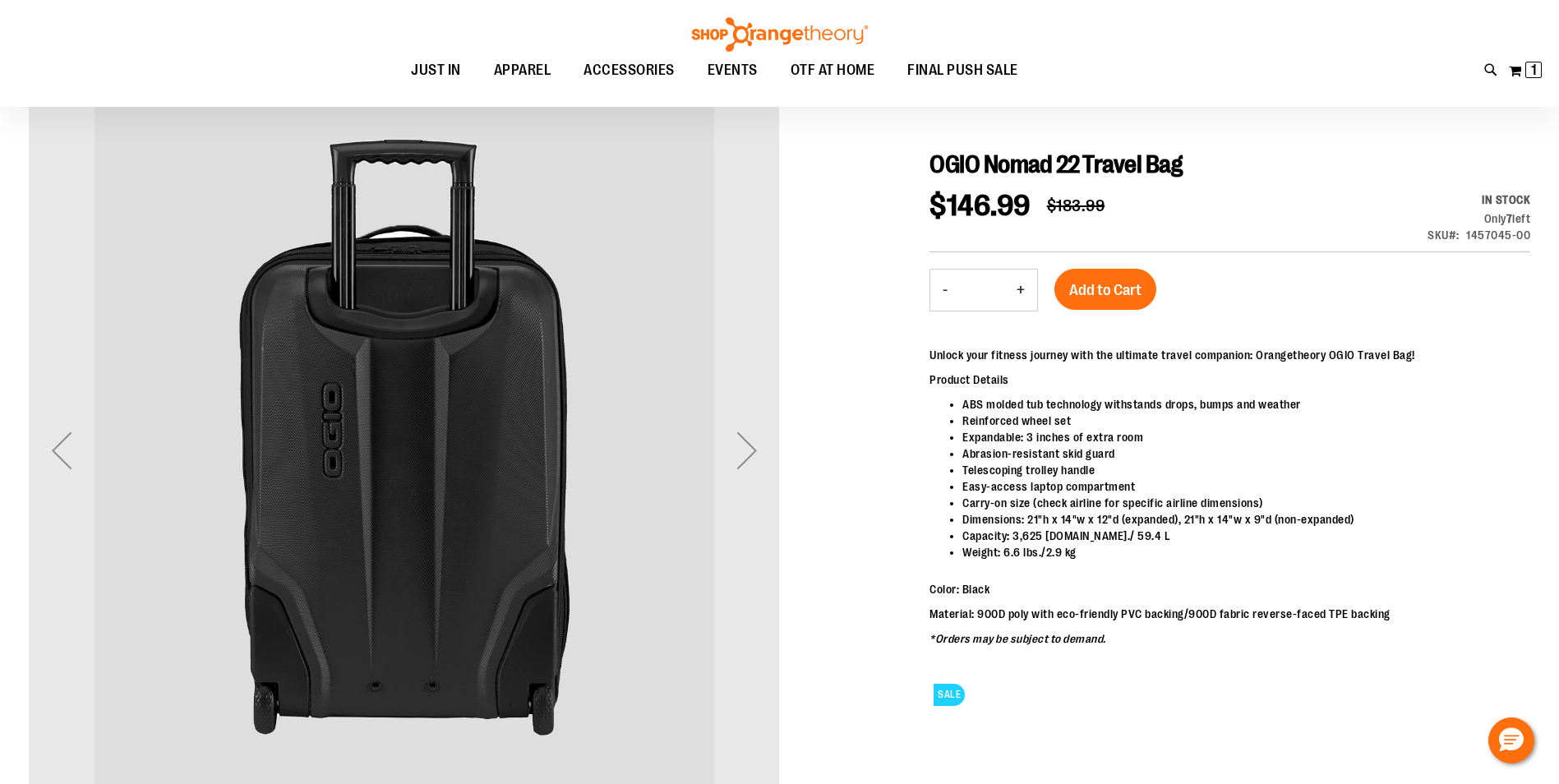
click at [715, 446] on div "Next" at bounding box center [747, 450] width 66 height 66
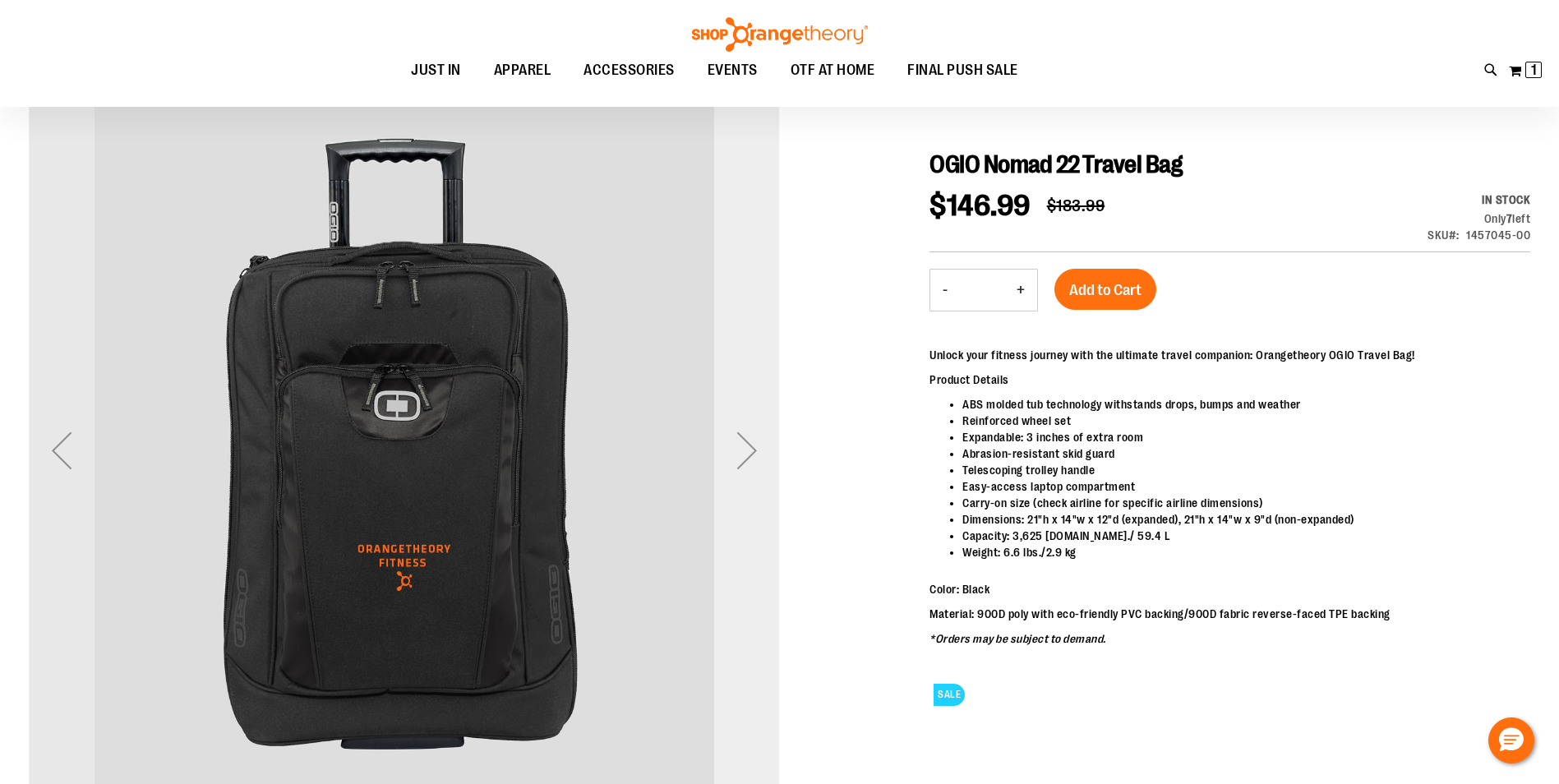
click at [743, 433] on div "Next" at bounding box center [747, 450] width 66 height 66
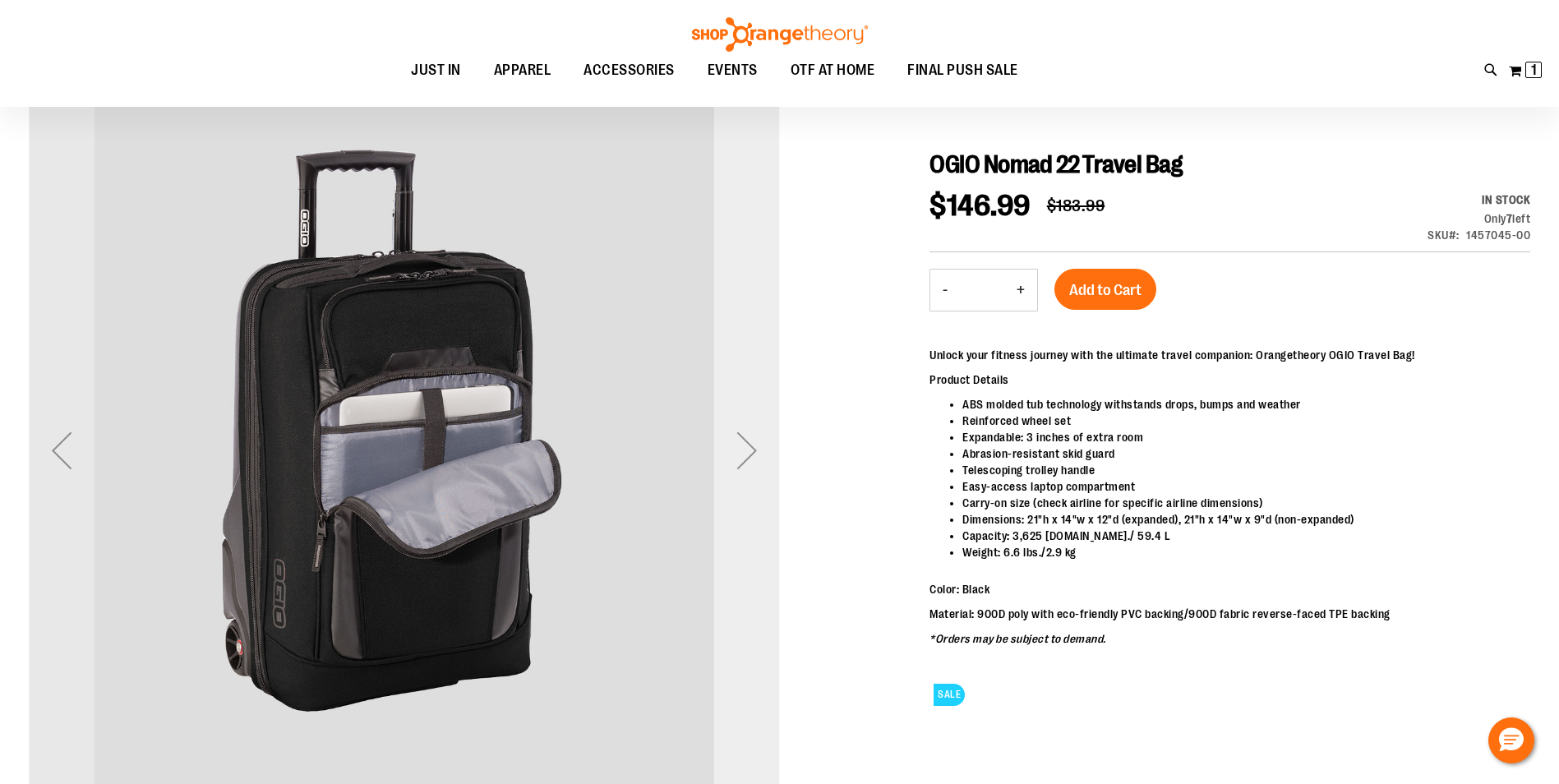
click at [743, 433] on div "Next" at bounding box center [747, 450] width 66 height 66
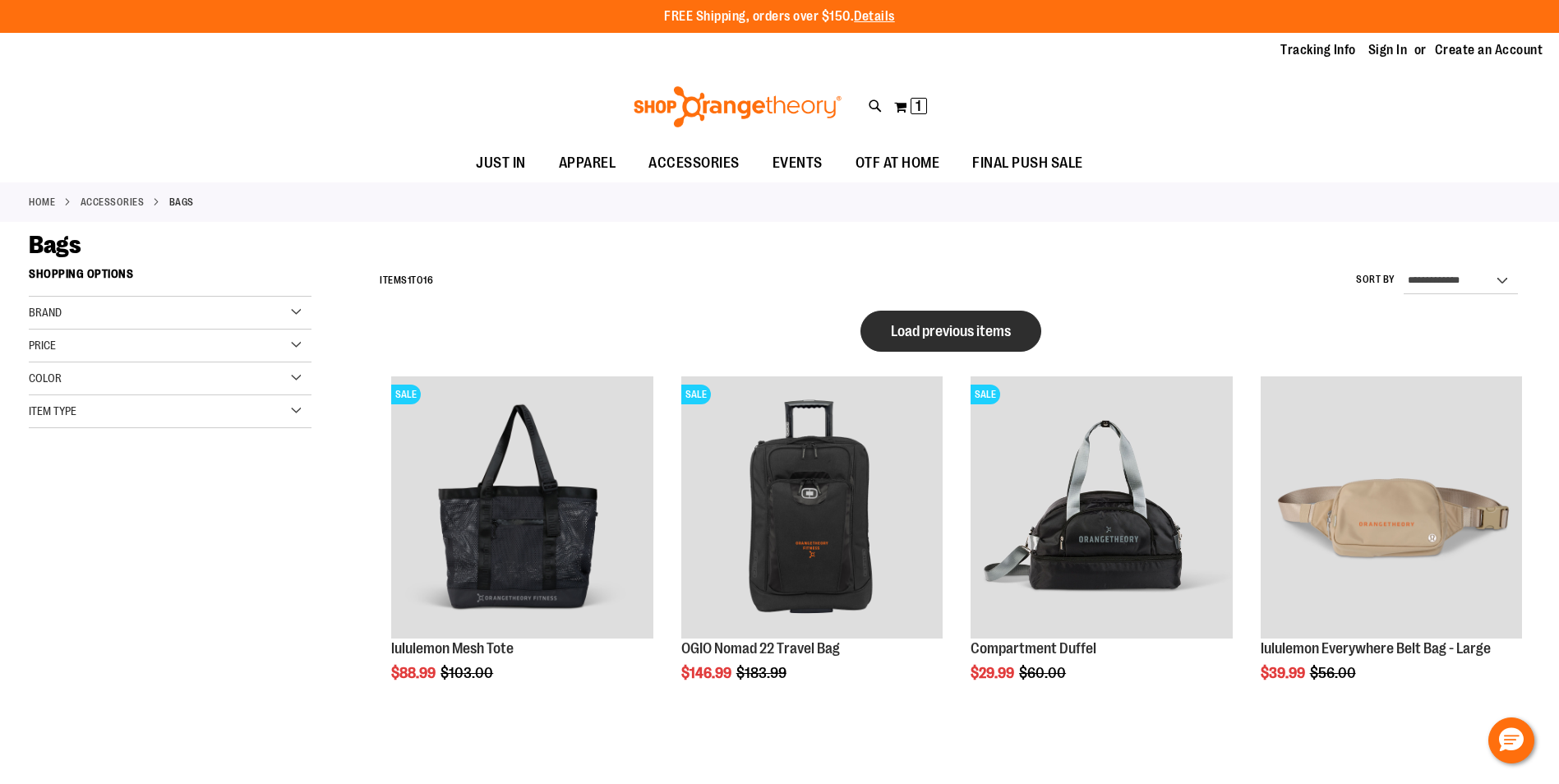
click at [968, 336] on span "Load previous items" at bounding box center [950, 331] width 120 height 17
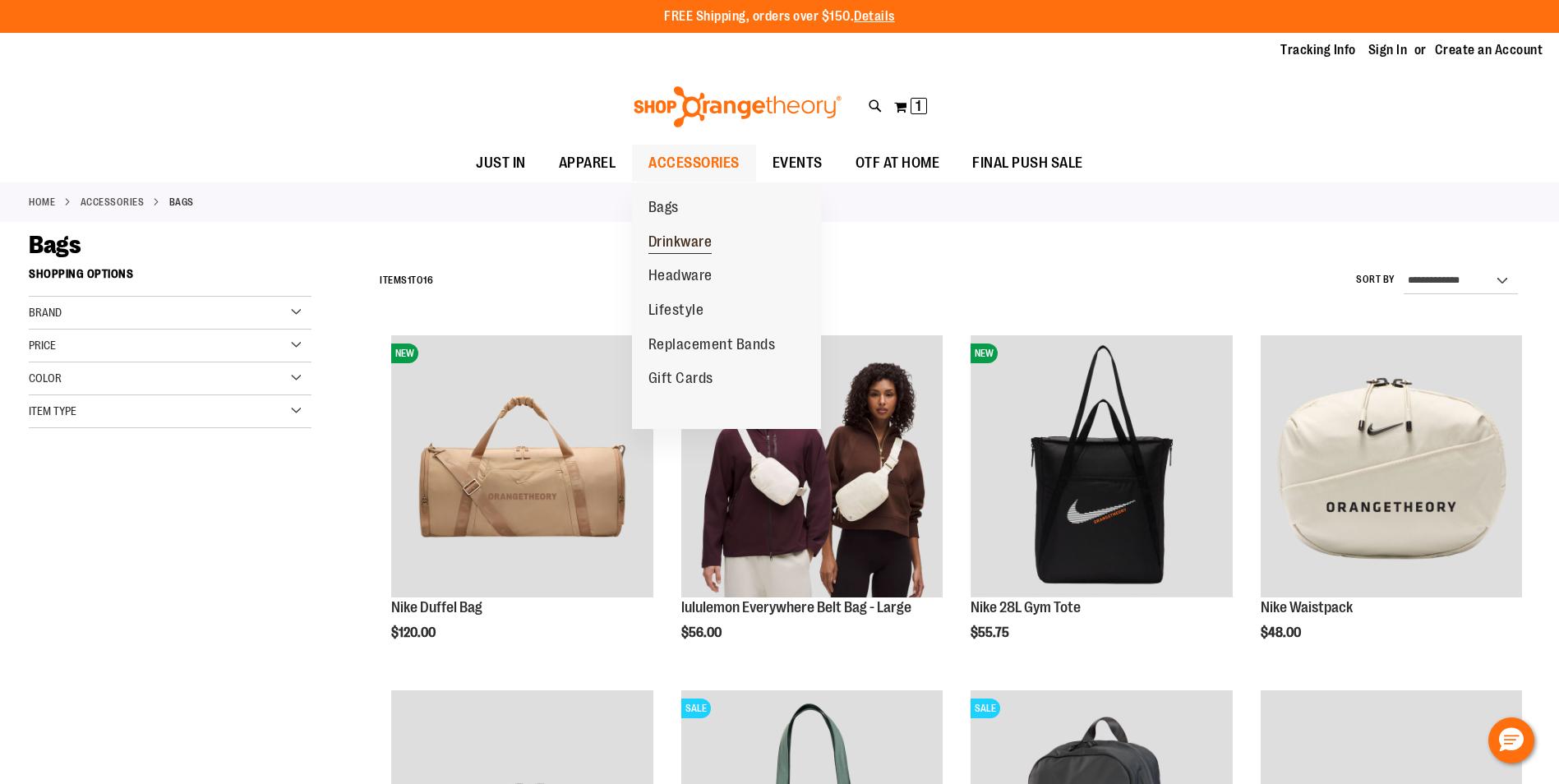
click at [680, 237] on span "Drinkware" at bounding box center [679, 243] width 64 height 21
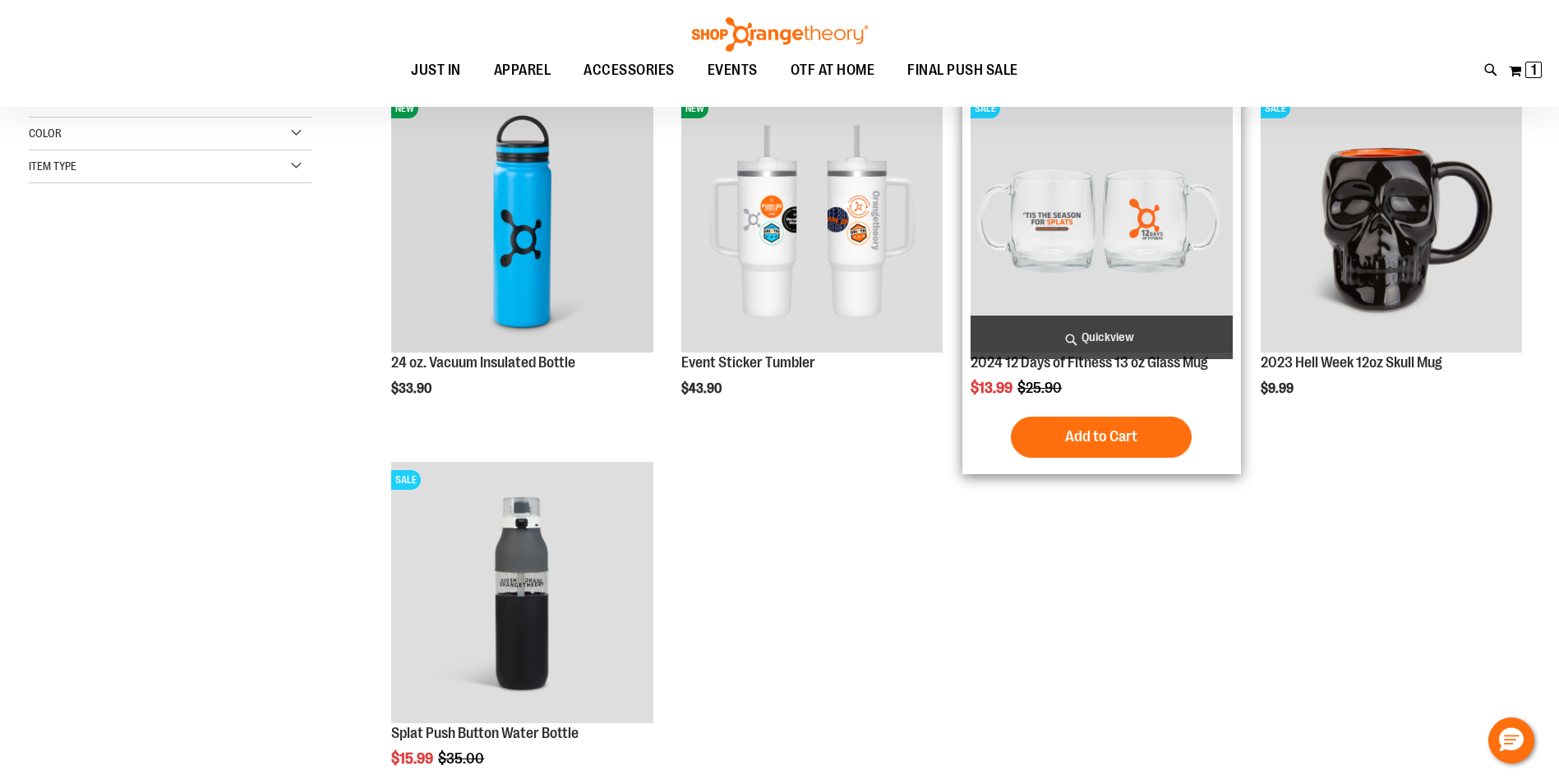
scroll to position [246, 0]
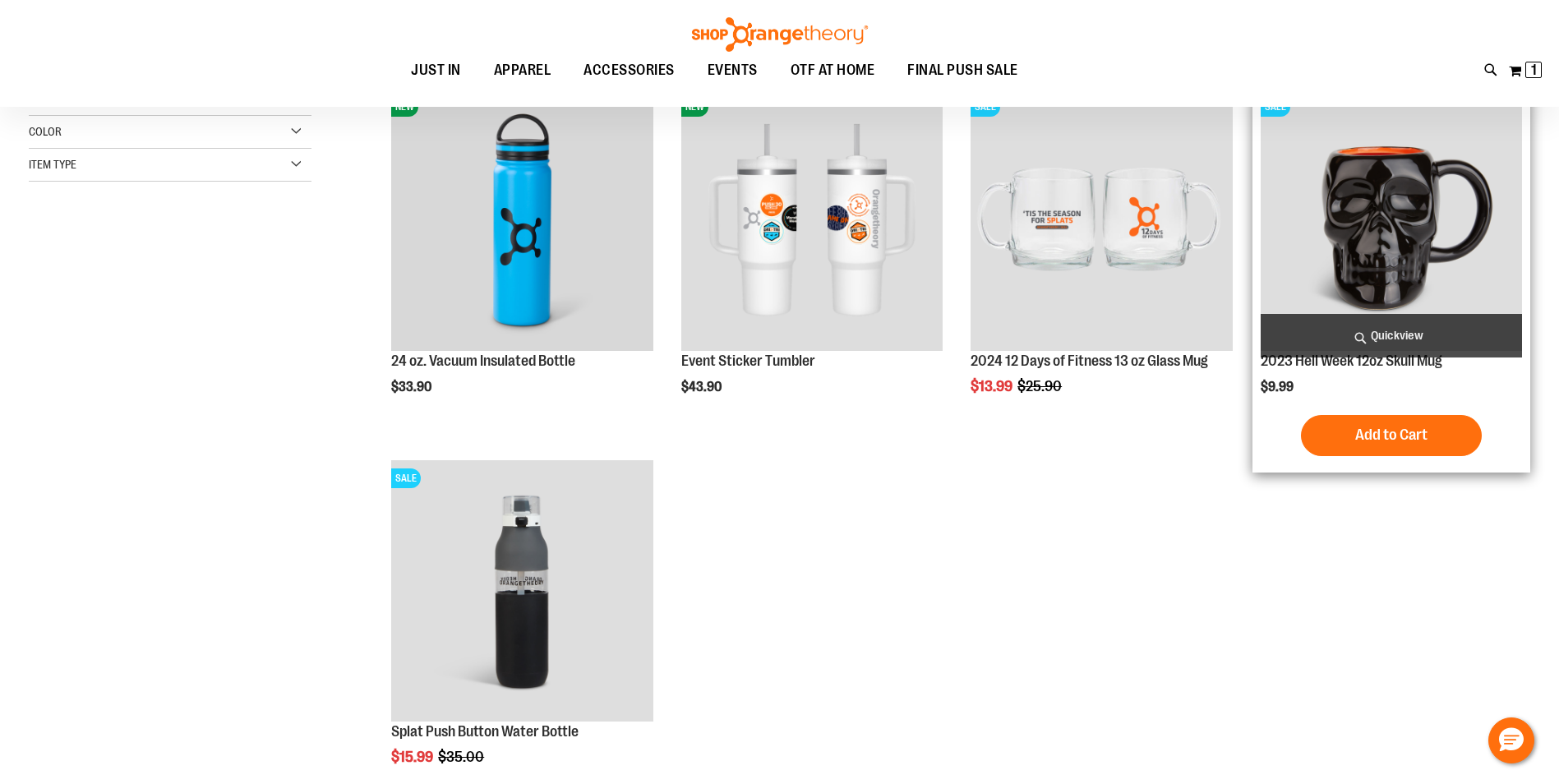
click at [1365, 236] on img "product" at bounding box center [1390, 219] width 262 height 262
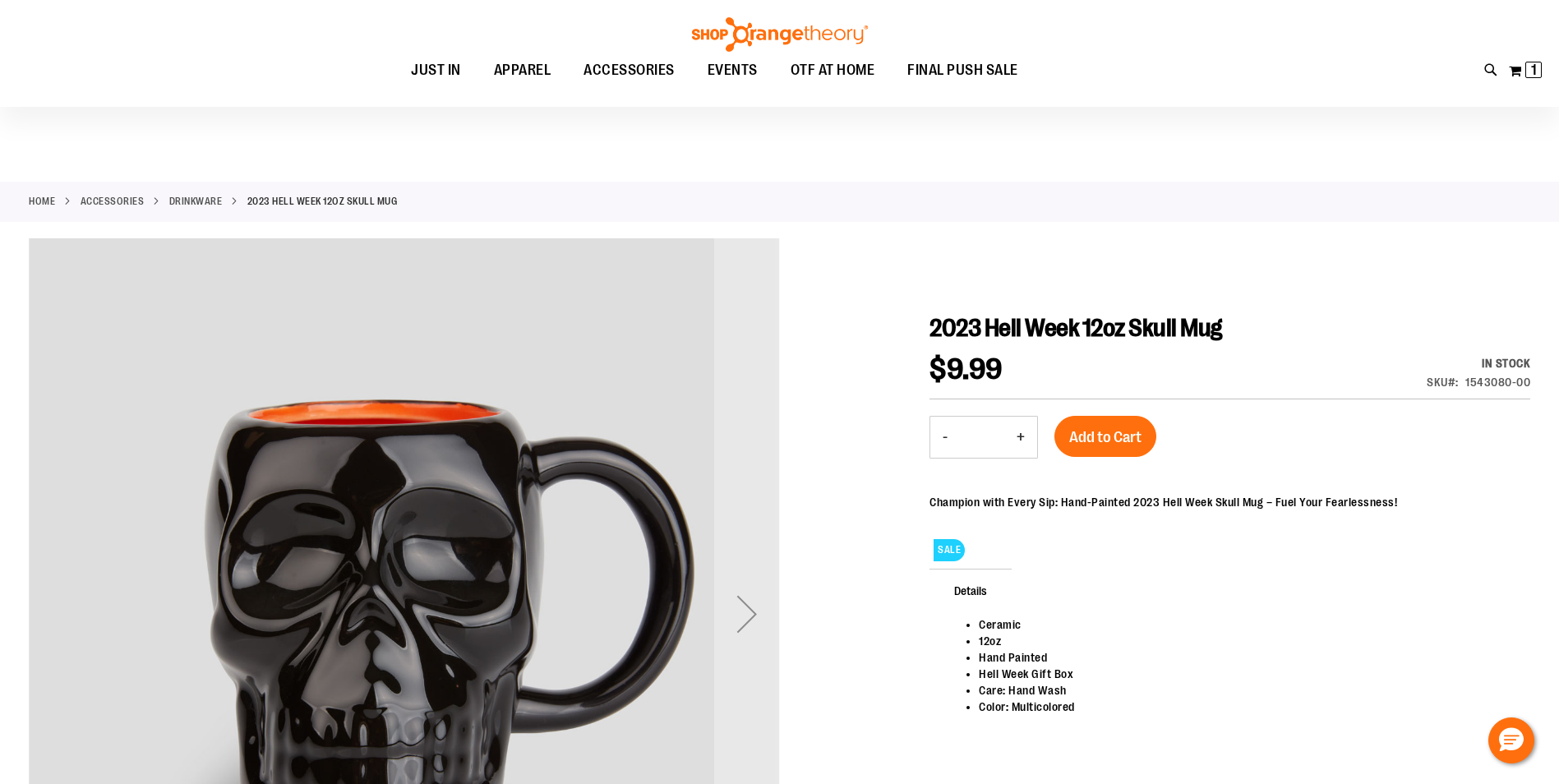
scroll to position [81, 0]
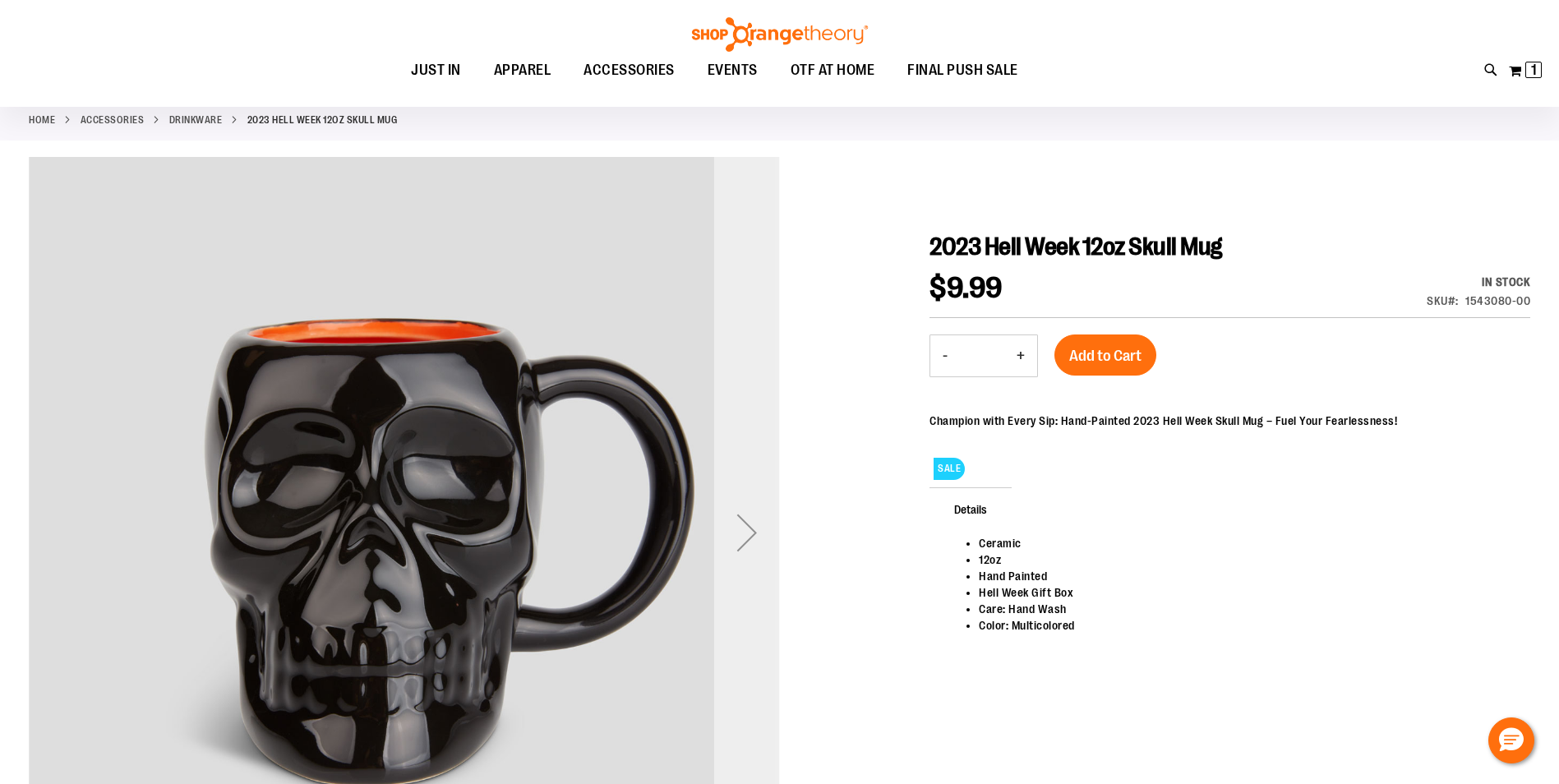
click at [748, 534] on div "Next" at bounding box center [747, 532] width 66 height 66
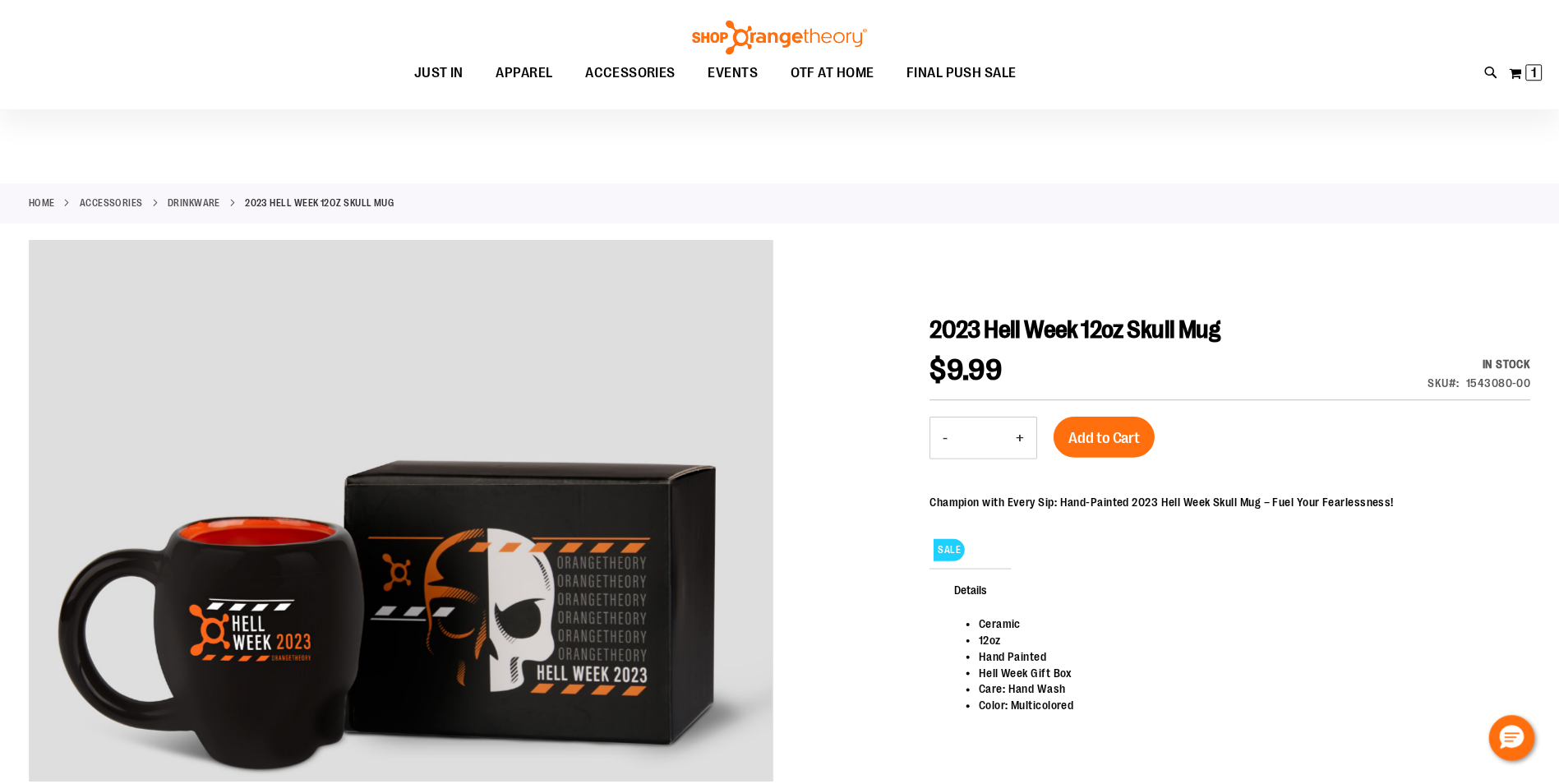
scroll to position [81, 0]
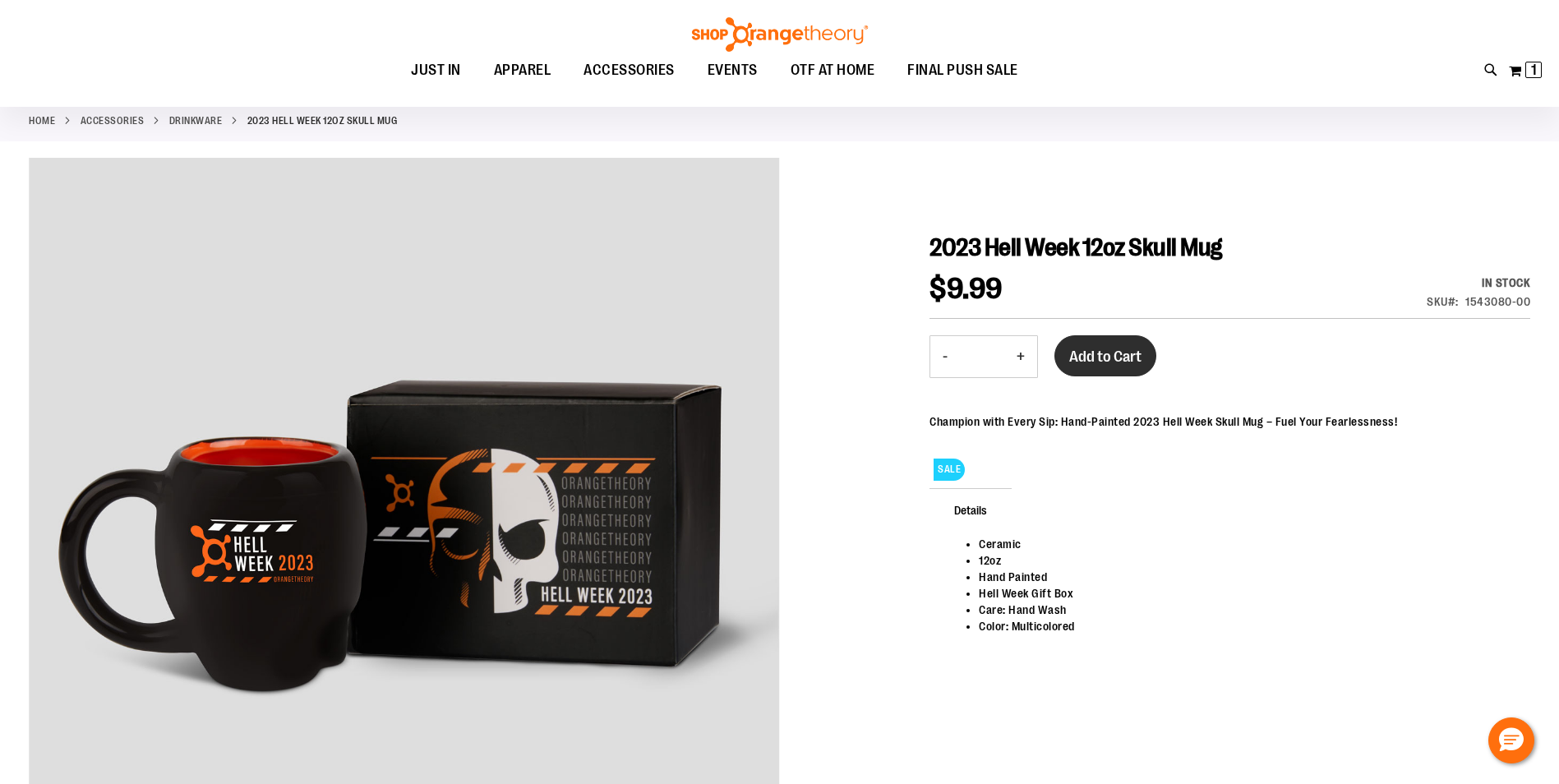
click at [1097, 358] on span "Add to Cart" at bounding box center [1105, 356] width 72 height 18
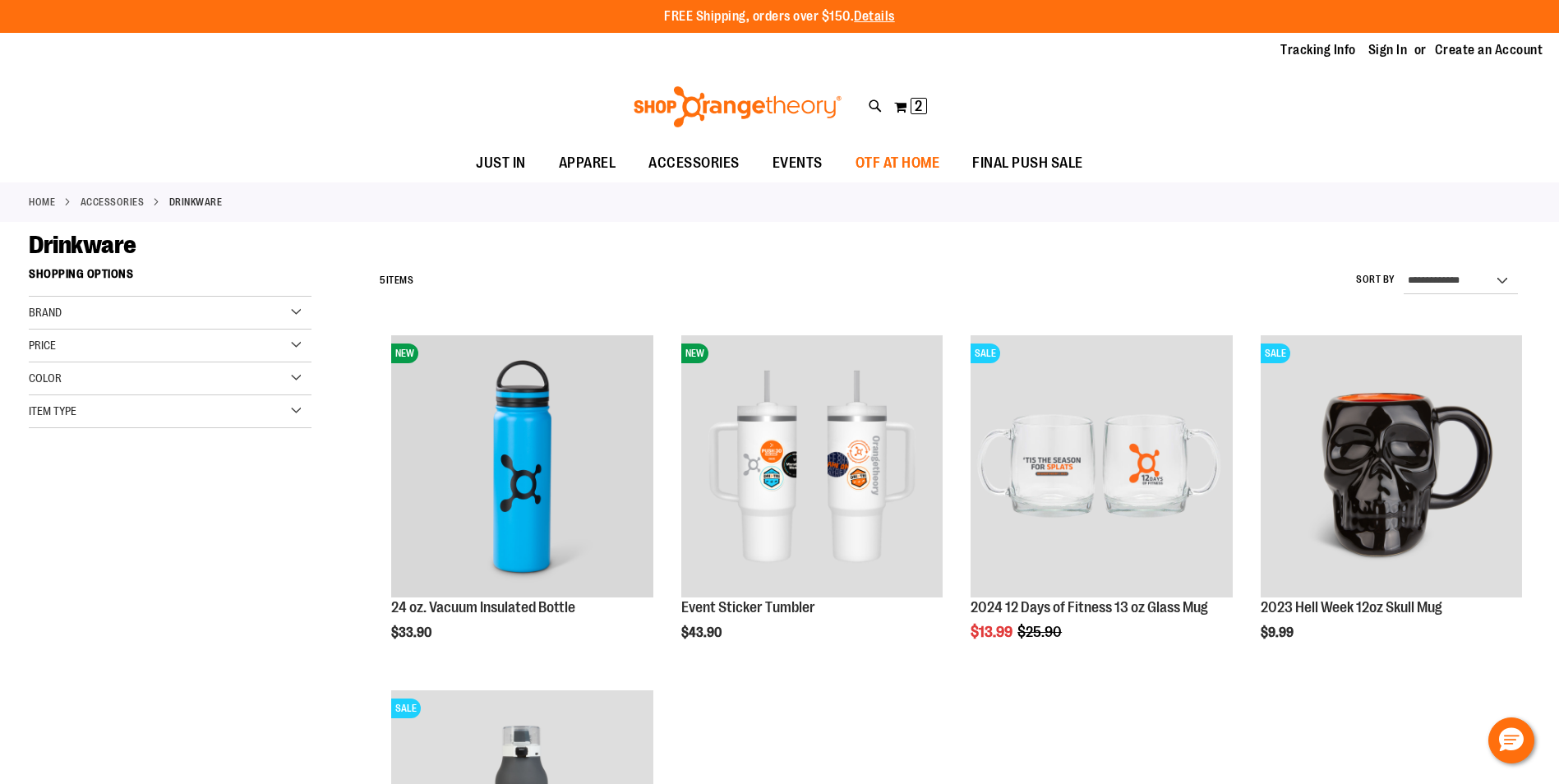
click at [884, 166] on span "OTF AT HOME" at bounding box center [898, 163] width 85 height 37
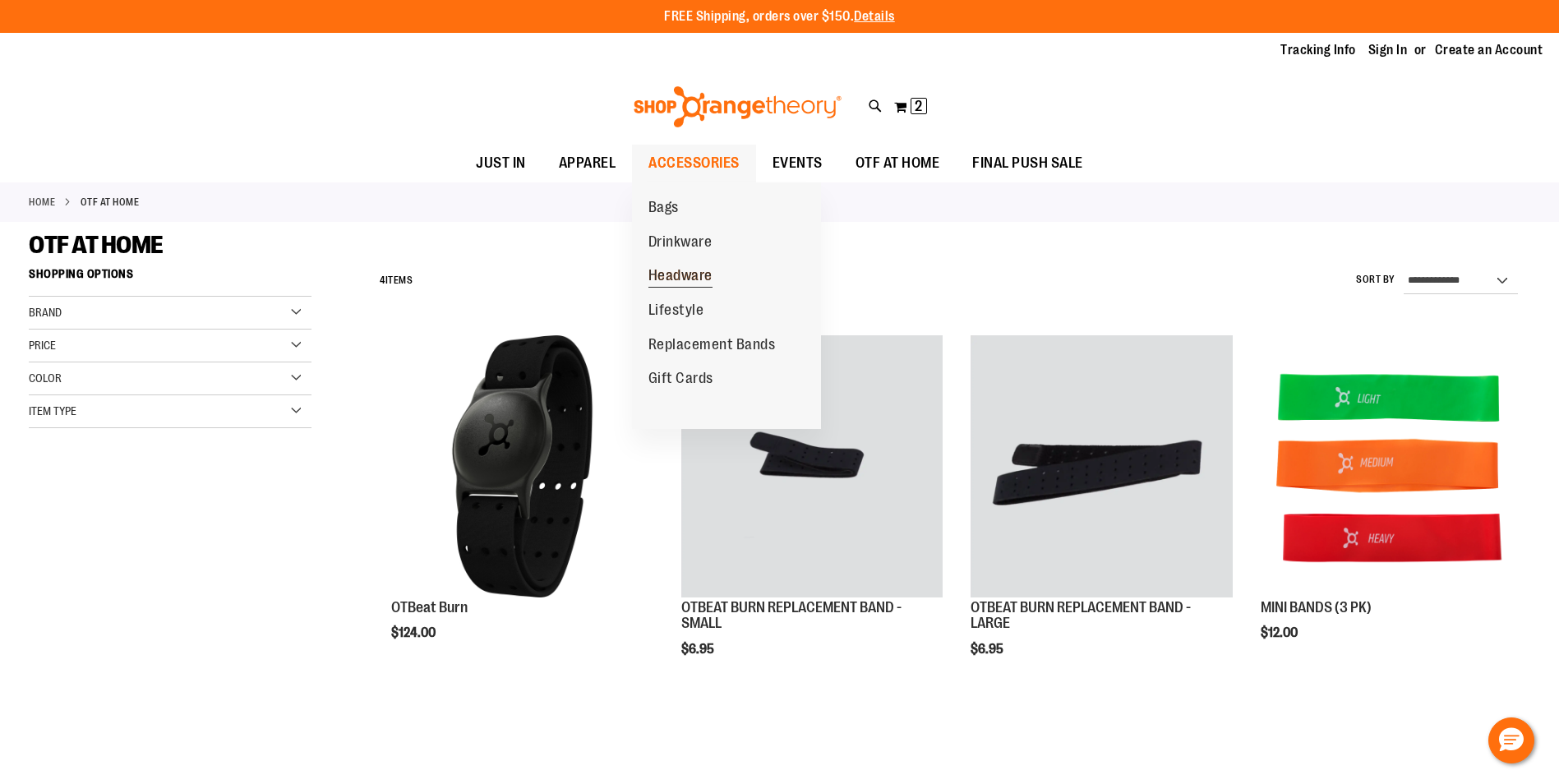
click at [665, 273] on span "Headware" at bounding box center [679, 277] width 64 height 21
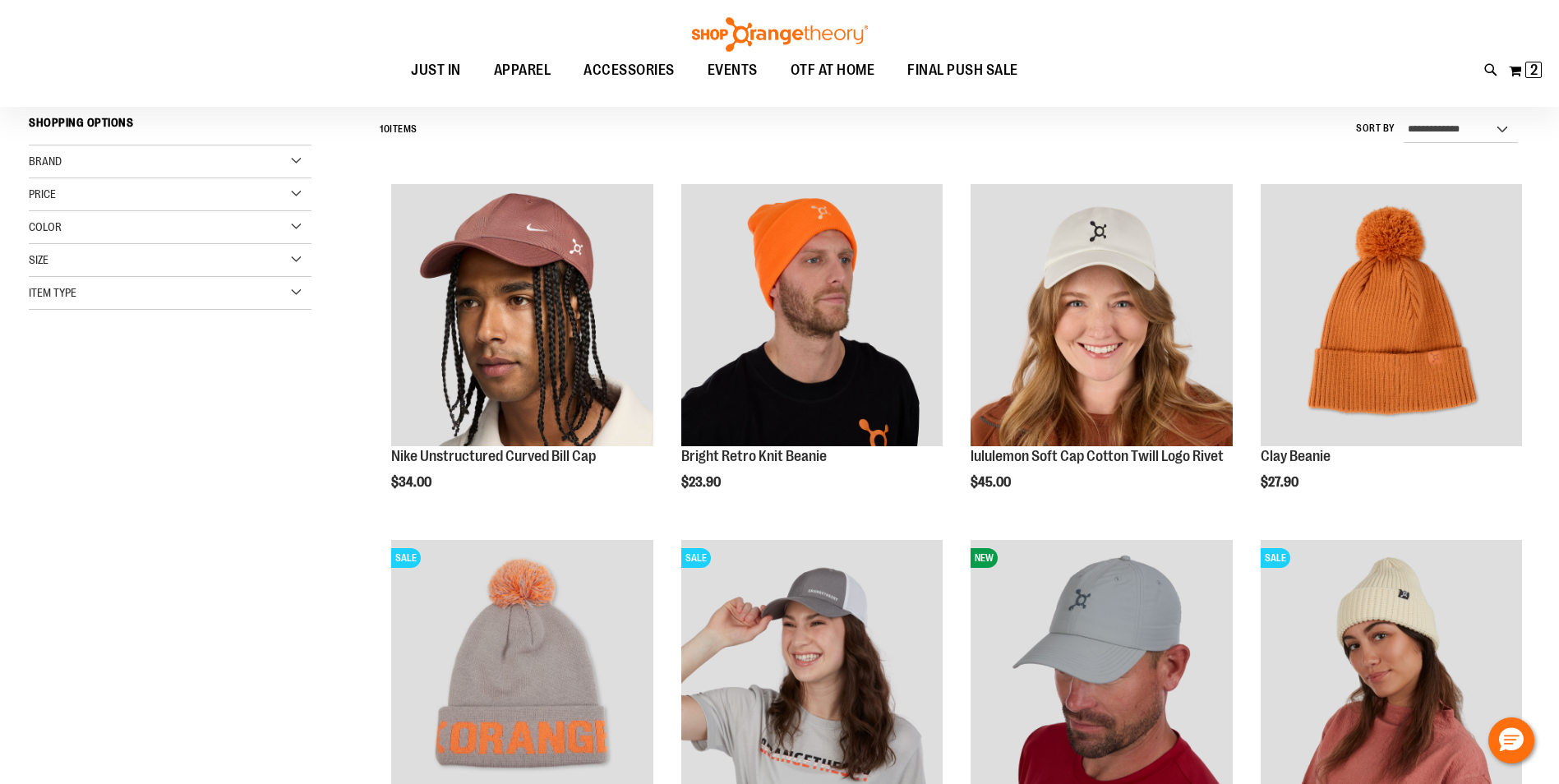
scroll to position [81, 0]
